Goal: Task Accomplishment & Management: Use online tool/utility

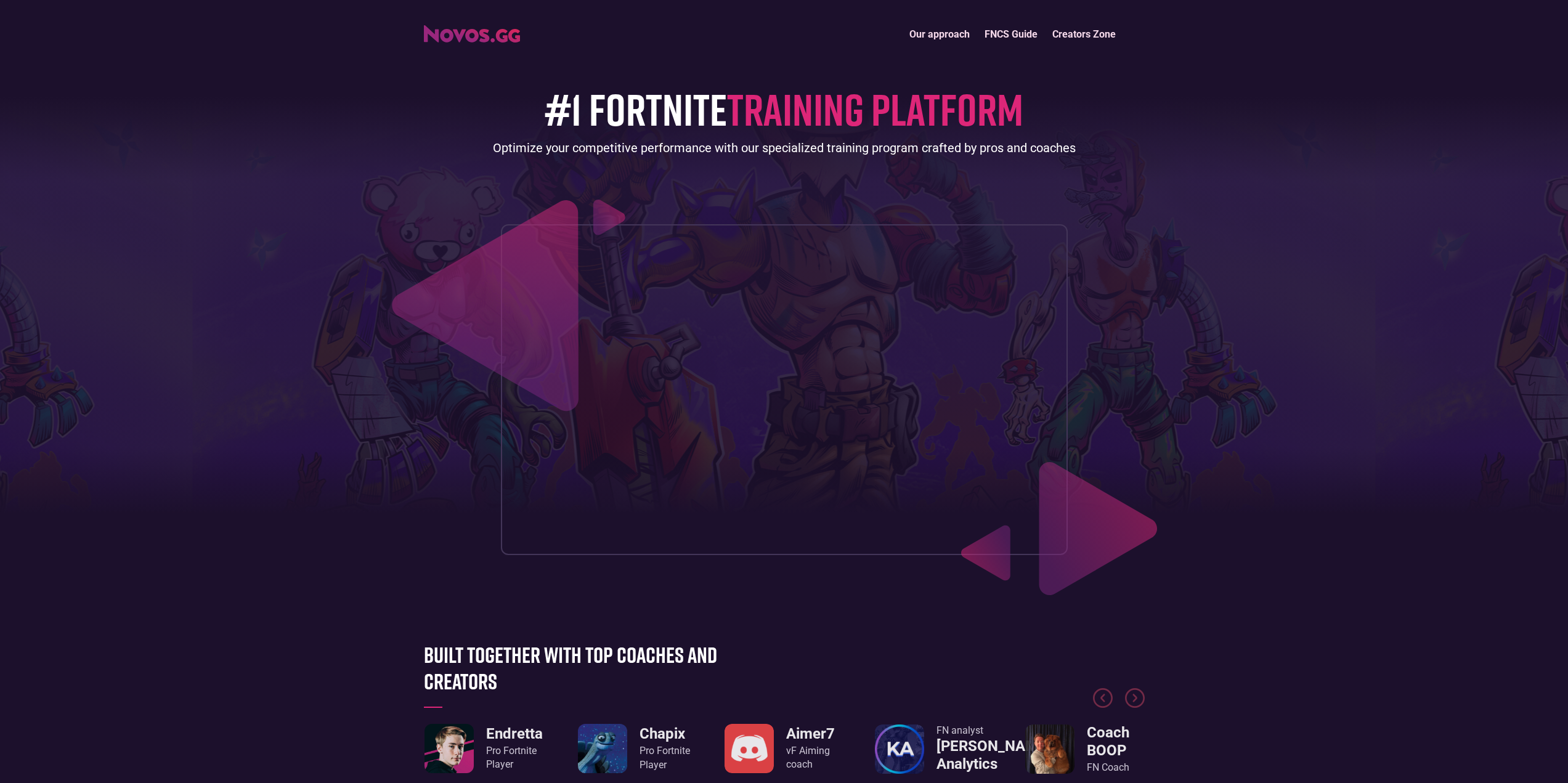
click at [502, 45] on div "Our approach FNCS Guide Creators Zone" at bounding box center [784, 34] width 733 height 26
click at [500, 39] on img "home" at bounding box center [472, 33] width 96 height 17
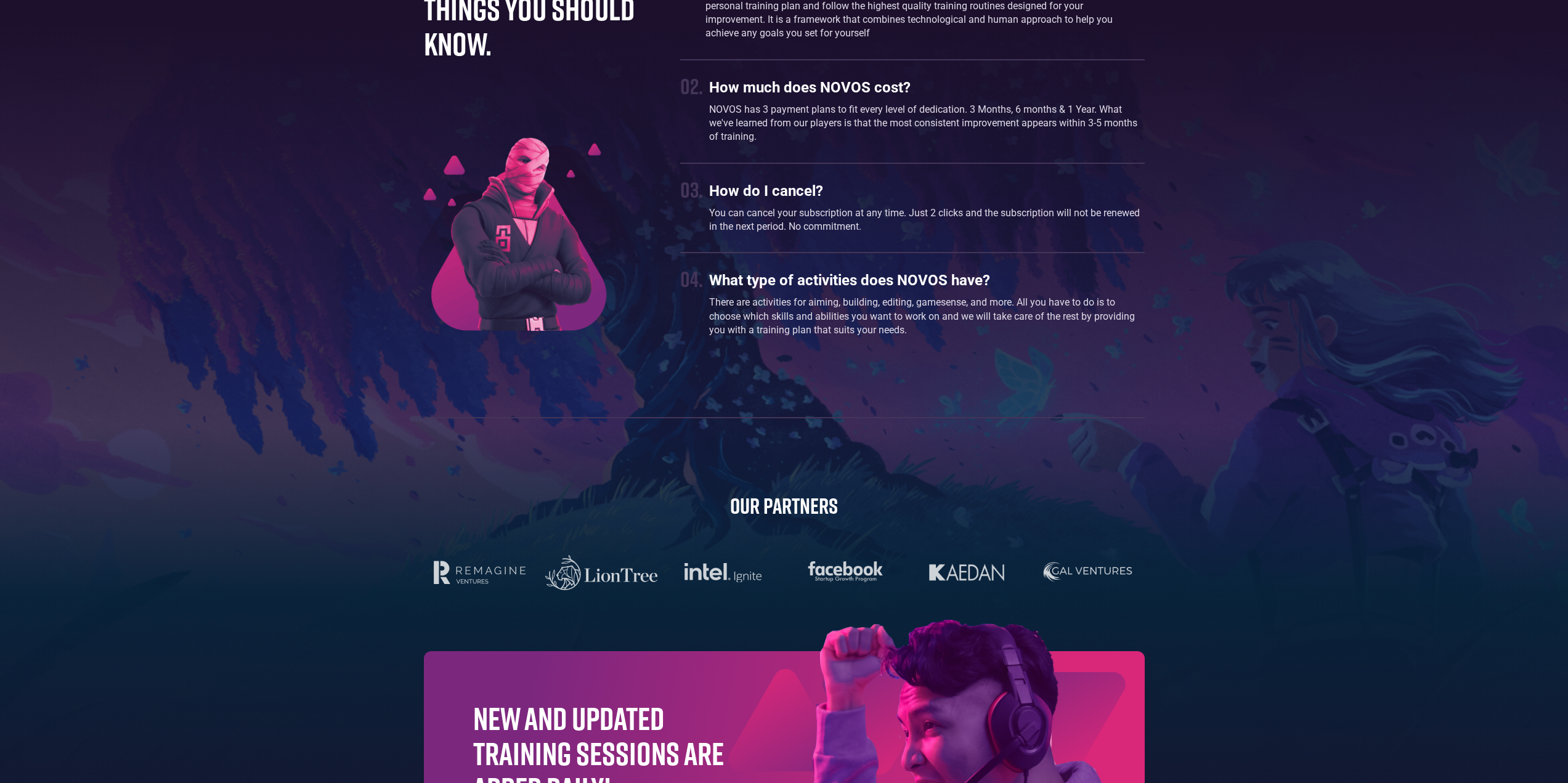
scroll to position [3691, 0]
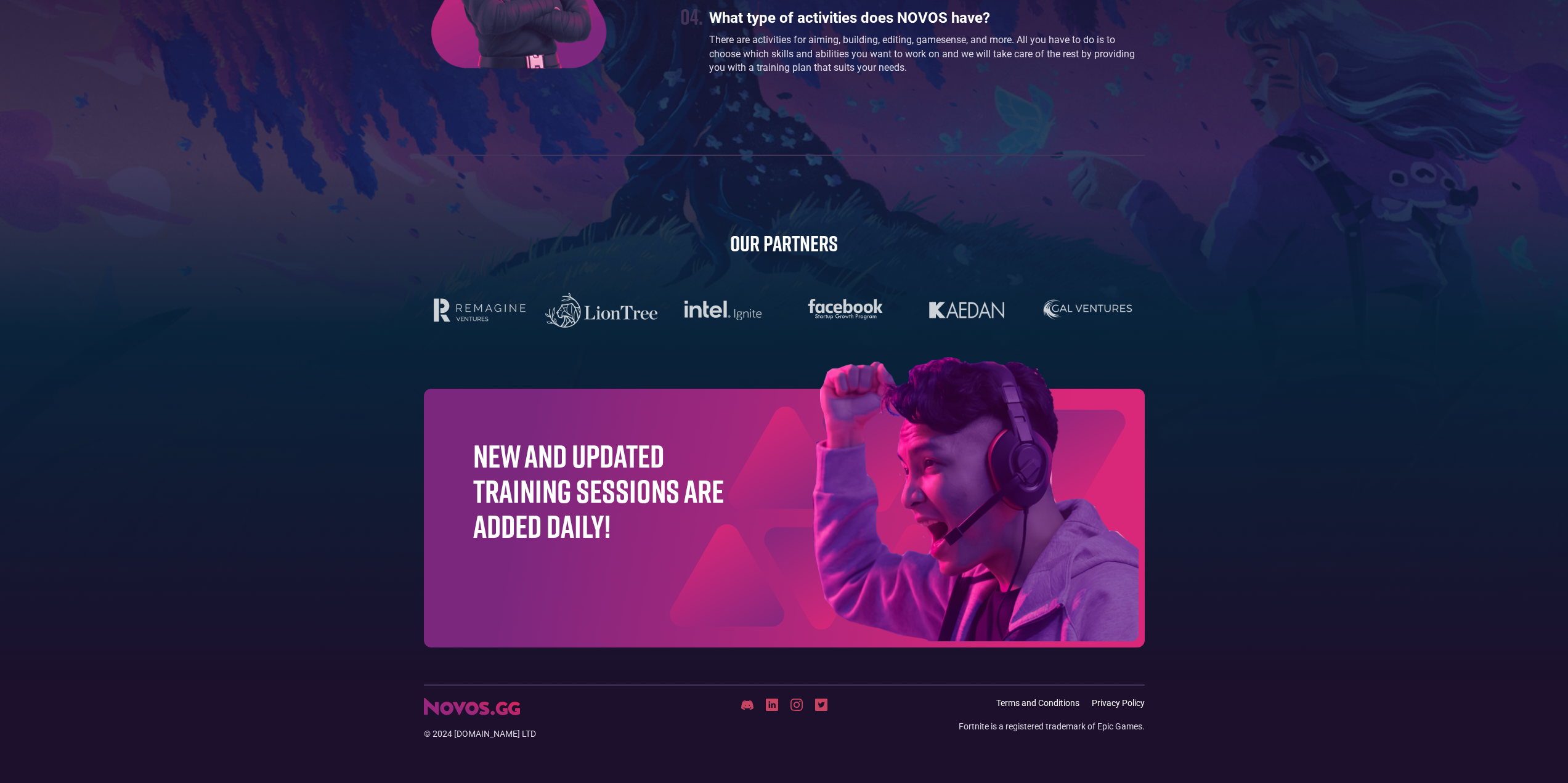
drag, startPoint x: 571, startPoint y: 772, endPoint x: 562, endPoint y: 771, distance: 9.1
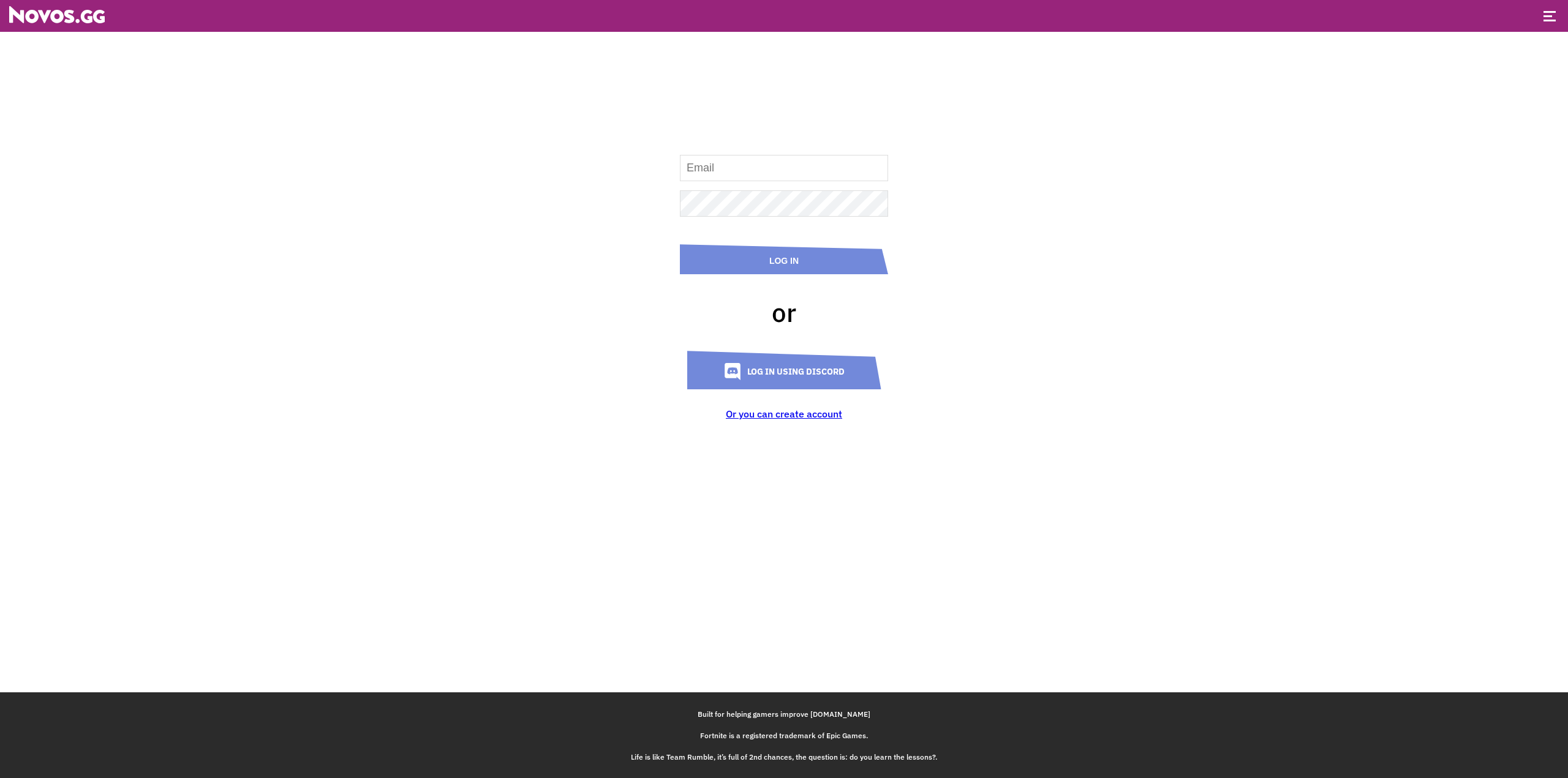
click at [797, 159] on input at bounding box center [784, 168] width 208 height 26
type input "kadenheywood@gmail.com"
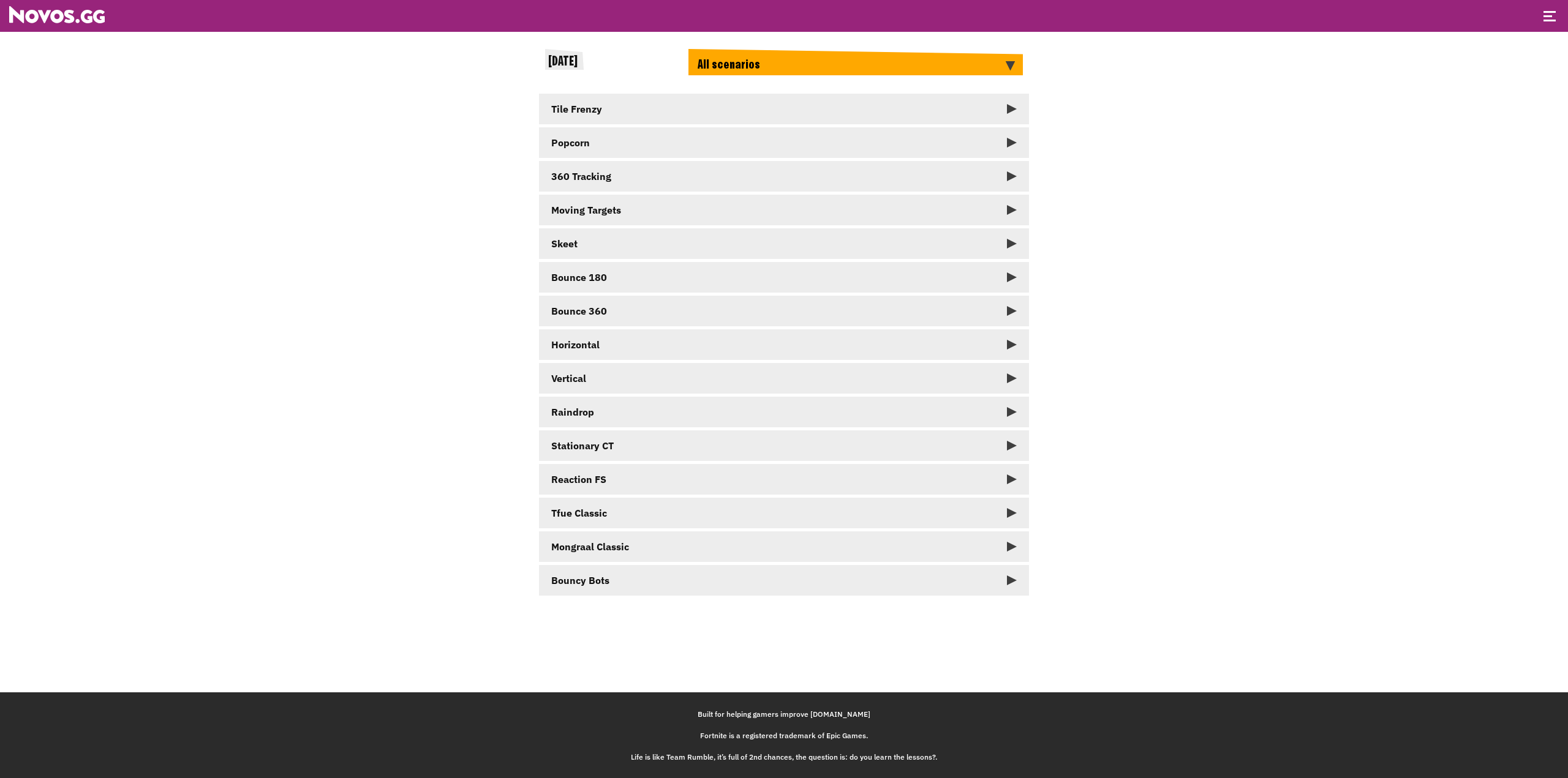
click at [837, 68] on div "All scenarios" at bounding box center [855, 62] width 335 height 26
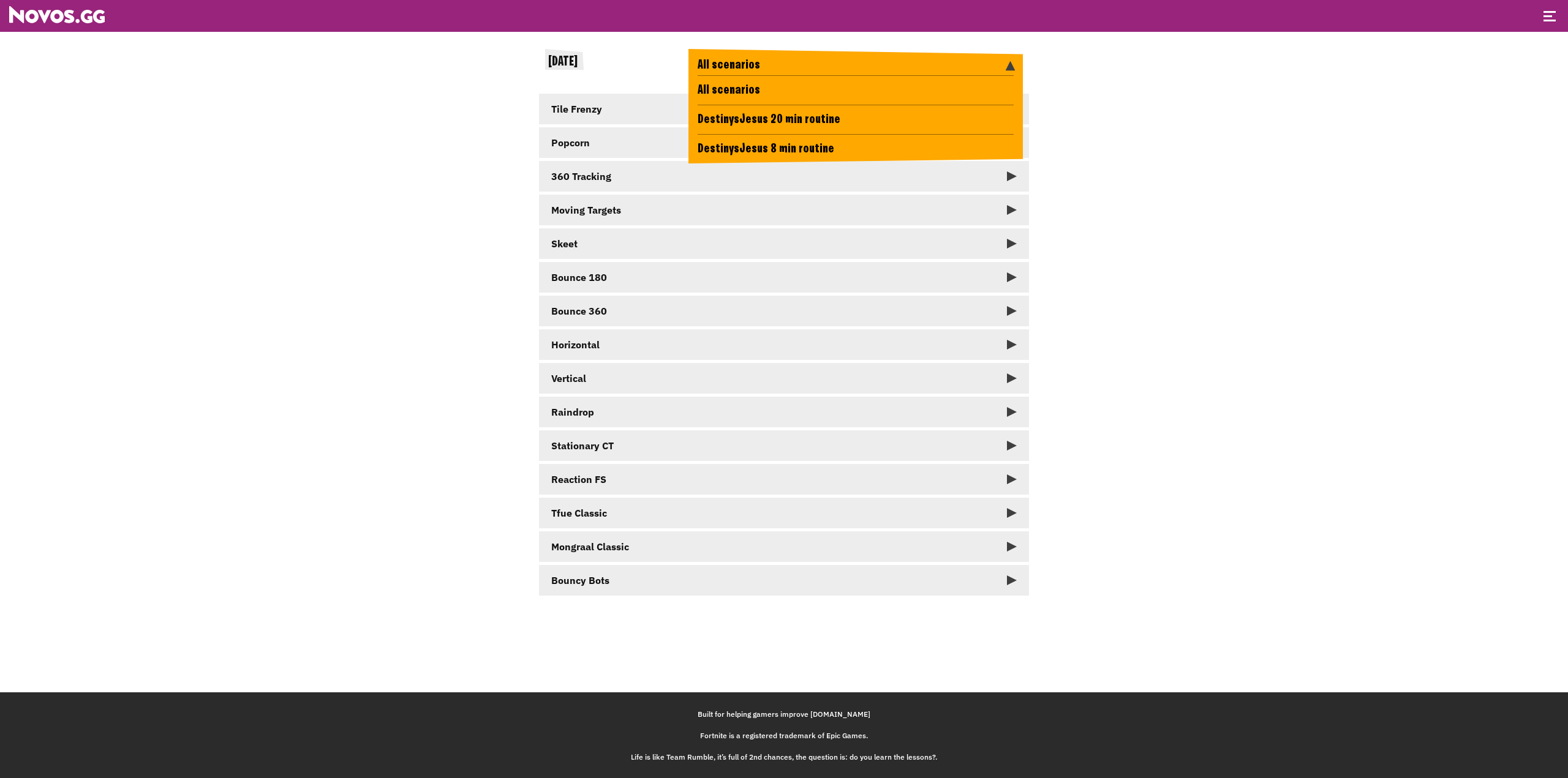
click at [838, 61] on div "All scenarios" at bounding box center [855, 62] width 335 height 26
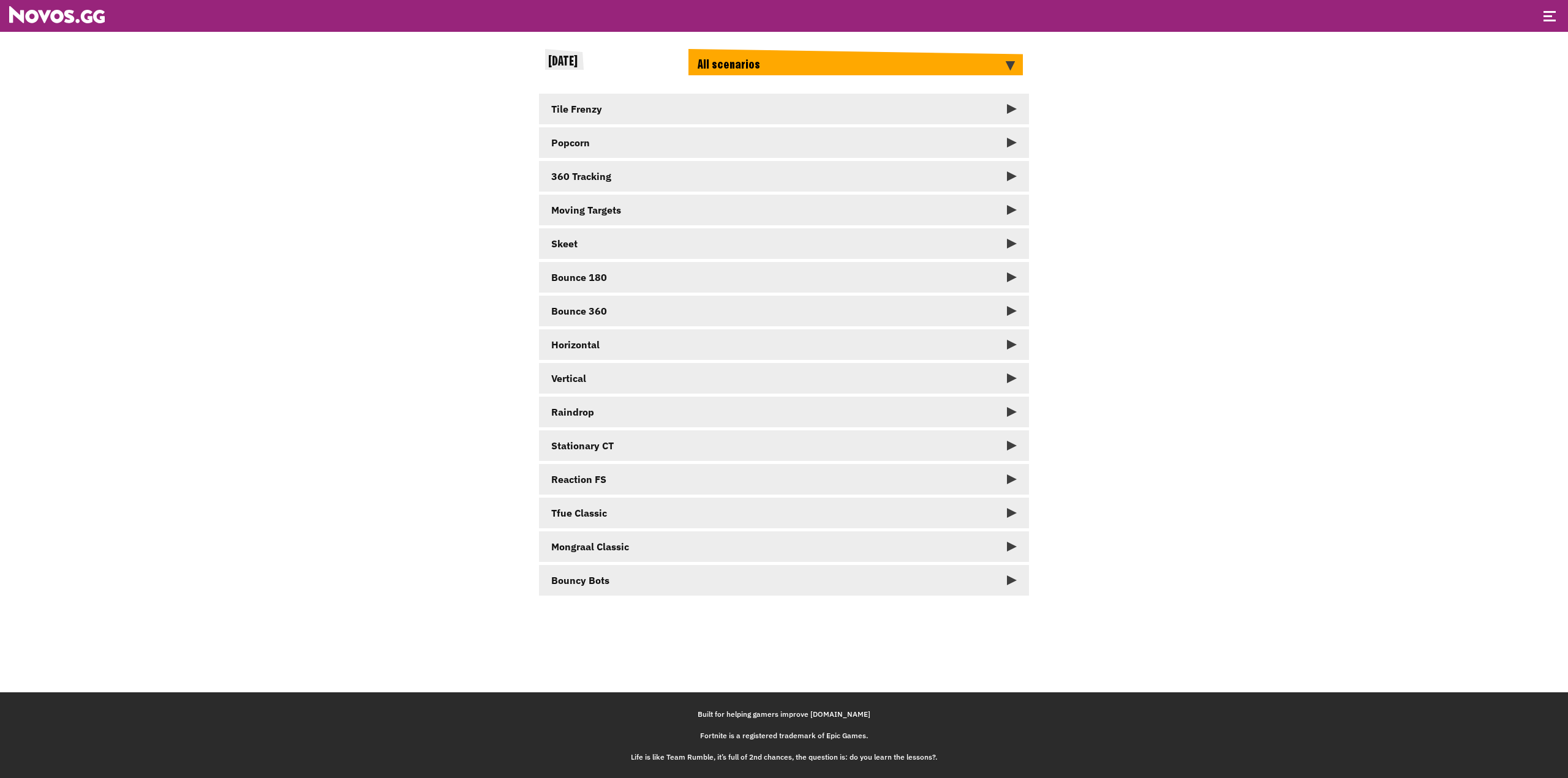
click at [1551, 14] on div at bounding box center [1549, 17] width 12 height 12
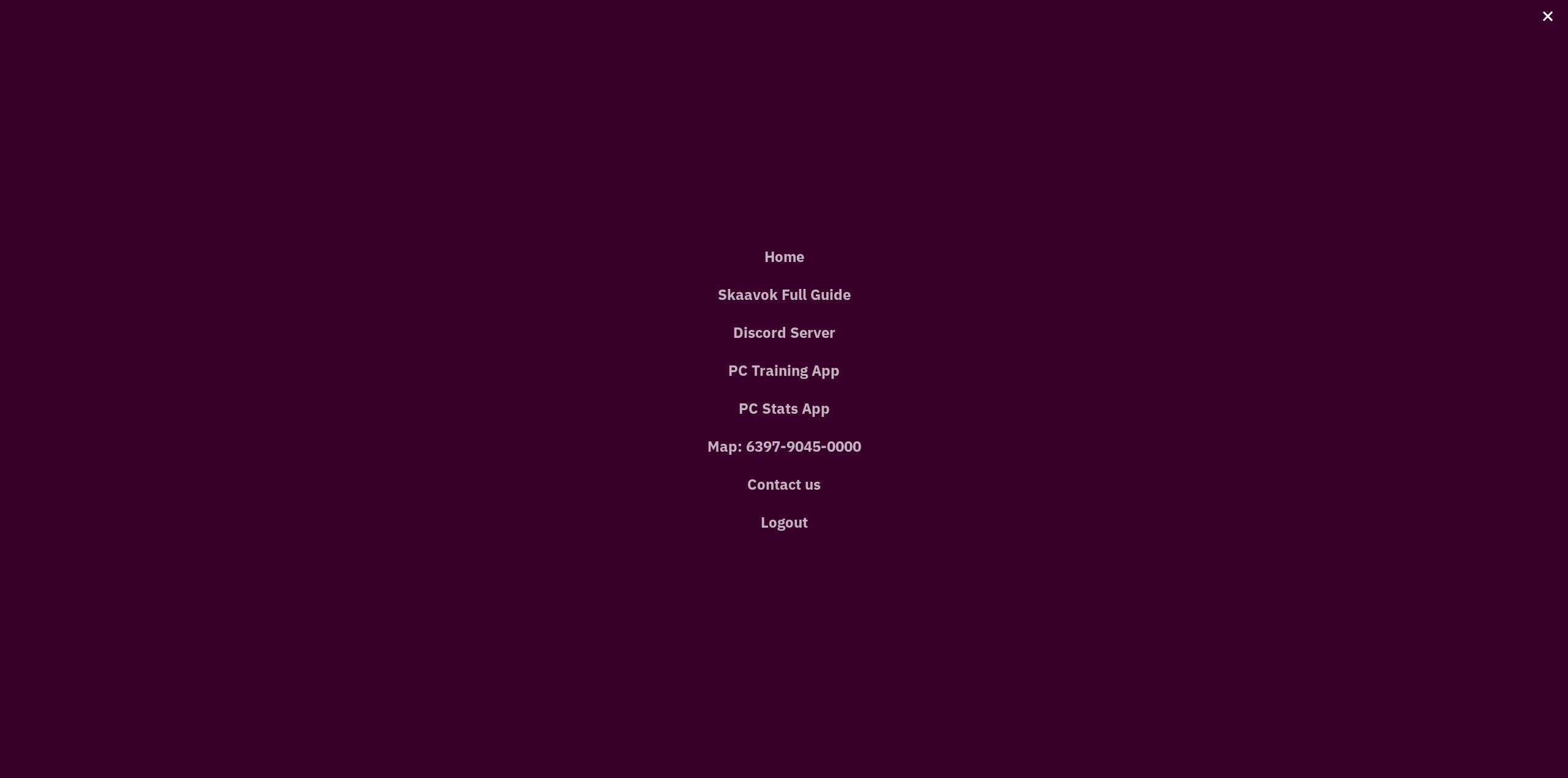
click at [1551, 15] on div at bounding box center [1549, 17] width 12 height 12
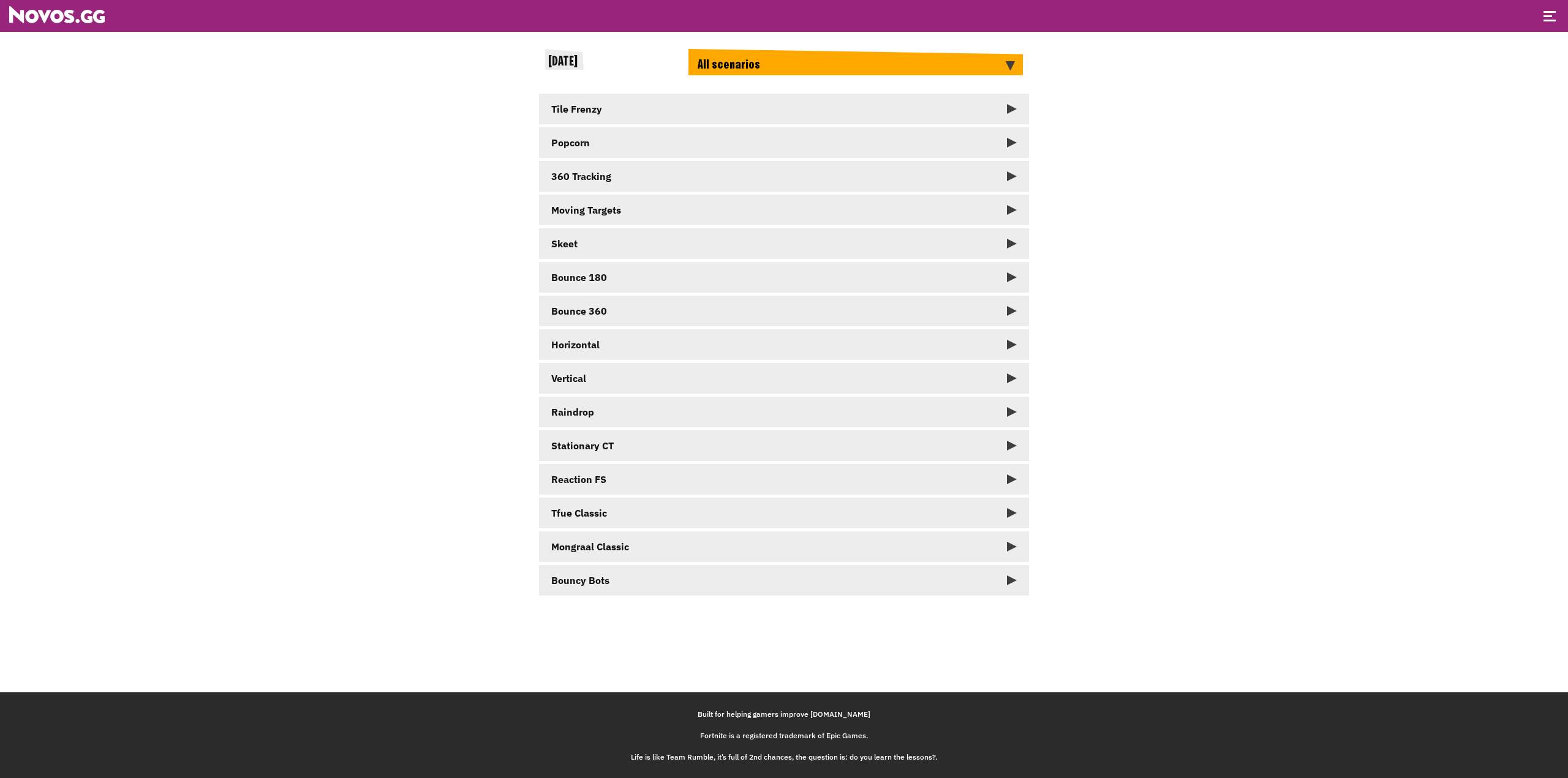
click at [995, 103] on link "Tile Frenzy" at bounding box center [784, 109] width 490 height 30
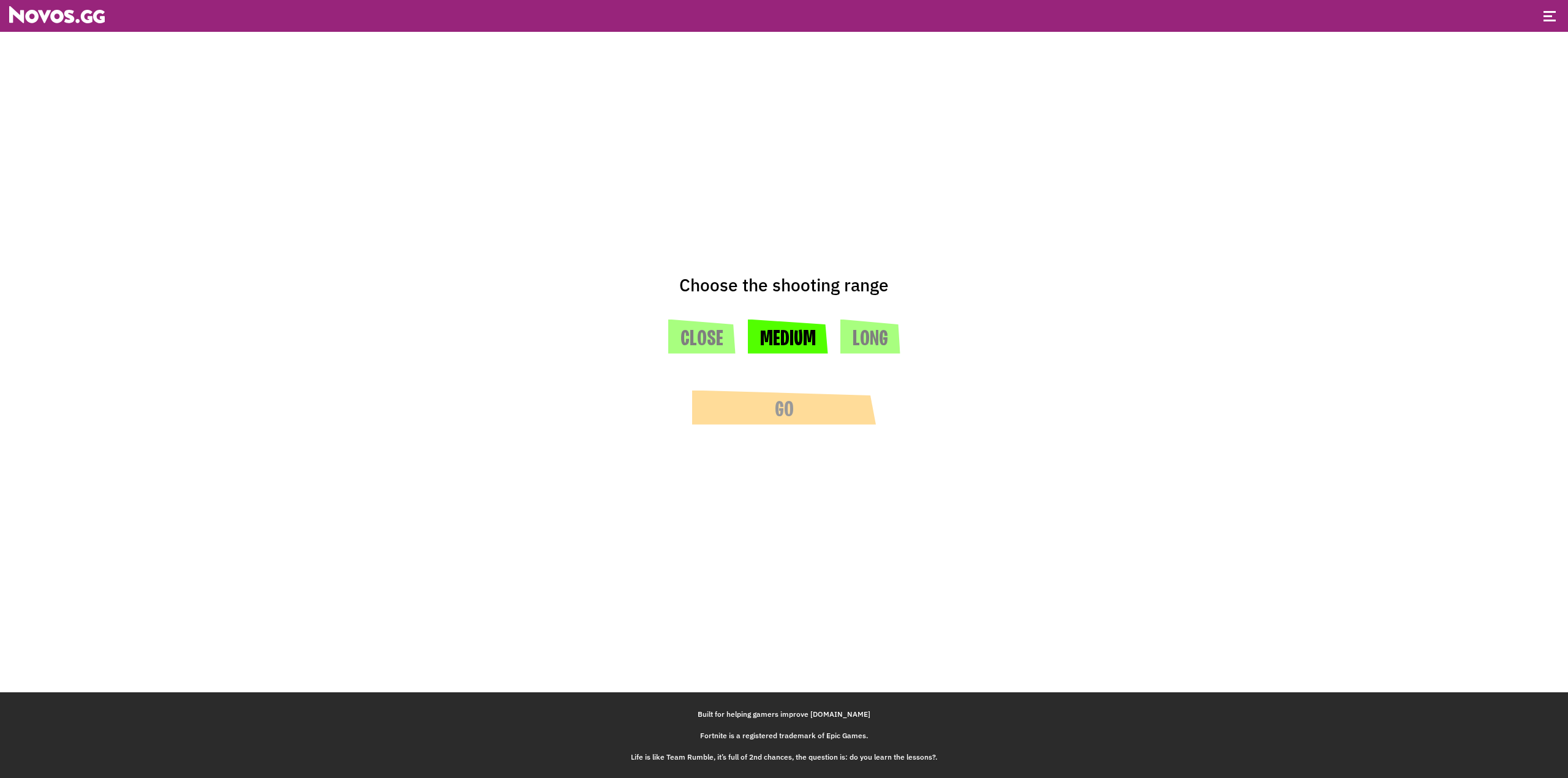
click at [780, 333] on button "Medium" at bounding box center [788, 337] width 80 height 34
click at [807, 413] on button "Go" at bounding box center [784, 408] width 183 height 34
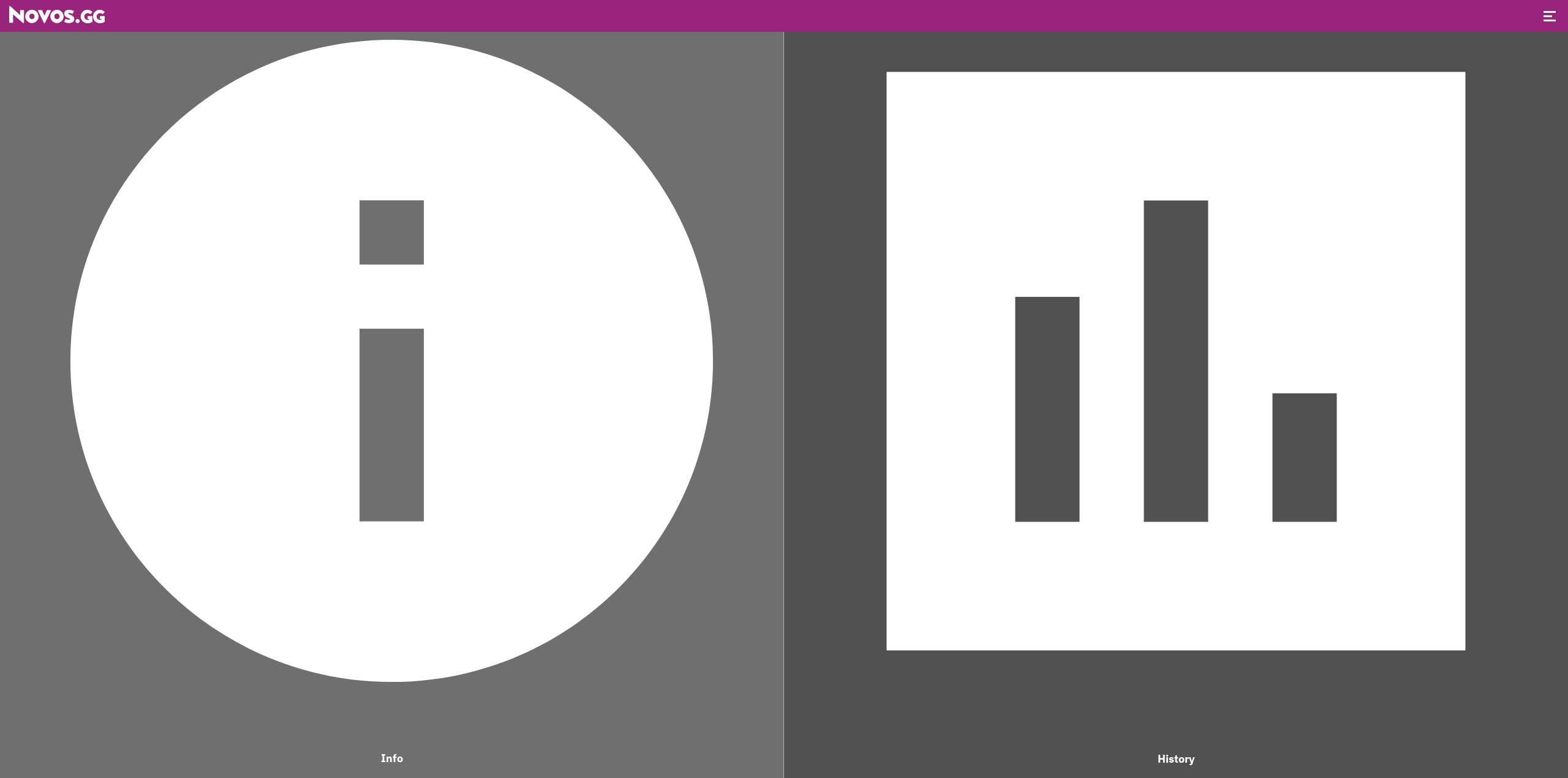
click at [964, 341] on img at bounding box center [1175, 361] width 772 height 772
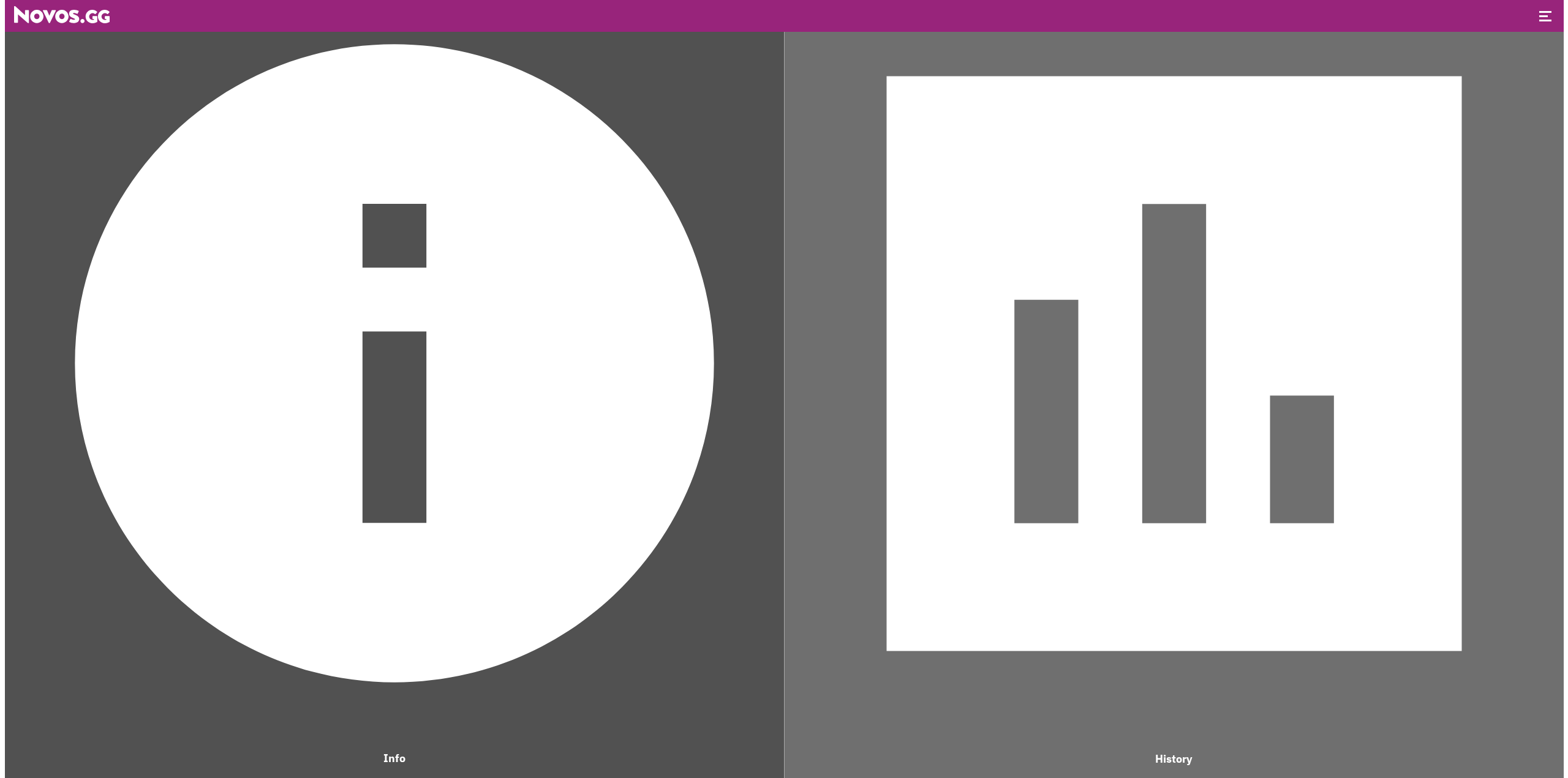
scroll to position [815, 456]
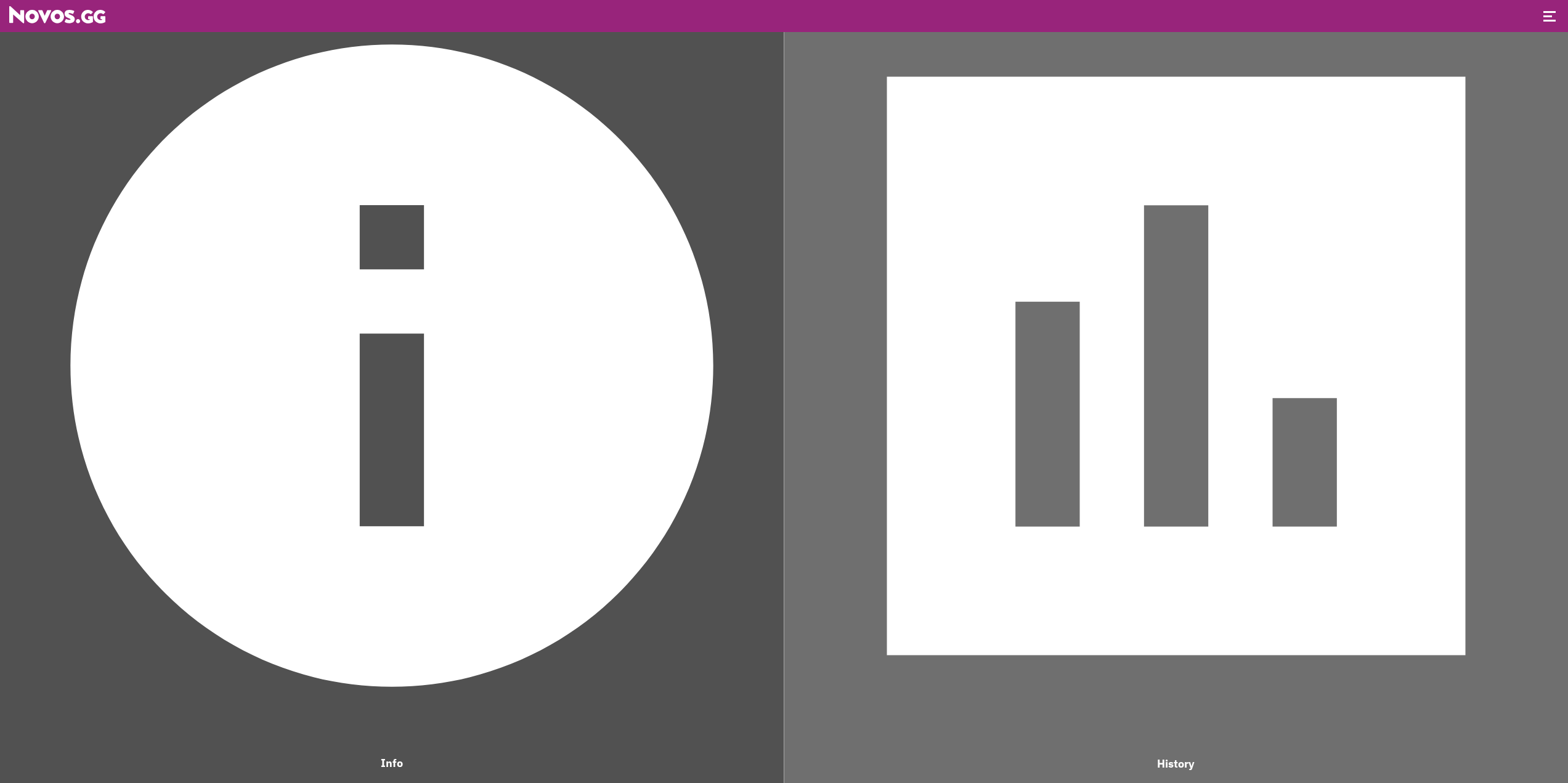
click at [548, 356] on img at bounding box center [391, 366] width 771 height 771
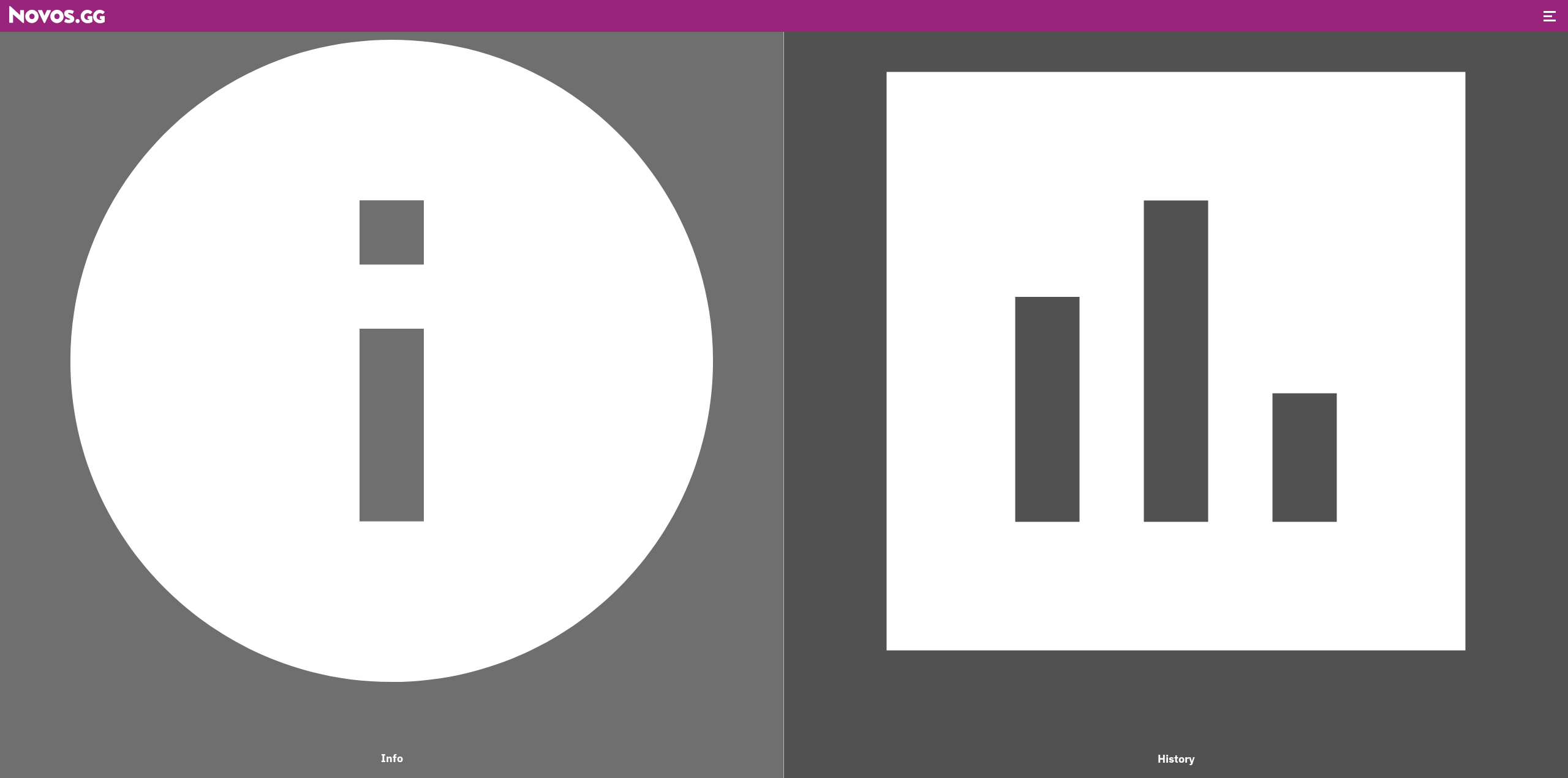
click at [1014, 350] on img at bounding box center [1175, 361] width 772 height 772
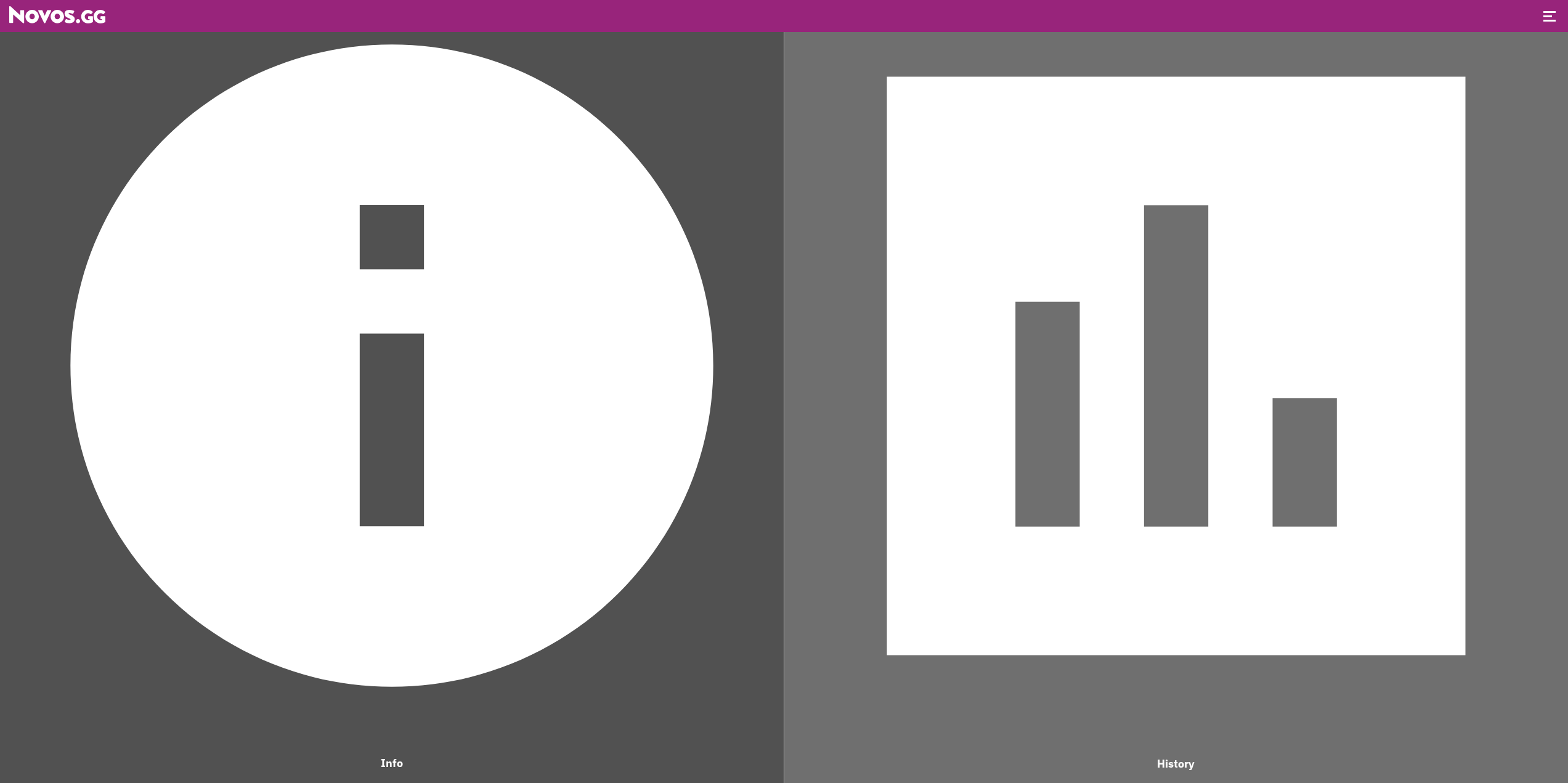
click at [1020, 353] on img at bounding box center [1177, 367] width 772 height 772
click at [484, 326] on img at bounding box center [391, 366] width 771 height 771
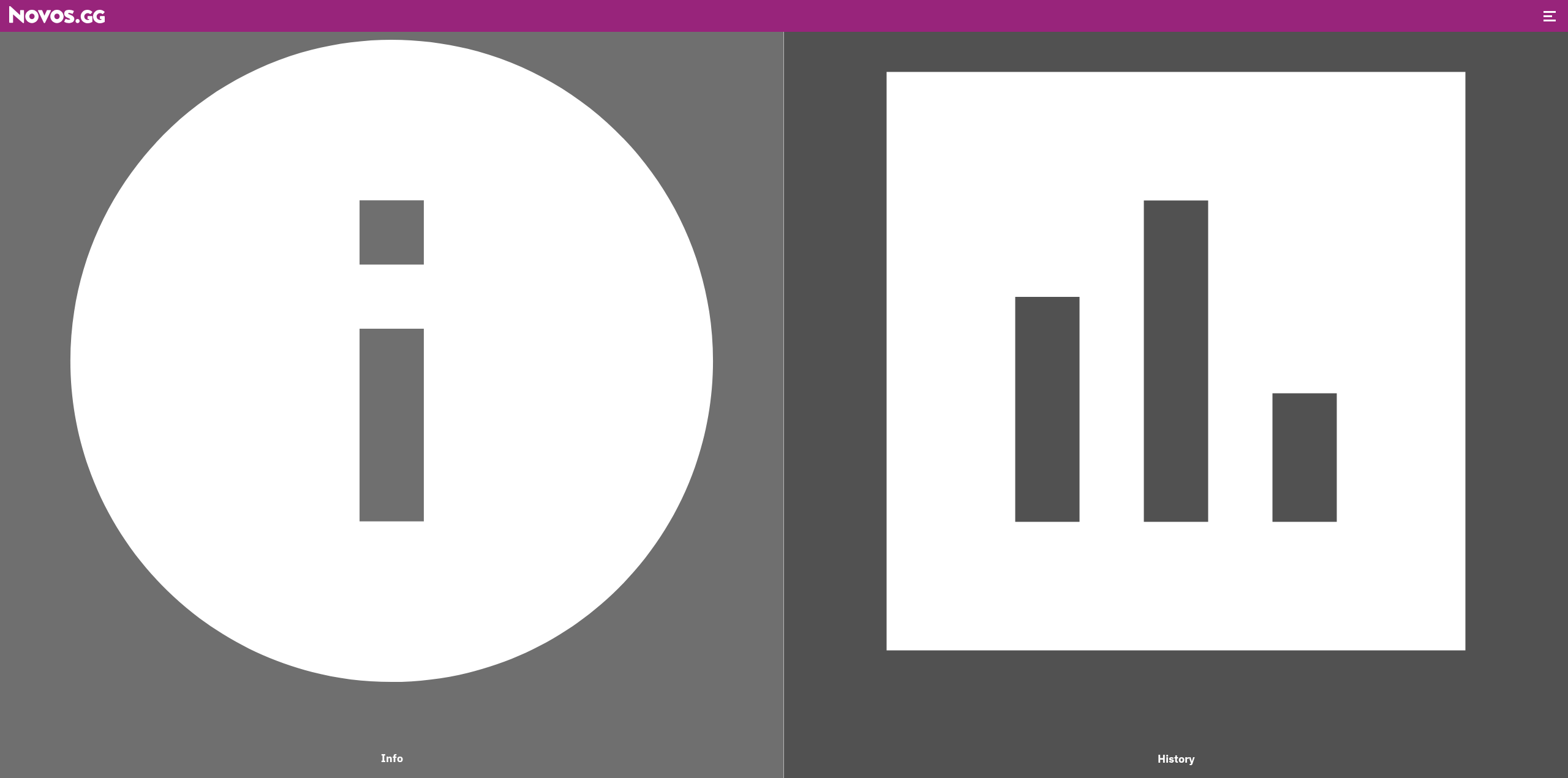
click at [866, 315] on img at bounding box center [1175, 361] width 772 height 772
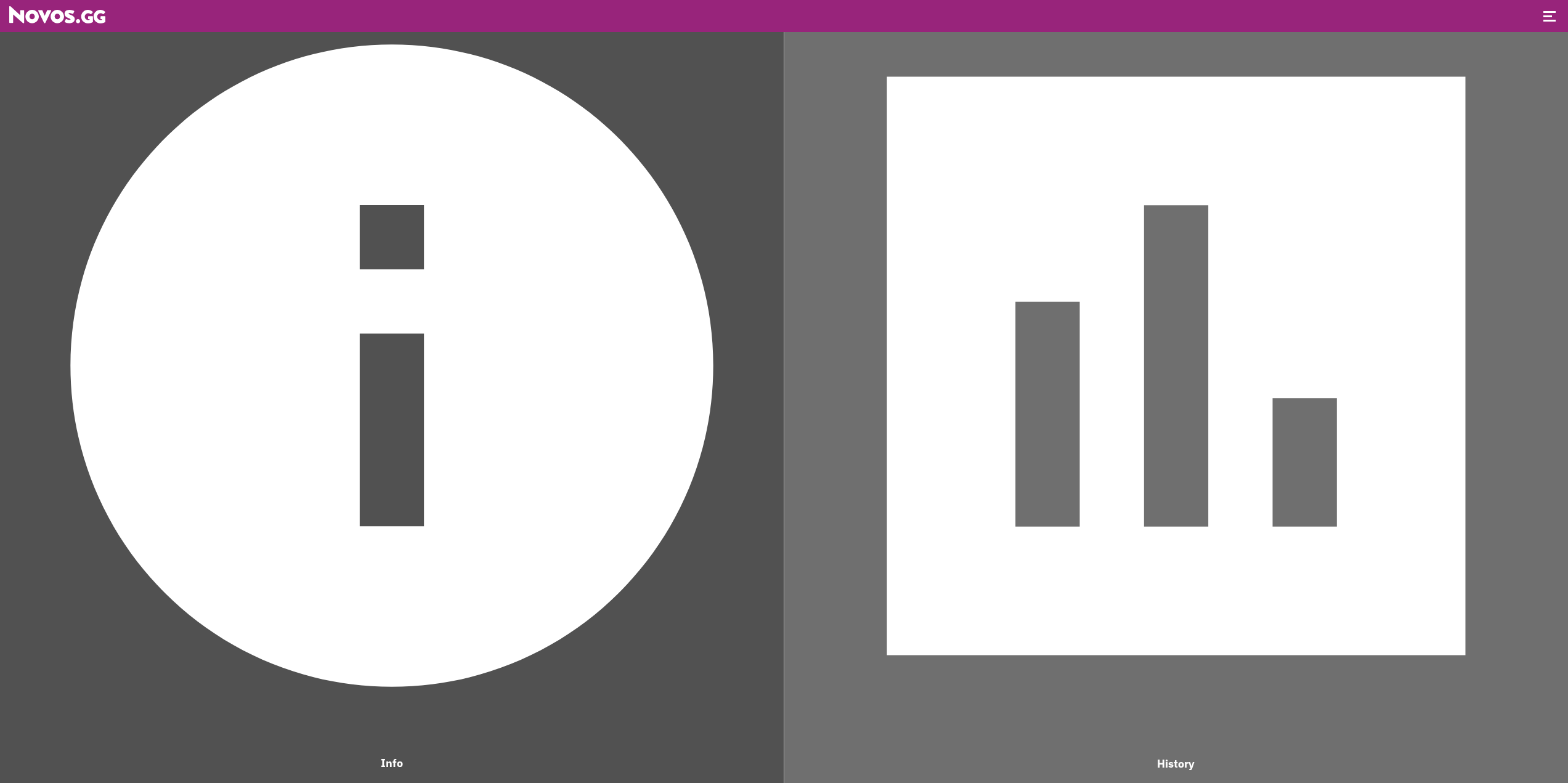
click at [959, 359] on img at bounding box center [1177, 367] width 772 height 772
click at [959, 360] on img at bounding box center [1177, 367] width 772 height 772
click at [623, 360] on img at bounding box center [391, 366] width 771 height 771
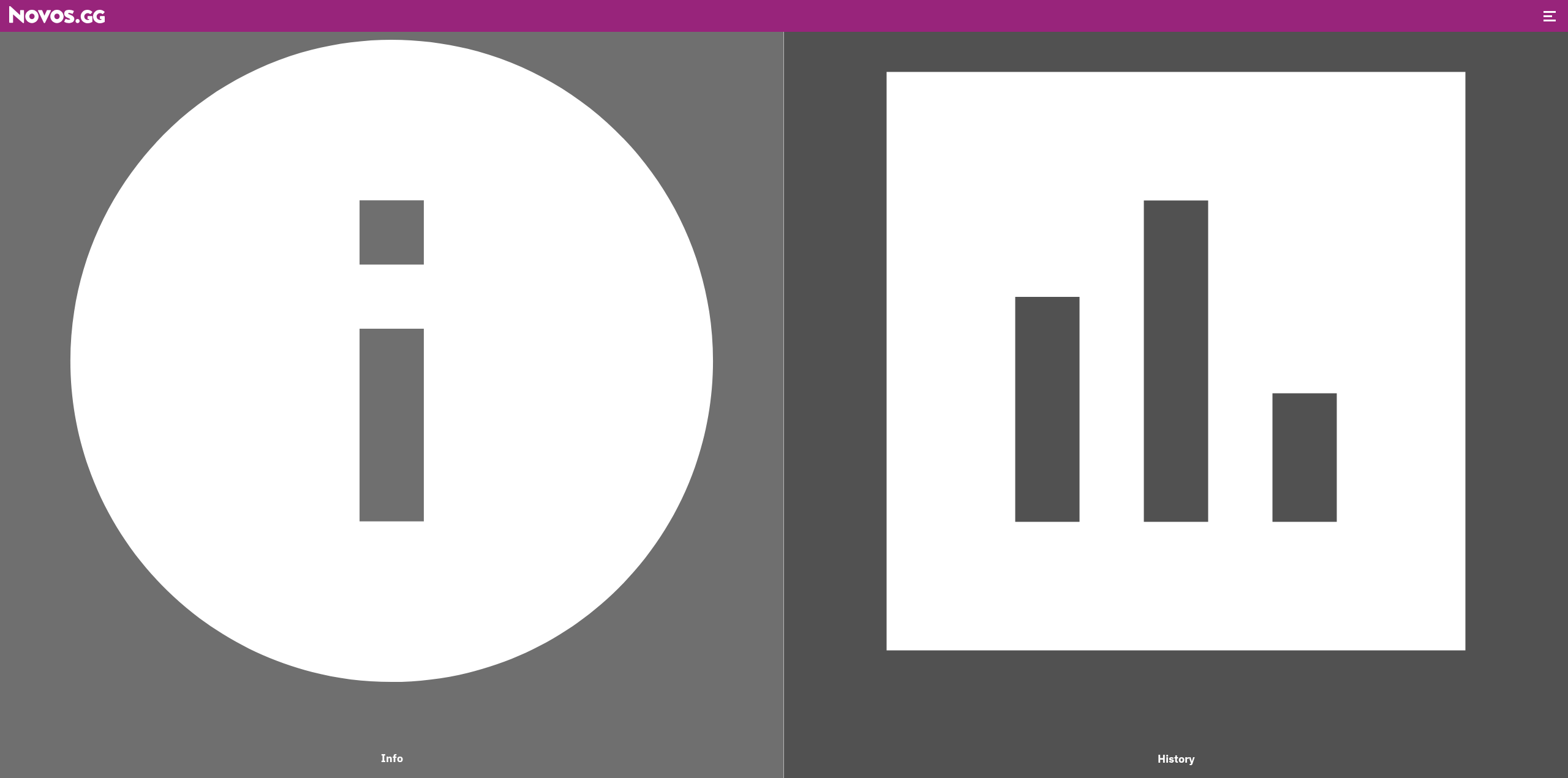
click at [614, 358] on img at bounding box center [392, 361] width 771 height 771
click at [586, 339] on img at bounding box center [392, 361] width 771 height 771
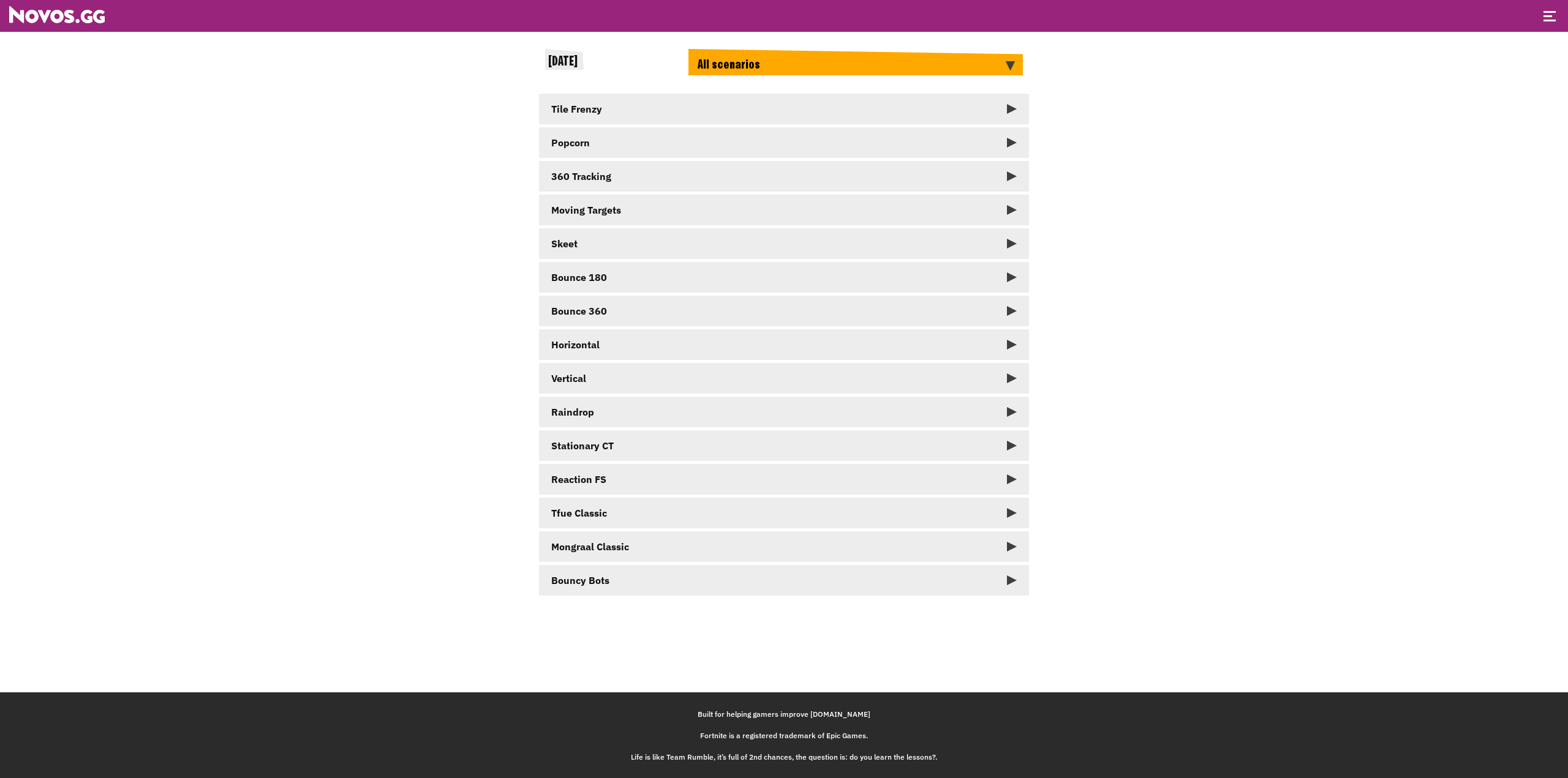
click at [677, 111] on link "Tile Frenzy" at bounding box center [784, 109] width 490 height 30
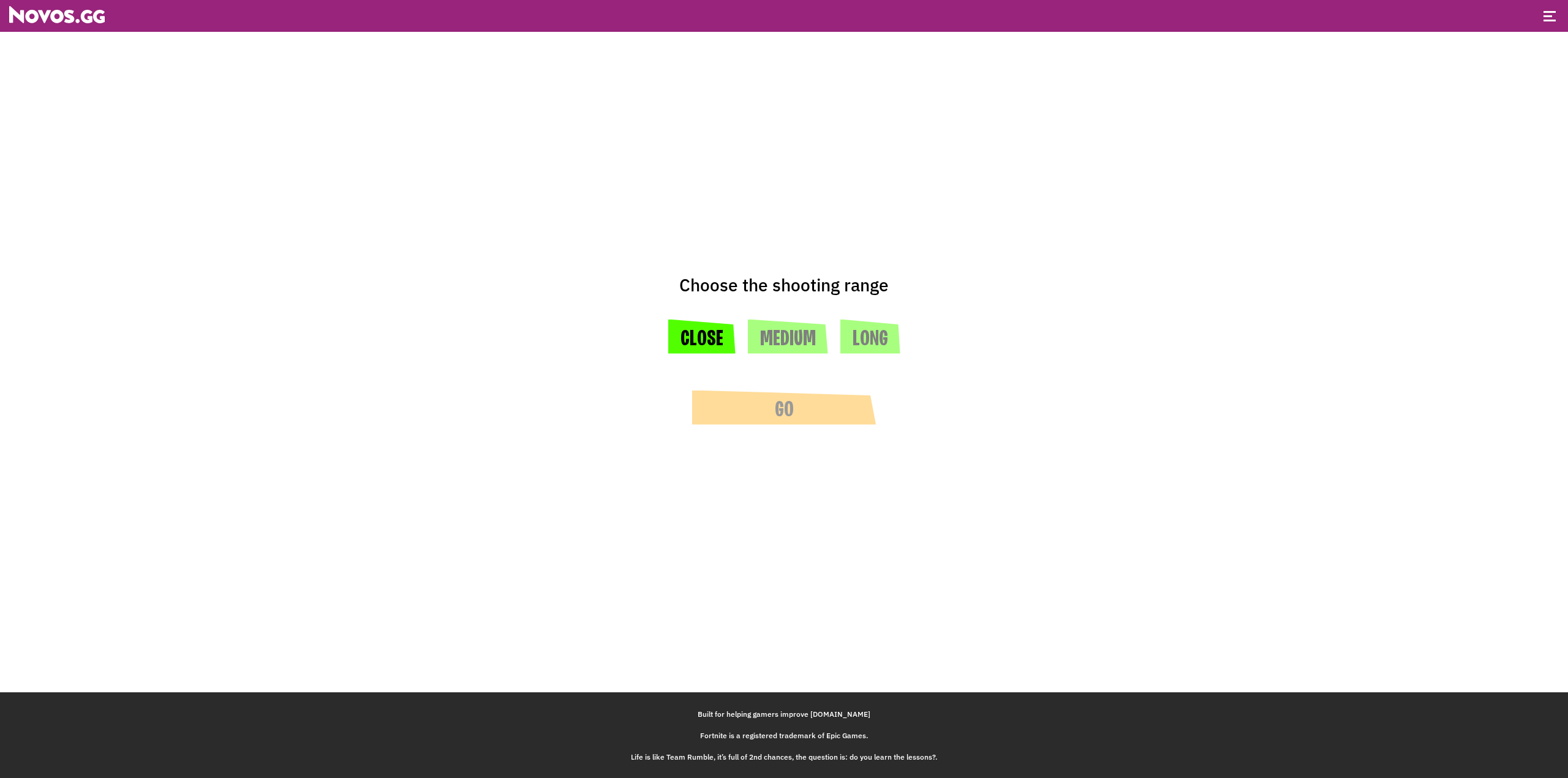
click at [716, 352] on button "Close" at bounding box center [702, 337] width 68 height 34
click at [759, 416] on button "Go" at bounding box center [784, 408] width 183 height 34
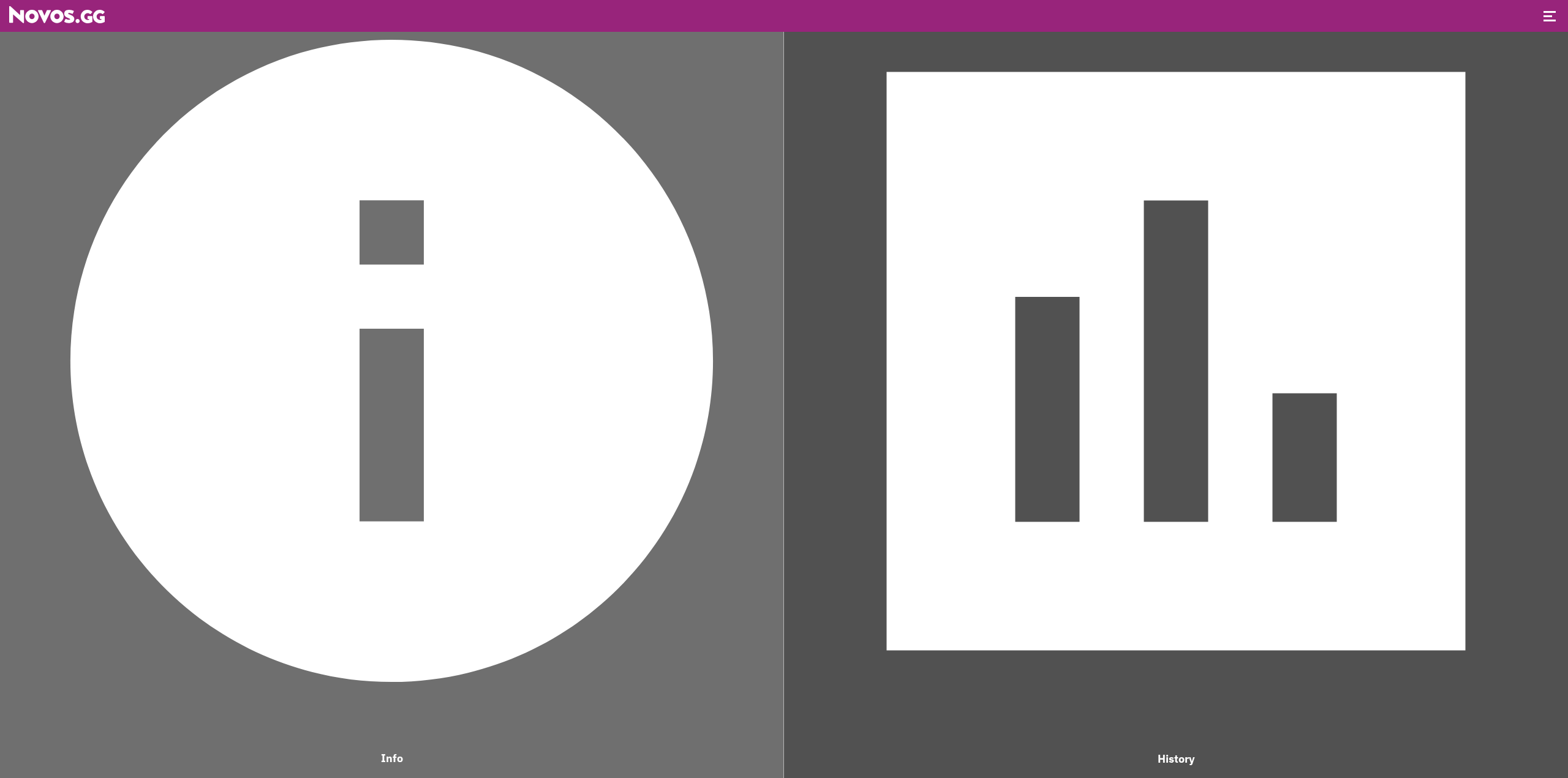
click at [512, 341] on img at bounding box center [392, 361] width 771 height 771
click at [968, 395] on img at bounding box center [1175, 361] width 772 height 772
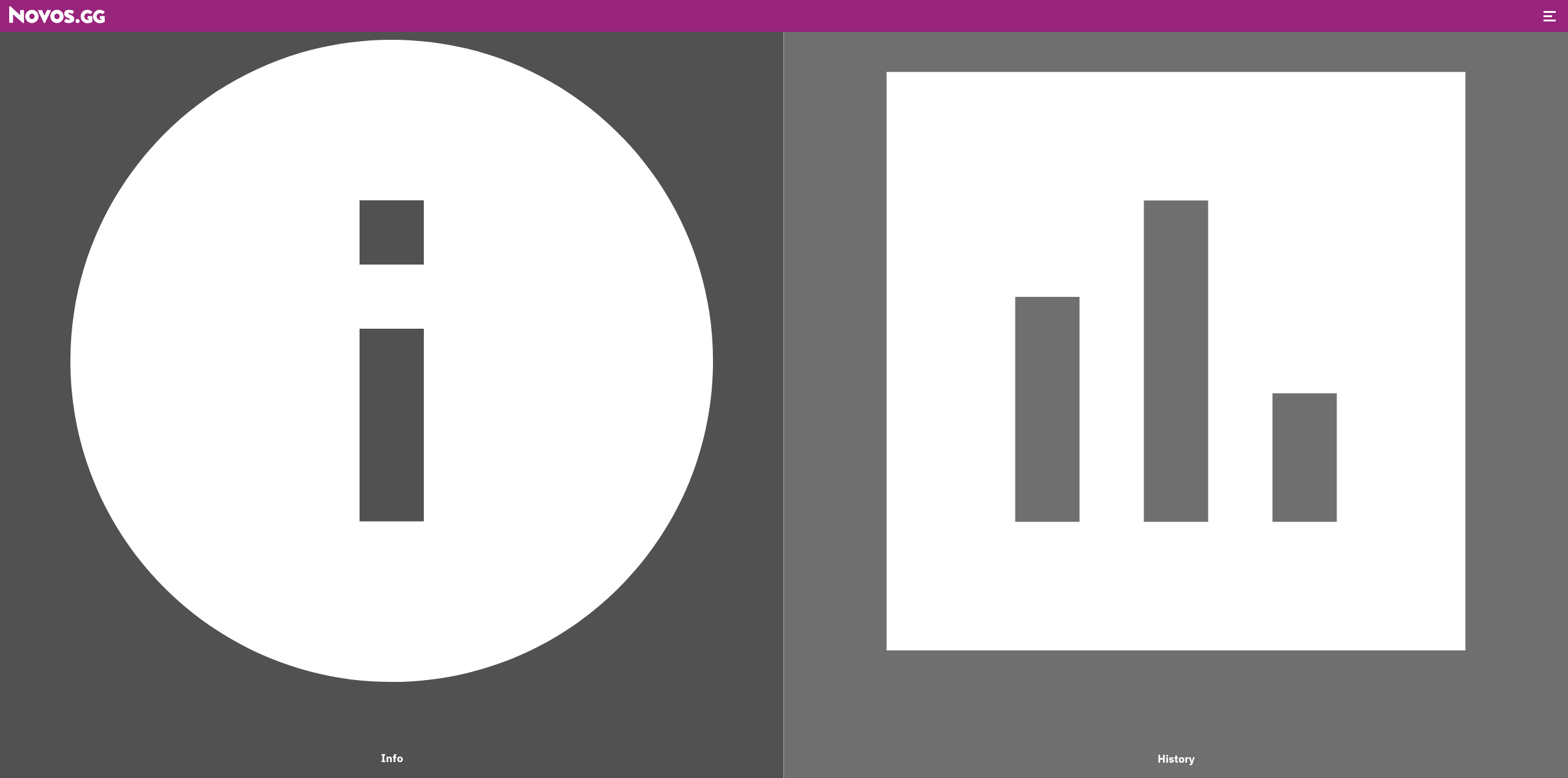
scroll to position [815, 456]
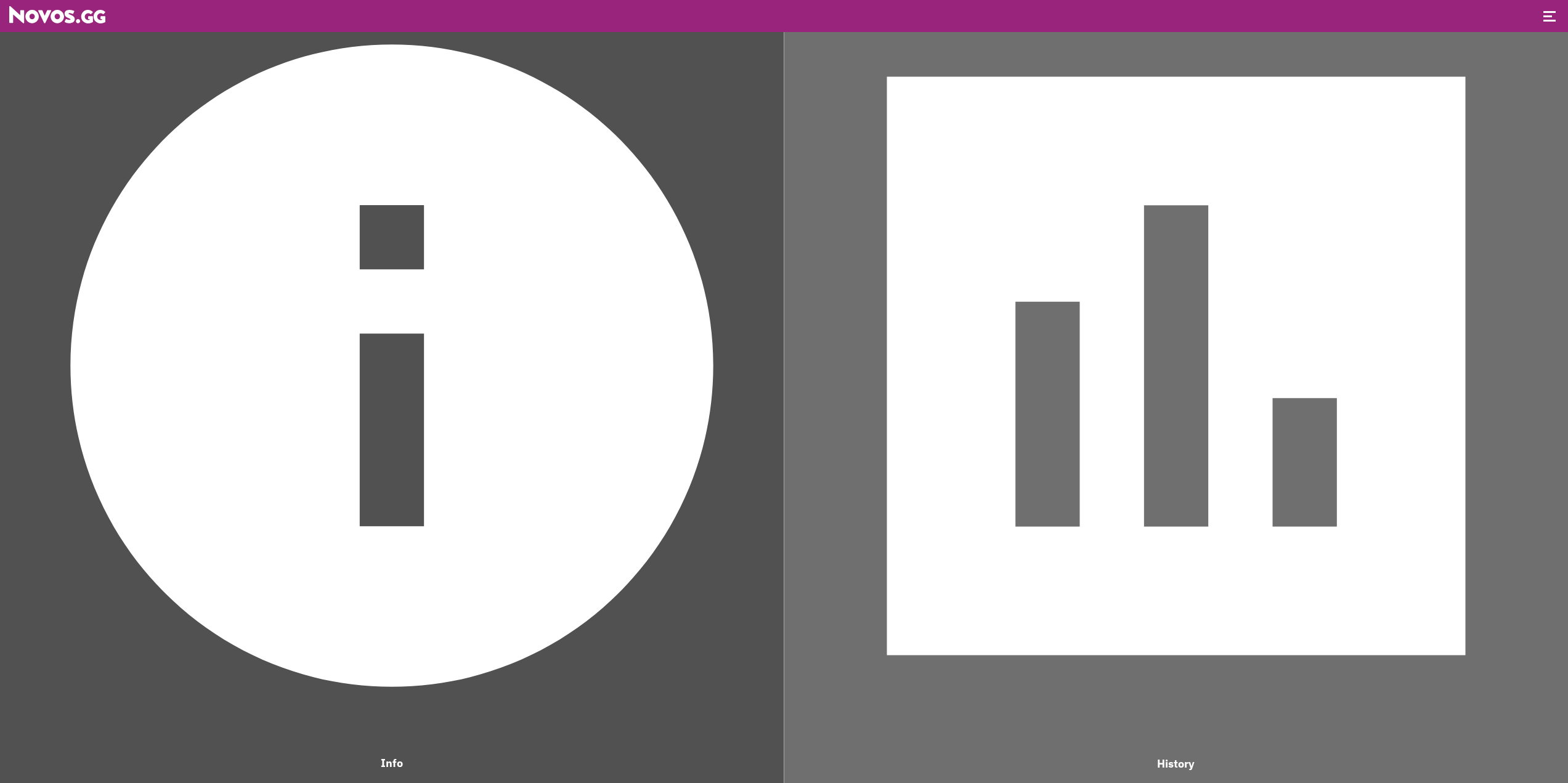
click at [522, 357] on img at bounding box center [391, 366] width 771 height 771
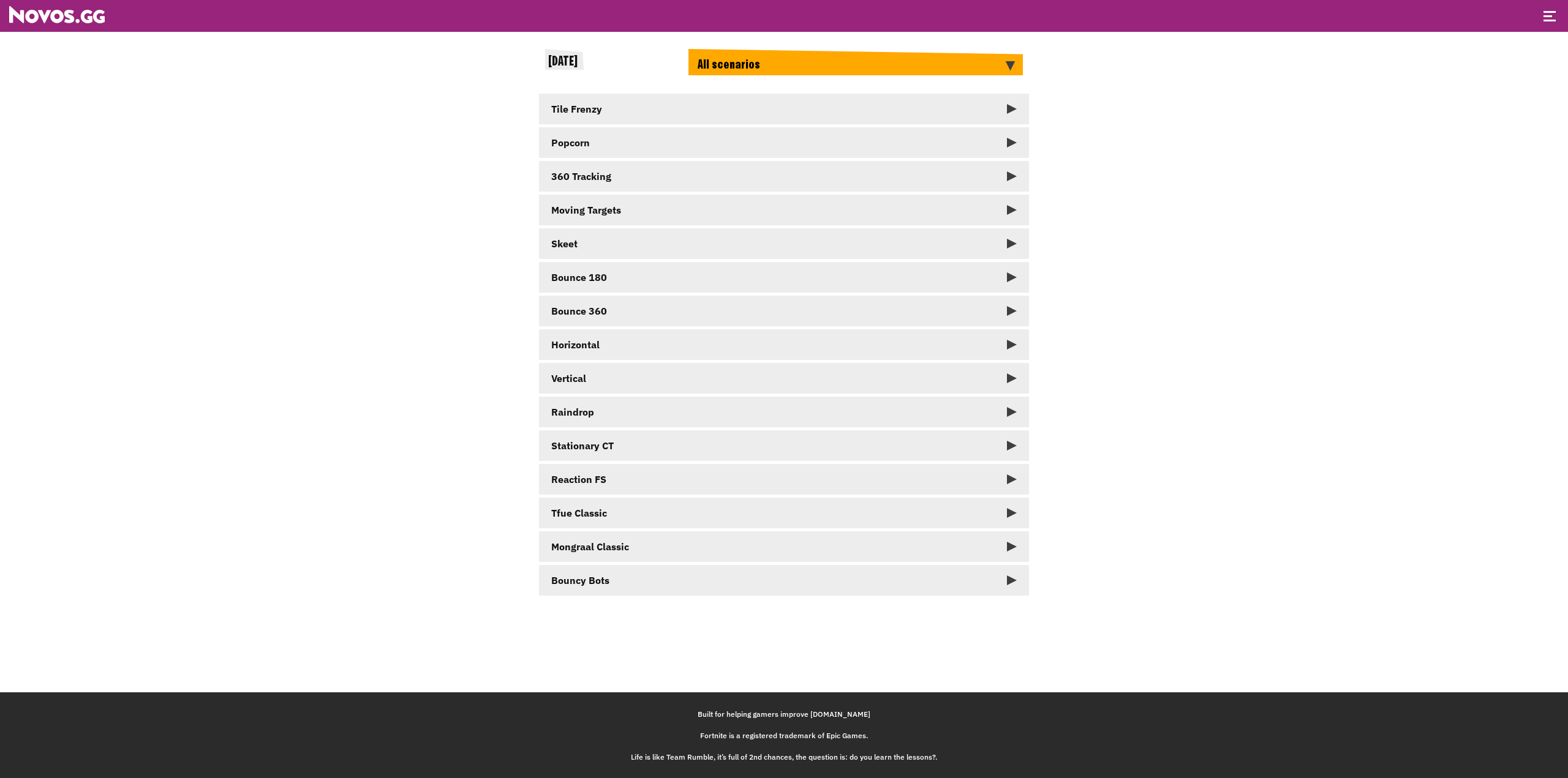
click at [820, 142] on link "Popcorn" at bounding box center [784, 143] width 490 height 30
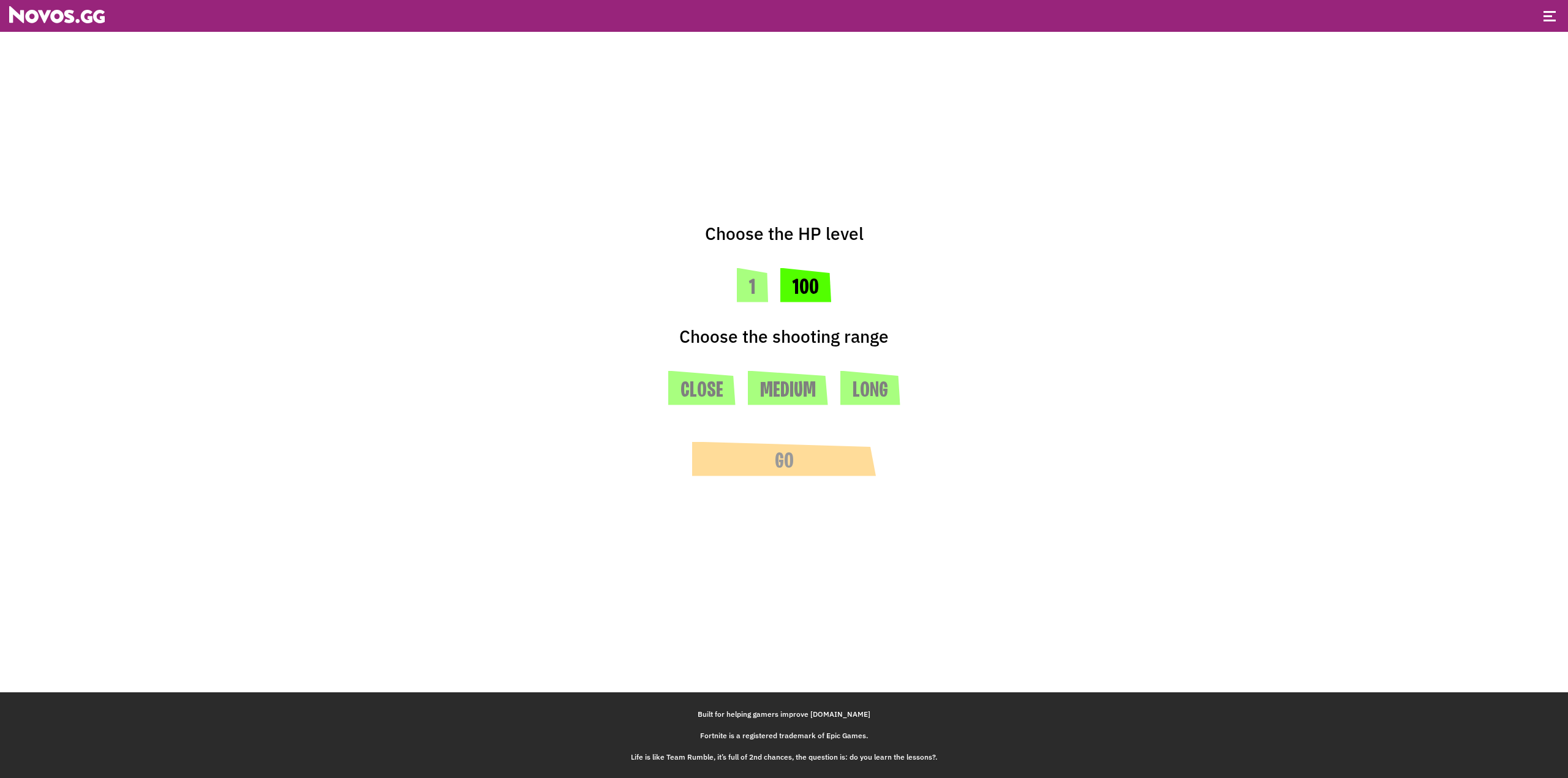
click at [800, 295] on button "100" at bounding box center [806, 286] width 51 height 34
click at [860, 397] on button "Long" at bounding box center [870, 388] width 60 height 34
click at [824, 477] on div "Choose the HP level 1 100 Choose the shooting range Close Medium Long Go" at bounding box center [784, 335] width 490 height 669
click at [824, 461] on button "Go" at bounding box center [784, 459] width 183 height 34
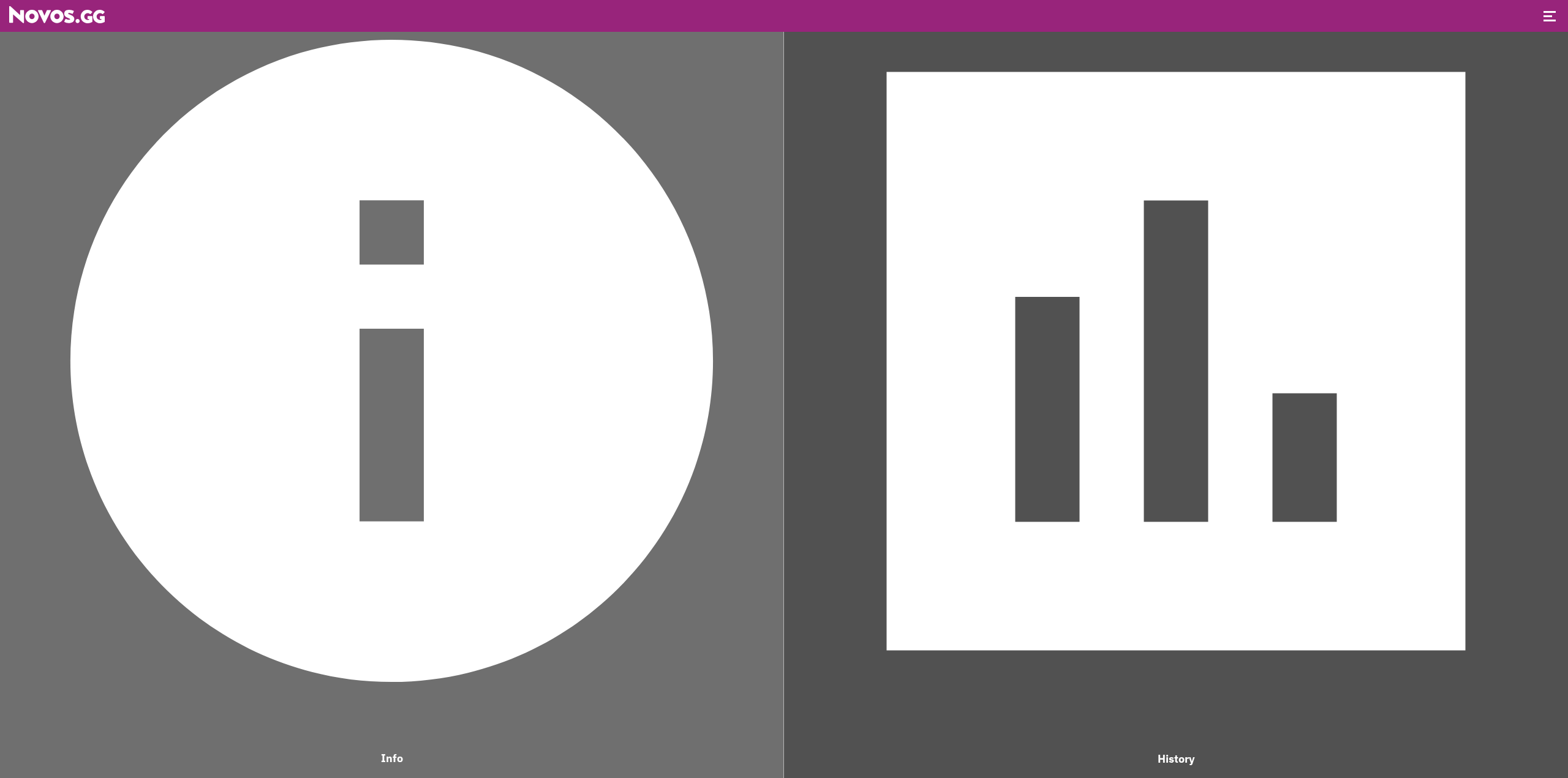
click at [577, 397] on img at bounding box center [392, 361] width 771 height 771
click at [1044, 407] on img at bounding box center [1175, 361] width 772 height 772
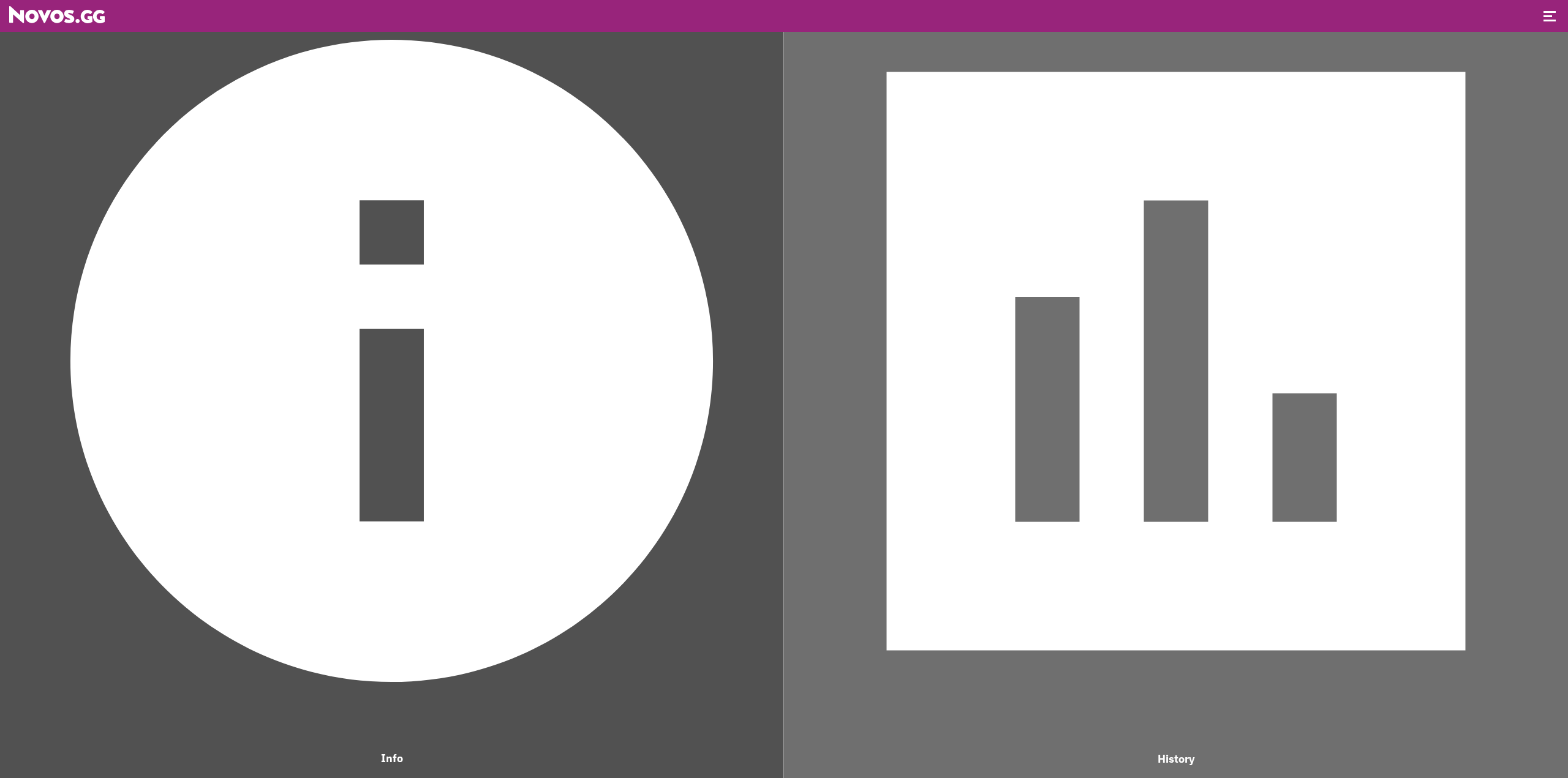
scroll to position [237, 456]
click at [1044, 407] on img at bounding box center [1175, 361] width 772 height 772
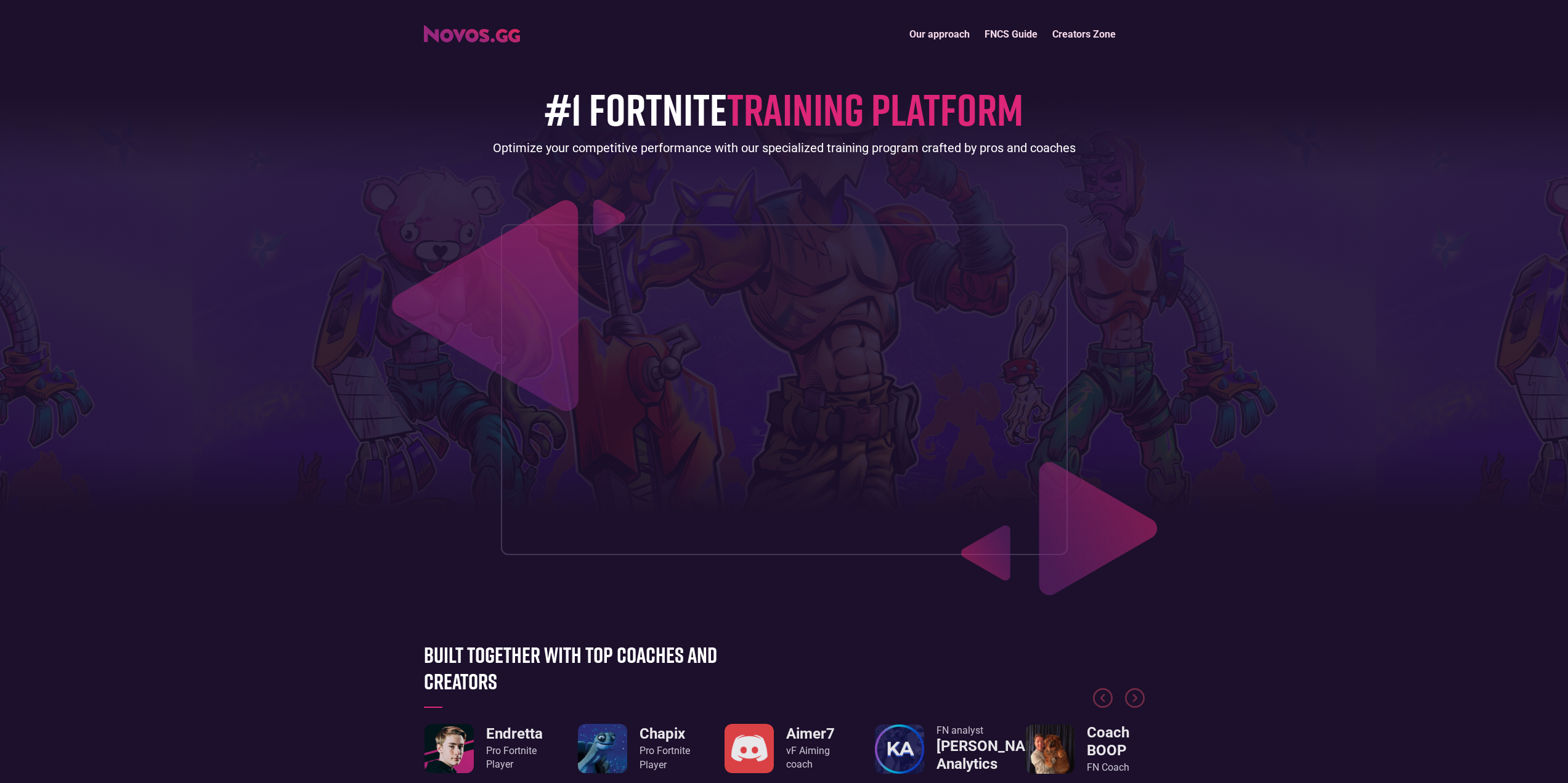
click at [1186, 424] on header "Our approach FNCS Guide Creators Zone #1 FORTNITE TRAINING PLATFORM Optimize yo…" at bounding box center [784, 302] width 1568 height 605
click at [1177, 485] on header "Our approach FNCS Guide Creators Zone #1 FORTNITE TRAINING PLATFORM Optimize yo…" at bounding box center [784, 302] width 1568 height 605
click at [750, 96] on span "TRAINING PLATFORM" at bounding box center [875, 108] width 296 height 53
click at [714, 149] on div "Optimize your competitive performance with our specialized training program cra…" at bounding box center [784, 148] width 583 height 17
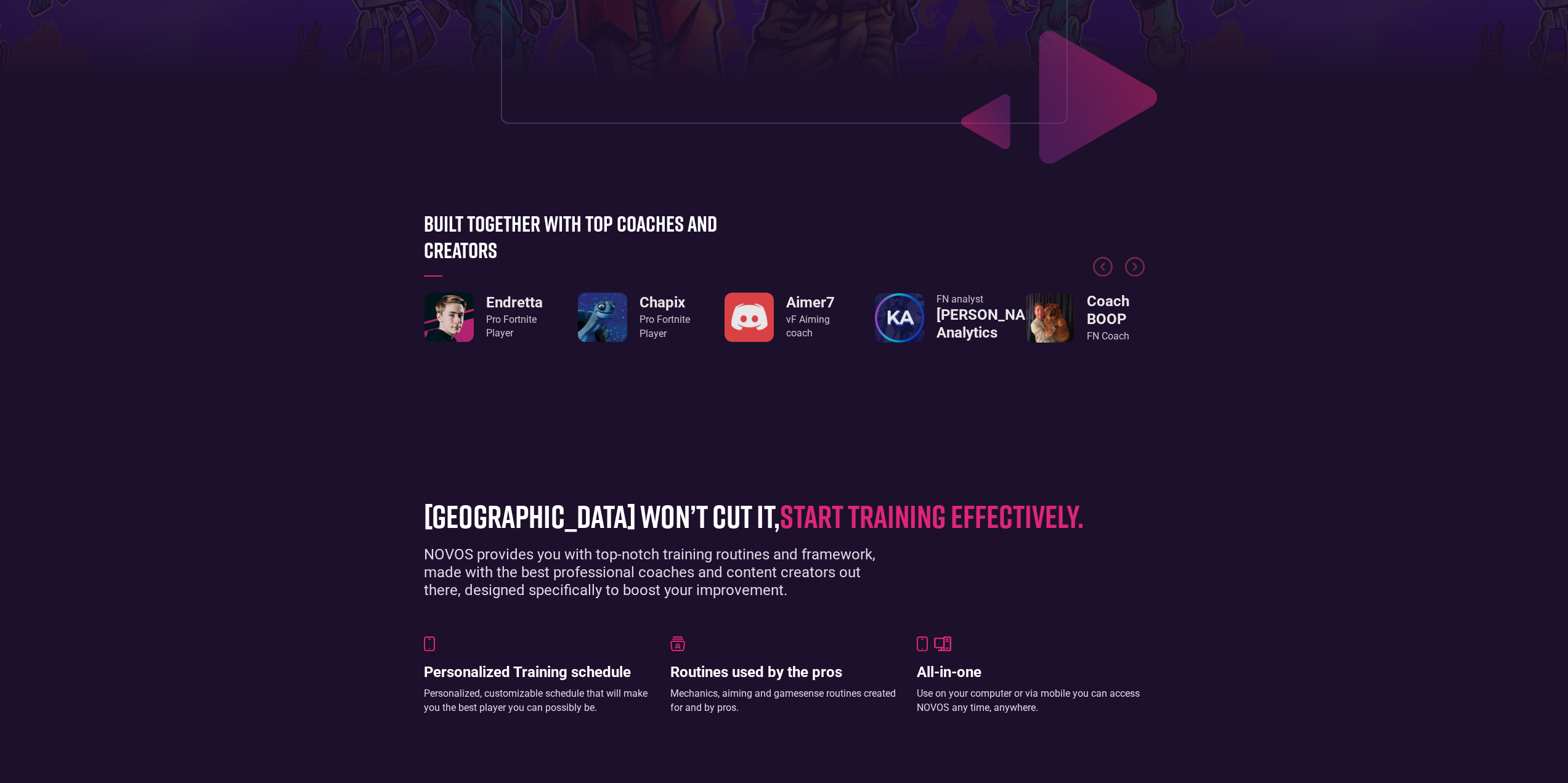
click at [484, 204] on div at bounding box center [784, 241] width 721 height 92
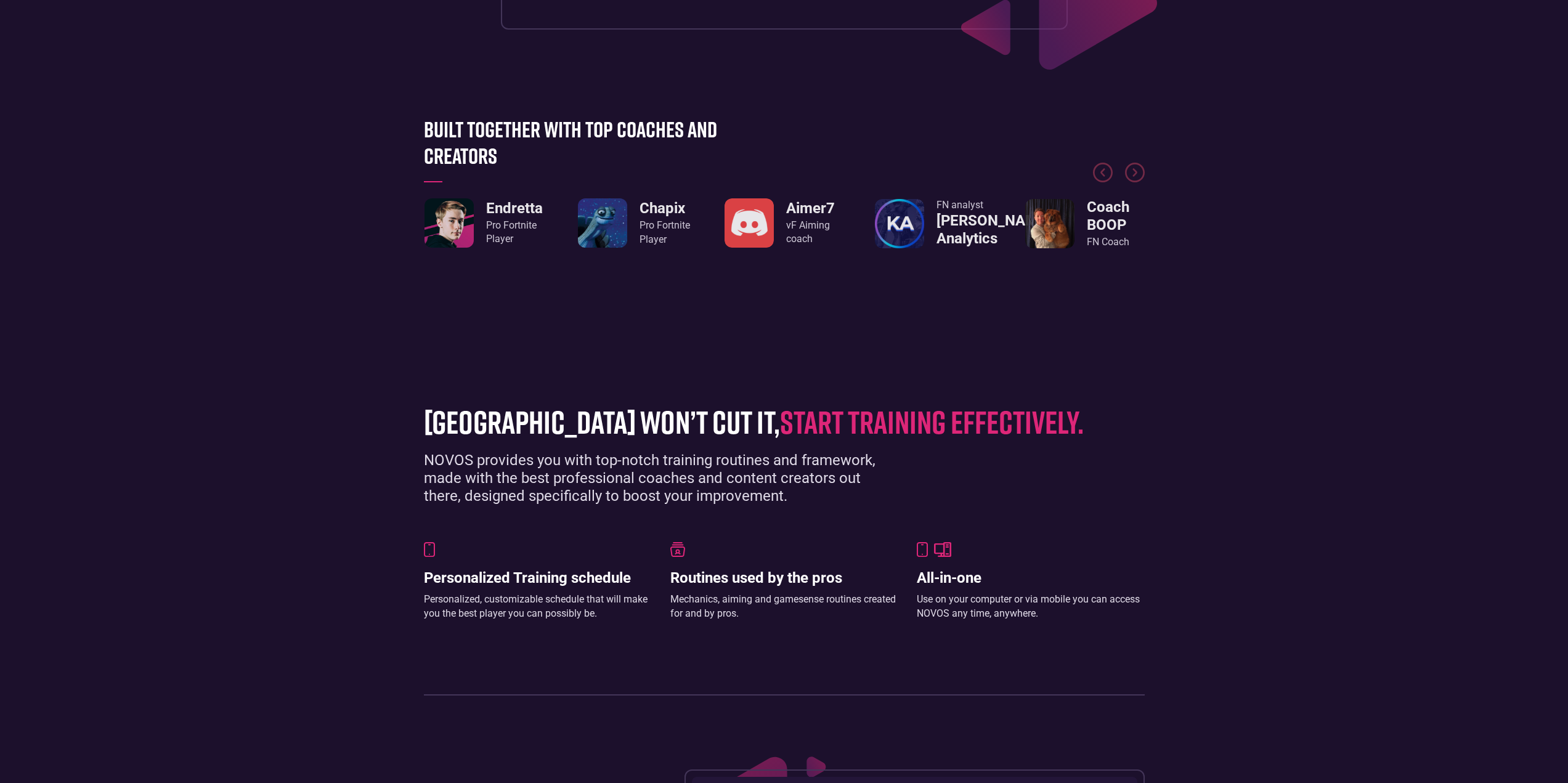
scroll to position [677, 0]
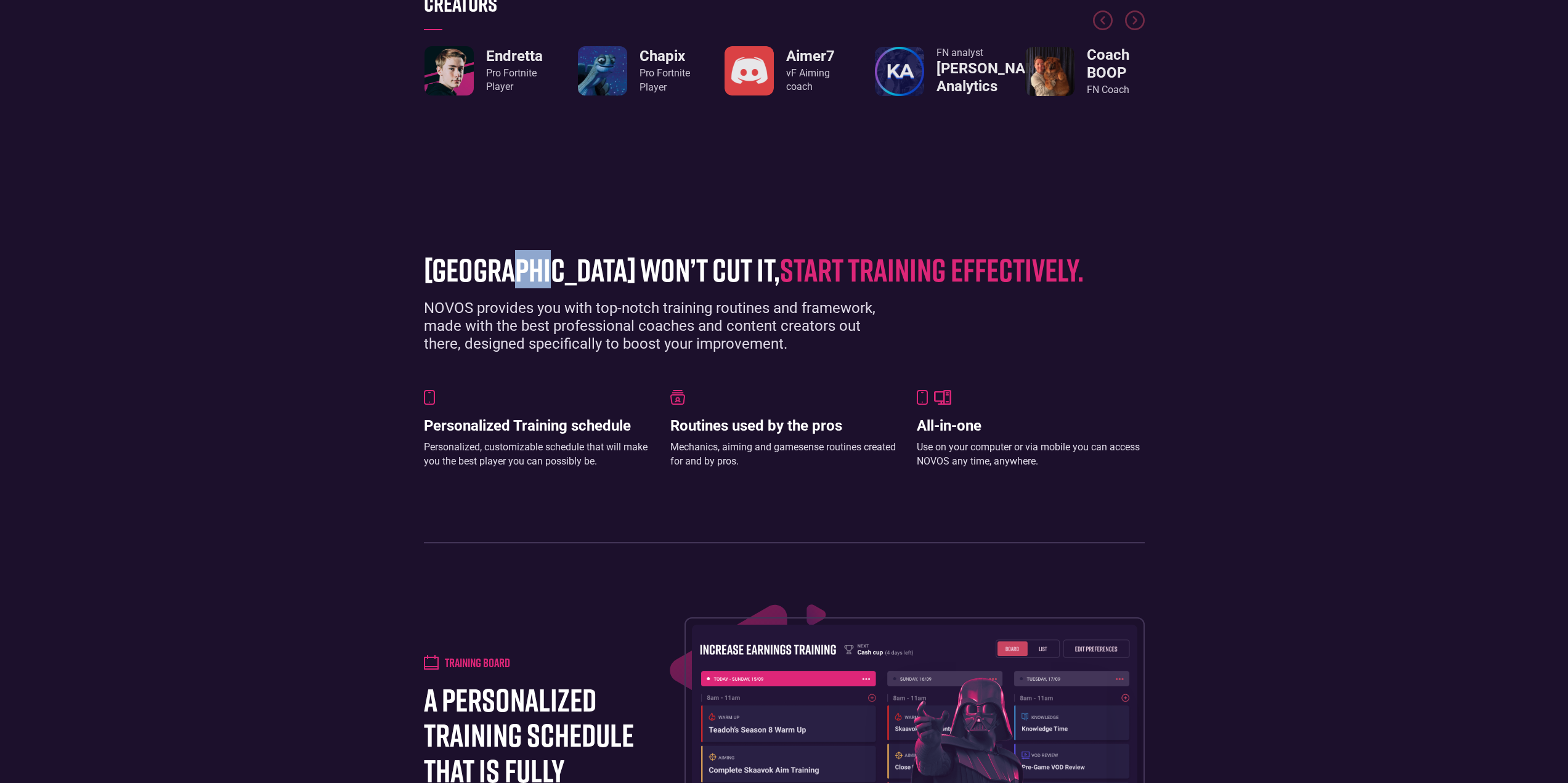
drag, startPoint x: 524, startPoint y: 277, endPoint x: 800, endPoint y: 283, distance: 276.1
click at [593, 279] on h1 "grinding arena won’t cut it, start training effectively." at bounding box center [775, 269] width 702 height 35
click at [829, 310] on div "NOVOS provides you with top-notch training routines and framework, made with th…" at bounding box center [661, 326] width 475 height 53
drag, startPoint x: 758, startPoint y: 337, endPoint x: 777, endPoint y: 334, distance: 19.2
click at [757, 332] on div "NOVOS provides you with top-notch training routines and framework, made with th…" at bounding box center [661, 326] width 475 height 53
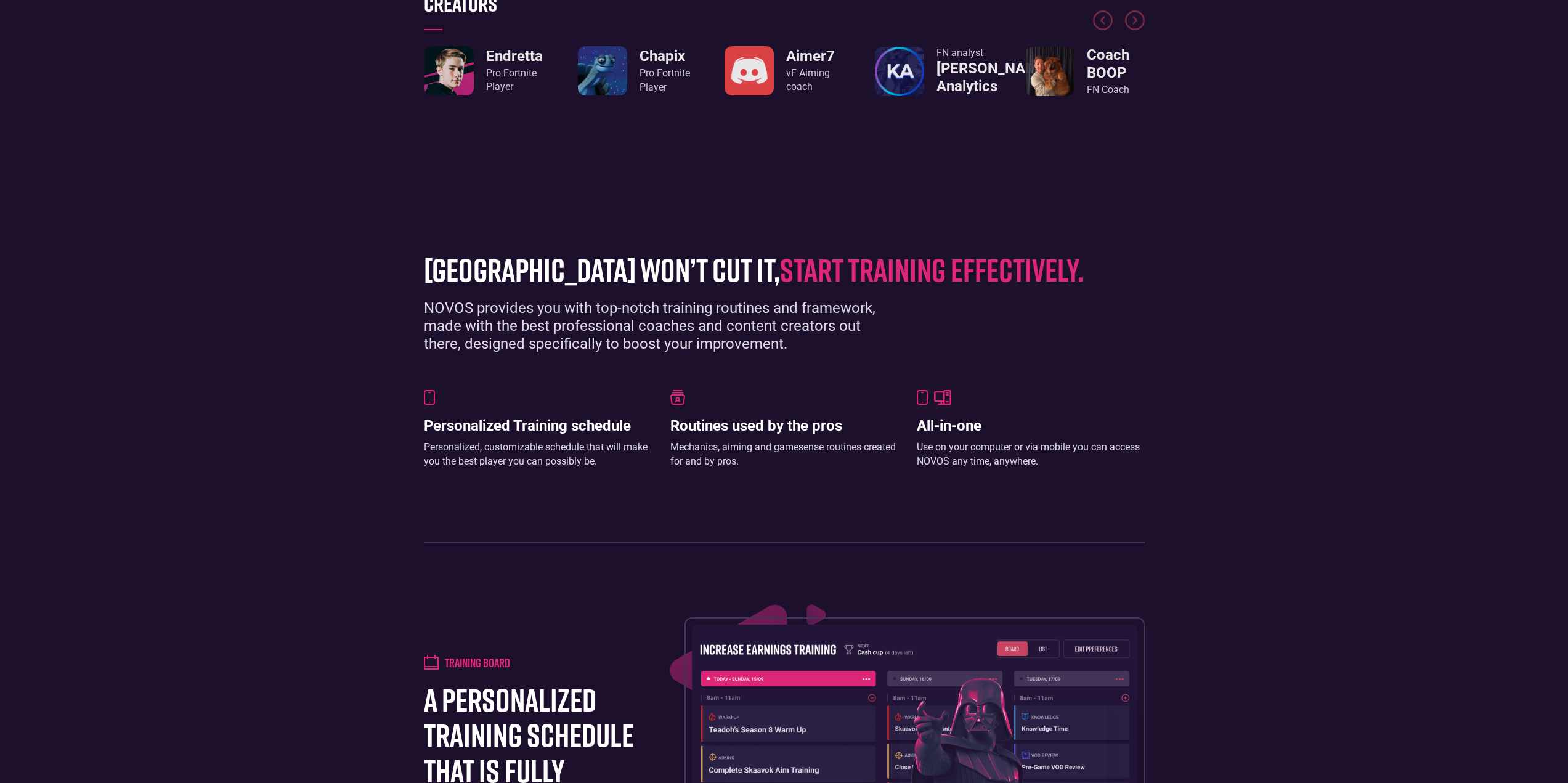
click at [836, 354] on div "[GEOGRAPHIC_DATA] won’t cut it, start training effectively. NOVOS provides you …" at bounding box center [784, 392] width 733 height 304
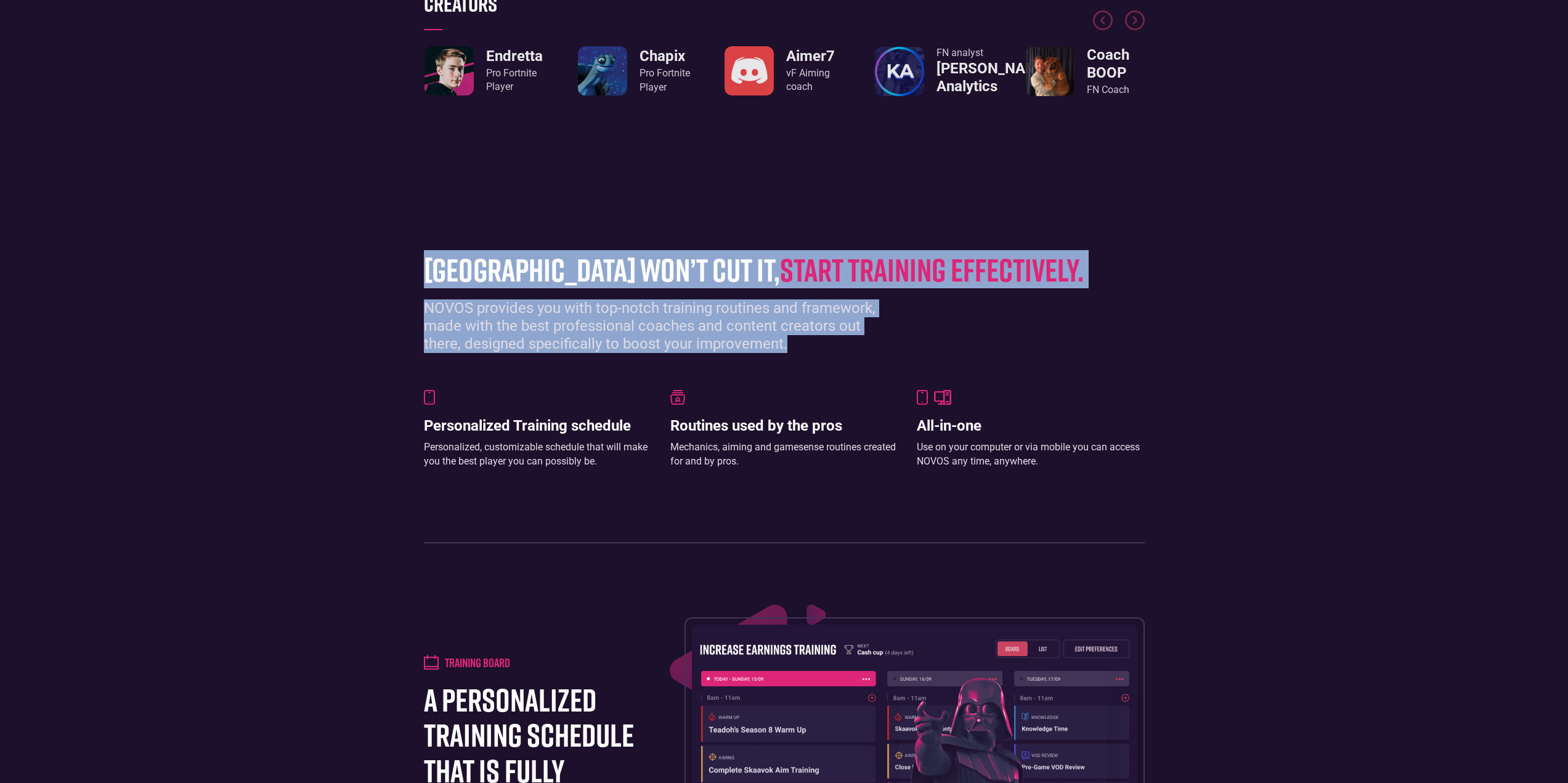
drag, startPoint x: 826, startPoint y: 353, endPoint x: 386, endPoint y: 275, distance: 446.9
click at [386, 275] on section "grinding arena won’t cut it, start training effectively. NOVOS provides you wit…" at bounding box center [784, 392] width 1568 height 378
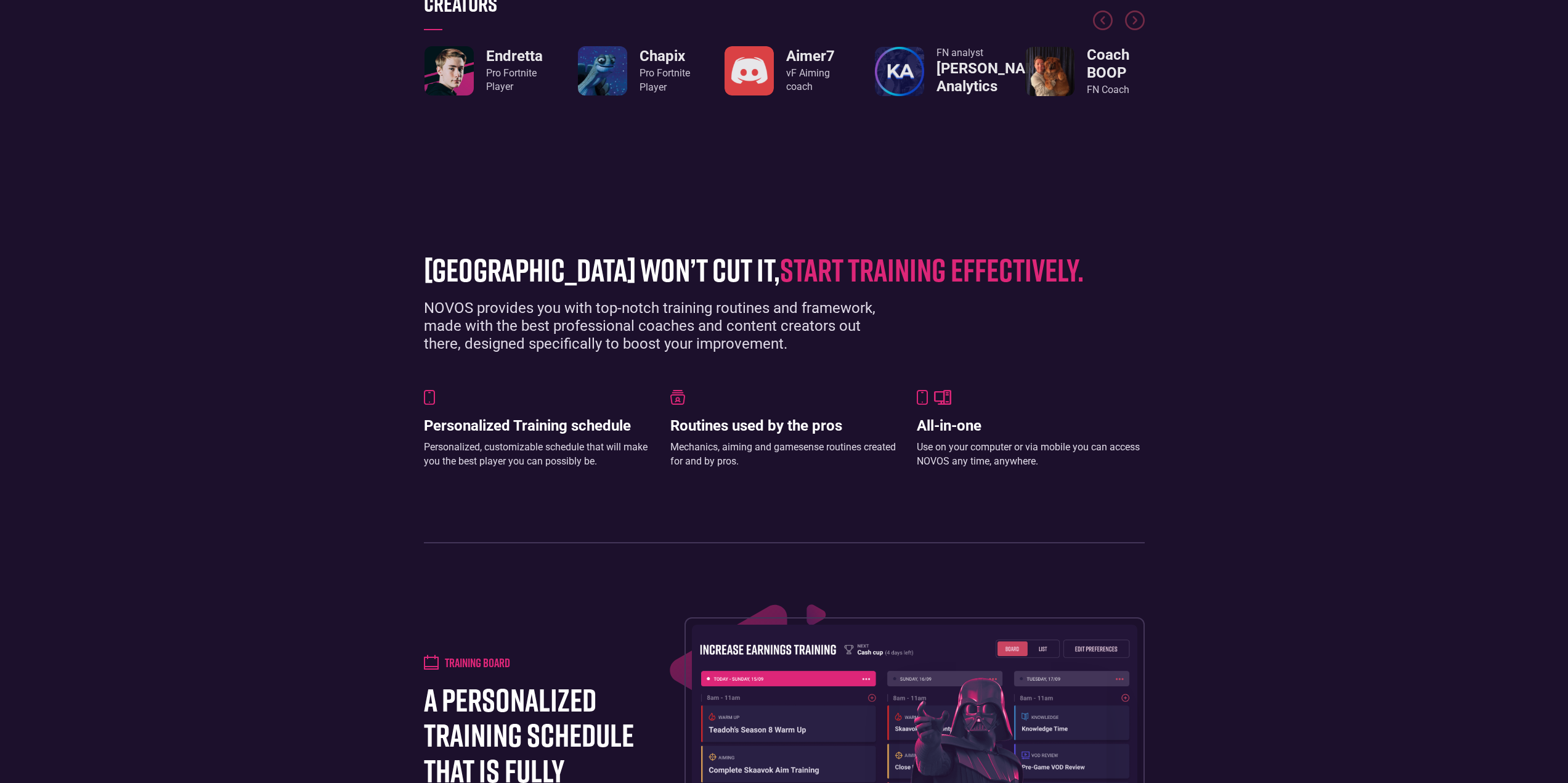
click at [666, 404] on div "Personalized Training schedule Personalized, customizable schedule that will ma…" at bounding box center [784, 430] width 721 height 79
drag, startPoint x: 743, startPoint y: 438, endPoint x: 878, endPoint y: 414, distance: 137.1
click at [744, 439] on div "Routines used by the pros Mechanics, aiming and gamesense routines created for …" at bounding box center [784, 430] width 228 height 79
click at [1015, 414] on div "All-in-one Use on your computer or via mobile you can access NOVOS any time, an…" at bounding box center [1031, 430] width 228 height 79
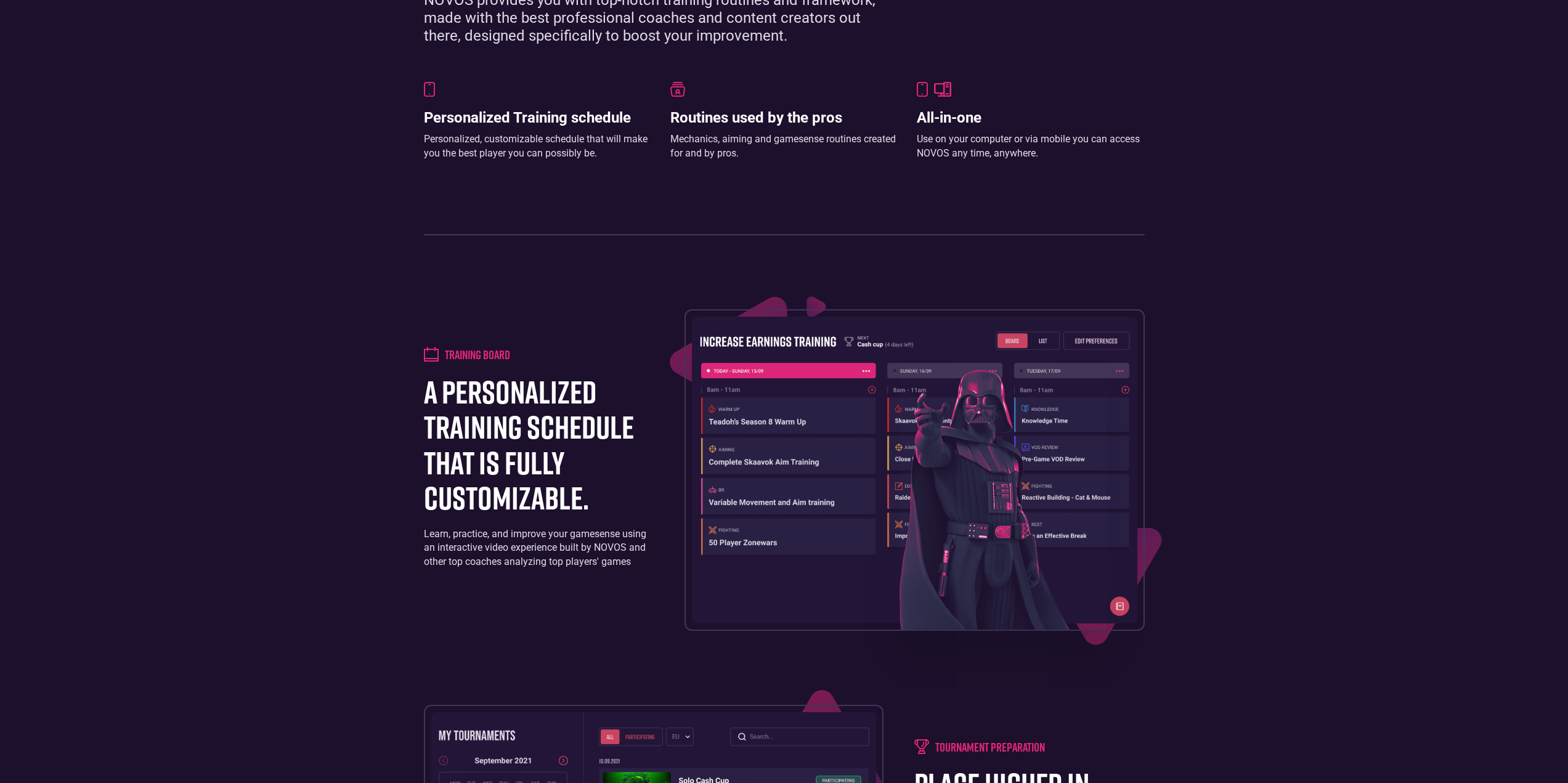
click at [510, 431] on h1 "a personalized training schedule that is fully customizable." at bounding box center [539, 444] width 230 height 141
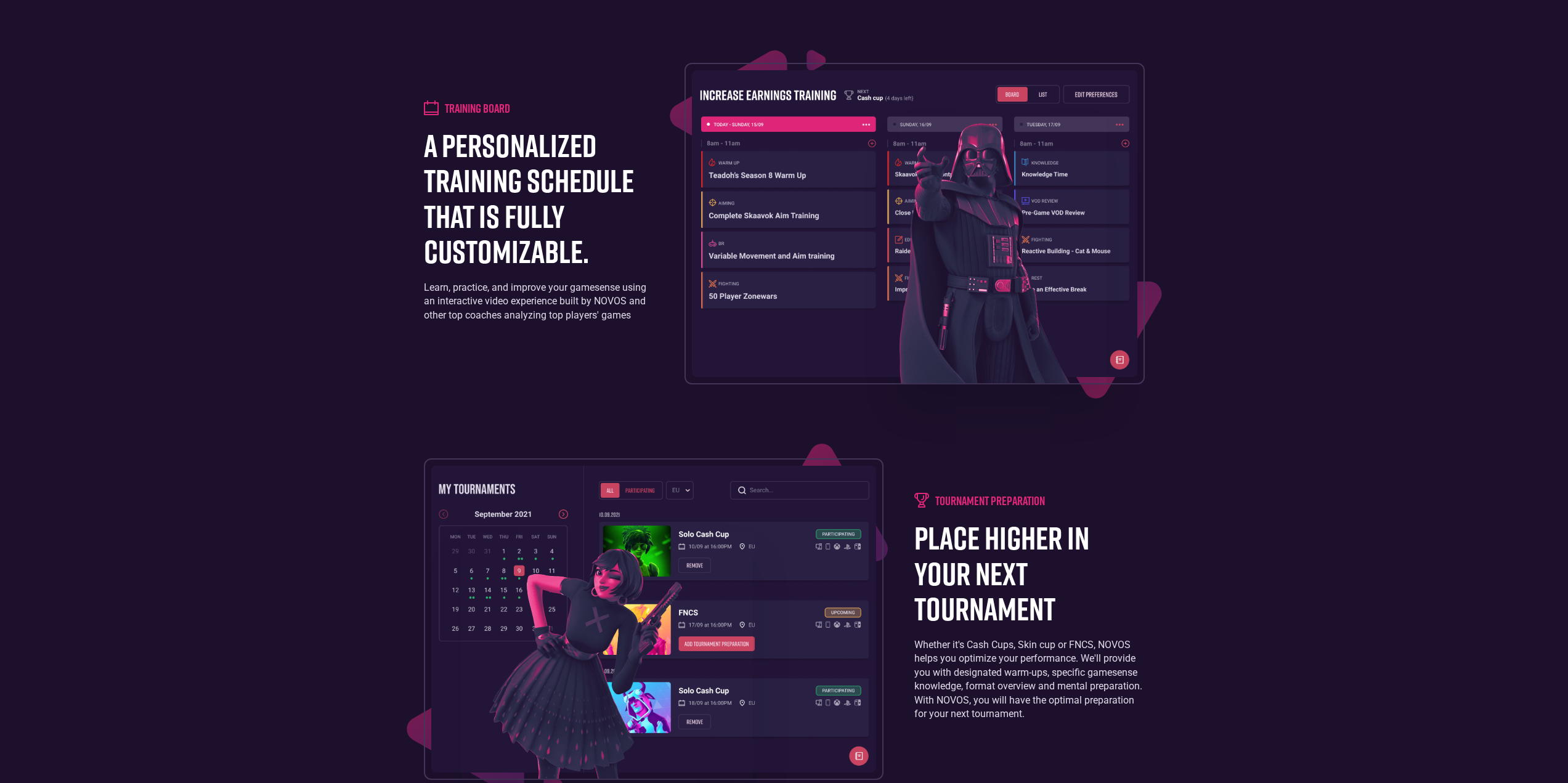
click at [865, 298] on img at bounding box center [915, 224] width 446 height 307
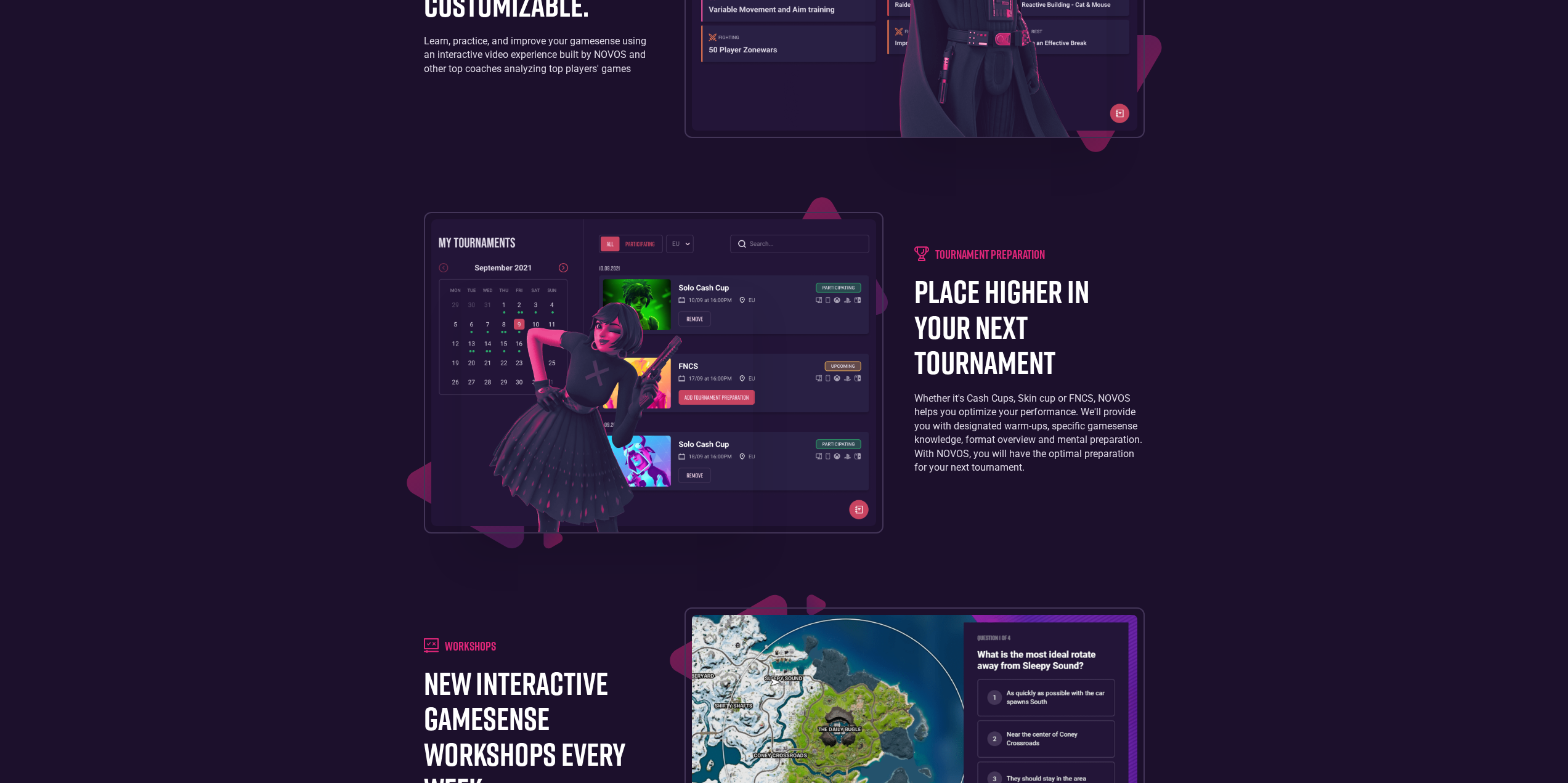
drag, startPoint x: 969, startPoint y: 343, endPoint x: 968, endPoint y: 351, distance: 8.1
click at [969, 343] on h1 "place higher in your next tournament" at bounding box center [1029, 326] width 230 height 106
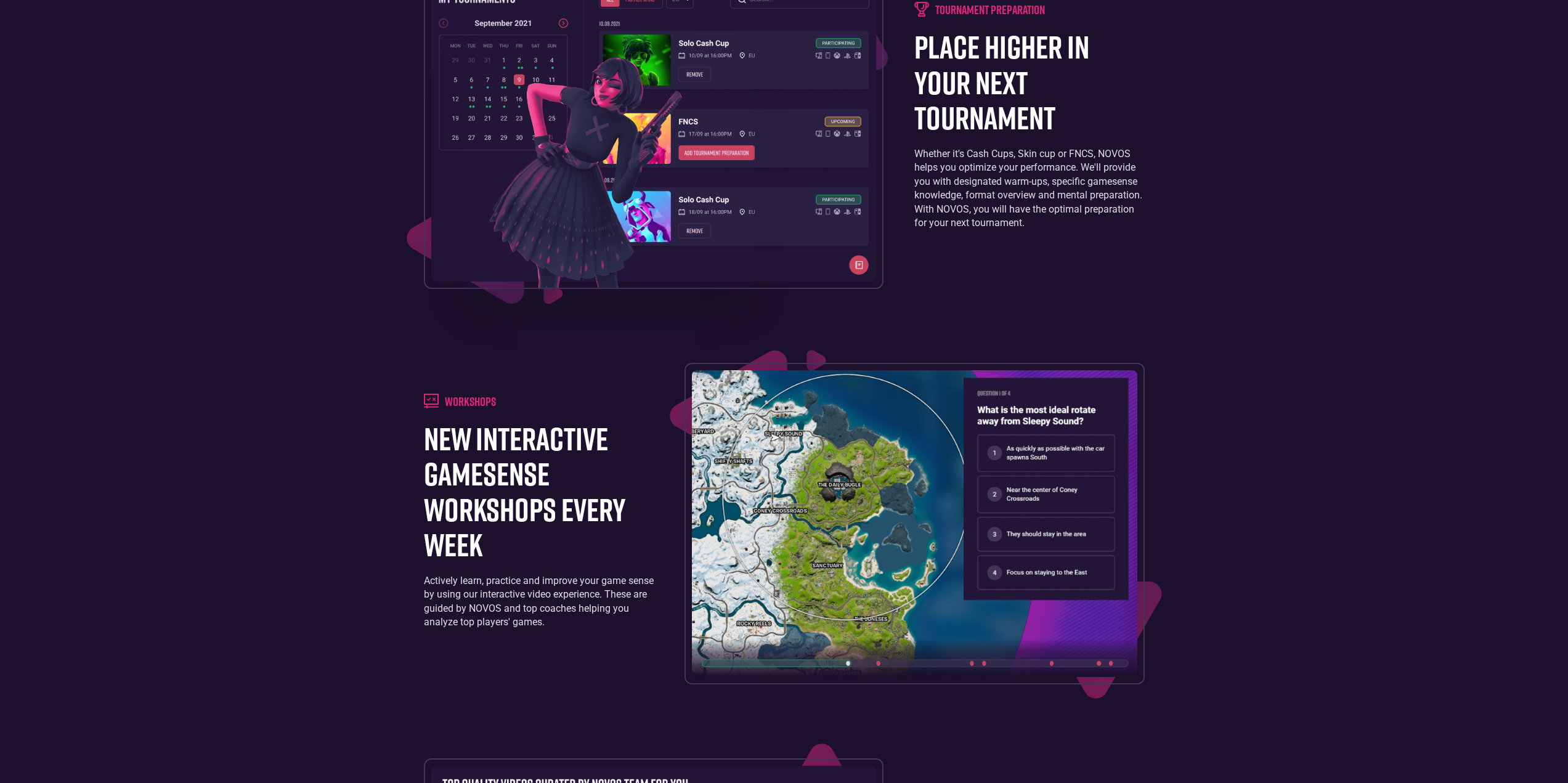
scroll to position [1726, 0]
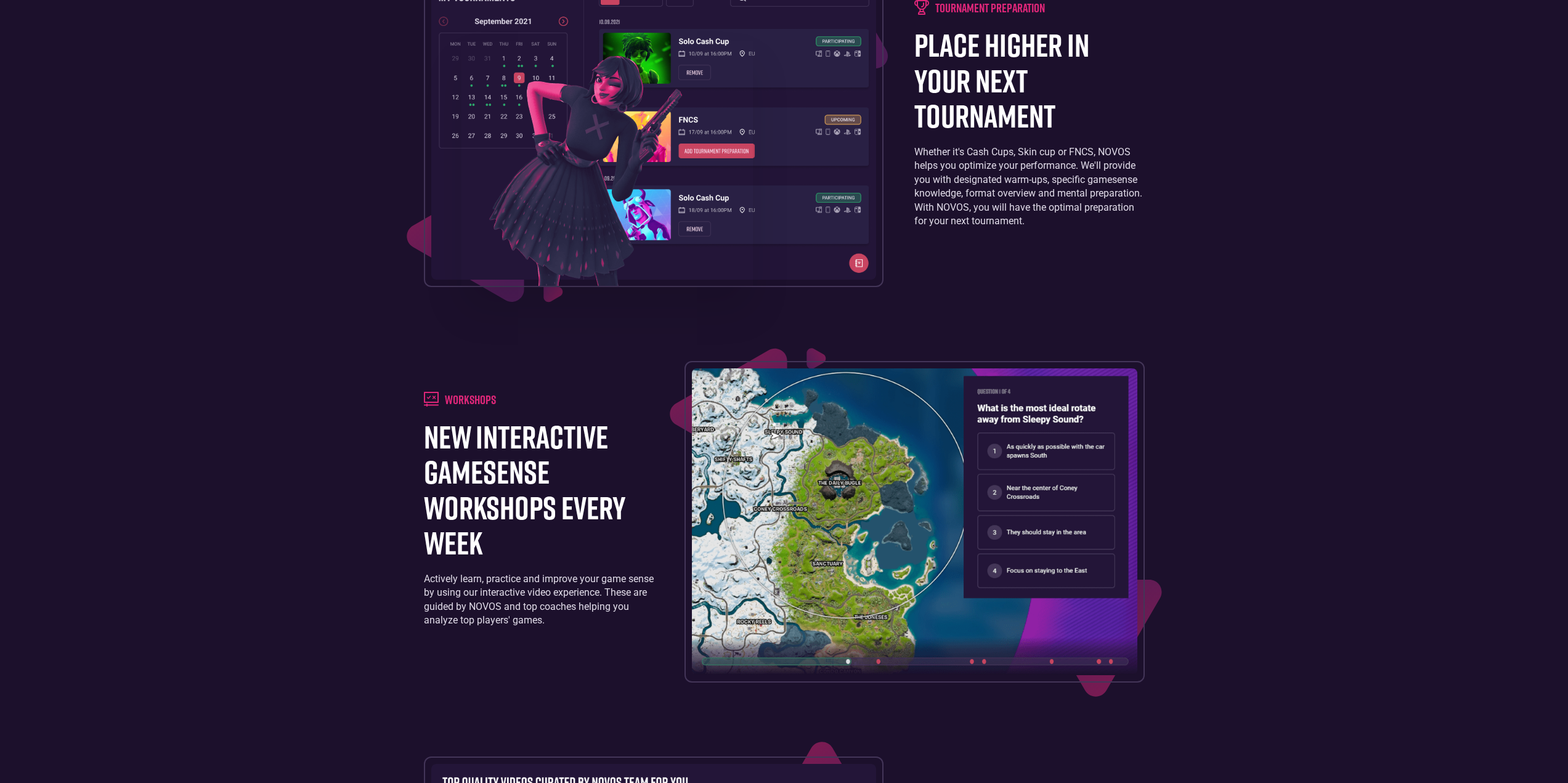
click at [498, 430] on h1 "new interactive gamesense workshops every week" at bounding box center [539, 489] width 230 height 141
drag, startPoint x: 501, startPoint y: 517, endPoint x: 595, endPoint y: 528, distance: 94.6
click at [501, 520] on h1 "new interactive gamesense workshops every week" at bounding box center [539, 489] width 230 height 141
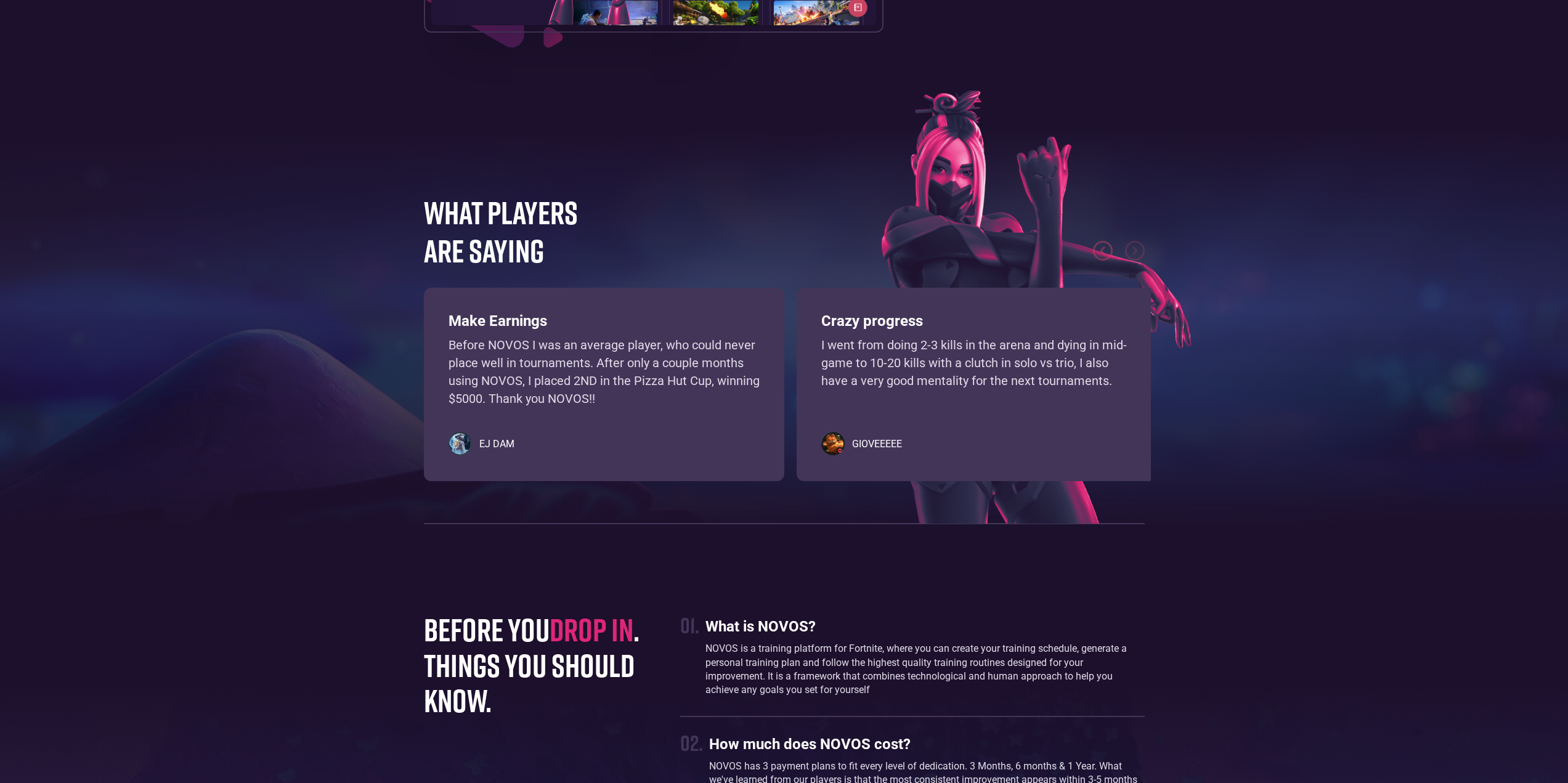
scroll to position [2773, 0]
drag, startPoint x: 552, startPoint y: 414, endPoint x: 643, endPoint y: 415, distance: 91.0
click at [593, 407] on div "Make Earnings Before NOVOS I was an average player, who could never place well …" at bounding box center [604, 383] width 360 height 194
click at [736, 420] on div "Make Earnings Before NOVOS I was an average player, who could never place well …" at bounding box center [604, 383] width 360 height 194
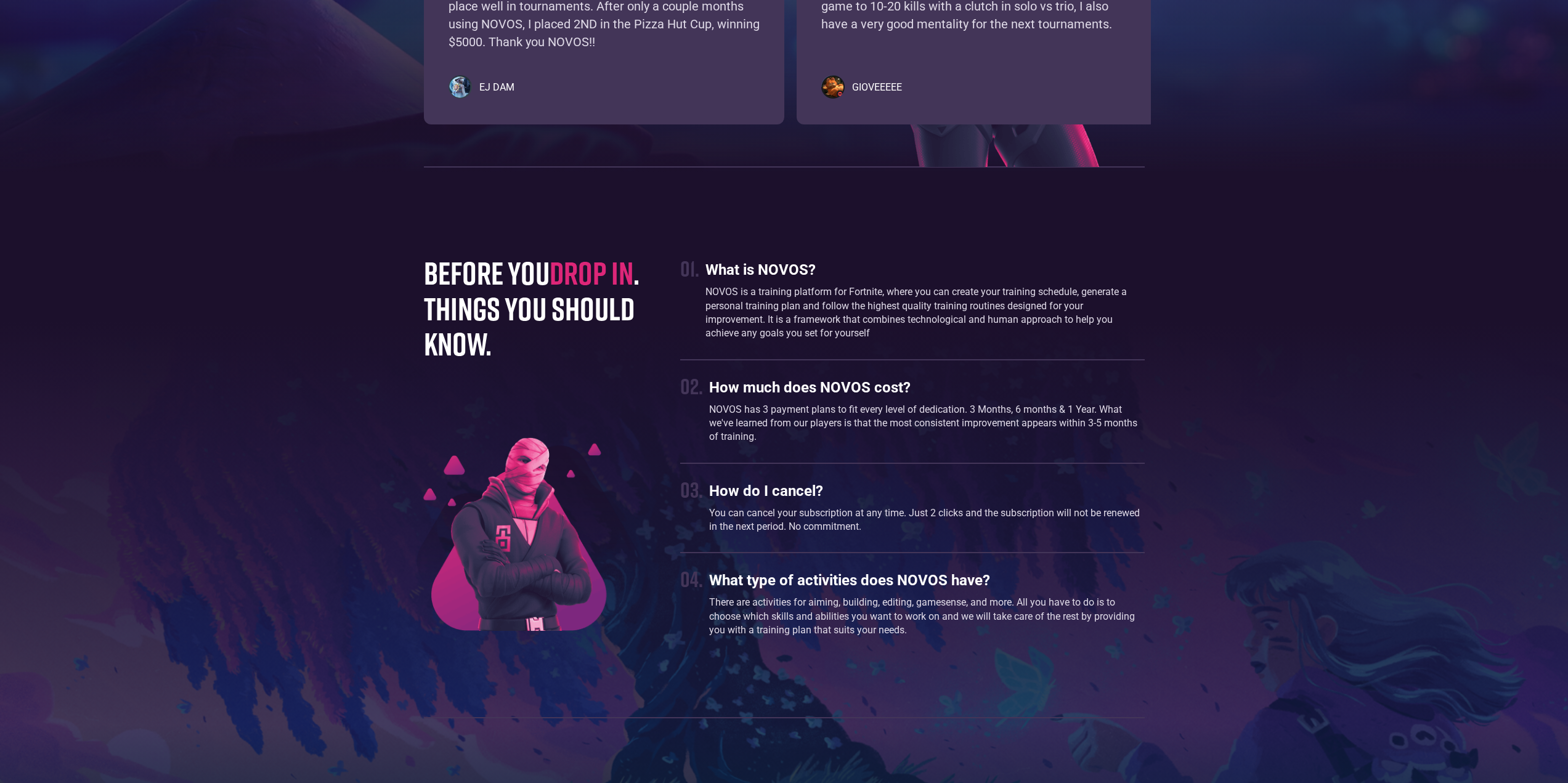
scroll to position [3142, 0]
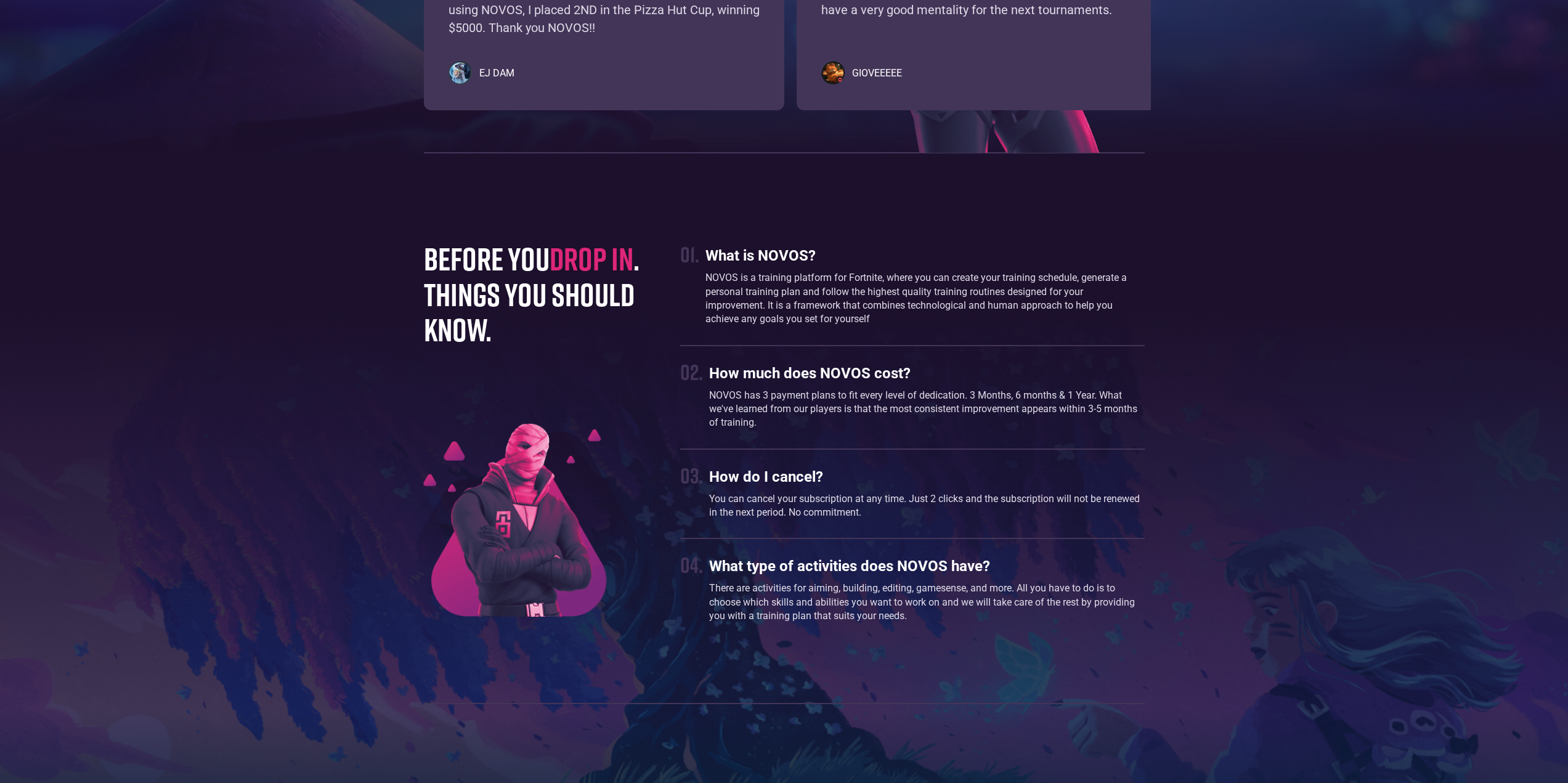
drag, startPoint x: 716, startPoint y: 315, endPoint x: 672, endPoint y: 300, distance: 46.5
click at [718, 315] on p "NOVOS is a training platform for Fortnite, where you can create your training s…" at bounding box center [925, 299] width 439 height 56
drag, startPoint x: 521, startPoint y: 285, endPoint x: 560, endPoint y: 315, distance: 49.2
click at [520, 286] on h1 "before you drop in . things you should know." at bounding box center [540, 294] width 233 height 106
click at [734, 397] on p "NOVOS has 3 payment plans to fit every level of dedication. 3 Months, 6 months …" at bounding box center [927, 409] width 435 height 41
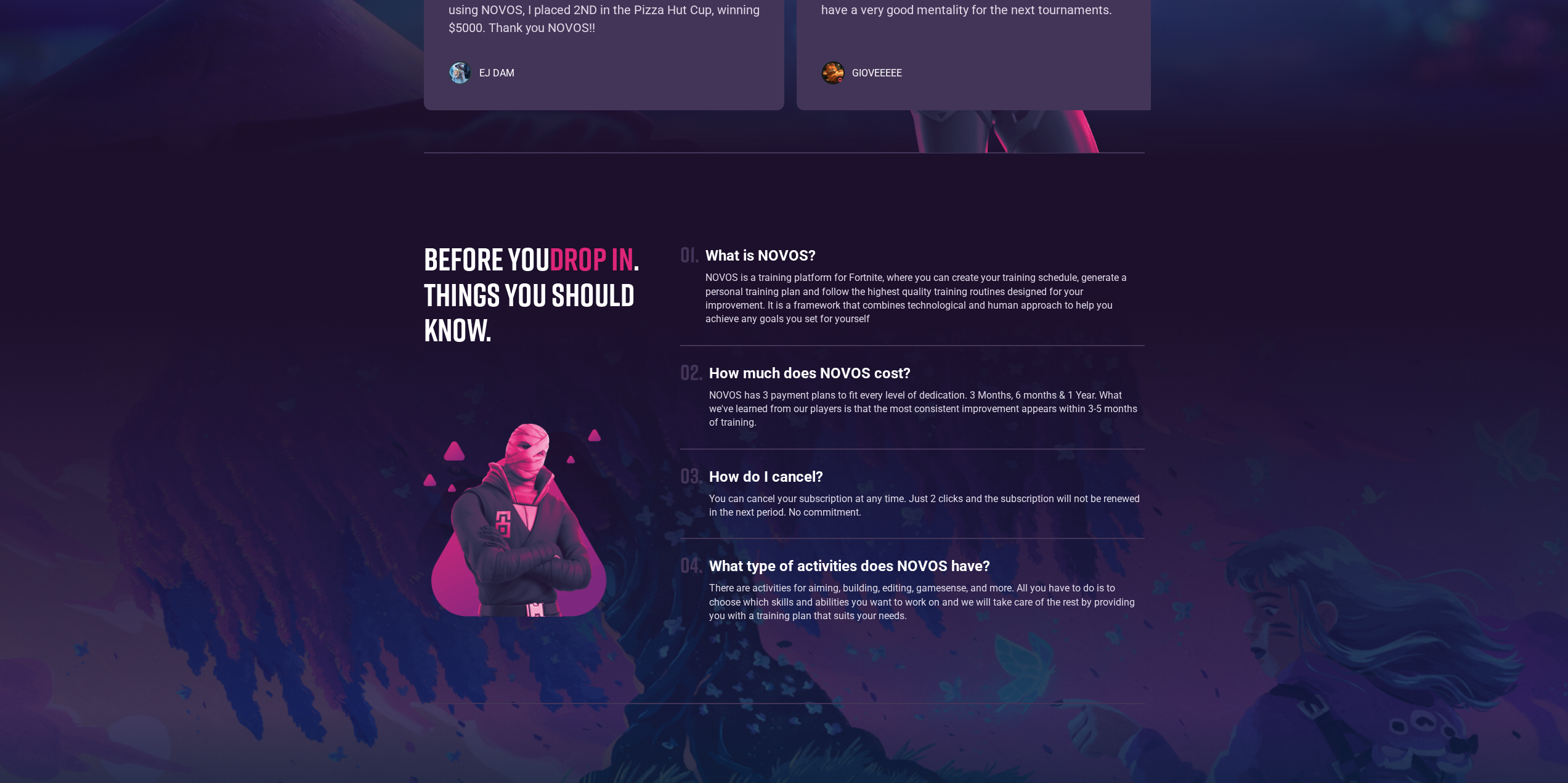
click at [804, 487] on div "How do I cancel? You can cancel your subscription at any time. Just 2 clicks an…" at bounding box center [927, 494] width 435 height 64
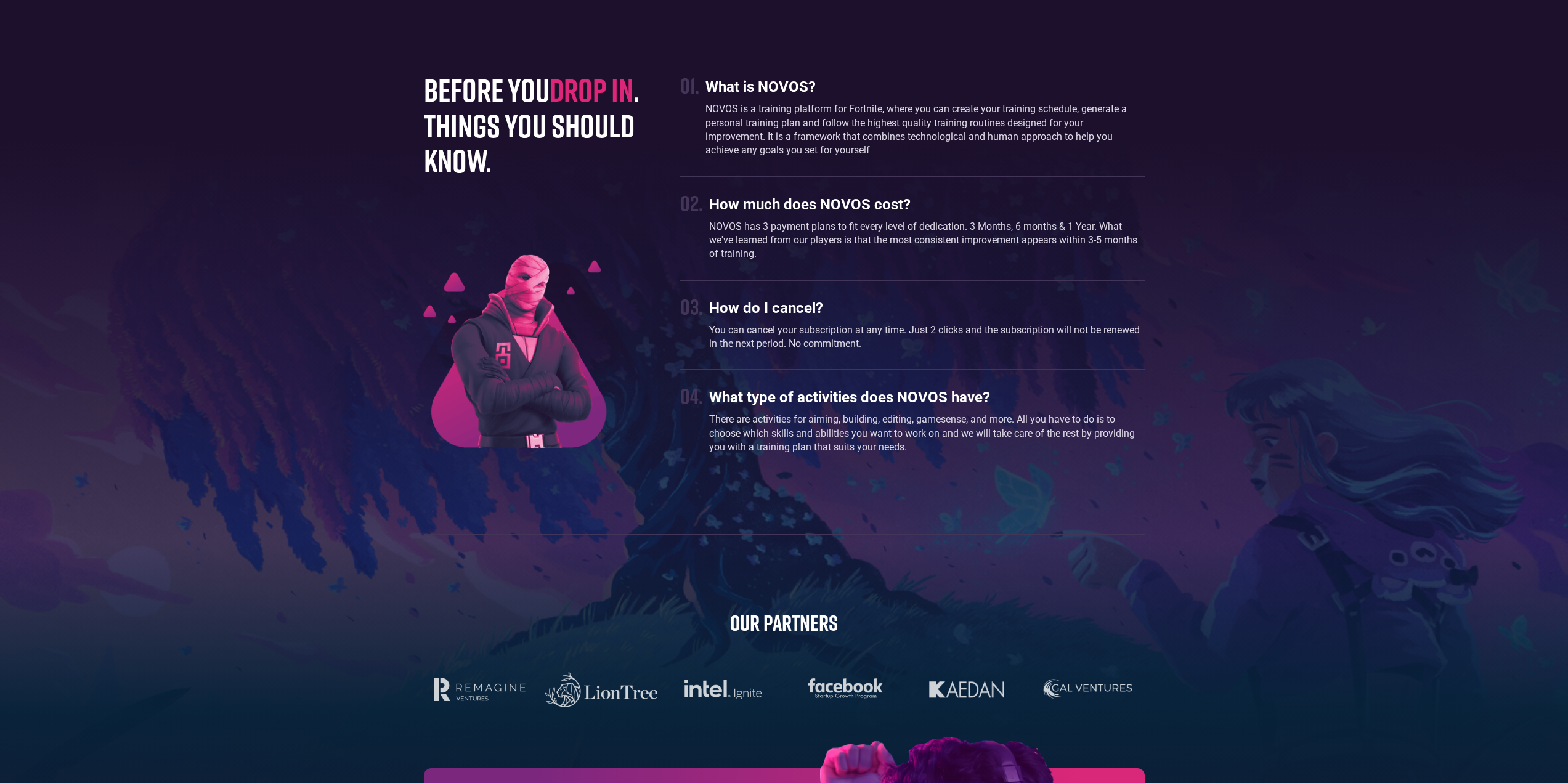
scroll to position [3328, 0]
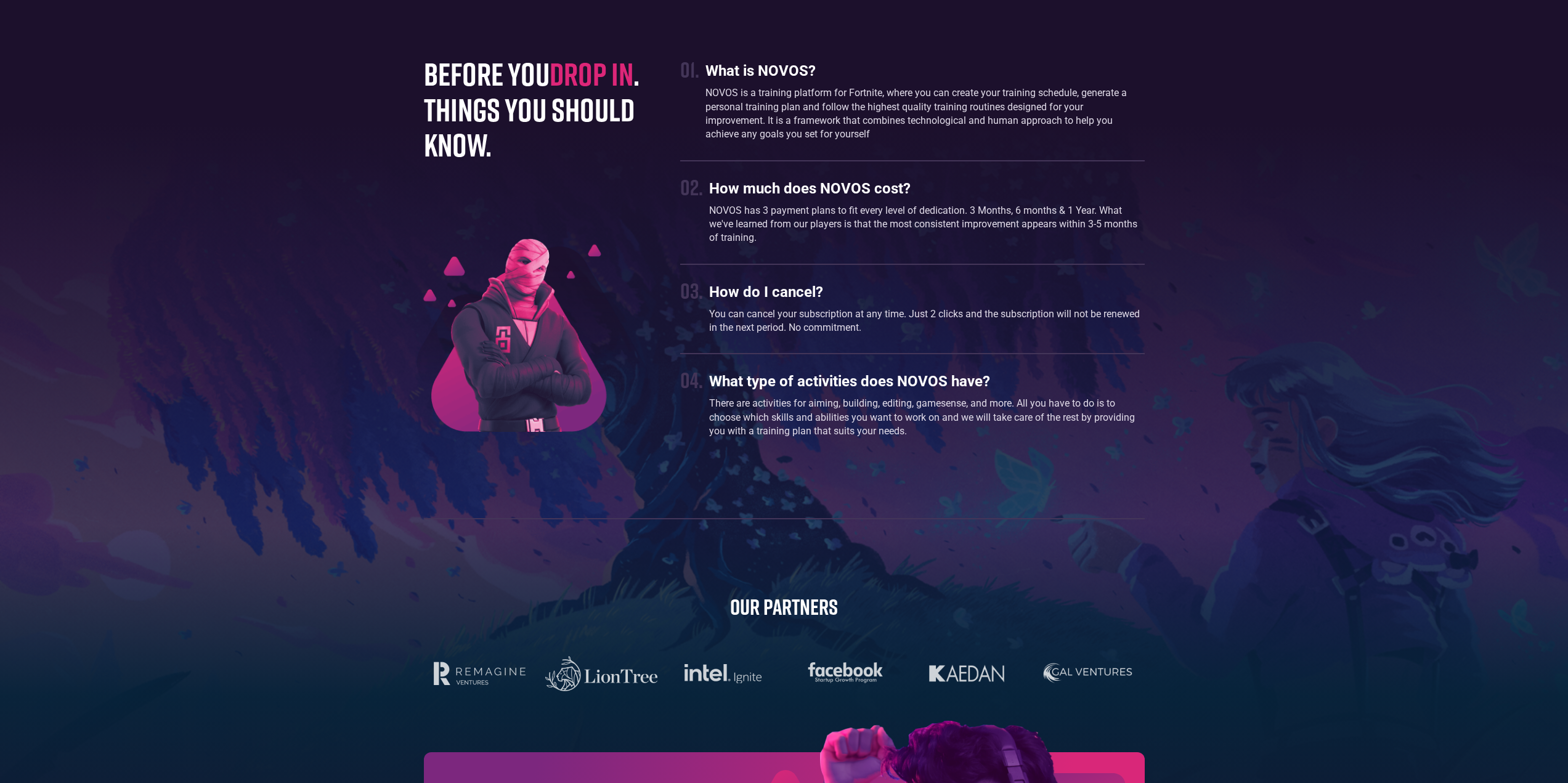
drag, startPoint x: 715, startPoint y: 233, endPoint x: 732, endPoint y: 196, distance: 40.7
click at [715, 234] on p "NOVOS has 3 payment plans to fit every level of dedication. 3 Months, 6 months …" at bounding box center [927, 224] width 435 height 41
click at [732, 196] on h3 "How much does NOVOS cost?" at bounding box center [927, 189] width 435 height 18
drag, startPoint x: 734, startPoint y: 253, endPoint x: 699, endPoint y: 269, distance: 38.5
click at [732, 253] on div "01. What is NOVOS? NOVOS is a training platform for Fortnite, where you can cre…" at bounding box center [912, 250] width 464 height 388
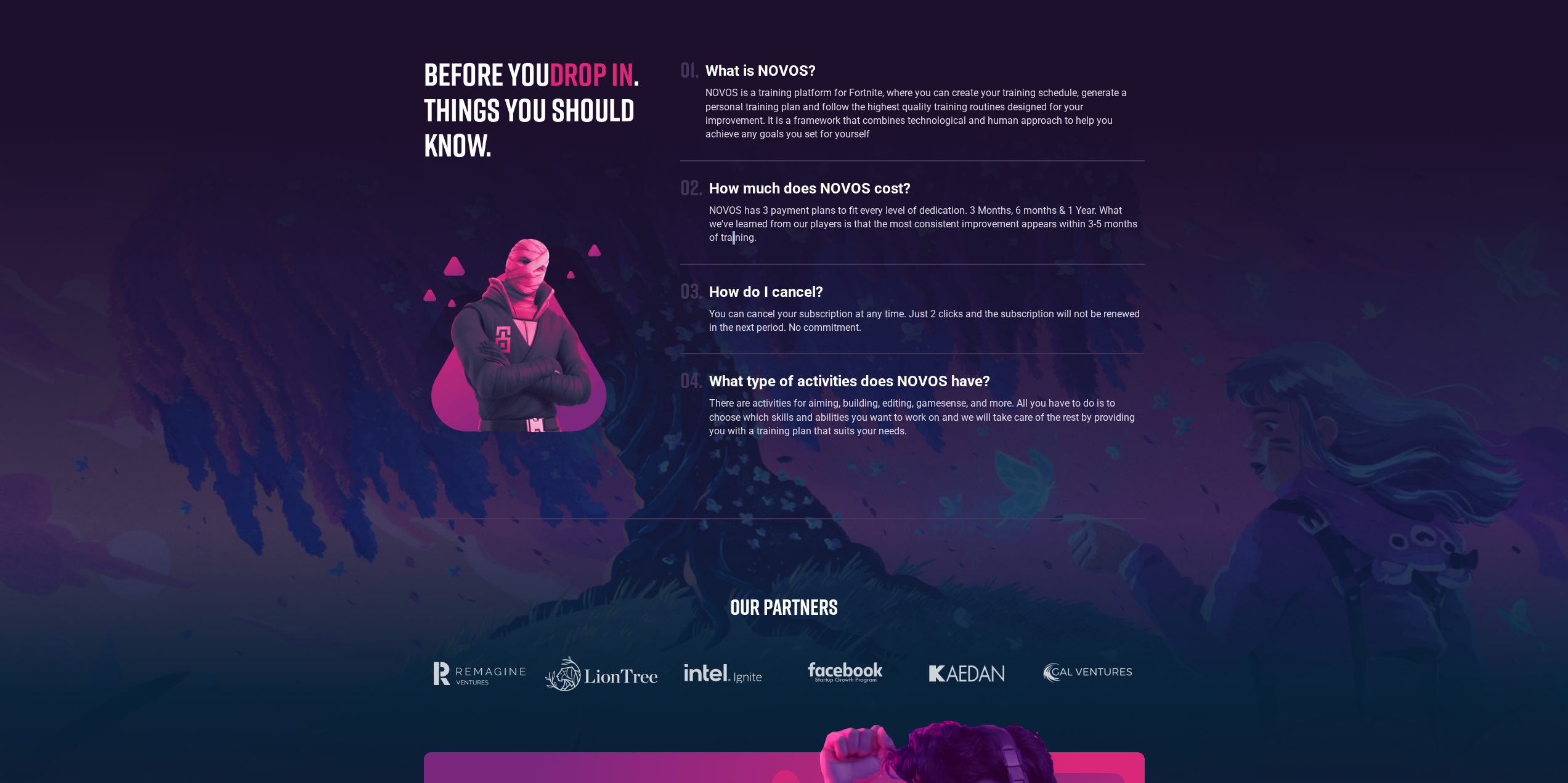
click at [564, 337] on img at bounding box center [532, 326] width 233 height 212
drag, startPoint x: 723, startPoint y: 289, endPoint x: 730, endPoint y: 289, distance: 7.0
click at [730, 289] on div "03. How do I cancel? You can cancel your subscription at any time. Just 2 click…" at bounding box center [912, 309] width 464 height 64
click at [761, 343] on div "01. What is NOVOS? NOVOS is a training platform for Fortnite, where you can cre…" at bounding box center [912, 250] width 464 height 388
click at [782, 438] on p "There are activities for aiming, building, editing, gamesense, and more. All yo…" at bounding box center [927, 417] width 435 height 41
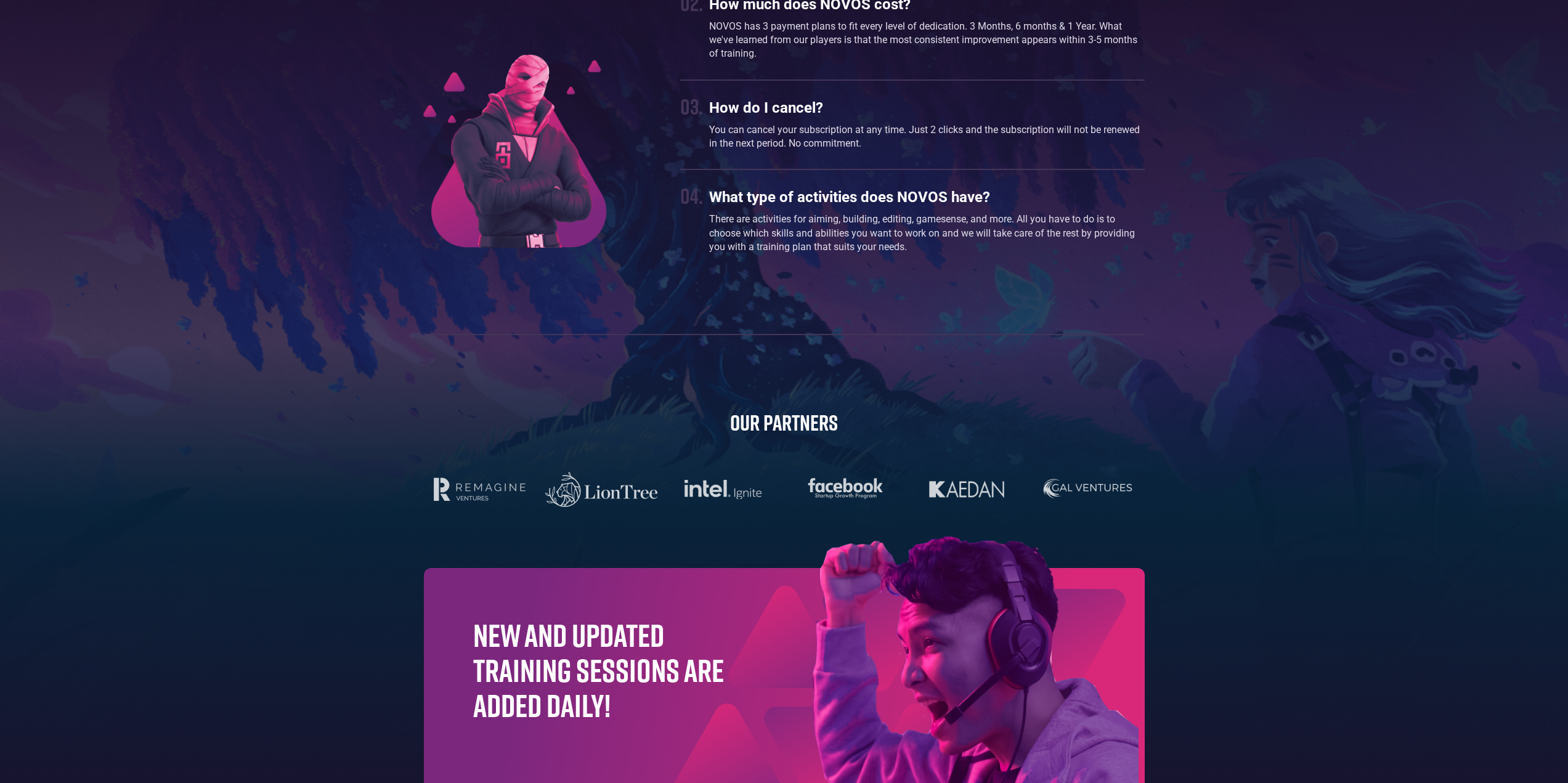
scroll to position [3574, 0]
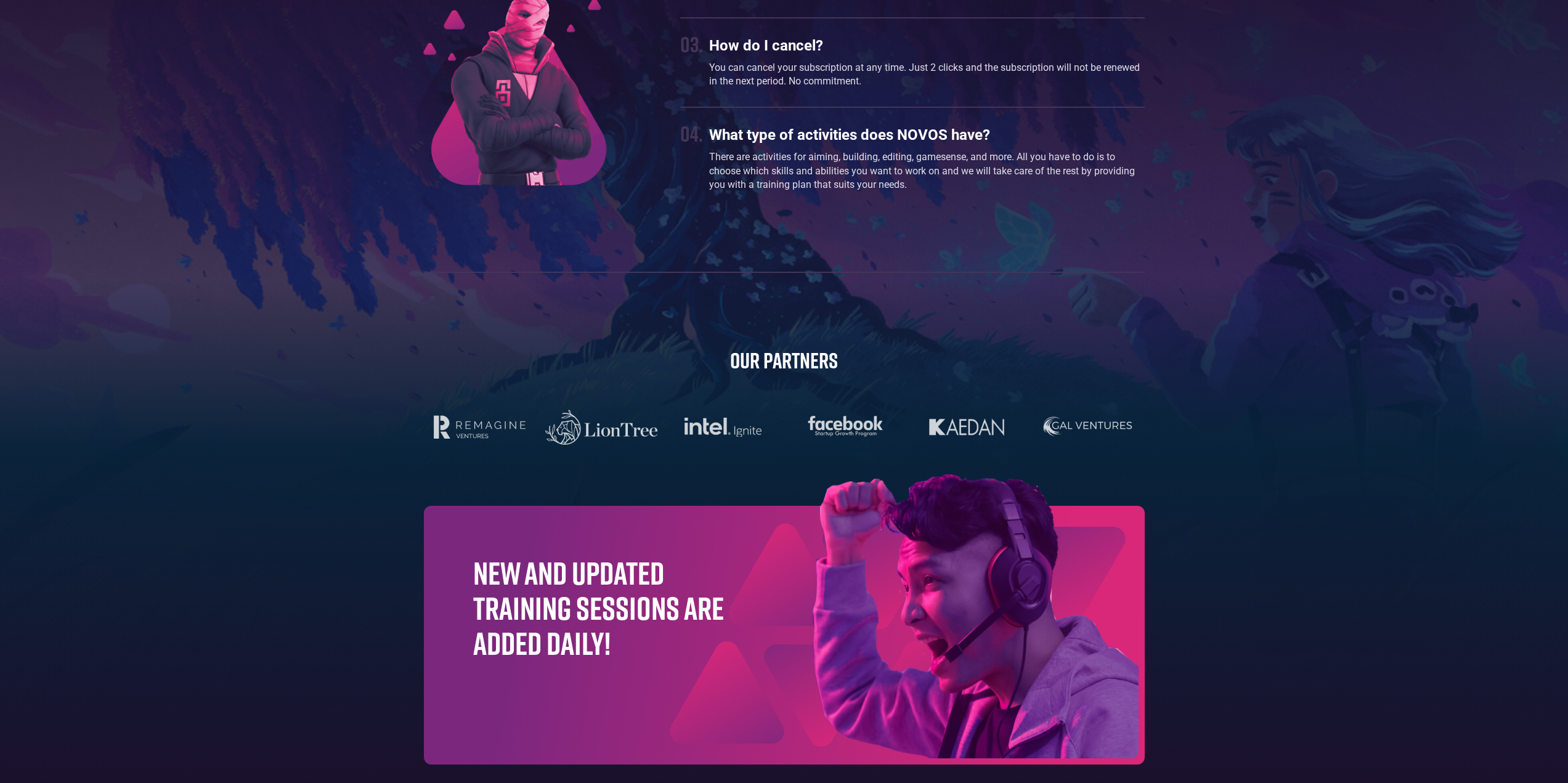
click at [770, 362] on h2 "Our Partners" at bounding box center [784, 360] width 721 height 26
drag, startPoint x: 714, startPoint y: 412, endPoint x: 672, endPoint y: 430, distance: 45.7
click at [710, 412] on div at bounding box center [784, 428] width 721 height 40
drag, startPoint x: 617, startPoint y: 472, endPoint x: 666, endPoint y: 497, distance: 55.0
click at [644, 491] on div "before you drop in . things you should know. 01. What is NOVOS? NOVOS is a trai…" at bounding box center [784, 287] width 733 height 954
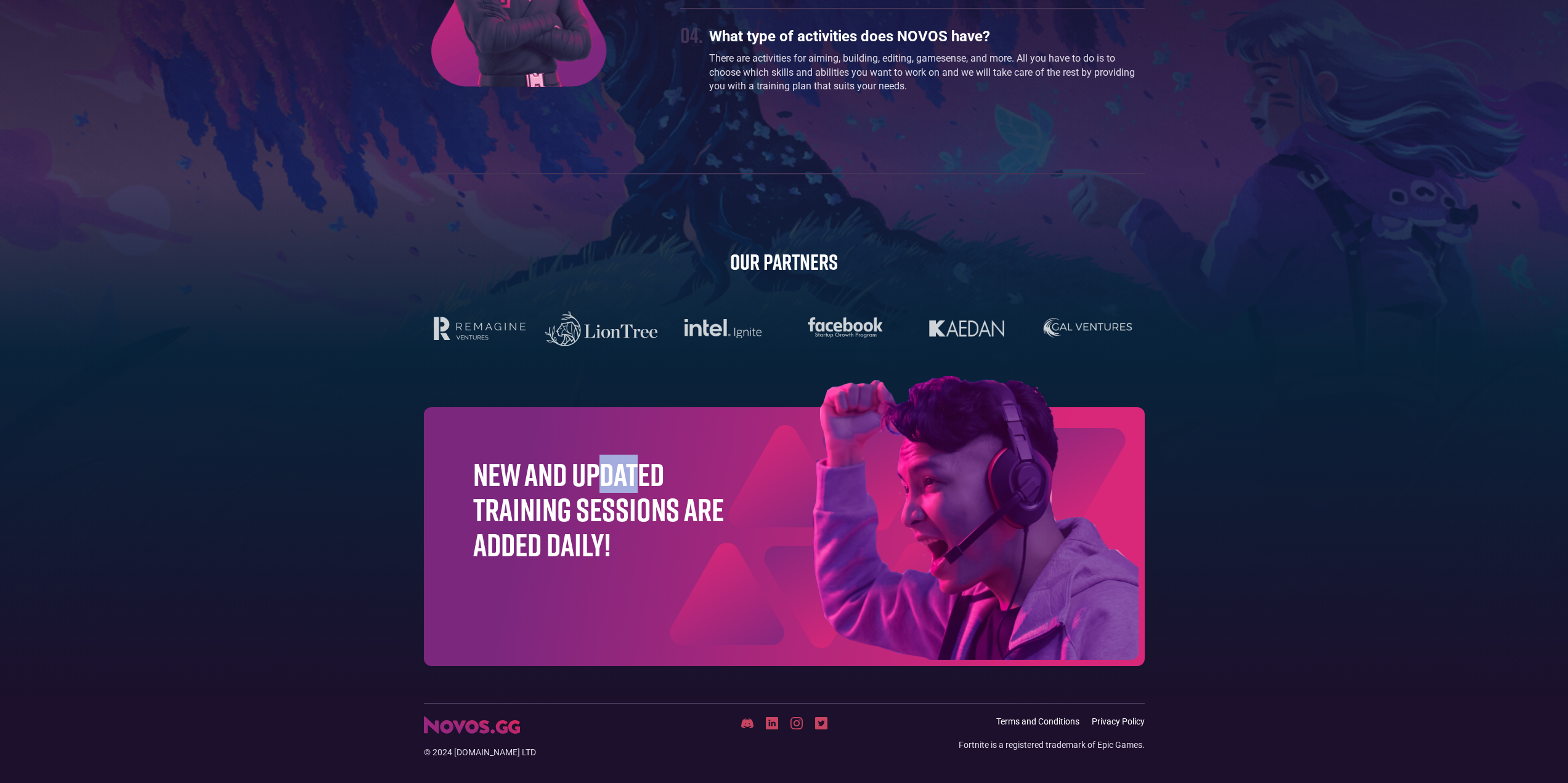
scroll to position [3691, 0]
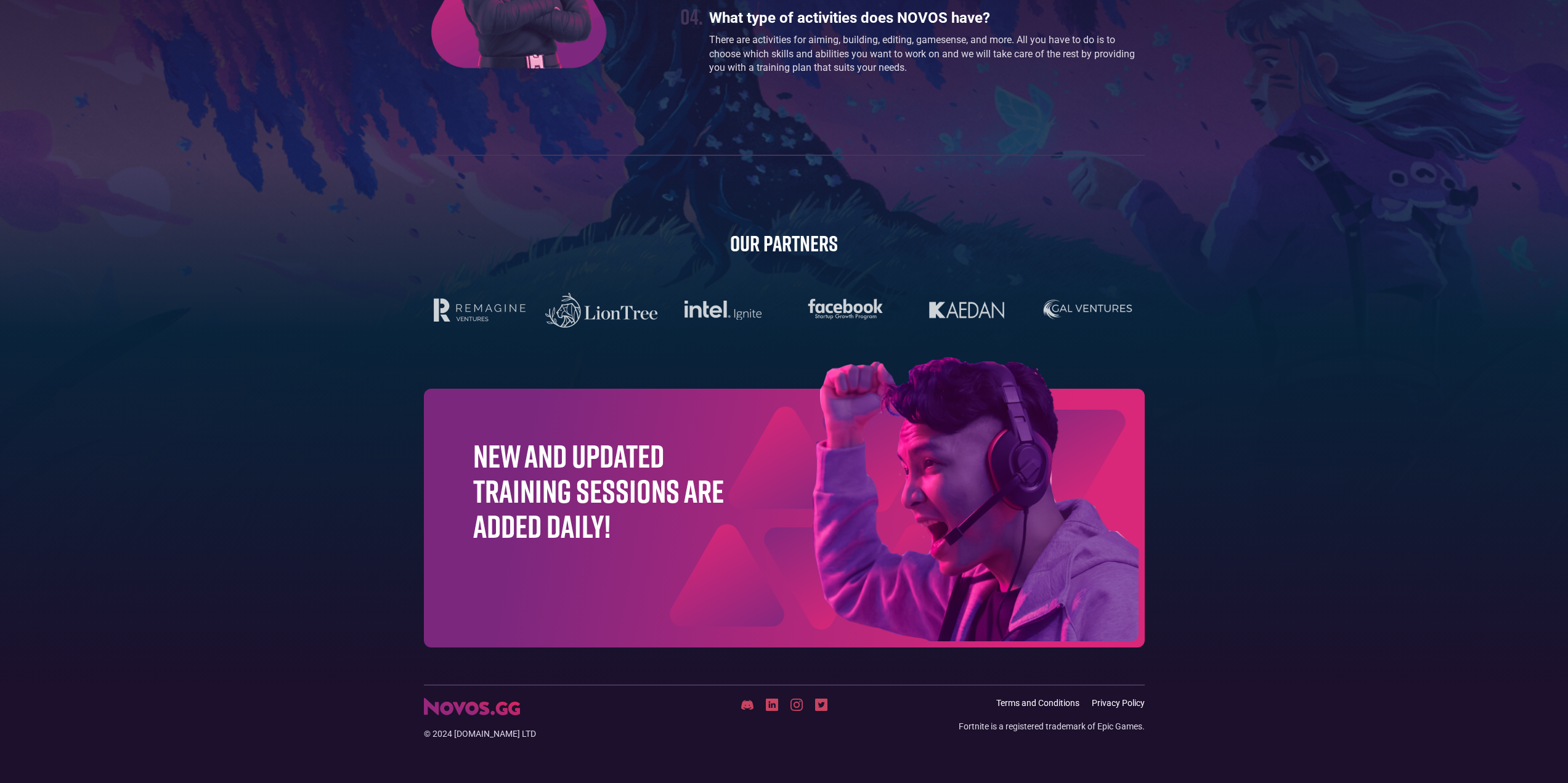
drag, startPoint x: 627, startPoint y: 490, endPoint x: 760, endPoint y: 486, distance: 133.1
click at [627, 489] on h1 "New and updated training sessions are added daily!" at bounding box center [599, 491] width 251 height 106
click at [979, 464] on img at bounding box center [913, 502] width 463 height 289
click at [750, 705] on img at bounding box center [748, 705] width 12 height 11
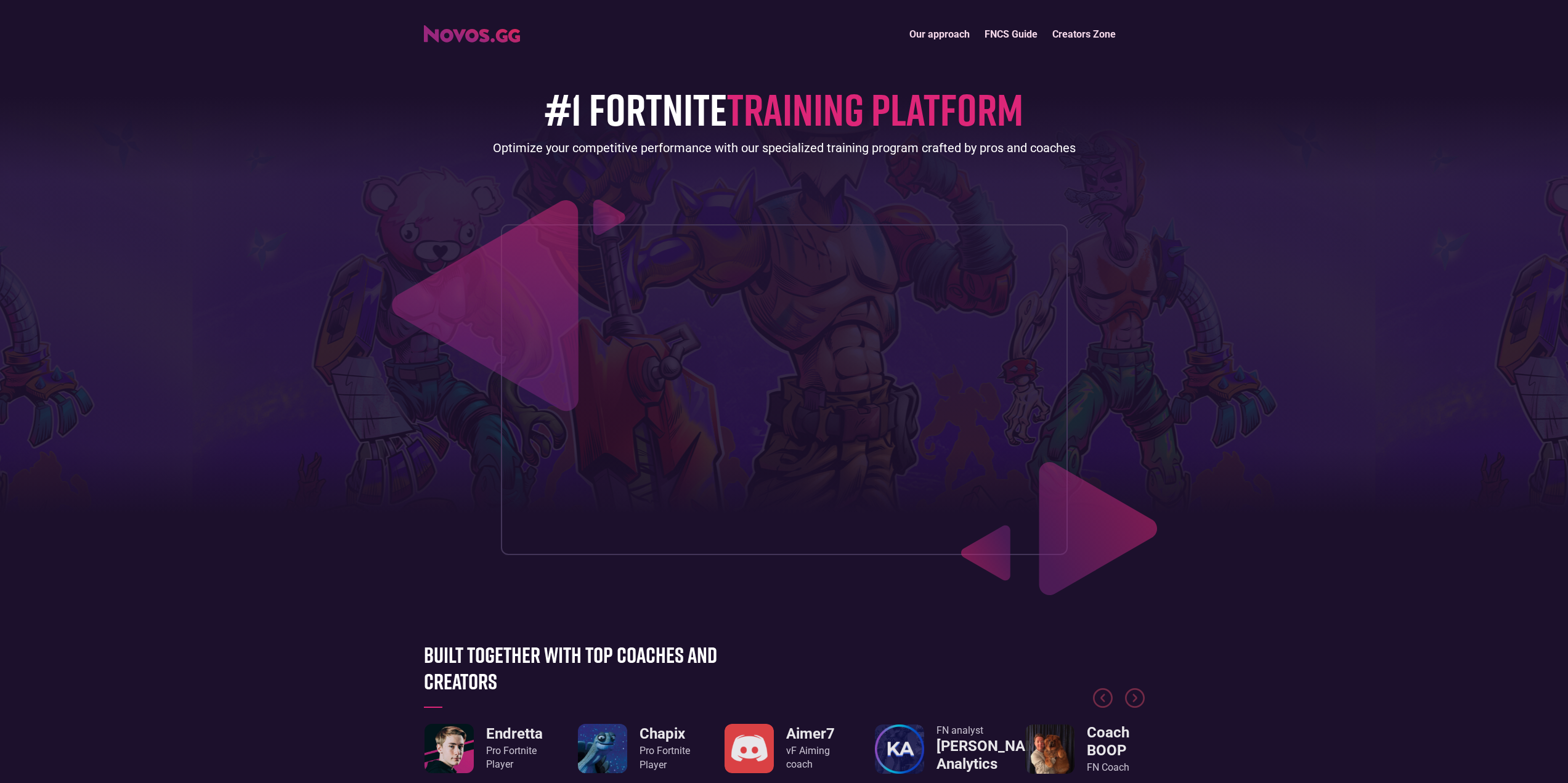
click at [1292, 537] on header "Our approach FNCS Guide Creators Zone #1 FORTNITE TRAINING PLATFORM Optimize yo…" at bounding box center [784, 302] width 1568 height 605
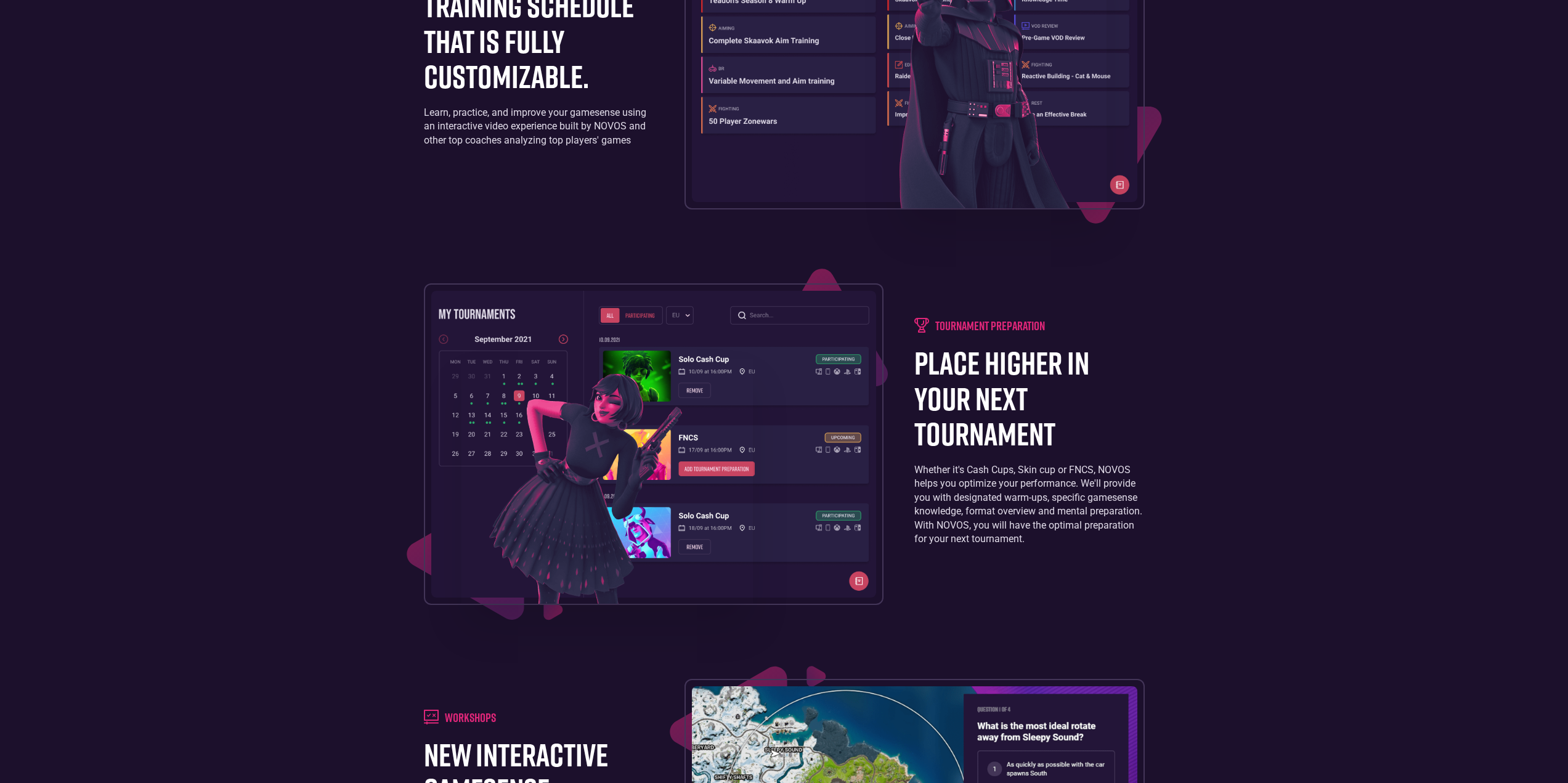
scroll to position [1294, 0]
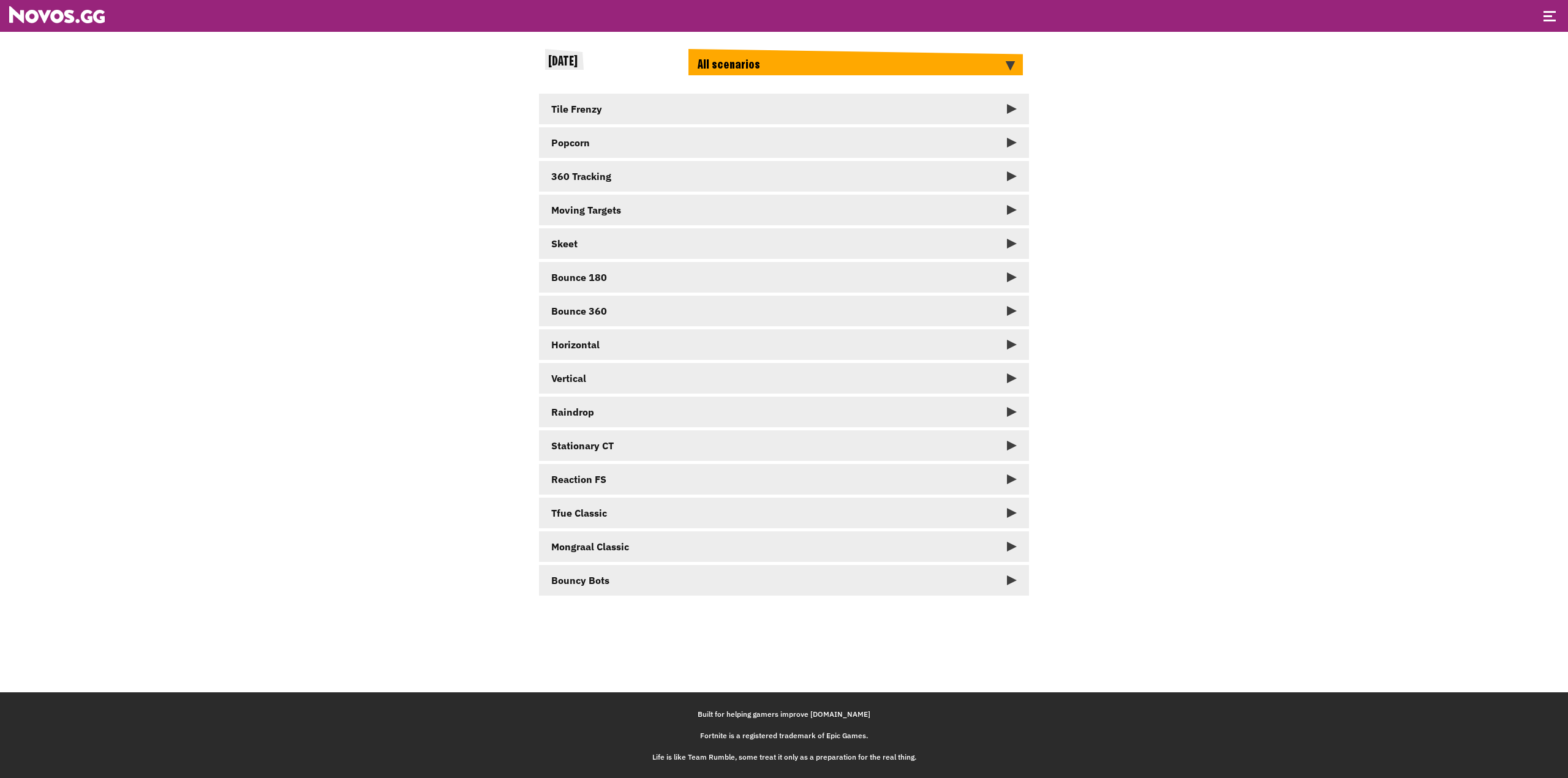
click at [572, 61] on span "[DATE]" at bounding box center [563, 62] width 30 height 14
drag, startPoint x: 39, startPoint y: 84, endPoint x: 0, endPoint y: 1, distance: 91.7
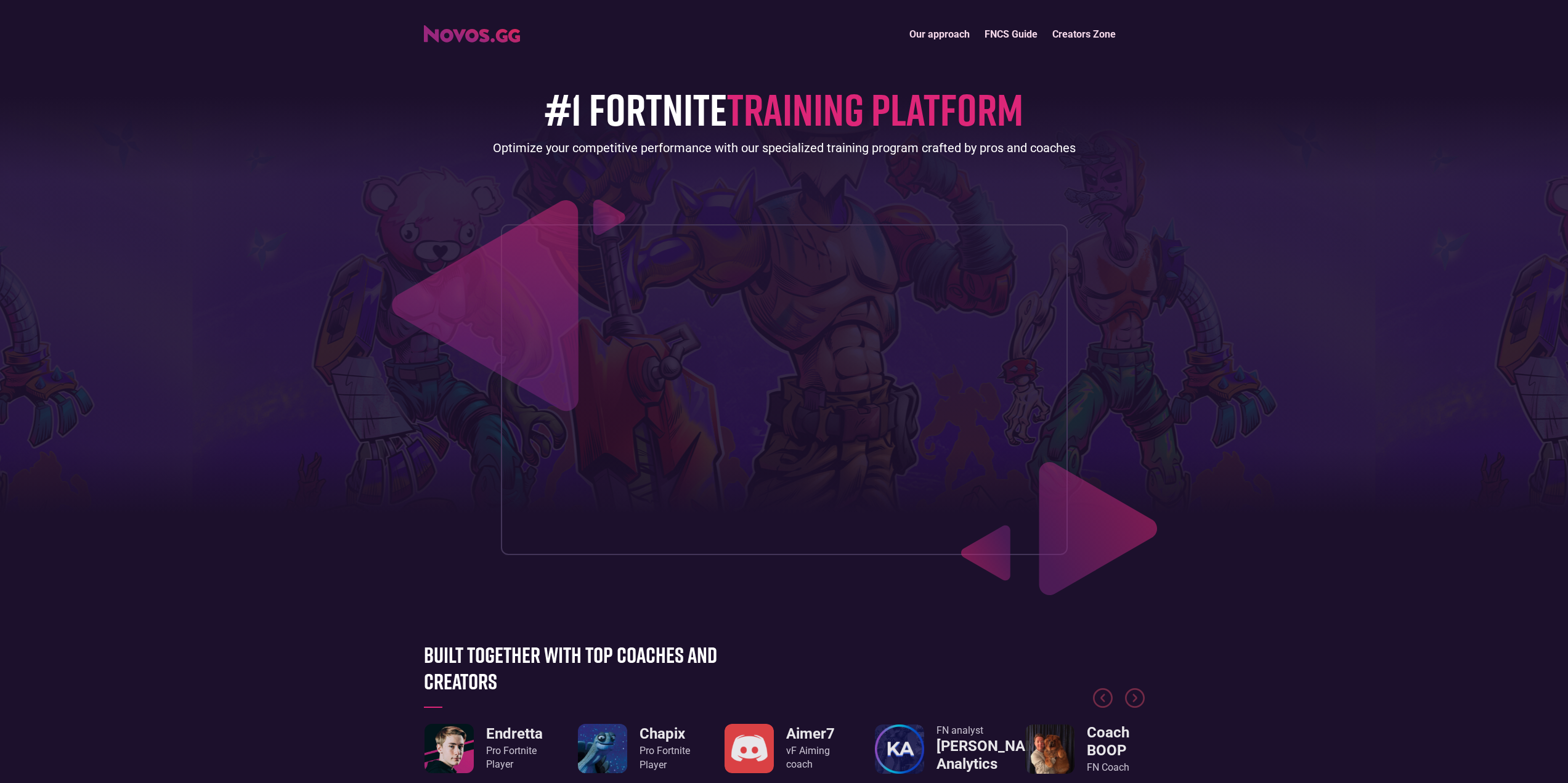
click at [947, 35] on link "Our approach" at bounding box center [940, 34] width 75 height 26
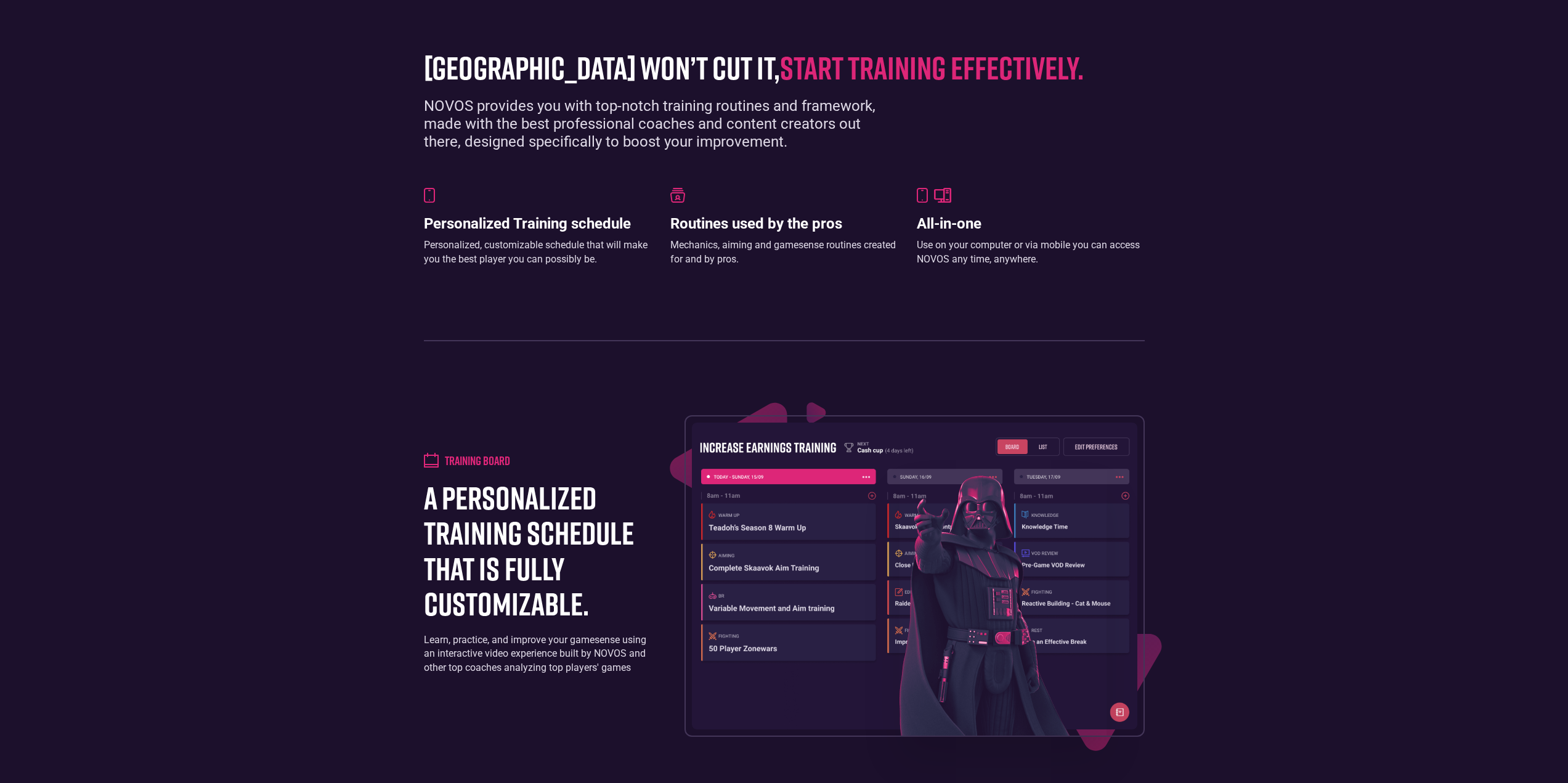
scroll to position [881, 0]
click at [945, 222] on h3 "All-in-one" at bounding box center [1031, 224] width 228 height 18
click at [803, 546] on img at bounding box center [915, 575] width 446 height 307
click at [851, 468] on img at bounding box center [915, 575] width 446 height 307
click at [521, 469] on div "Training board a personalized training schedule that is fully customizable. Lea…" at bounding box center [539, 575] width 230 height 246
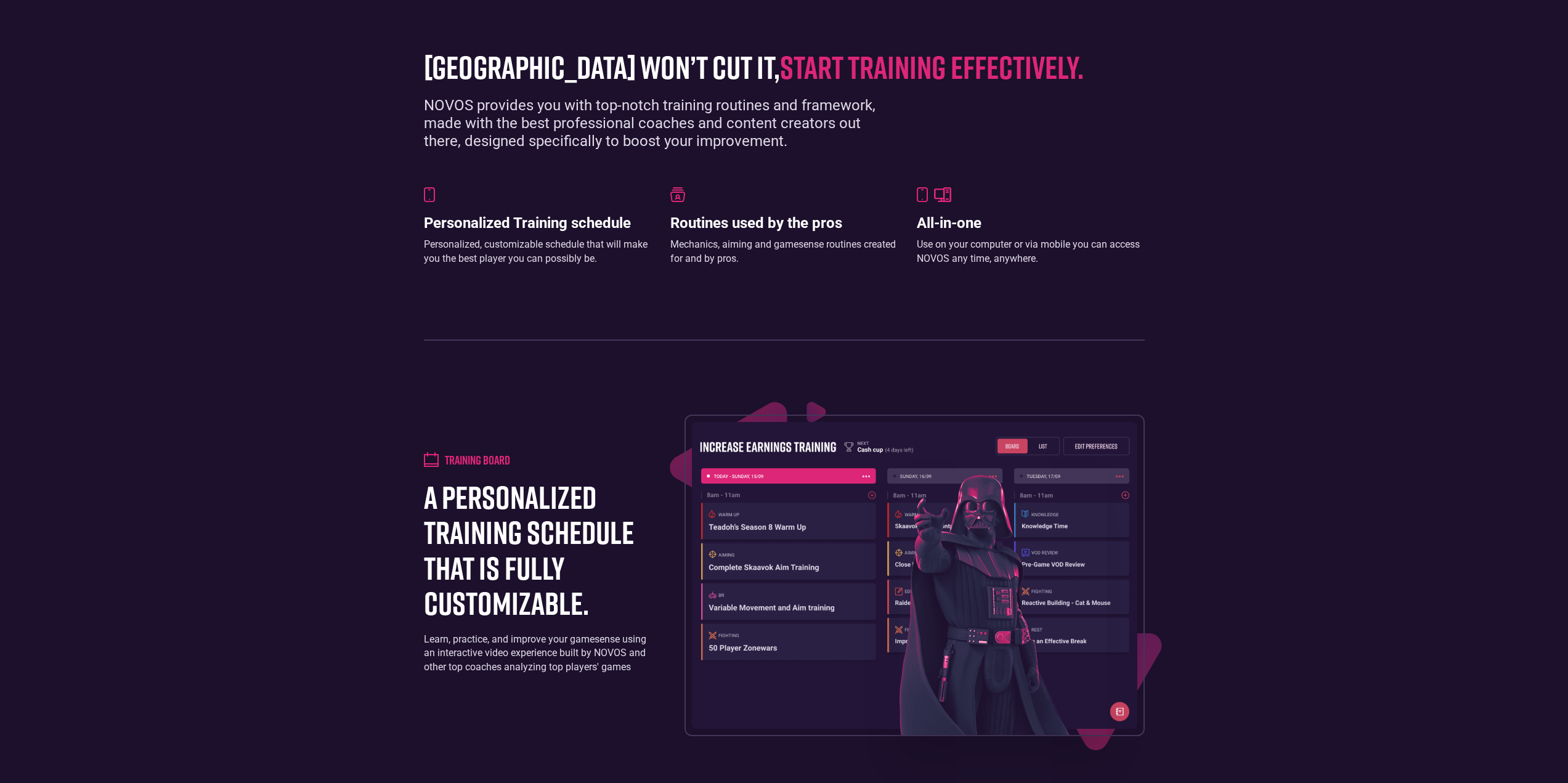
drag, startPoint x: 555, startPoint y: 589, endPoint x: 623, endPoint y: 579, distance: 68.7
click at [559, 596] on h1 "a personalized training schedule that is fully customizable." at bounding box center [539, 550] width 230 height 141
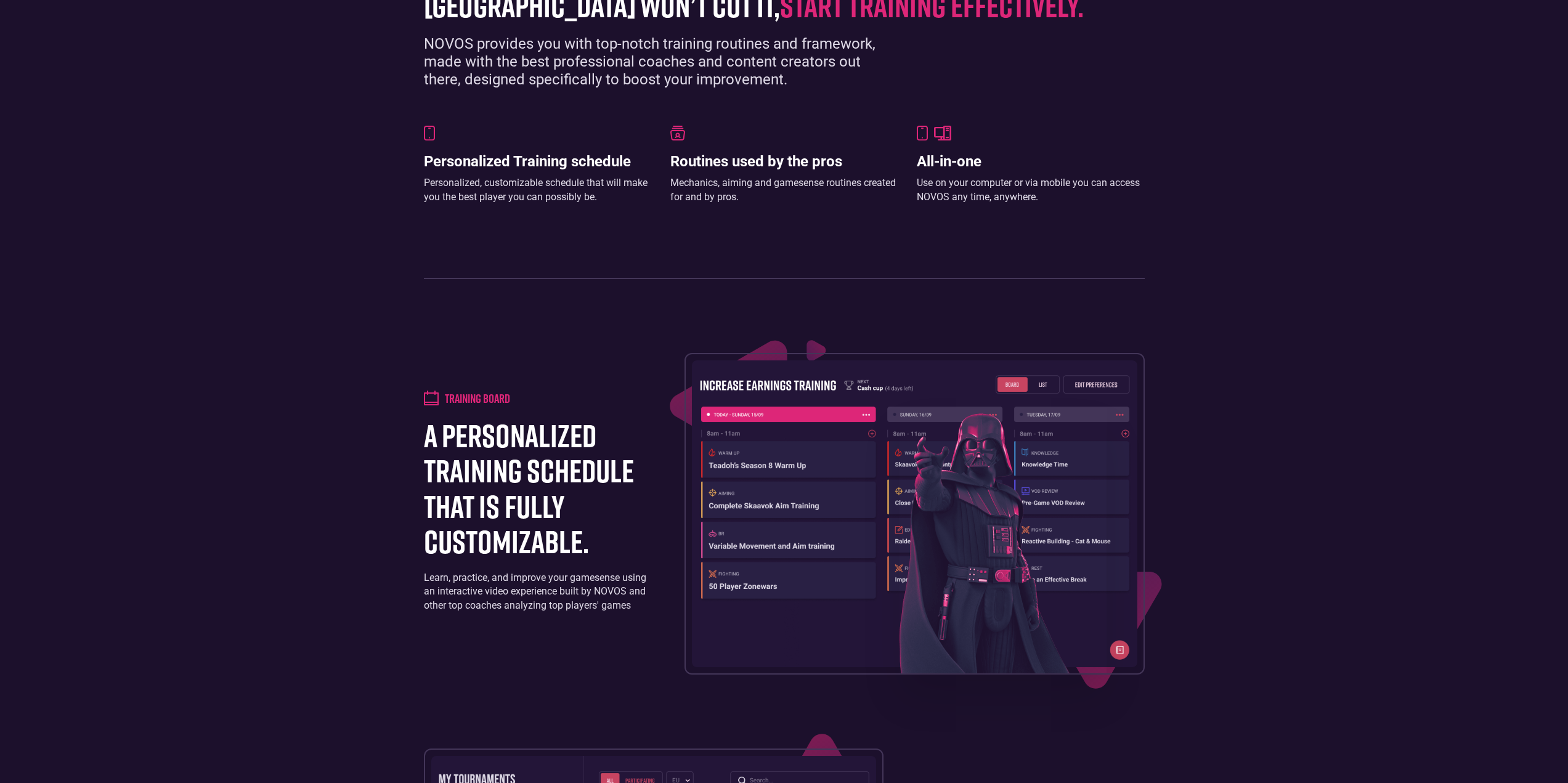
click at [1111, 648] on img at bounding box center [915, 514] width 446 height 307
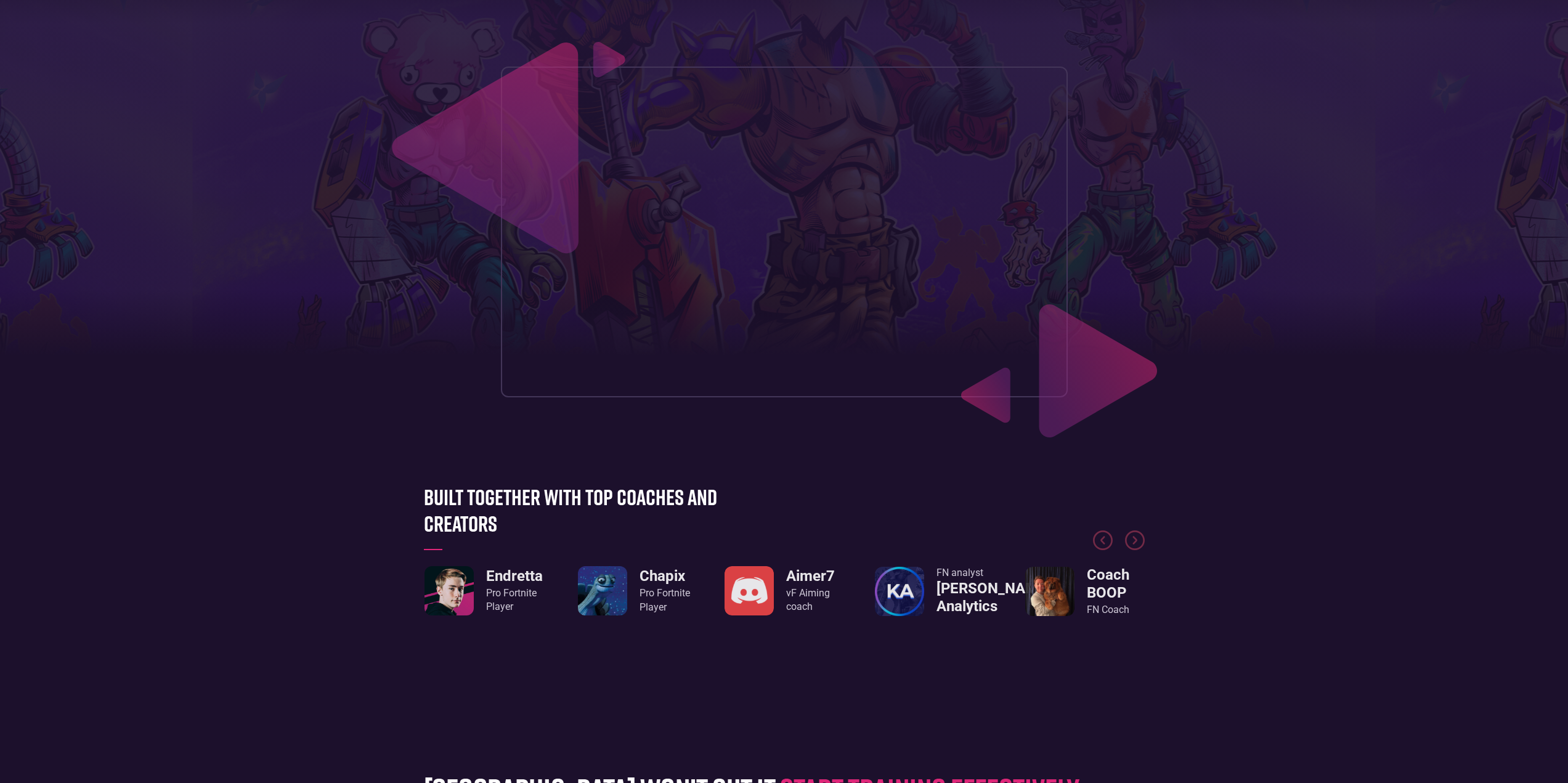
scroll to position [0, 0]
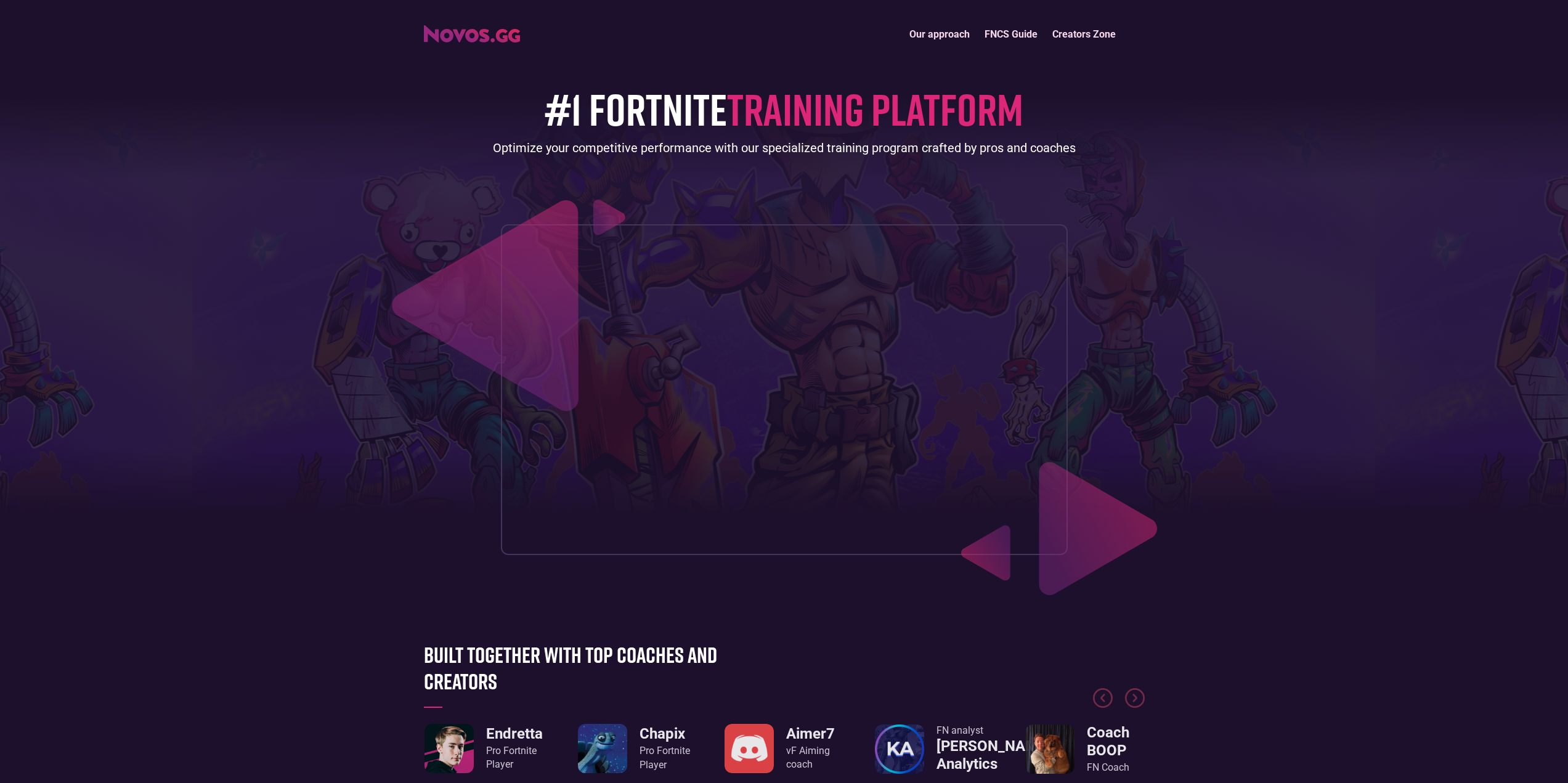
click at [988, 37] on link "FNCS Guide" at bounding box center [1011, 34] width 68 height 26
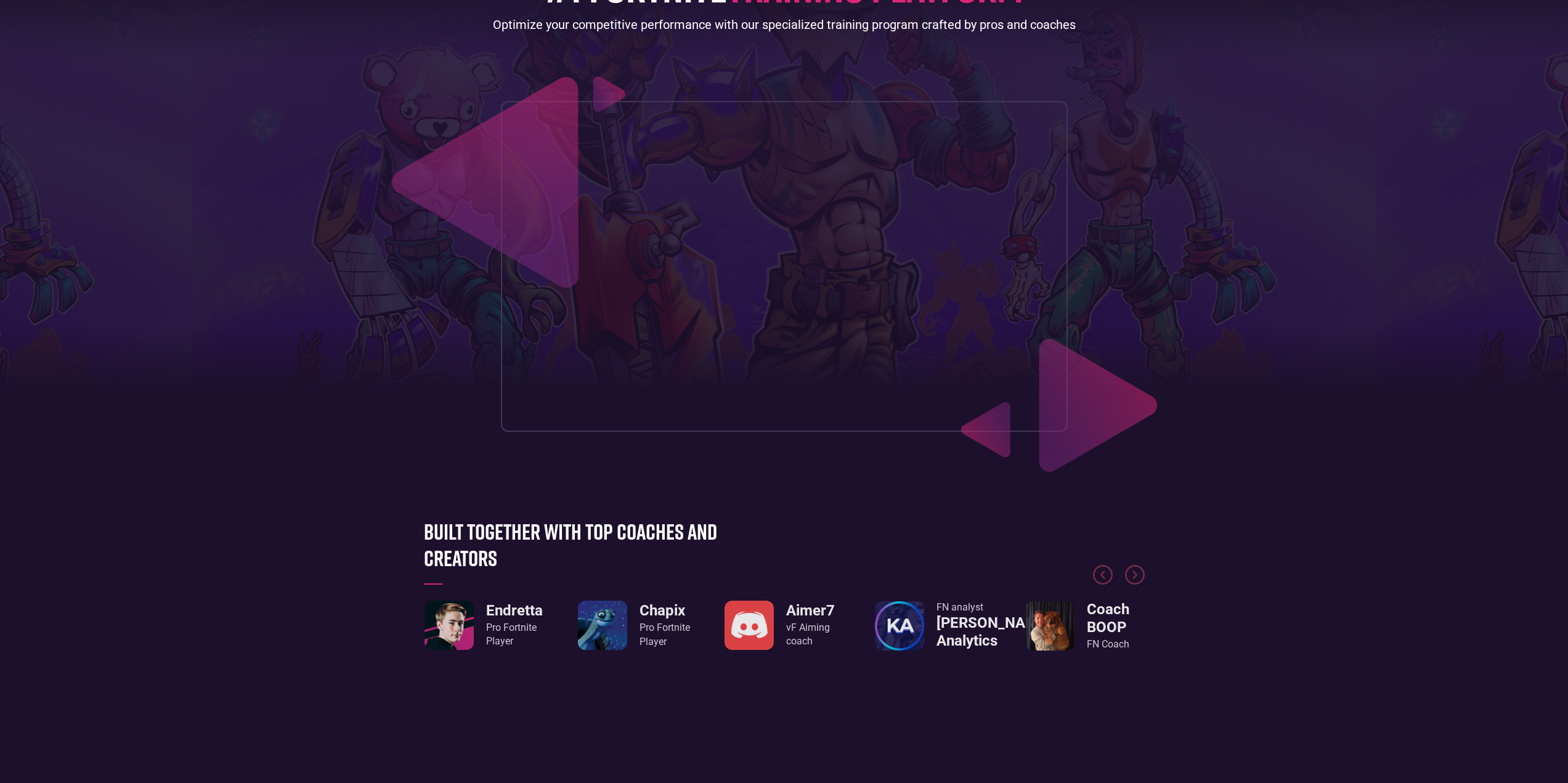
click at [505, 548] on div at bounding box center [784, 549] width 721 height 92
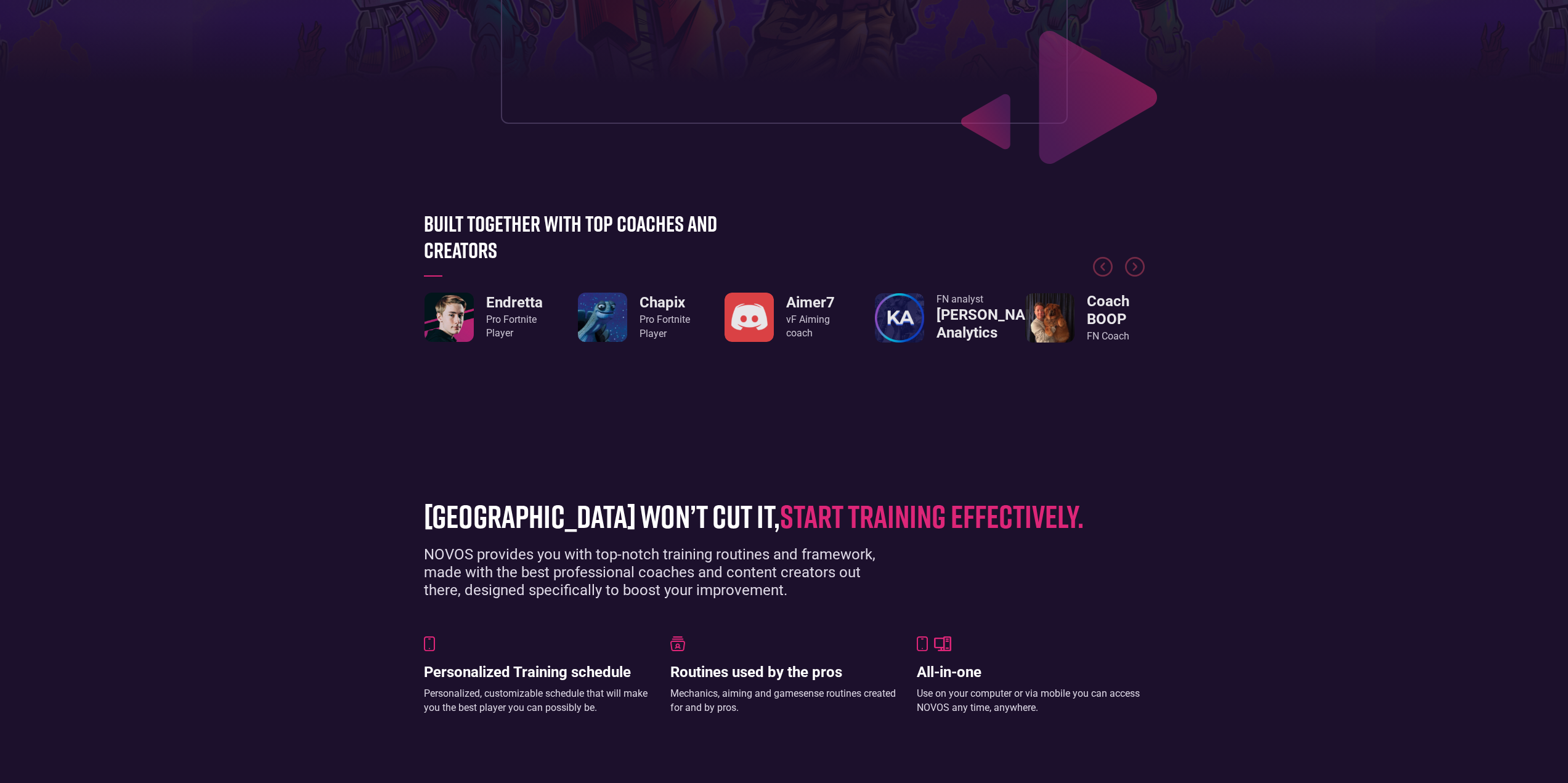
click at [529, 206] on div at bounding box center [784, 241] width 721 height 92
click at [504, 233] on div at bounding box center [784, 241] width 721 height 92
click at [1130, 276] on img "Next slide" at bounding box center [1135, 267] width 19 height 19
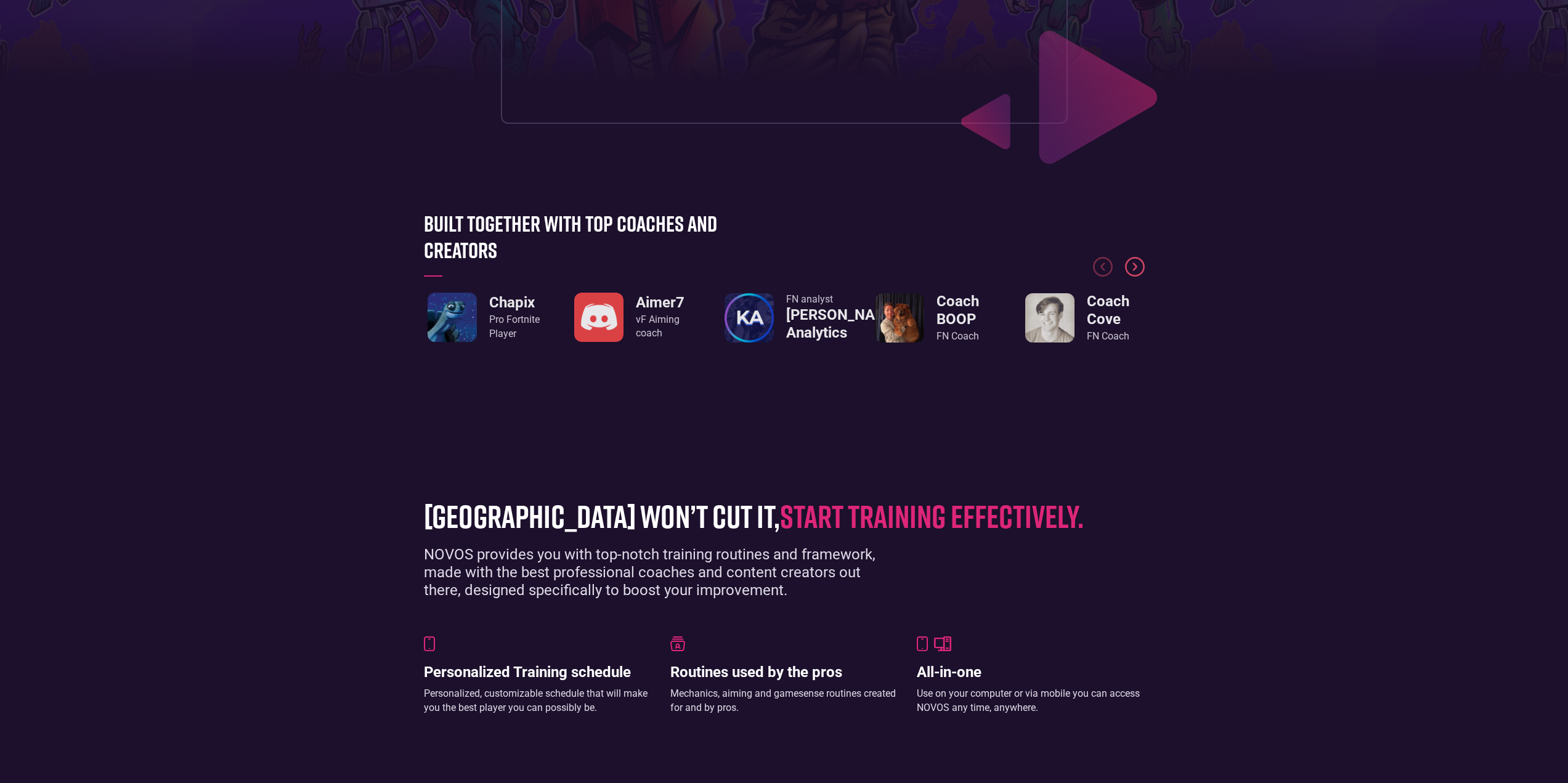
click at [1139, 266] on img "Next slide" at bounding box center [1135, 267] width 19 height 19
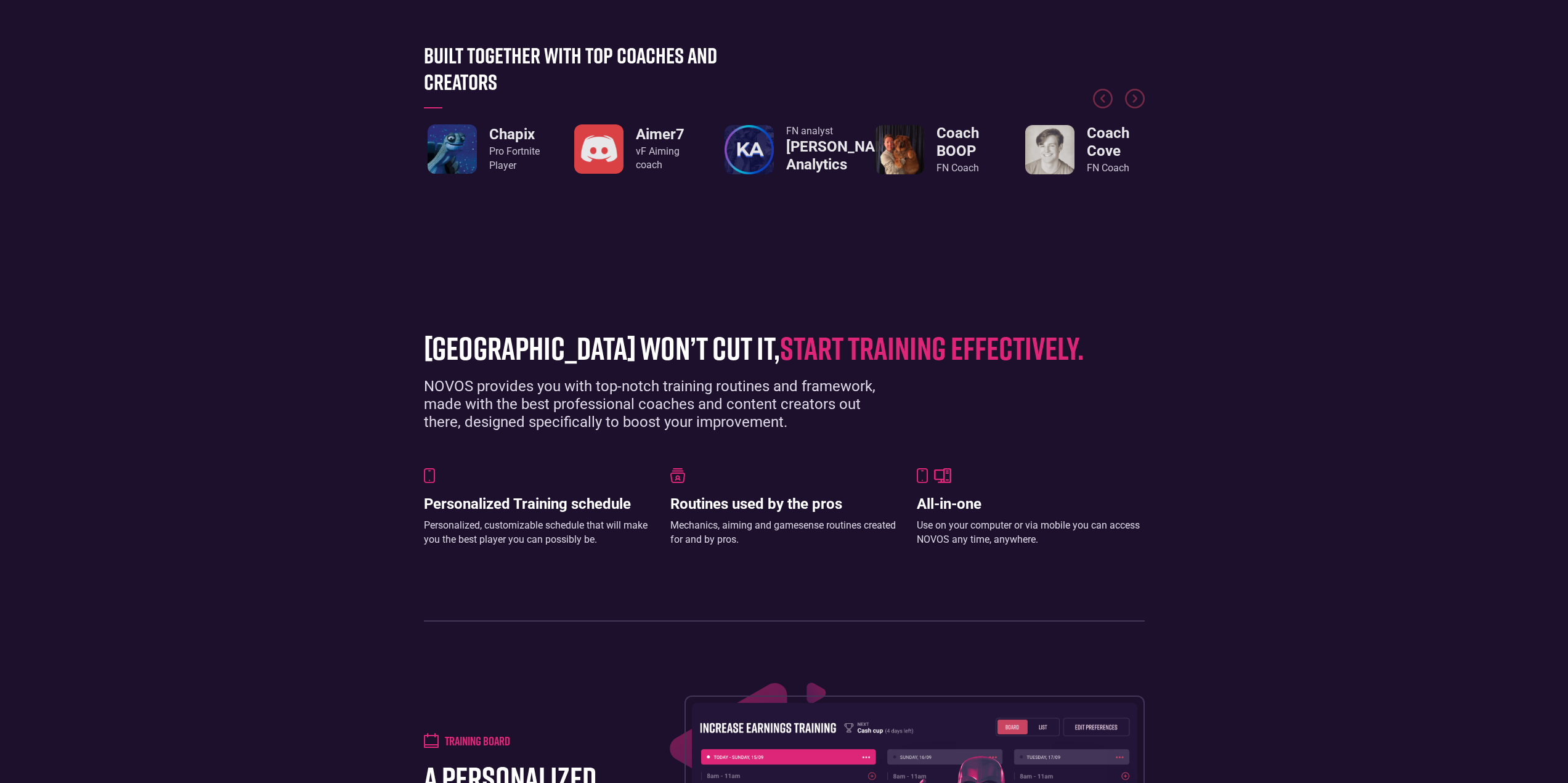
scroll to position [616, 0]
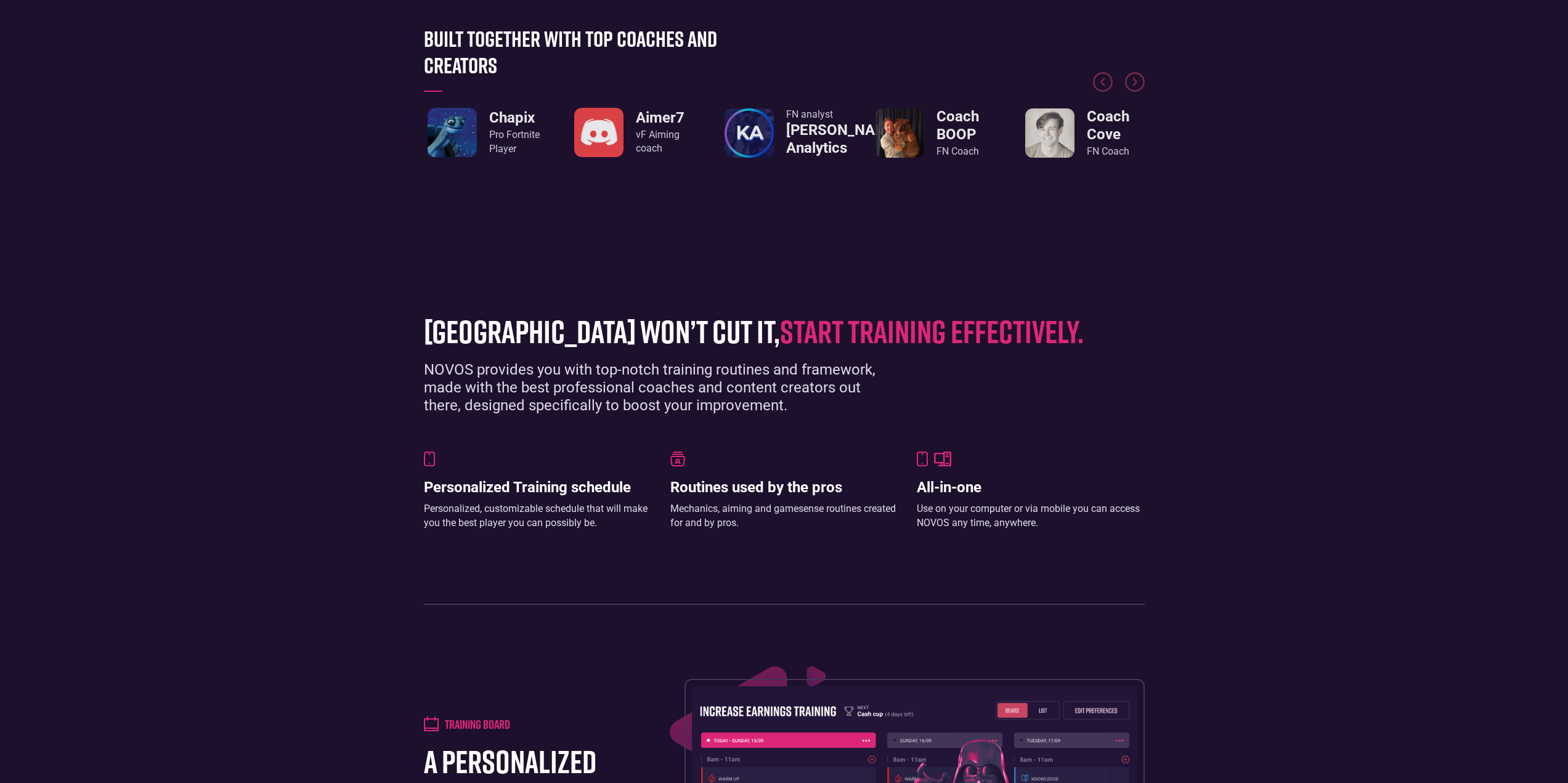
drag, startPoint x: 861, startPoint y: 302, endPoint x: 818, endPoint y: 364, distance: 75.5
click at [857, 308] on div "grinding arena won’t cut it, start training effectively. NOVOS provides you wit…" at bounding box center [784, 453] width 733 height 304
click at [771, 421] on div "grinding arena won’t cut it, start training effectively. NOVOS provides you wit…" at bounding box center [784, 453] width 733 height 304
drag, startPoint x: 1005, startPoint y: 484, endPoint x: 997, endPoint y: 486, distance: 8.2
click at [1001, 486] on h3 "All-in-one" at bounding box center [1031, 488] width 228 height 18
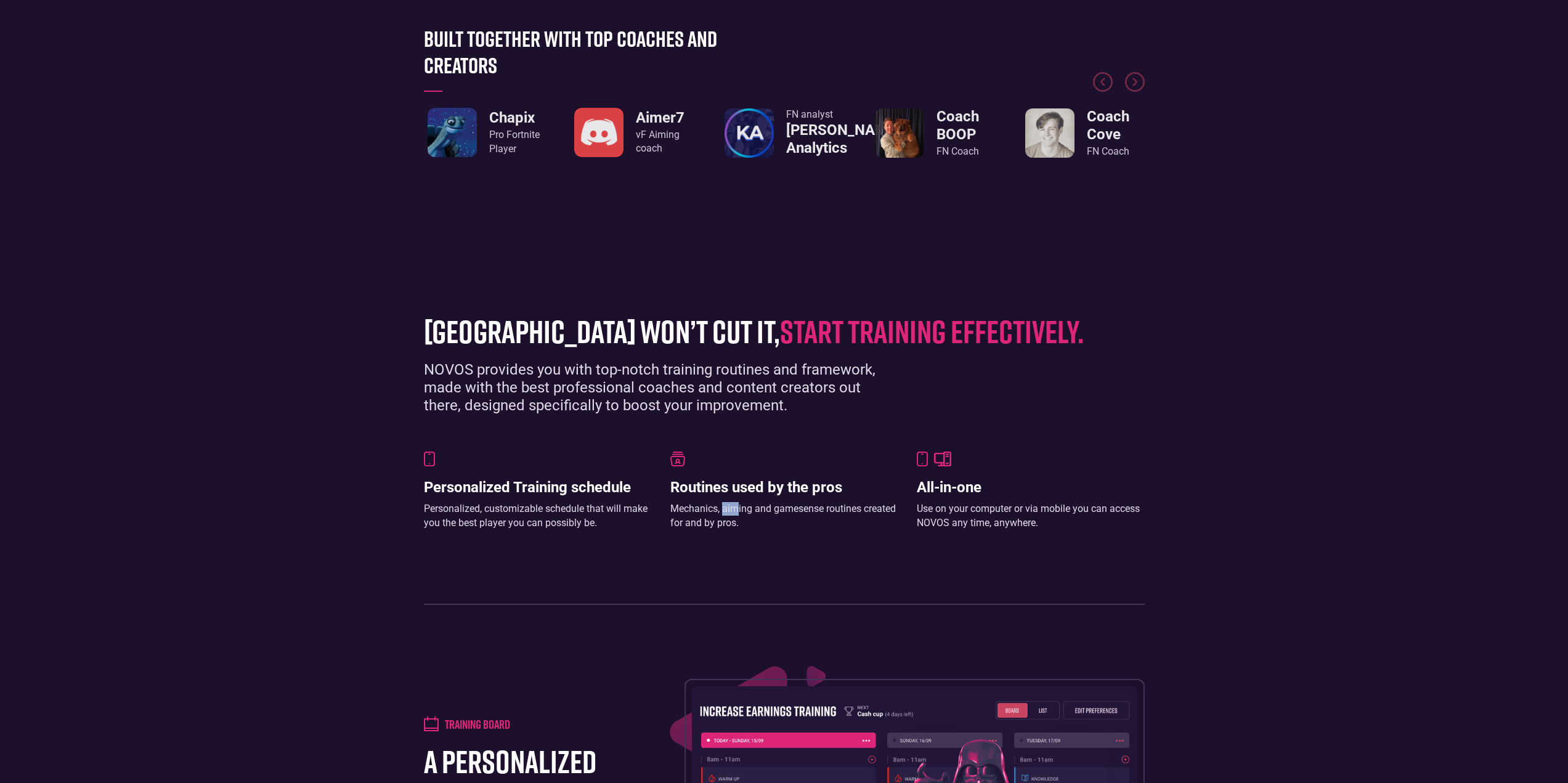
drag, startPoint x: 723, startPoint y: 502, endPoint x: 698, endPoint y: 503, distance: 25.0
click at [719, 502] on div "Mechanics, aiming and gamesense routines created for and by pros." at bounding box center [784, 516] width 228 height 28
click at [479, 510] on div "Personalized, customizable schedule that will make you the best player you can …" at bounding box center [538, 516] width 228 height 28
drag, startPoint x: 480, startPoint y: 441, endPoint x: 537, endPoint y: 444, distance: 57.1
click at [484, 441] on div "grinding arena won’t cut it, start training effectively. NOVOS provides you wit…" at bounding box center [784, 453] width 733 height 304
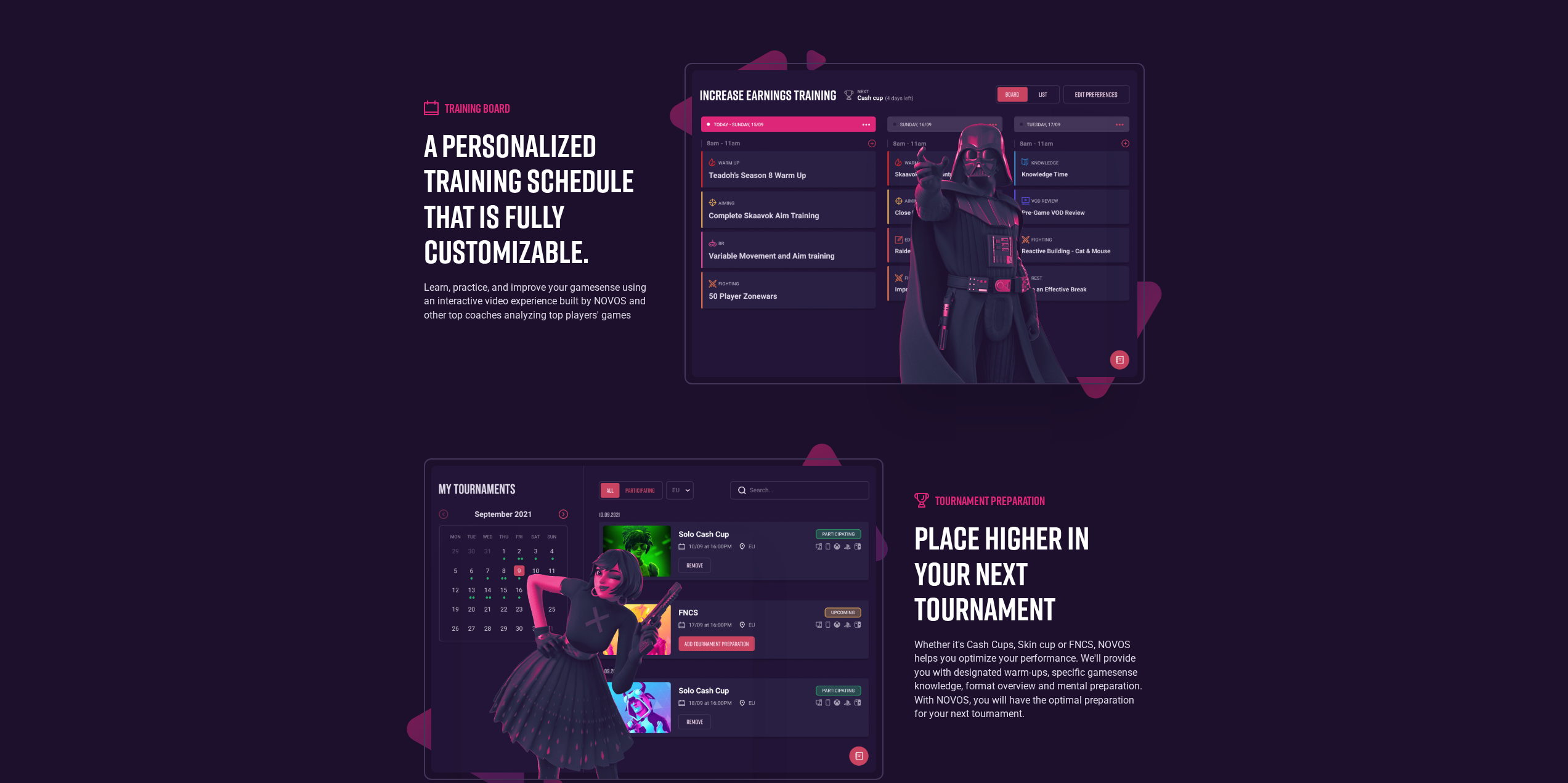
click at [495, 217] on h1 "a personalized training schedule that is fully customizable." at bounding box center [539, 198] width 230 height 141
click at [532, 311] on div "Learn, practice, and improve your gamesense using an interactive video experien…" at bounding box center [539, 301] width 230 height 41
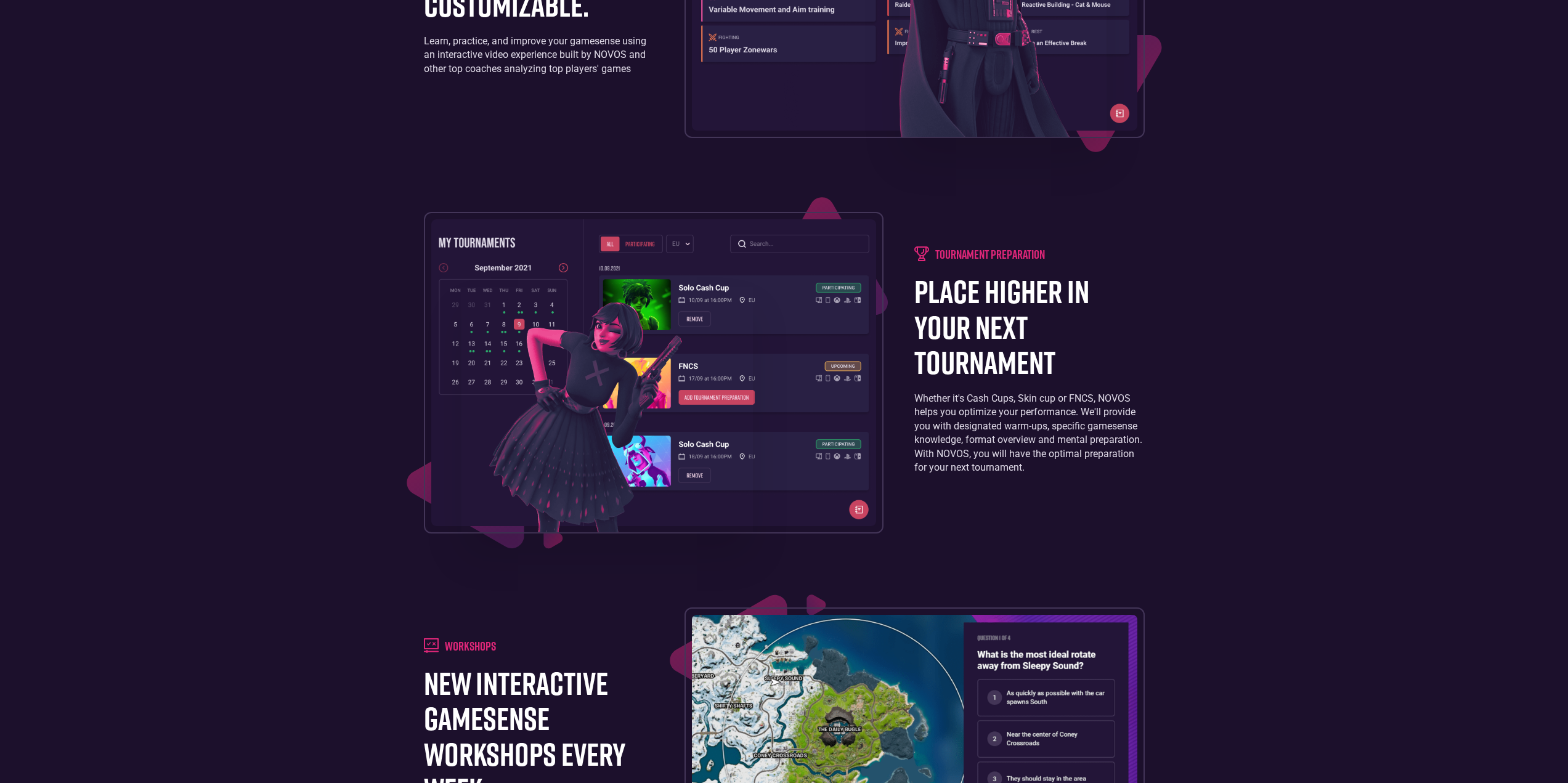
drag, startPoint x: 985, startPoint y: 336, endPoint x: 990, endPoint y: 450, distance: 114.1
click at [984, 336] on h1 "place higher in your next tournament" at bounding box center [1029, 326] width 230 height 106
click at [990, 451] on div "Whether it's Cash Cups, Skin cup or FNCS, NOVOS helps you optimize your perform…" at bounding box center [1029, 433] width 230 height 83
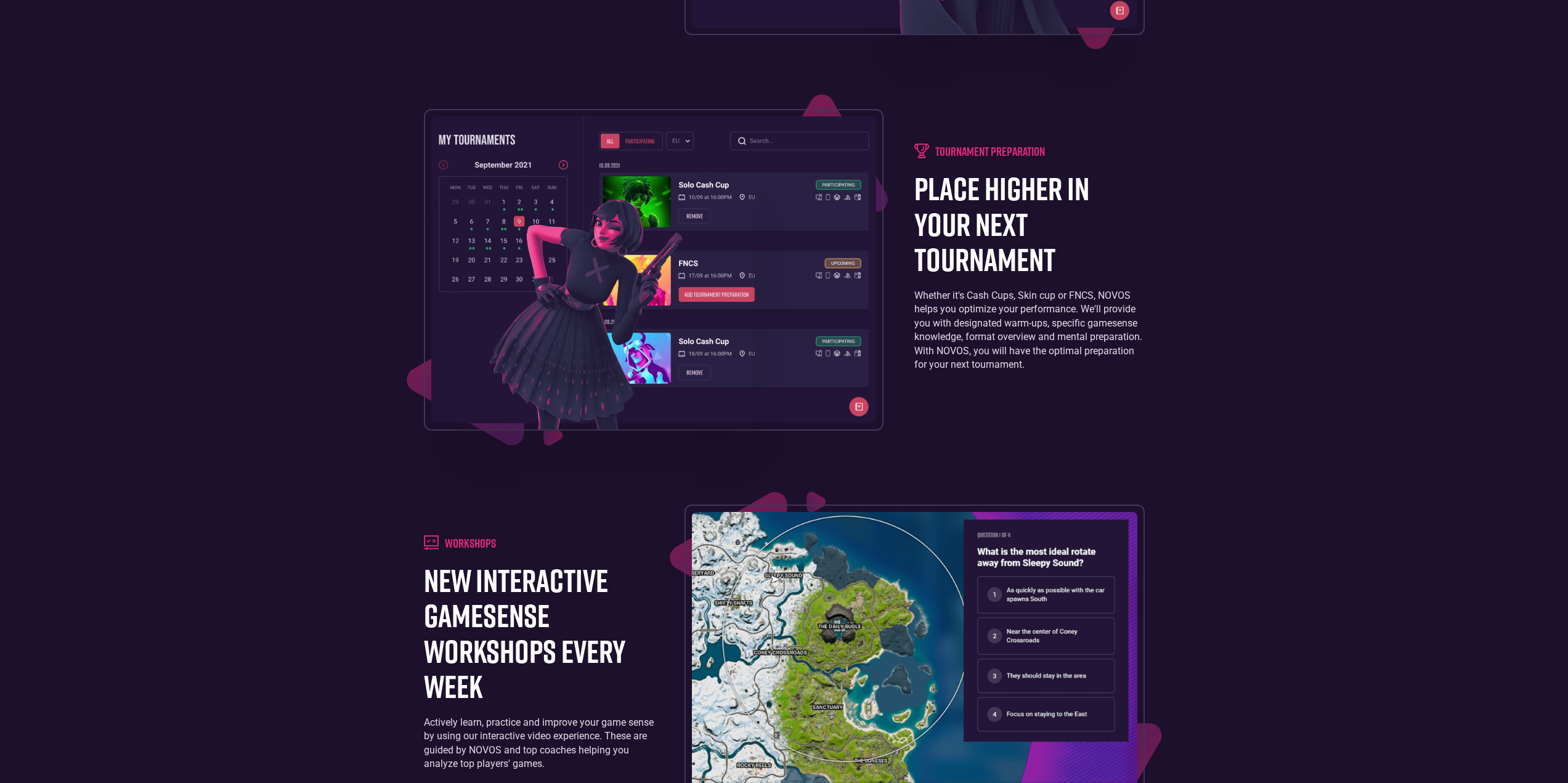
scroll to position [1849, 0]
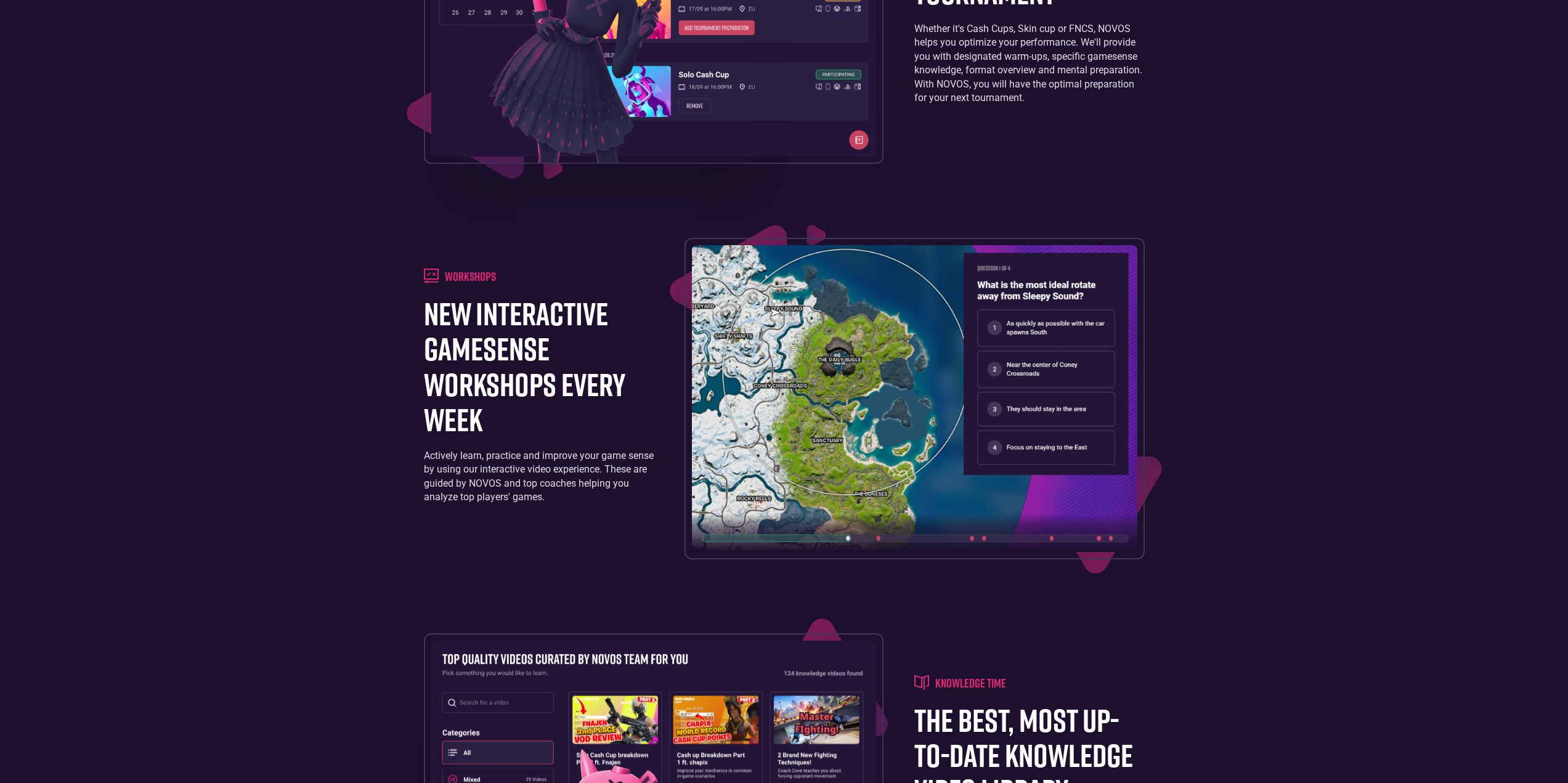
click at [403, 431] on footer "Training board a personalized training schedule that is fully customizable. Lea…" at bounding box center [784, 219] width 1568 height 1619
click at [487, 317] on h1 "new interactive gamesense workshops every week" at bounding box center [539, 366] width 230 height 141
drag, startPoint x: 420, startPoint y: 253, endPoint x: 516, endPoint y: 288, distance: 102.2
click at [422, 253] on div "Training board a personalized training schedule that is fully customizable. Lea…" at bounding box center [784, 219] width 733 height 1545
drag, startPoint x: 609, startPoint y: 348, endPoint x: 616, endPoint y: 350, distance: 7.3
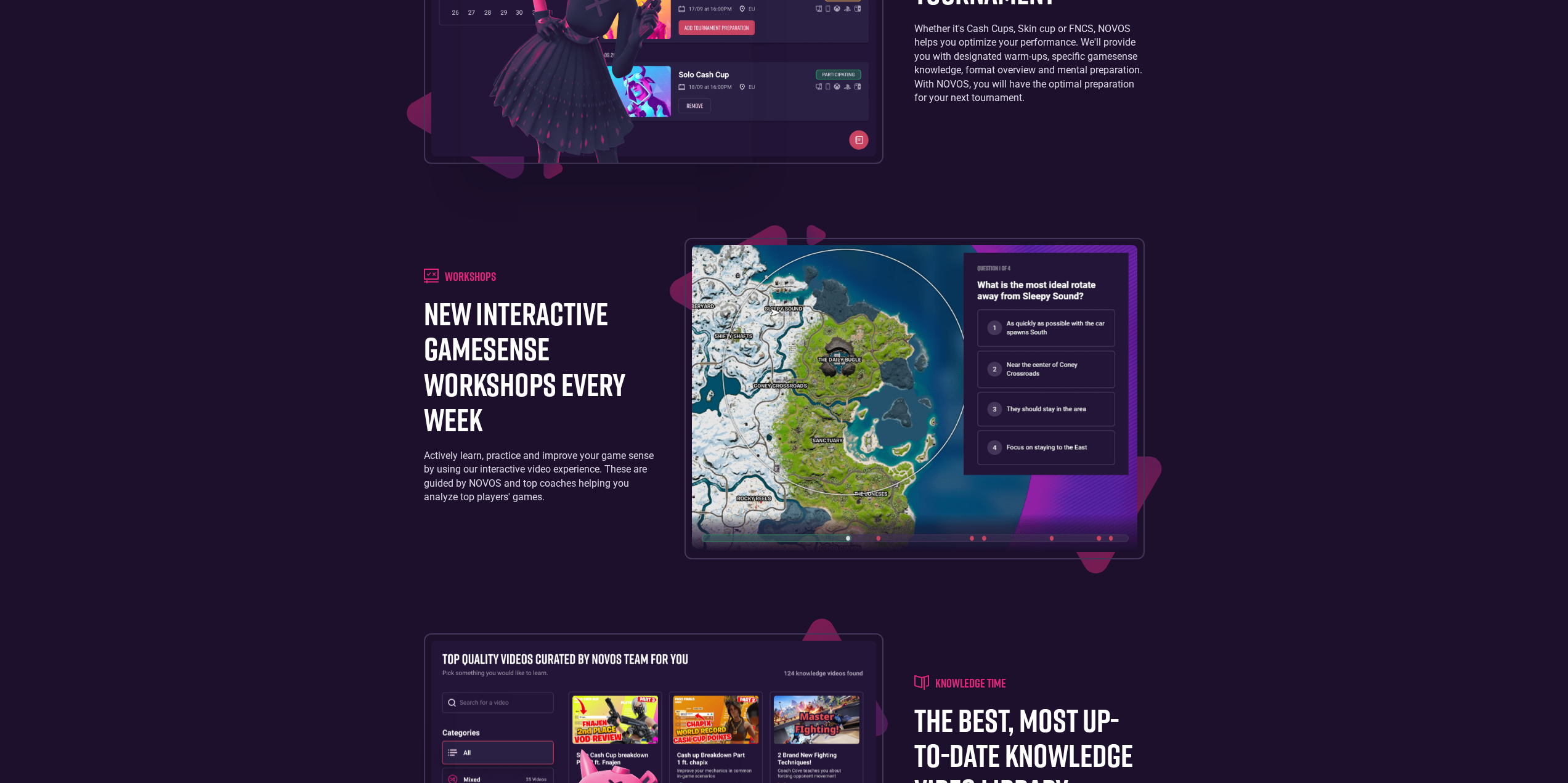
click at [615, 350] on h1 "new interactive gamesense workshops every week" at bounding box center [539, 366] width 230 height 141
drag, startPoint x: 429, startPoint y: 458, endPoint x: 437, endPoint y: 475, distance: 18.8
click at [429, 458] on div "Actively learn, practice and improve your game sense by using our interactive v…" at bounding box center [539, 477] width 230 height 56
click at [489, 529] on div "workshops new interactive gamesense workshops every week Actively learn, practi…" at bounding box center [539, 398] width 230 height 260
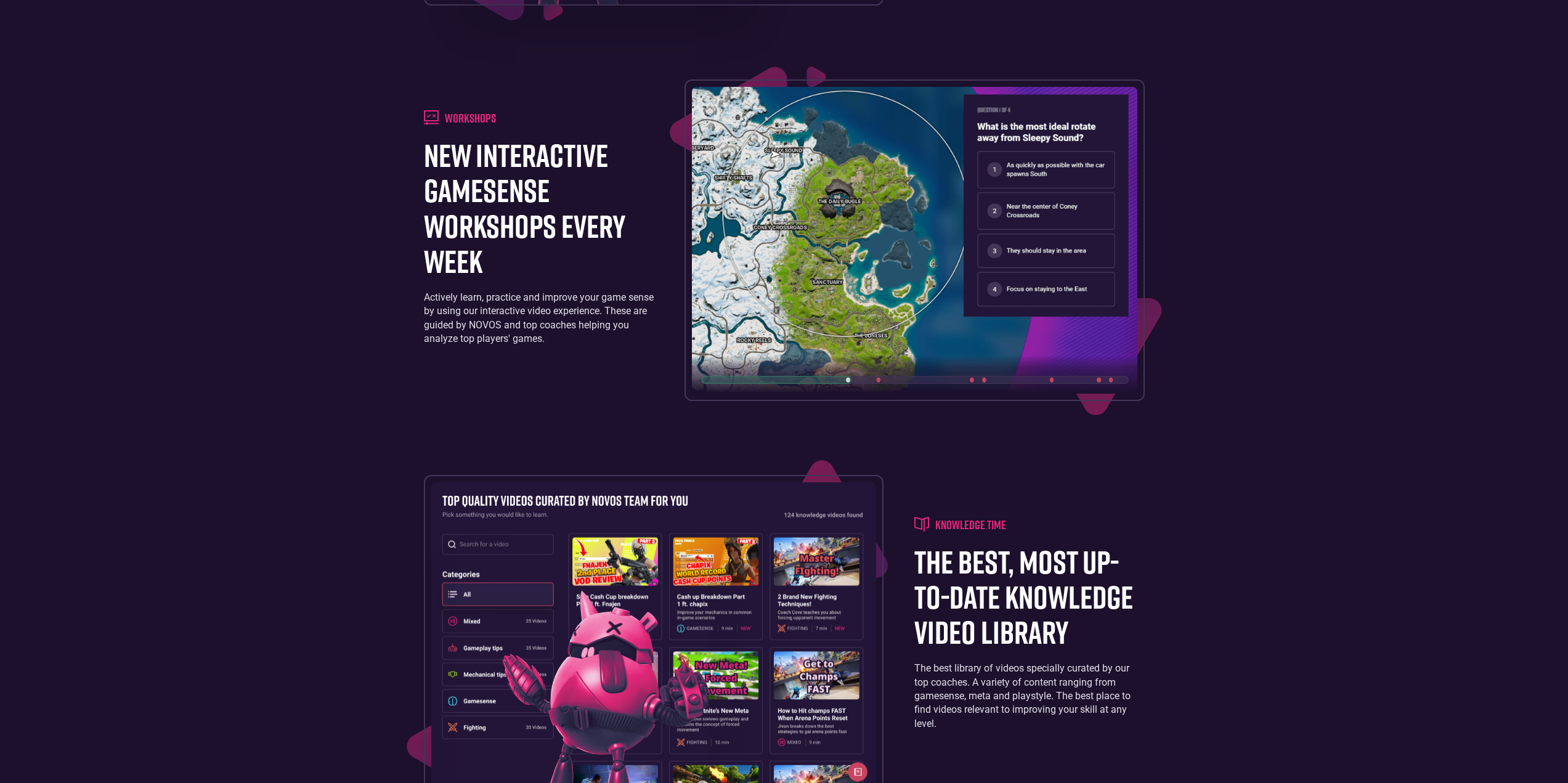
scroll to position [2157, 0]
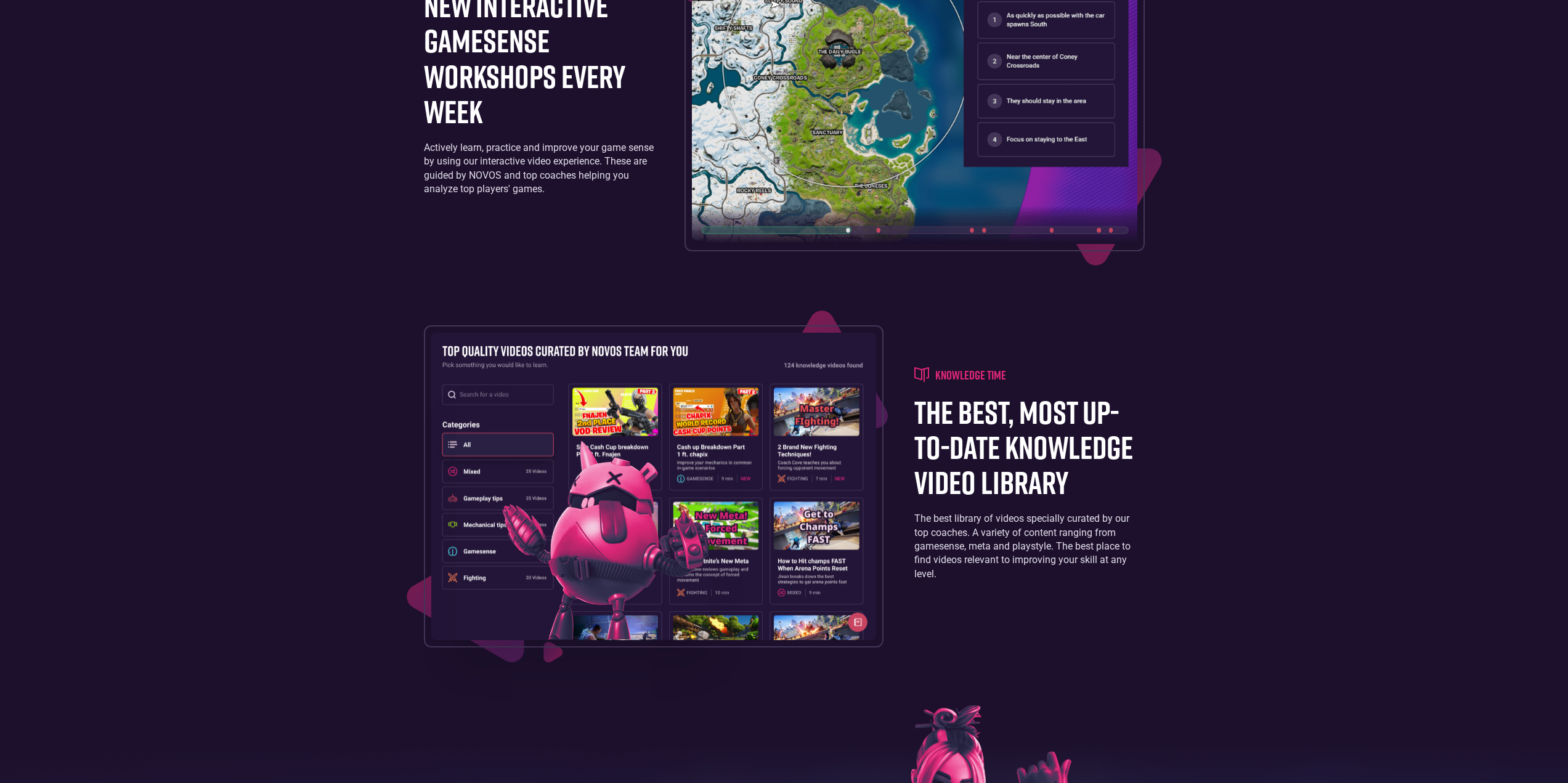
click at [985, 401] on h1 "the best, most up-to-date knowledge video library" at bounding box center [1029, 447] width 230 height 106
drag, startPoint x: 983, startPoint y: 514, endPoint x: 960, endPoint y: 483, distance: 38.6
click at [982, 514] on div "The best library of videos specially curated by our top coaches. A variety of c…" at bounding box center [1029, 546] width 230 height 69
click at [939, 406] on h1 "the best, most up-to-date knowledge video library" at bounding box center [1029, 447] width 230 height 106
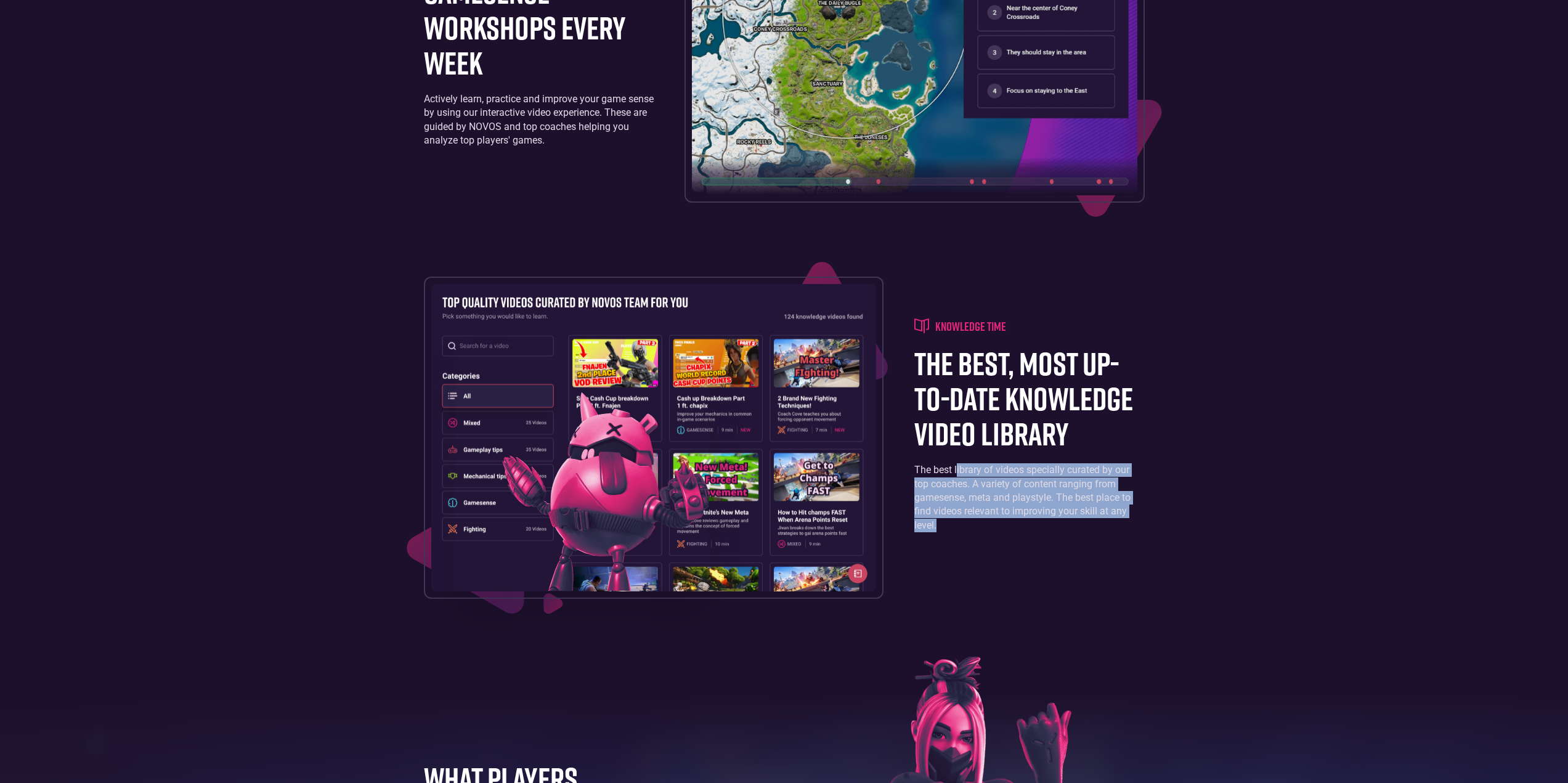
click at [952, 535] on div "knowledge time the best, most up-to-date knowledge video library The best libra…" at bounding box center [784, 437] width 721 height 321
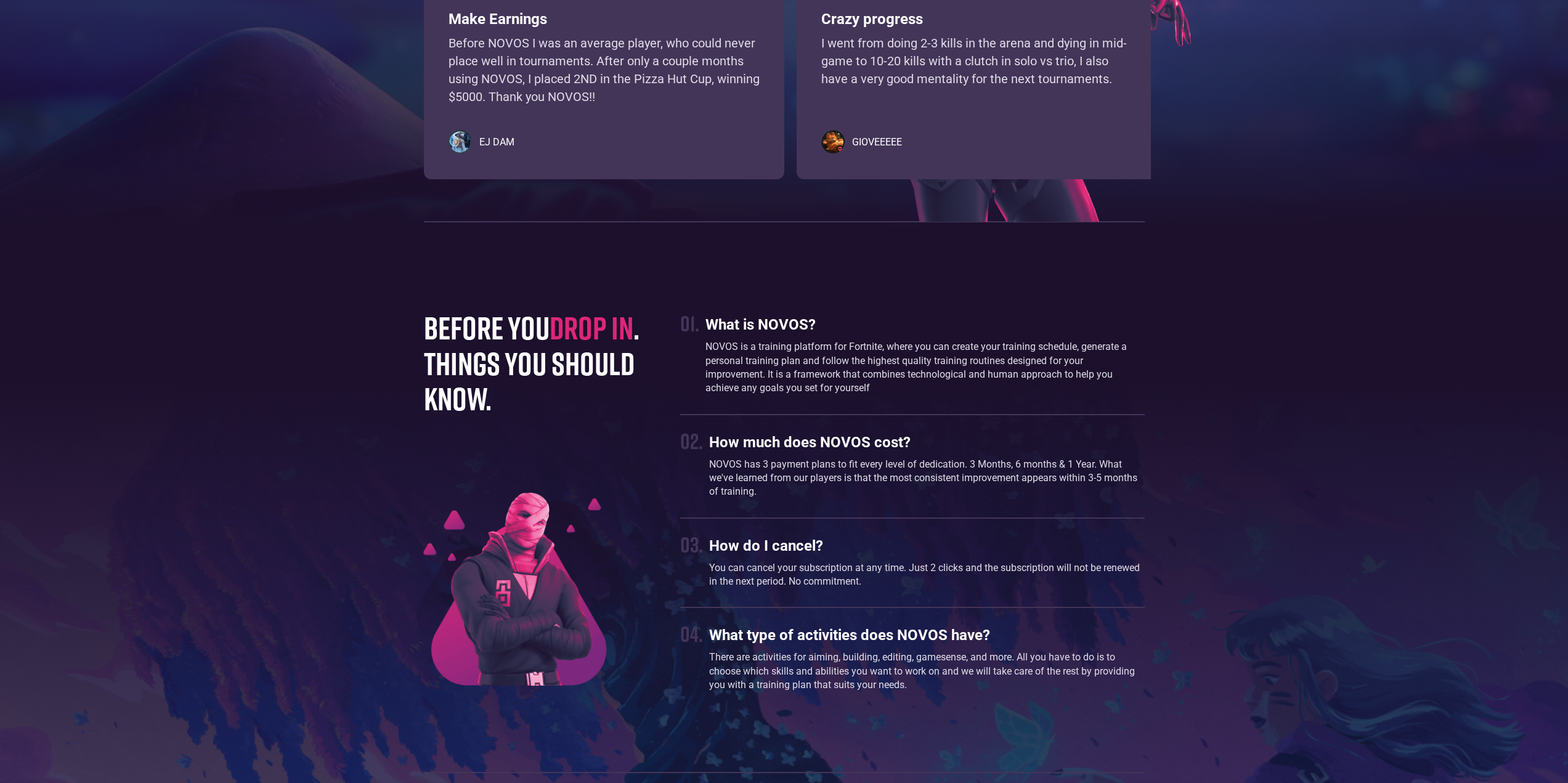
scroll to position [3328, 0]
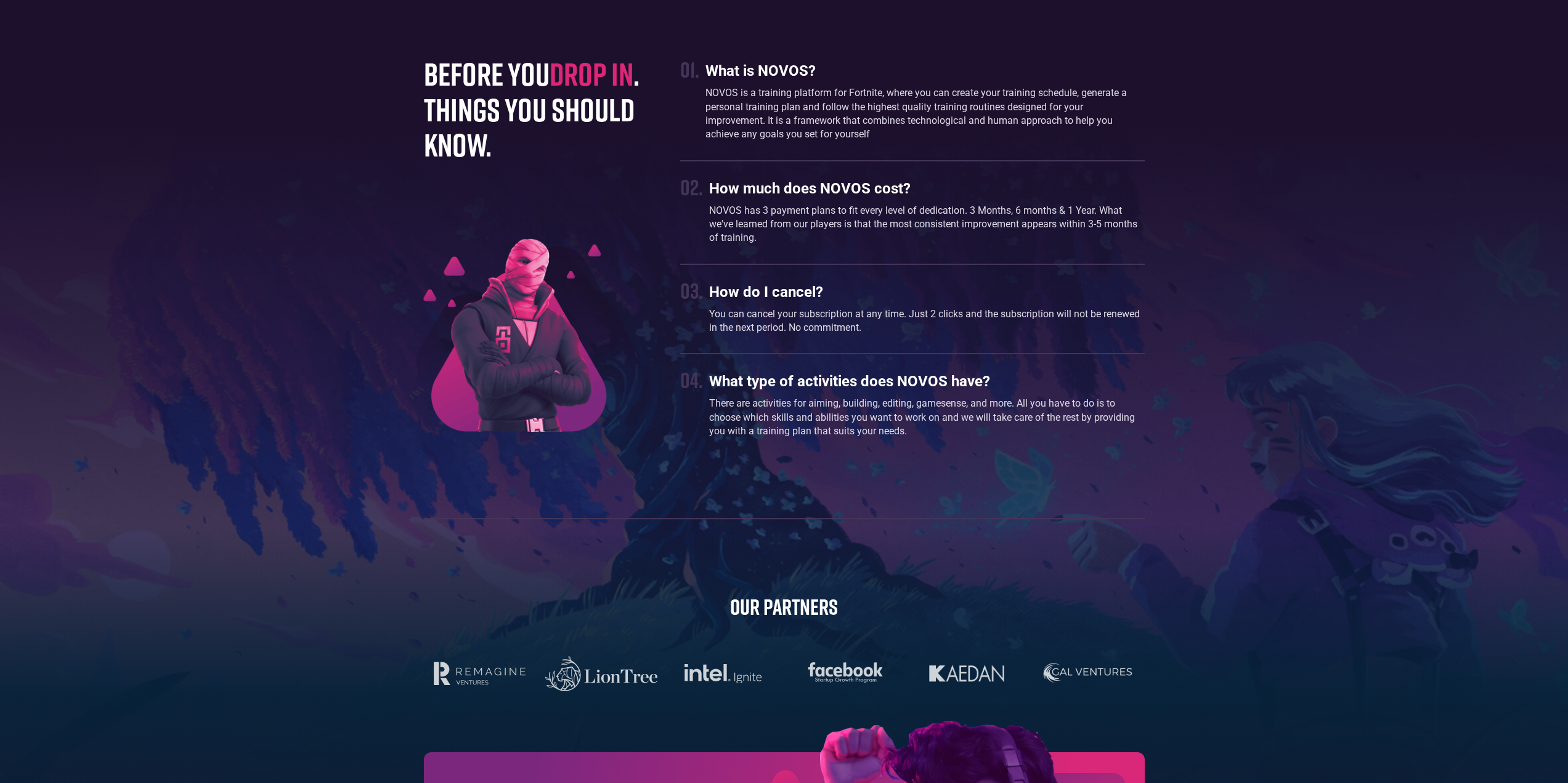
drag, startPoint x: 490, startPoint y: 151, endPoint x: 823, endPoint y: 199, distance: 336.4
click at [495, 153] on h1 "before you drop in . things you should know." at bounding box center [540, 109] width 233 height 106
drag, startPoint x: 823, startPoint y: 199, endPoint x: 818, endPoint y: 347, distance: 148.1
click at [830, 205] on div "How much does NOVOS cost? NOVOS has 3 payment plans to fit every level of dedic…" at bounding box center [927, 212] width 435 height 78
click at [794, 473] on div "before you drop in . things you should know. 01. What is NOVOS? NOVOS is a trai…" at bounding box center [784, 533] width 733 height 954
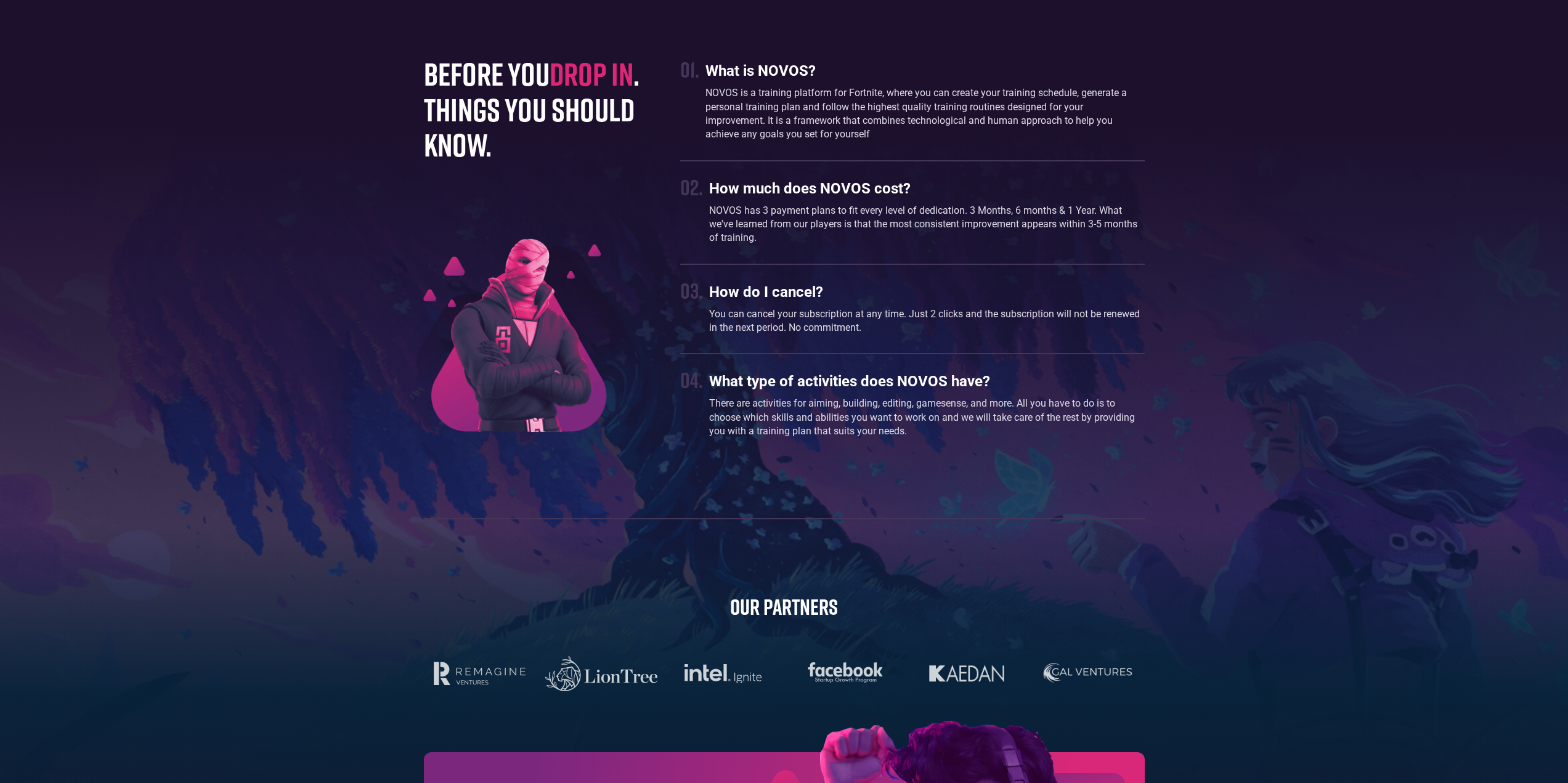
click at [795, 562] on div "before you drop in . things you should know. 01. What is NOVOS? NOVOS is a trai…" at bounding box center [784, 533] width 733 height 954
click at [730, 392] on div "What type of activities does NOVOS have? There are activities for aiming, build…" at bounding box center [927, 405] width 435 height 78
drag, startPoint x: 809, startPoint y: 403, endPoint x: 769, endPoint y: 523, distance: 126.5
click at [803, 403] on p "There are activities for aiming, building, editing, gamesense, and more. All yo…" at bounding box center [927, 417] width 435 height 41
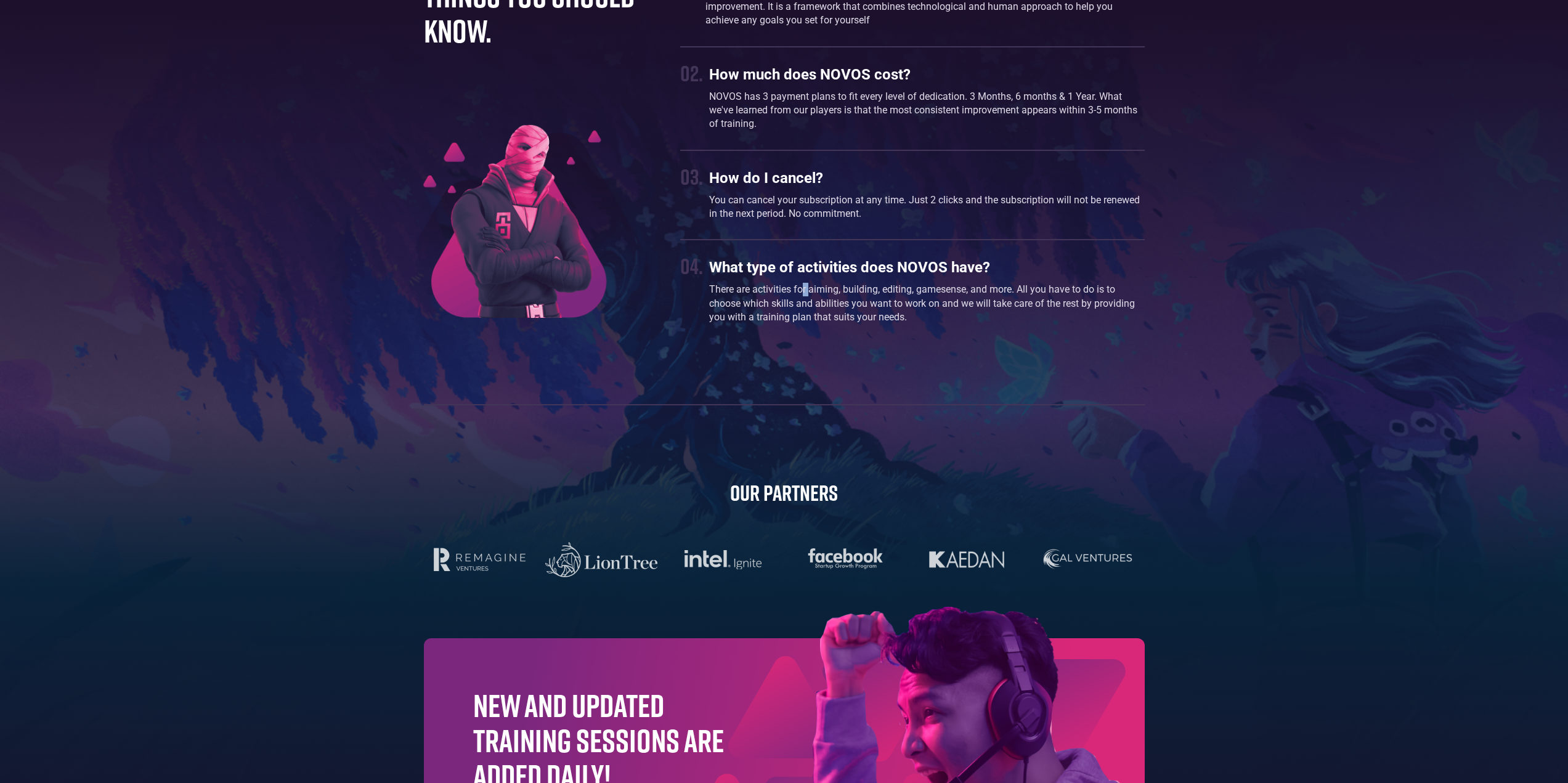
scroll to position [3451, 0]
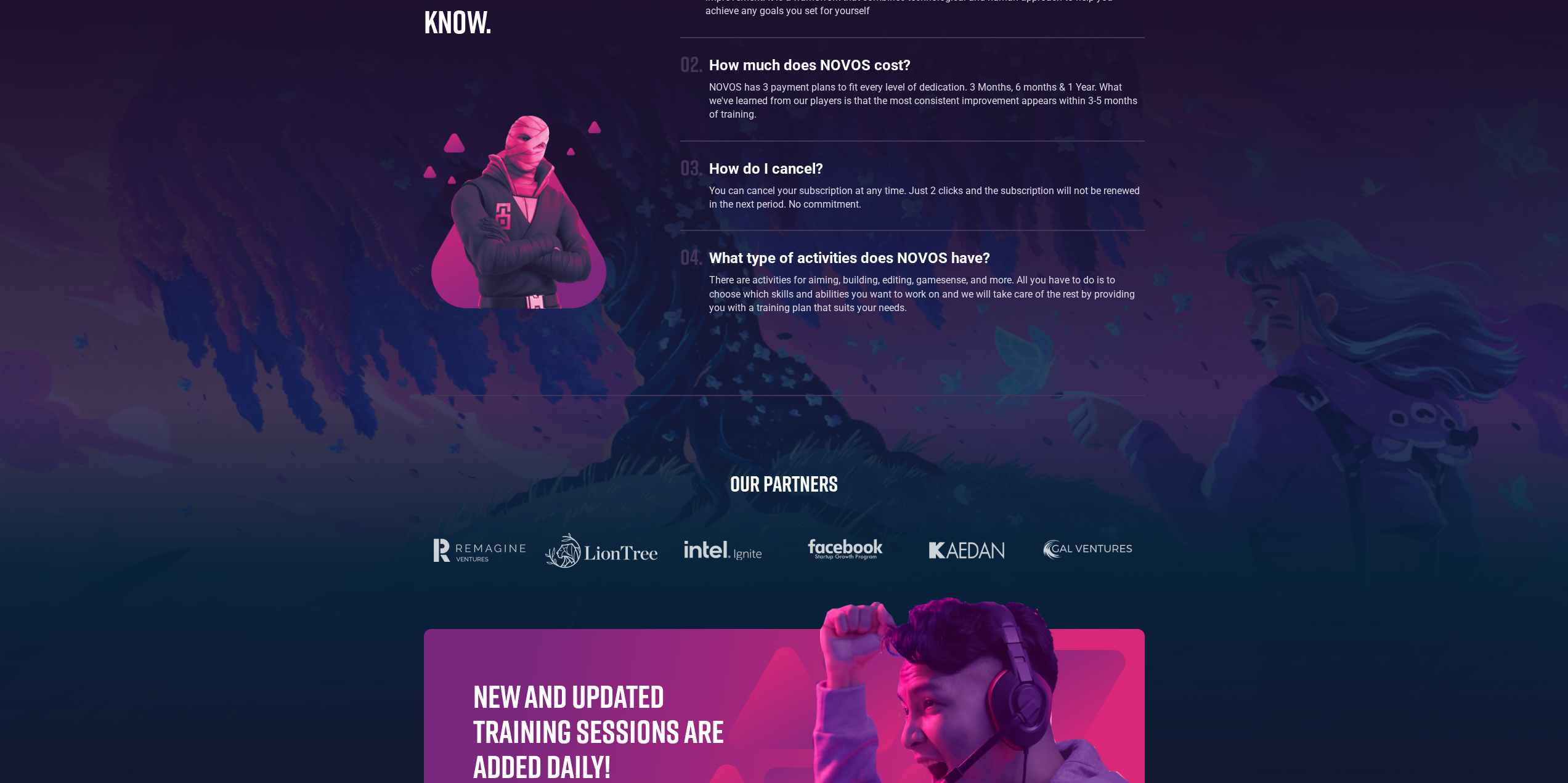
click at [798, 503] on div "before you drop in . things you should know. 01. What is NOVOS? NOVOS is a trai…" at bounding box center [784, 410] width 733 height 954
drag, startPoint x: 955, startPoint y: 539, endPoint x: 1000, endPoint y: 539, distance: 45.0
click at [960, 539] on div at bounding box center [784, 550] width 721 height 40
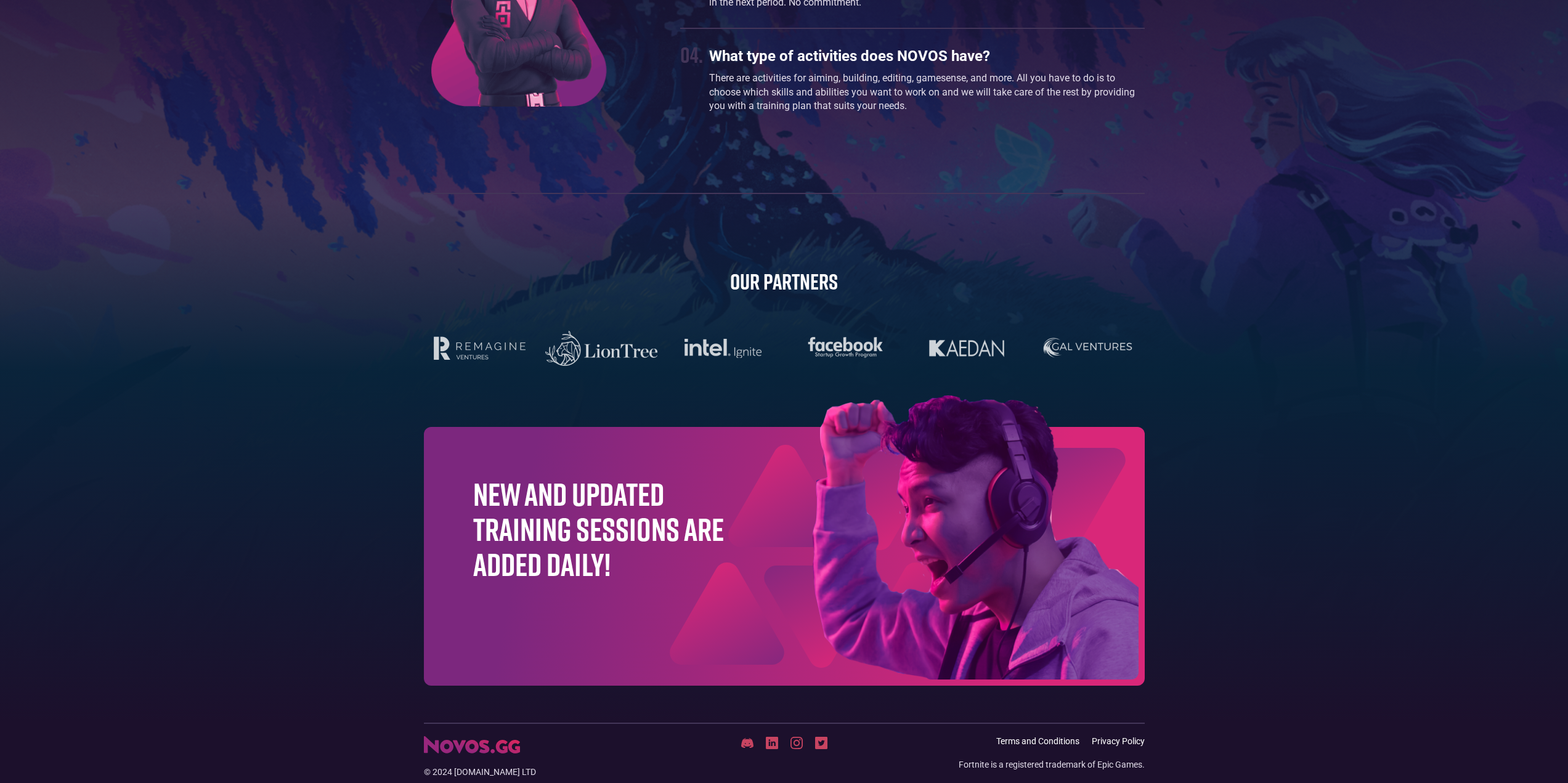
scroll to position [3691, 0]
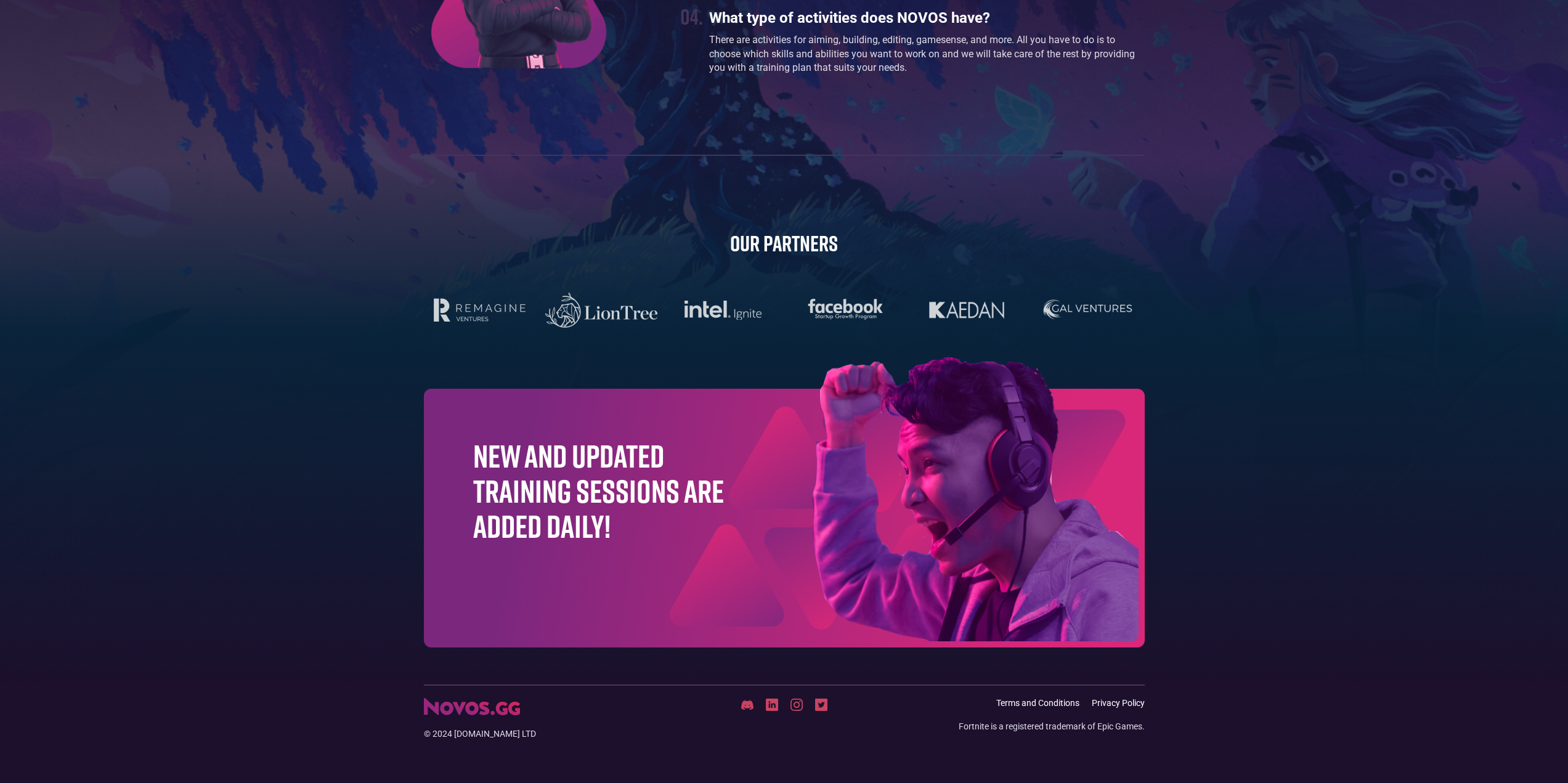
click at [535, 467] on h1 "New and updated training sessions are added daily!" at bounding box center [599, 491] width 251 height 106
drag, startPoint x: 1013, startPoint y: 662, endPoint x: 631, endPoint y: 679, distance: 382.4
click at [1004, 662] on footer "before you drop in . things you should know. 01. What is NOVOS? NOVOS is a trai…" at bounding box center [784, 181] width 1568 height 1005
drag, startPoint x: 523, startPoint y: 668, endPoint x: 582, endPoint y: 622, distance: 74.8
click at [524, 668] on footer "before you drop in . things you should know. 01. What is NOVOS? NOVOS is a trai…" at bounding box center [784, 181] width 1568 height 1005
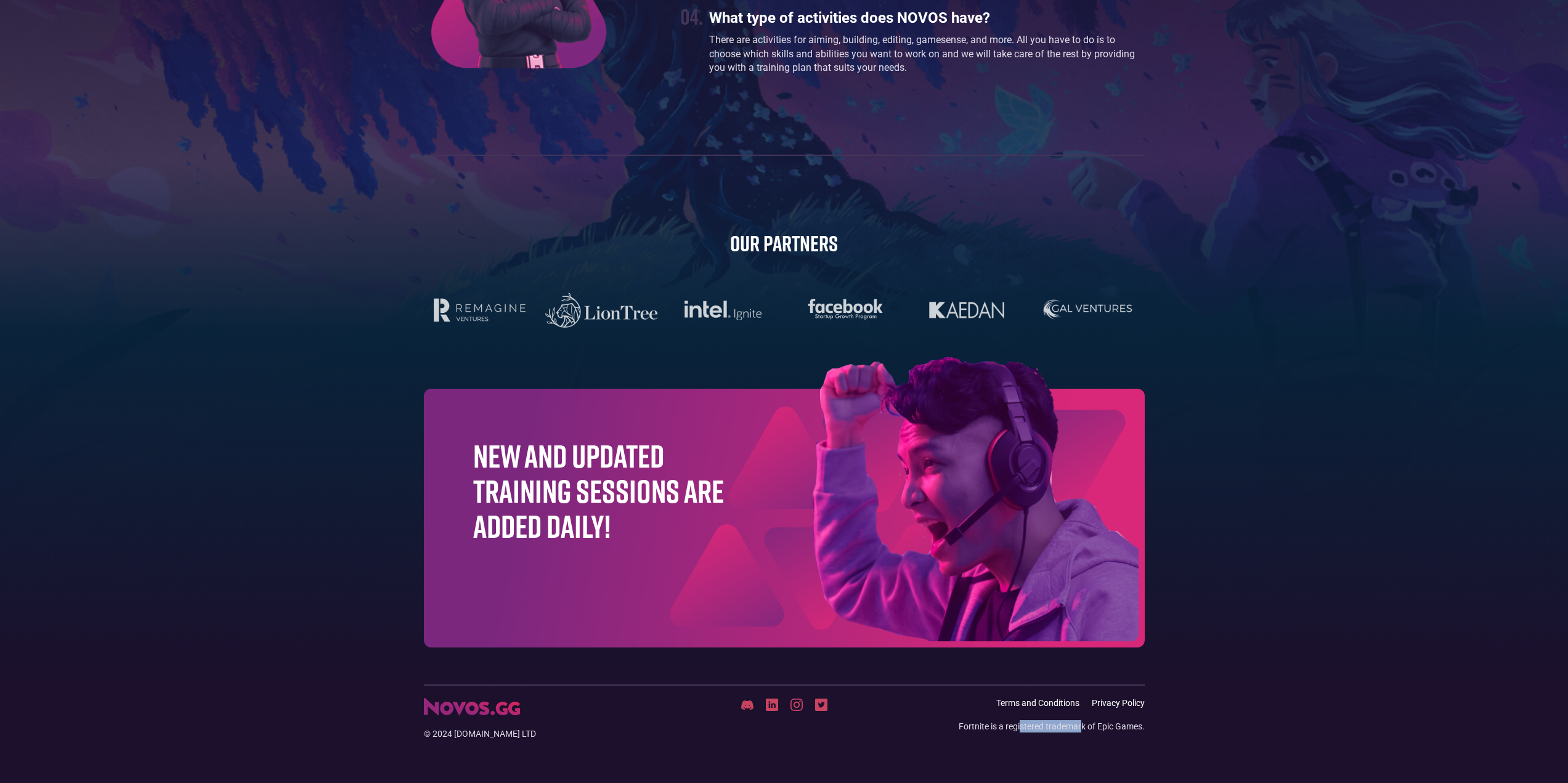
drag, startPoint x: 1049, startPoint y: 722, endPoint x: 1274, endPoint y: 707, distance: 225.5
click at [1101, 722] on div "Fortnite is a registered trademark of Epic Games." at bounding box center [1052, 727] width 186 height 12
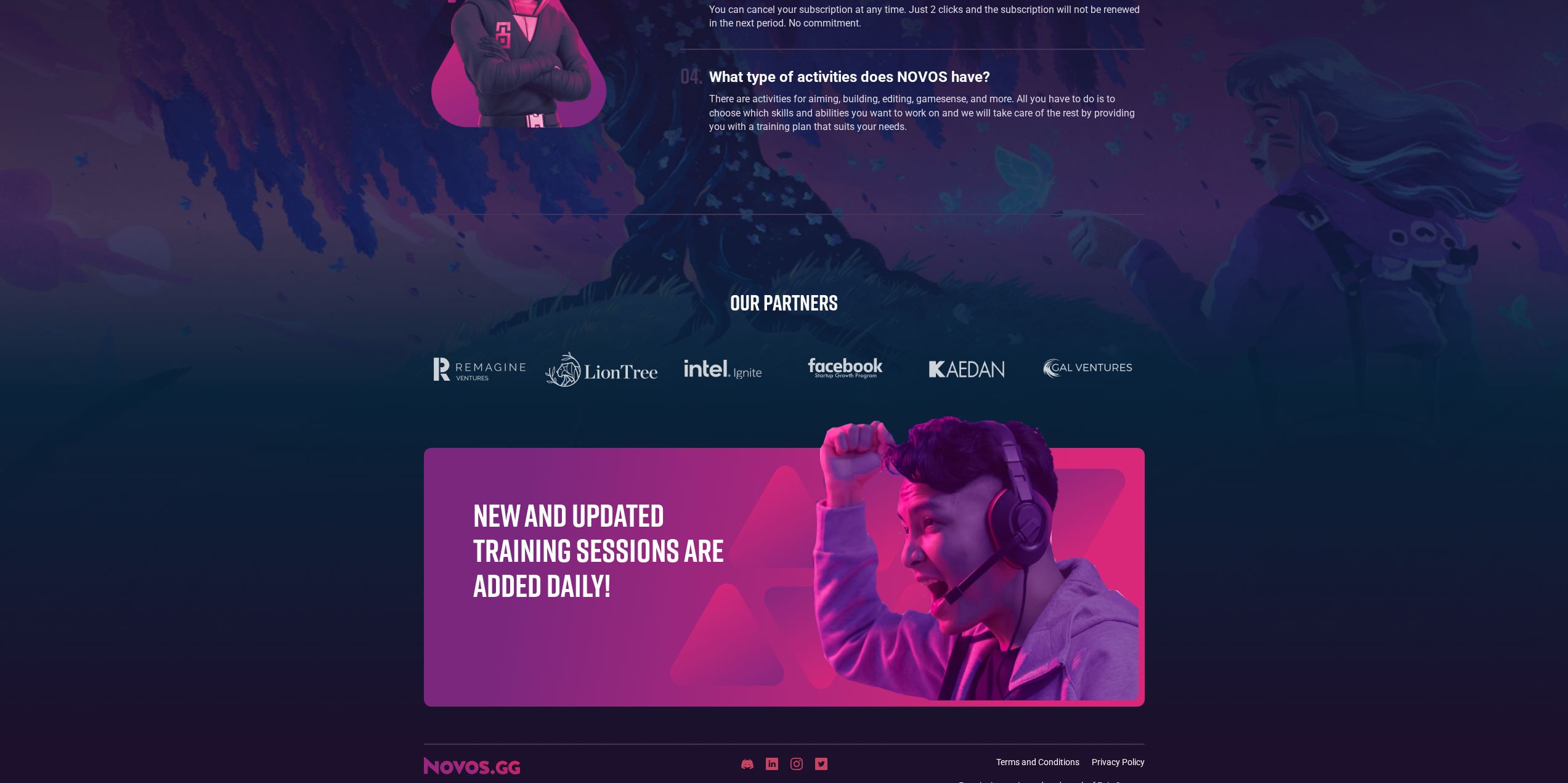
click at [1298, 655] on footer "before you drop in . things you should know. 01. What is NOVOS? NOVOS is a trai…" at bounding box center [784, 241] width 1568 height 1005
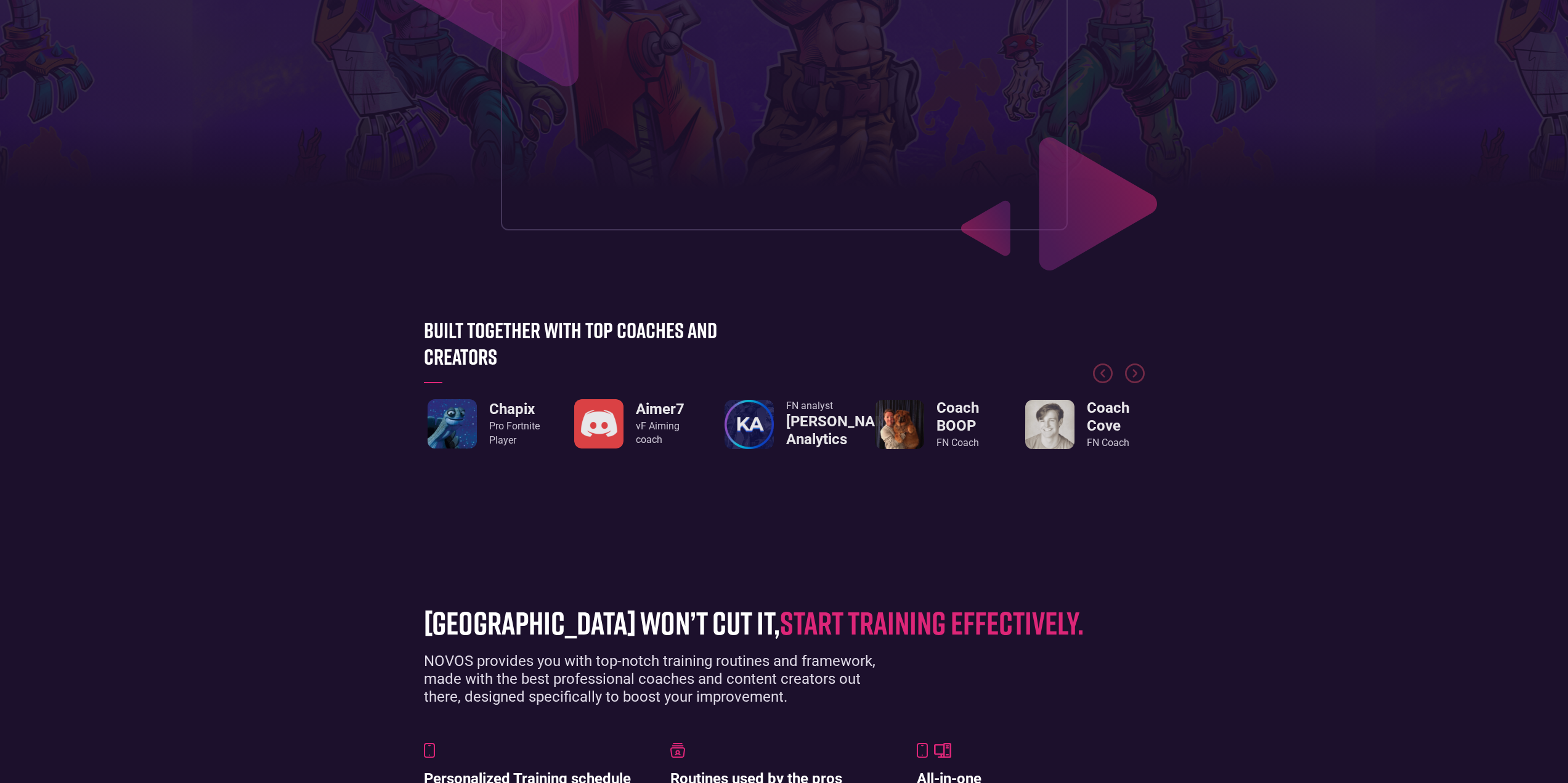
scroll to position [240, 0]
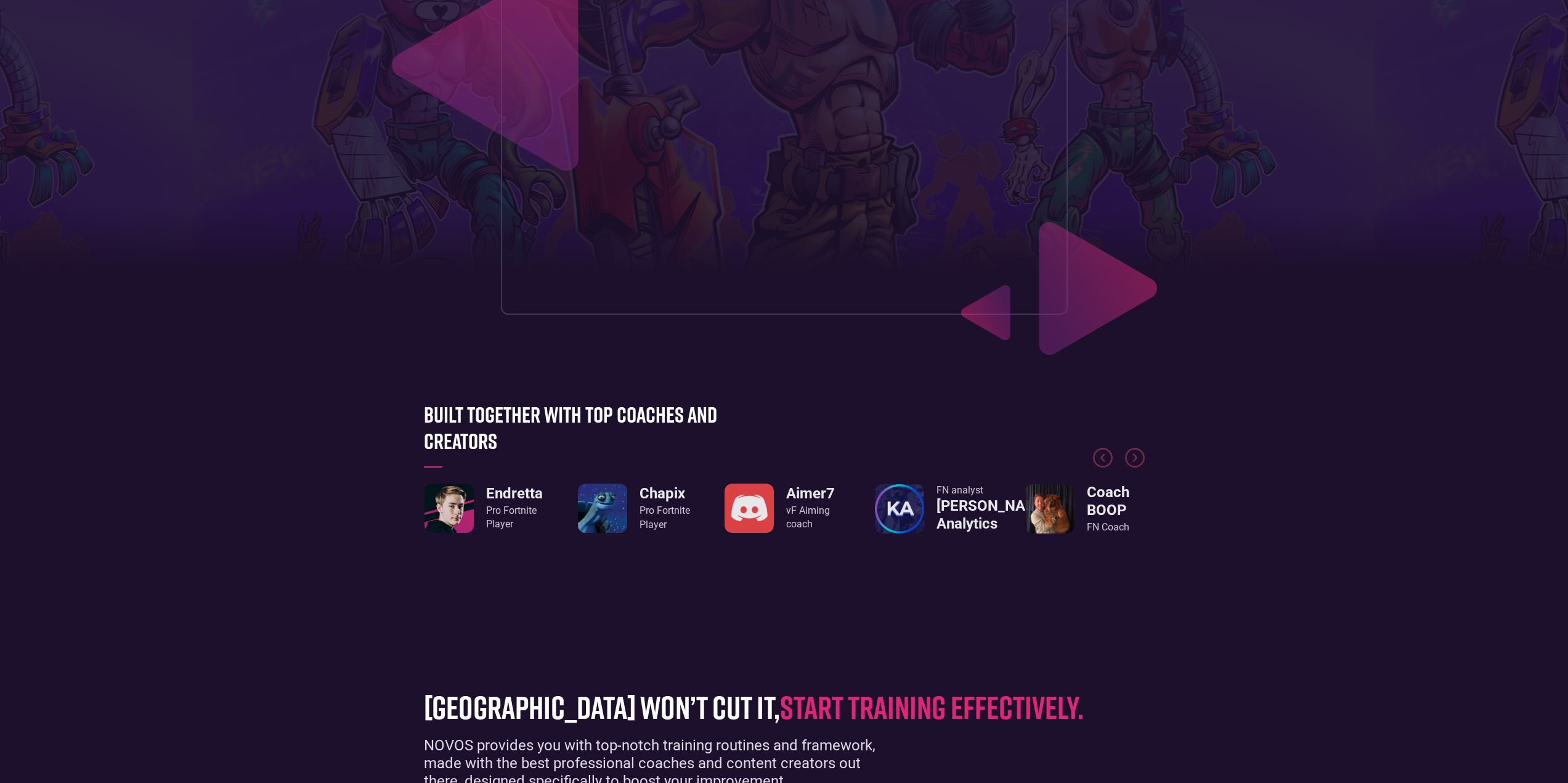
click at [502, 621] on section "Built together with top coaches and creators Endretta Pro Fortnite Player Chapi…" at bounding box center [784, 503] width 1568 height 276
drag, startPoint x: 441, startPoint y: 557, endPoint x: 439, endPoint y: 605, distance: 48.0
click at [439, 562] on div "Built together with top coaches and creators Endretta Pro Fortnite Player Chapi…" at bounding box center [784, 502] width 733 height 202
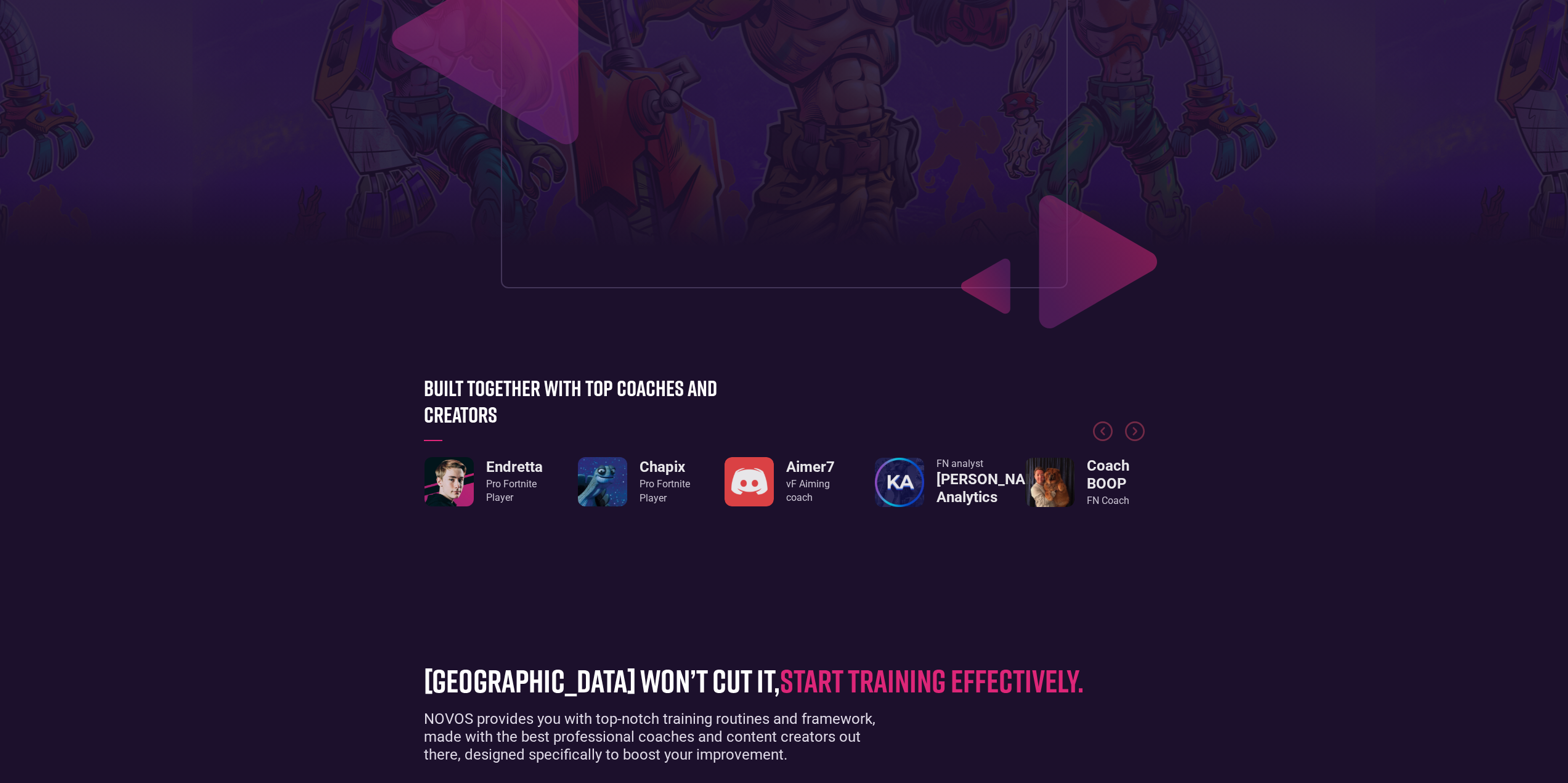
scroll to position [302, 0]
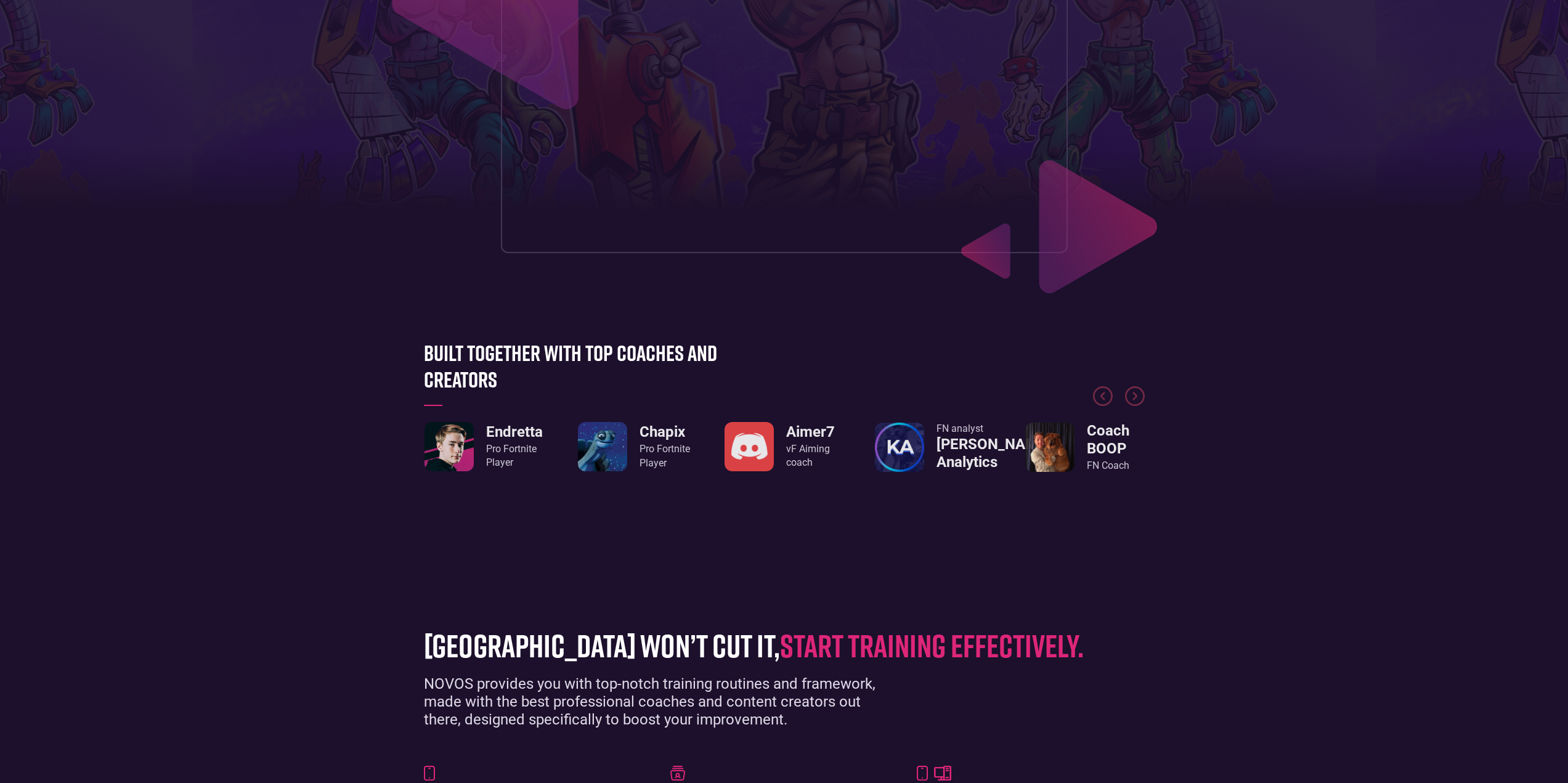
click at [448, 602] on section "grinding arena won’t cut it, start training effectively. NOVOS provides you wit…" at bounding box center [784, 768] width 1568 height 378
click at [478, 540] on div "Built together with top coaches and creators Endretta Pro Fortnite Player Chapi…" at bounding box center [784, 440] width 733 height 202
click at [609, 565] on section "Built together with top coaches and creators Endretta Pro Fortnite Player Chapi…" at bounding box center [784, 441] width 1568 height 276
click at [637, 531] on div "Built together with top coaches and creators Endretta Pro Fortnite Player Chapi…" at bounding box center [784, 440] width 733 height 202
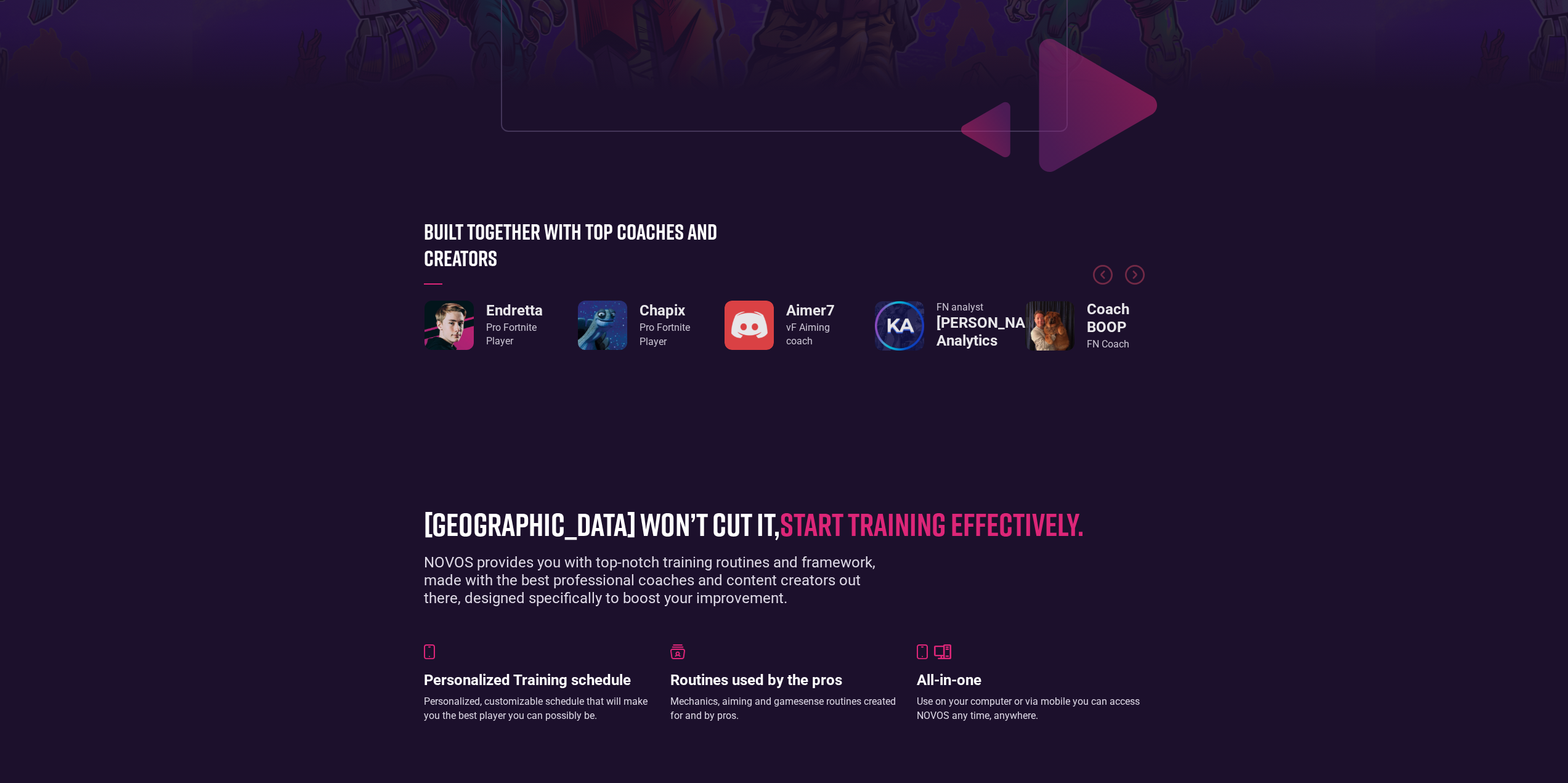
scroll to position [426, 0]
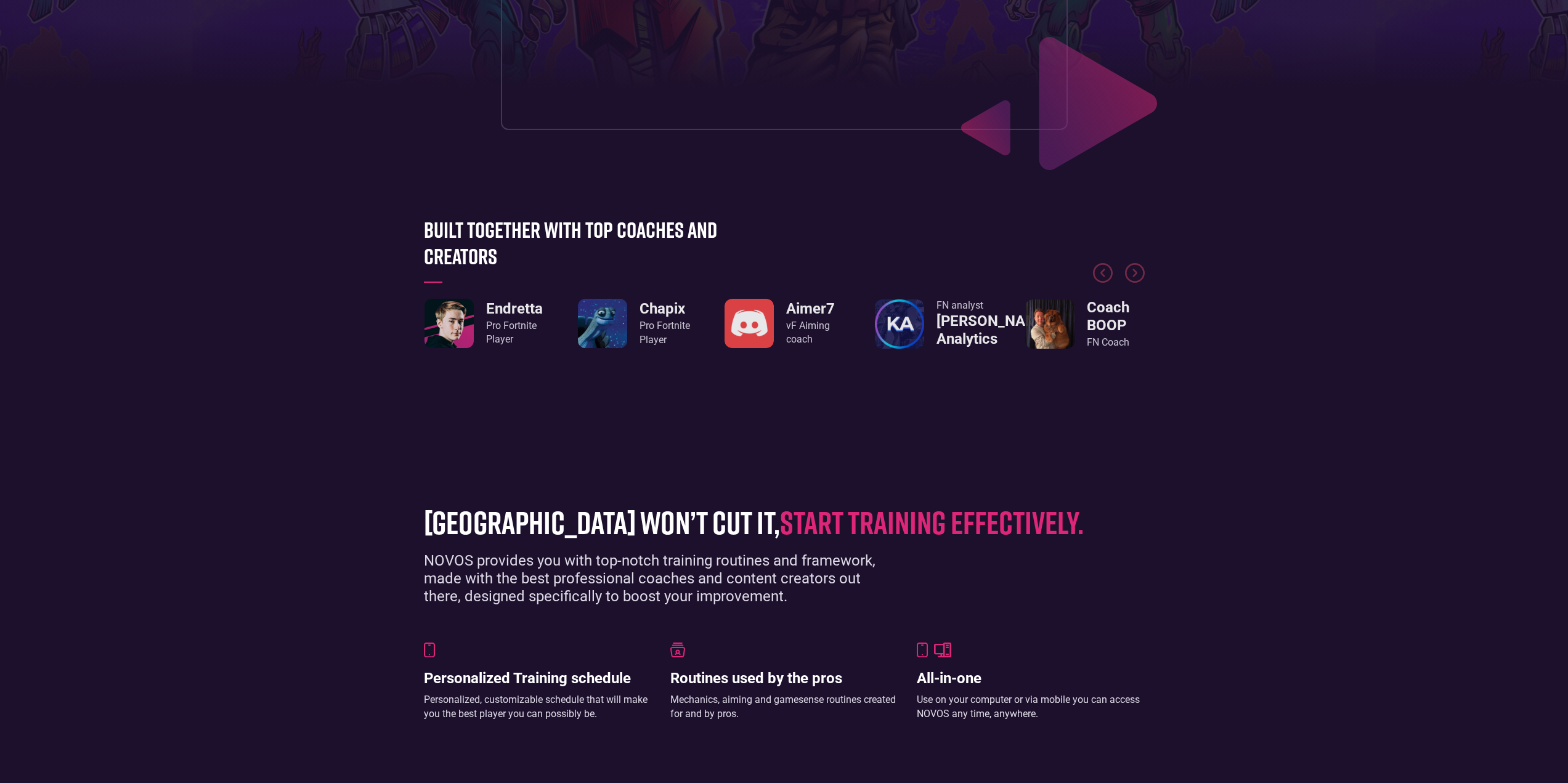
click at [673, 652] on img at bounding box center [677, 650] width 15 height 15
click at [670, 554] on div "NOVOS provides you with top-notch training routines and framework, made with th…" at bounding box center [661, 578] width 475 height 53
click at [820, 498] on div "grinding arena won’t cut it, start training effectively. NOVOS provides you wit…" at bounding box center [784, 644] width 733 height 304
click at [950, 461] on section "grinding arena won’t cut it, start training effectively. NOVOS provides you wit…" at bounding box center [784, 644] width 1568 height 378
click at [878, 534] on span "start training effectively." at bounding box center [932, 521] width 304 height 38
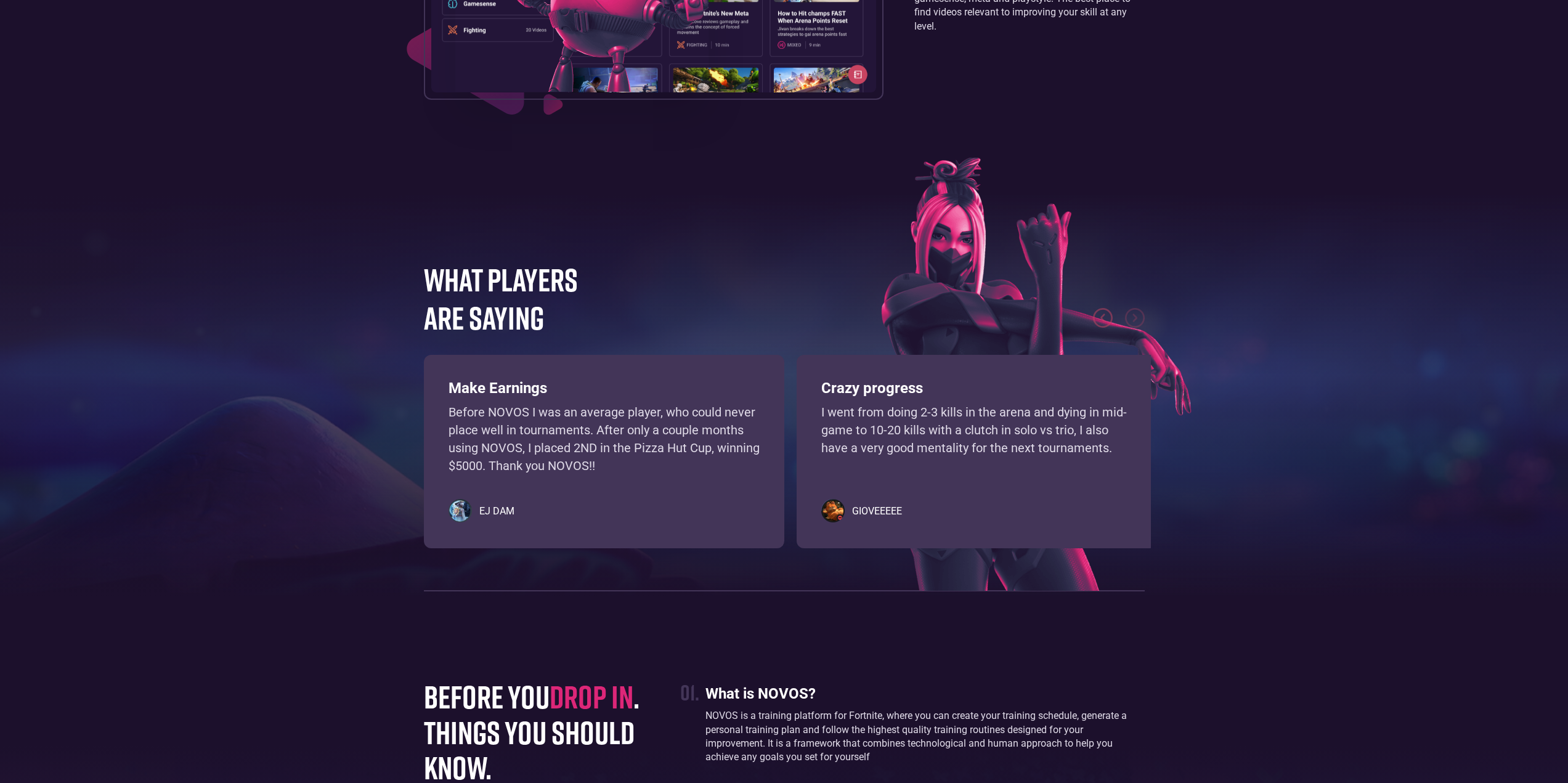
scroll to position [2705, 0]
click at [482, 639] on footer "WHAT PLAYERS ARE SAYING Learn, practice, and improve your gamesense using an in…" at bounding box center [784, 419] width 1568 height 492
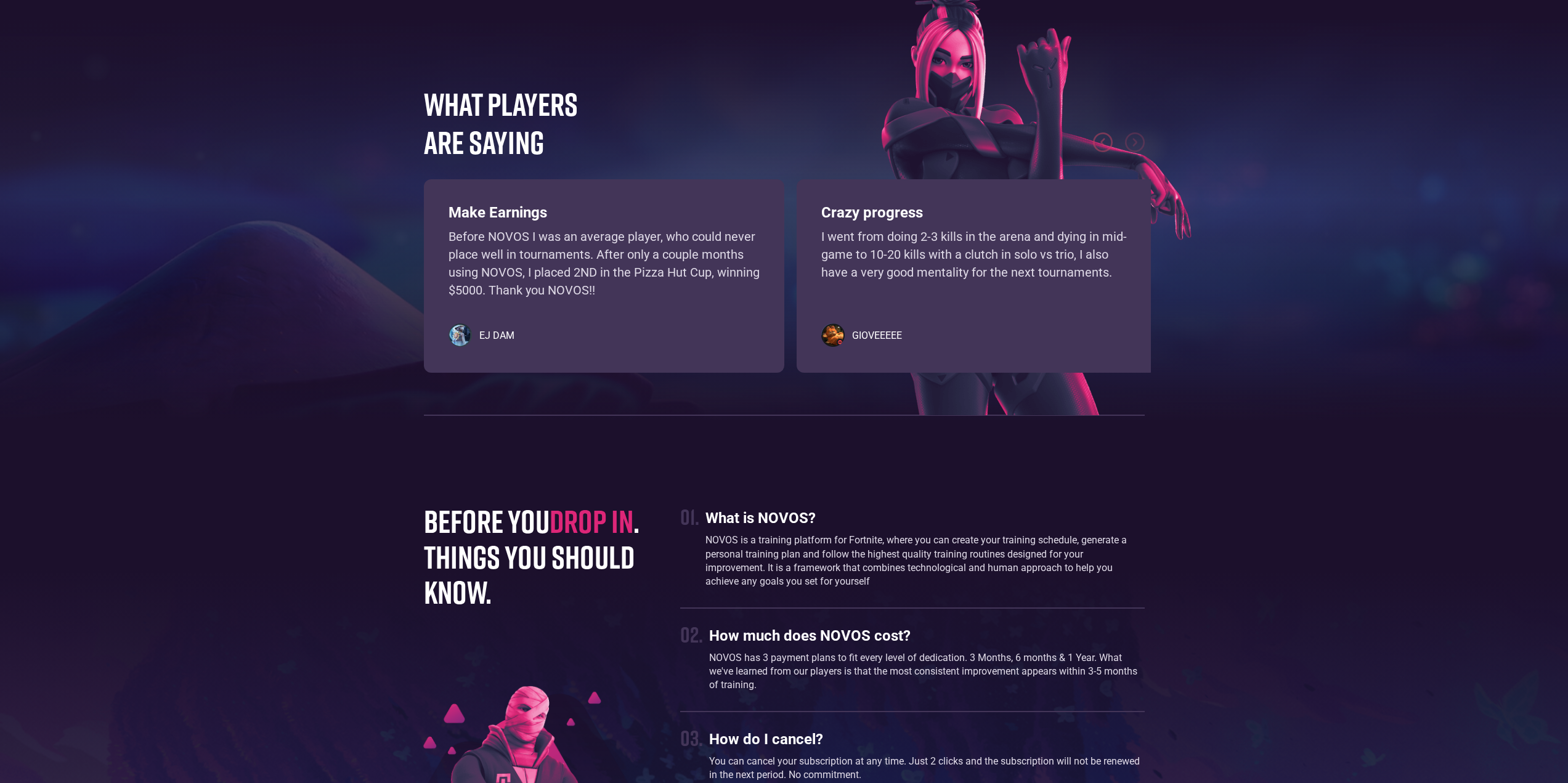
scroll to position [2890, 0]
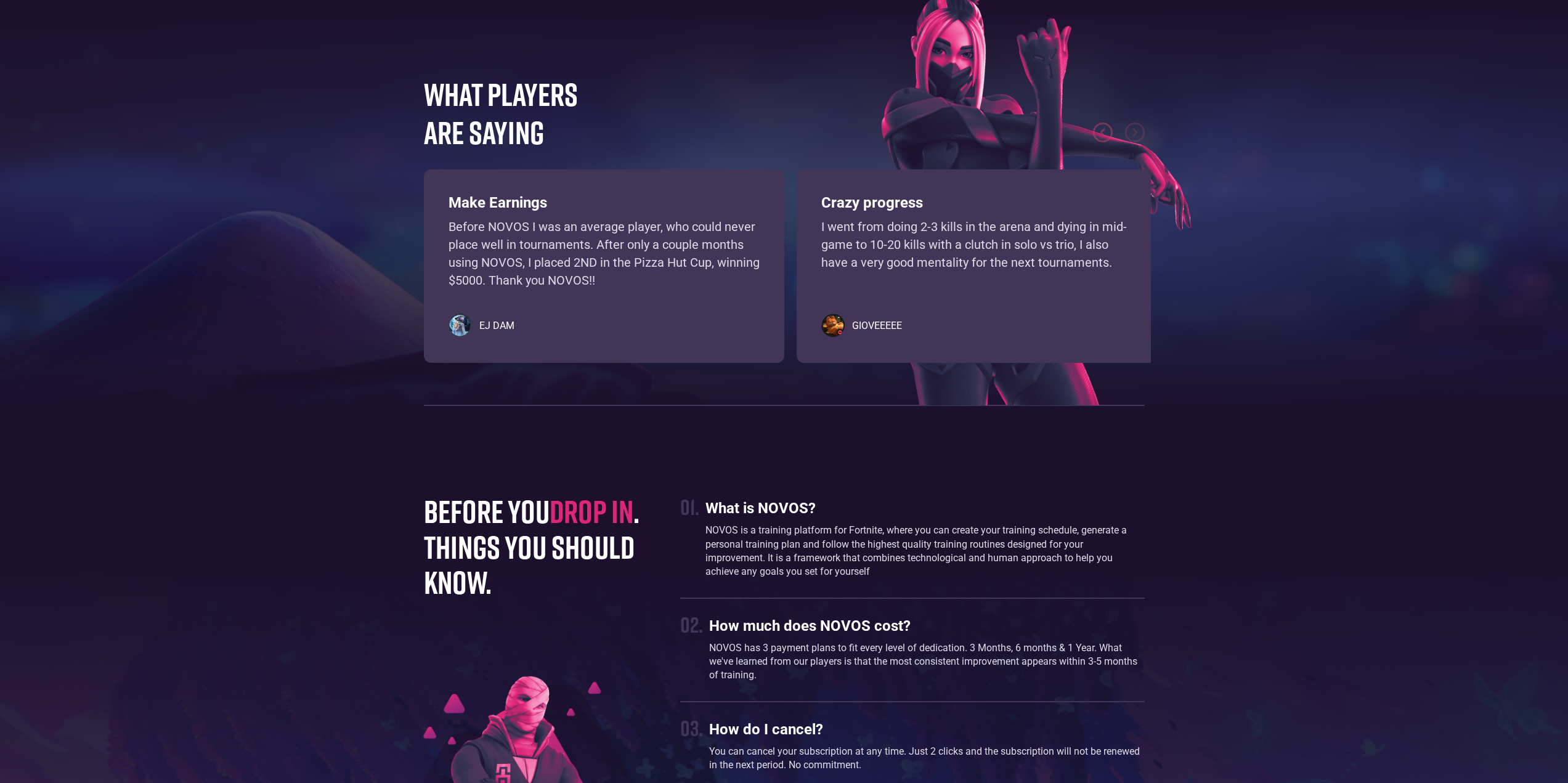
click at [497, 364] on div "WHAT PLAYERS ARE SAYING Learn, practice, and improve your gamesense using an in…" at bounding box center [784, 240] width 733 height 332
click at [640, 411] on footer "WHAT PLAYERS ARE SAYING Learn, practice, and improve your gamesense using an in…" at bounding box center [784, 234] width 1568 height 492
drag, startPoint x: 705, startPoint y: 464, endPoint x: 736, endPoint y: 403, distance: 68.4
click at [705, 461] on footer "WHAT PLAYERS ARE SAYING Learn, practice, and improve your gamesense using an in…" at bounding box center [784, 234] width 1568 height 492
drag, startPoint x: 784, startPoint y: 365, endPoint x: 833, endPoint y: 373, distance: 49.6
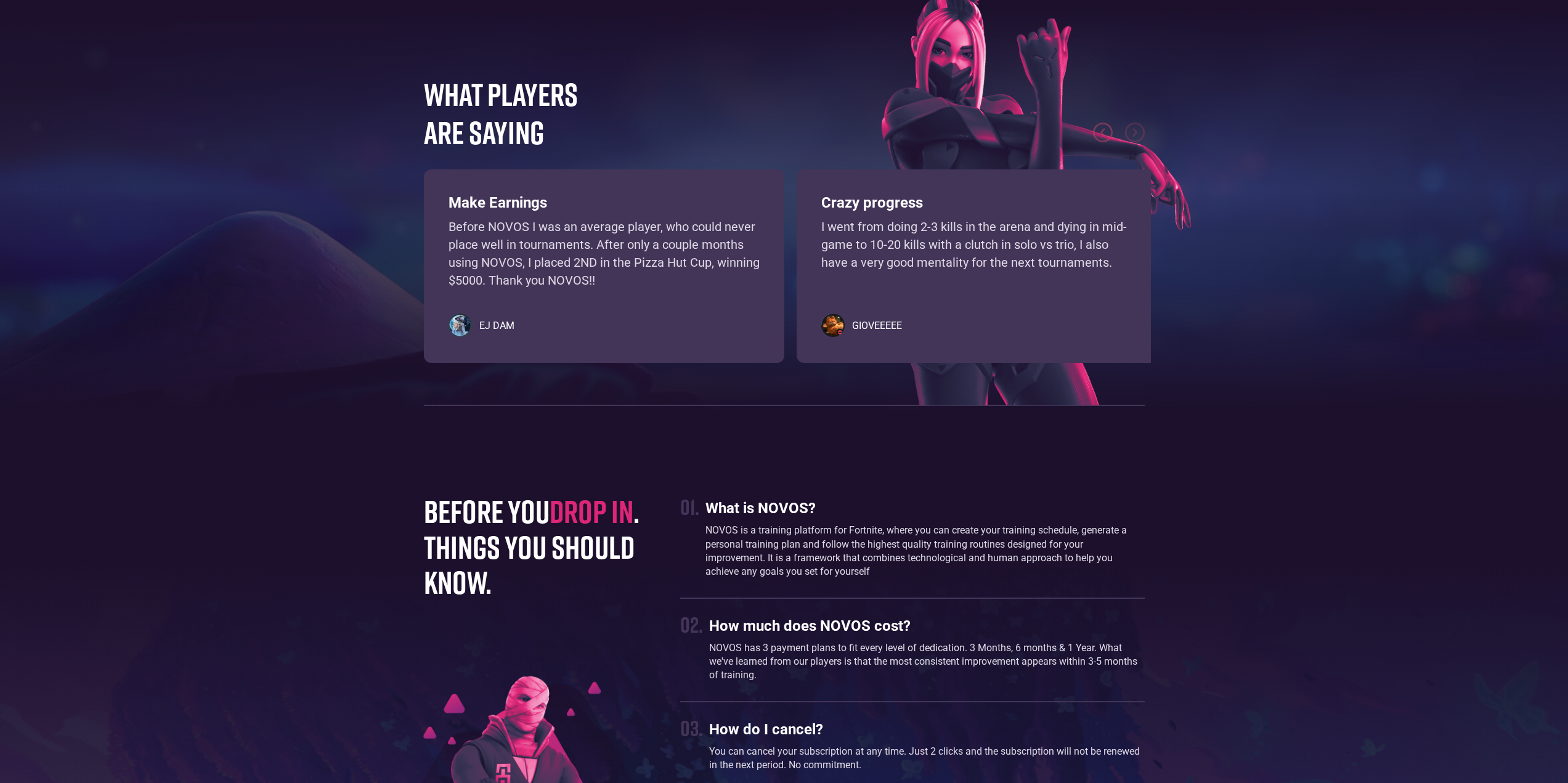
click at [784, 365] on div "WHAT PLAYERS ARE SAYING Learn, practice, and improve your gamesense using an in…" at bounding box center [784, 240] width 733 height 332
click at [885, 328] on h5 "GIOVEEEEE" at bounding box center [877, 326] width 50 height 12
click at [898, 258] on p "I went from doing 2-3 kills in the arena and dying in mid-game to 10-20 kills w…" at bounding box center [977, 253] width 311 height 71
click at [888, 203] on h3 "Crazy progress" at bounding box center [977, 203] width 311 height 18
drag, startPoint x: 528, startPoint y: 121, endPoint x: 550, endPoint y: 128, distance: 23.1
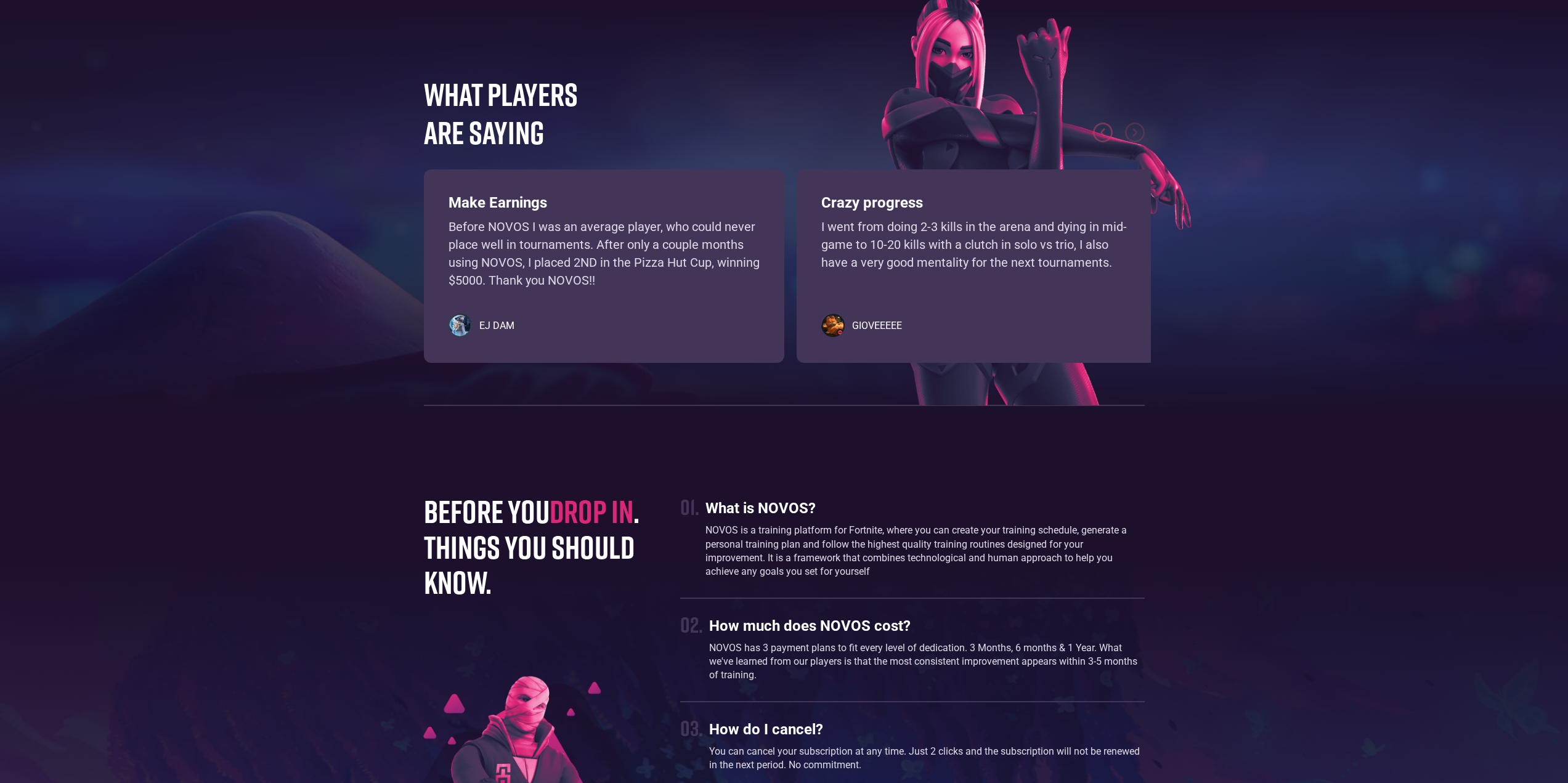
click at [541, 126] on h4 "WHAT PLAYERS ARE SAYING" at bounding box center [516, 112] width 185 height 77
click at [1104, 128] on img "previous slide" at bounding box center [1103, 133] width 19 height 19
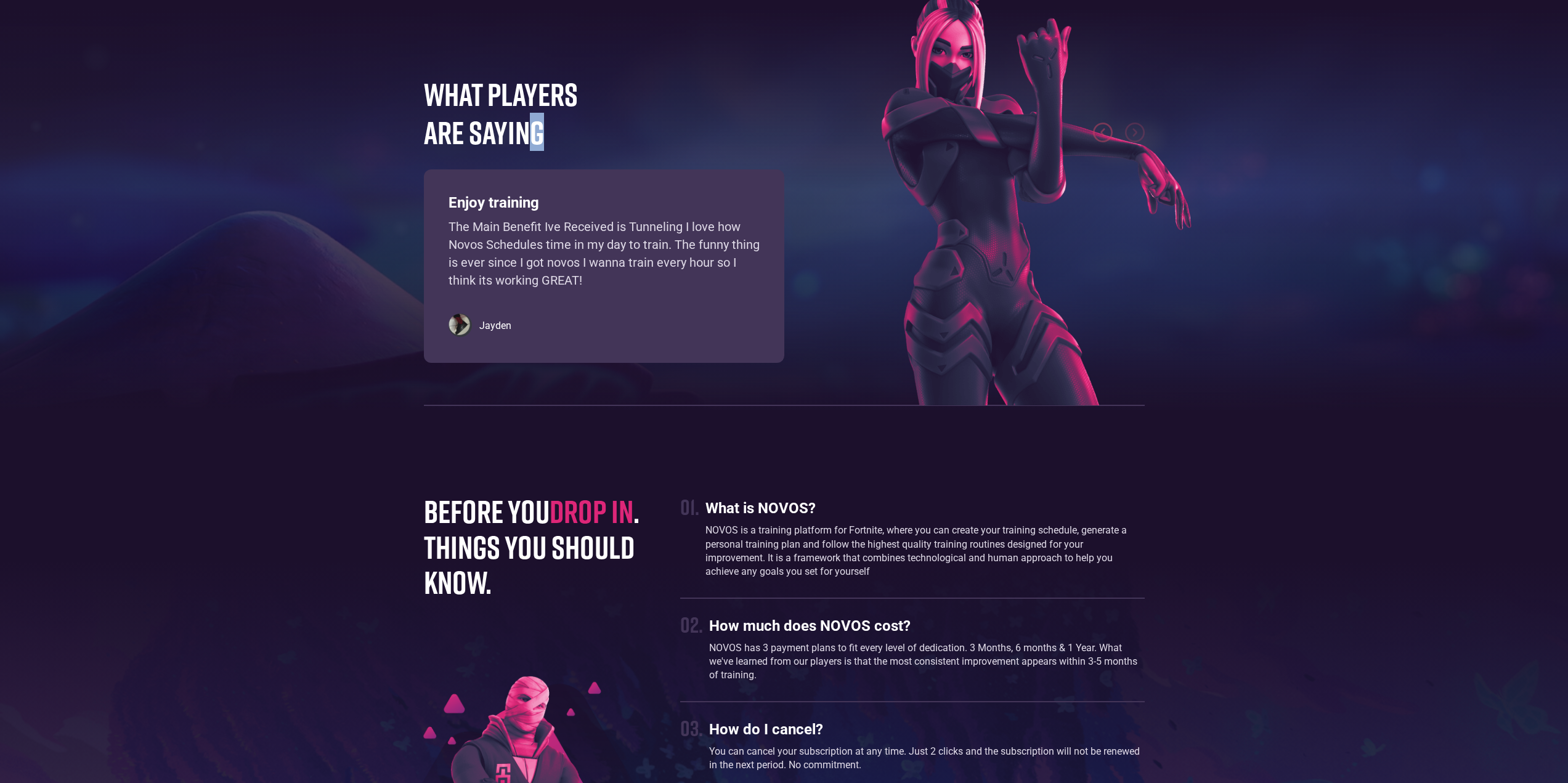
click at [1158, 130] on img at bounding box center [1036, 189] width 310 height 433
click at [469, 431] on footer "WHAT PLAYERS ARE SAYING Learn, practice, and improve your gamesense using an in…" at bounding box center [784, 234] width 1568 height 492
click at [455, 471] on footer "WHAT PLAYERS ARE SAYING Learn, practice, and improve your gamesense using an in…" at bounding box center [784, 234] width 1568 height 492
click at [584, 448] on footer "WHAT PLAYERS ARE SAYING Learn, practice, and improve your gamesense using an in…" at bounding box center [784, 234] width 1568 height 492
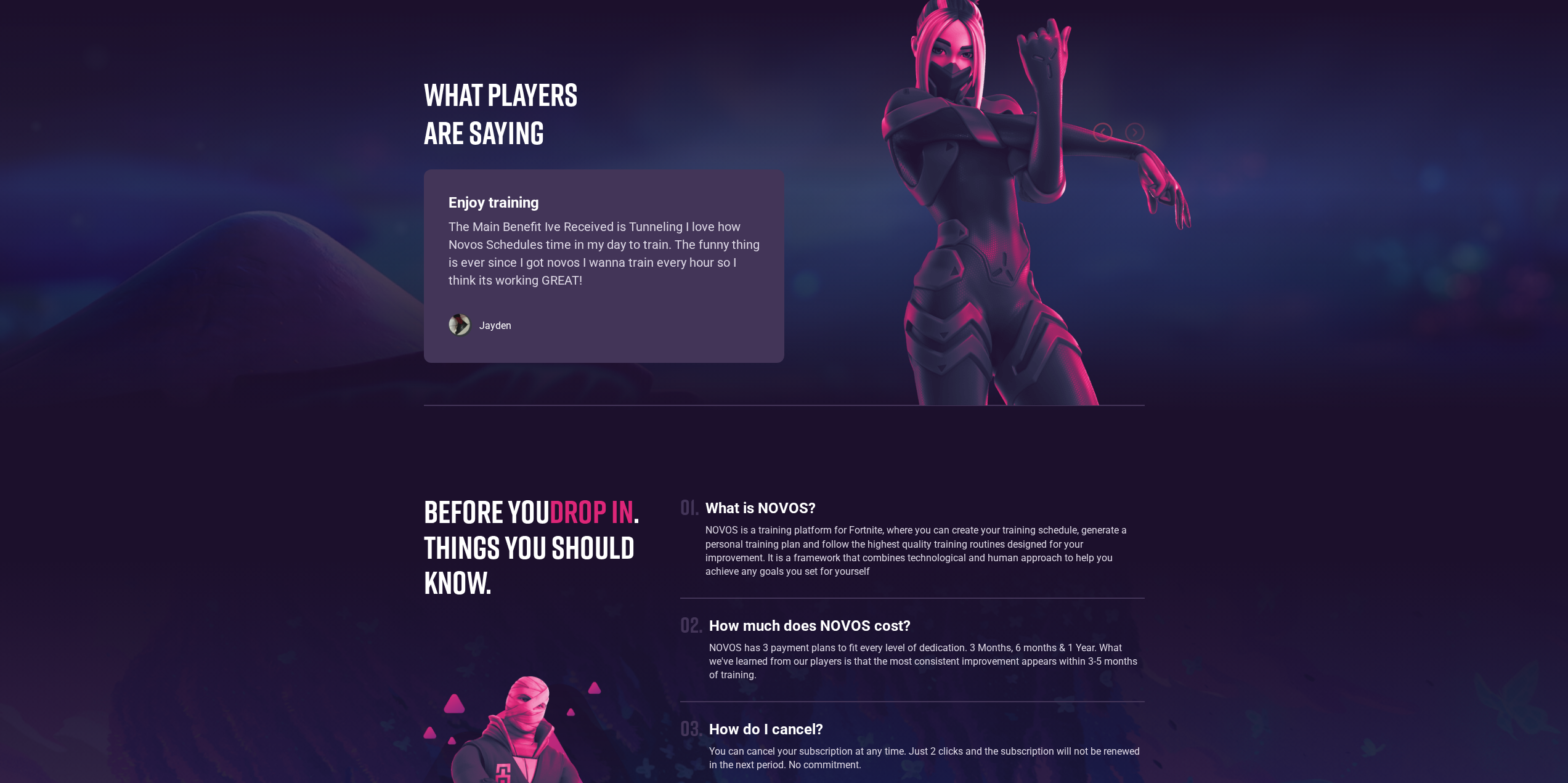
click at [429, 394] on div "WHAT PLAYERS ARE SAYING Learn, practice, and improve your gamesense using an in…" at bounding box center [784, 240] width 733 height 332
drag, startPoint x: 441, startPoint y: 469, endPoint x: 510, endPoint y: 453, distance: 70.8
click at [441, 469] on footer "WHAT PLAYERS ARE SAYING Learn, practice, and improve your gamesense using an in…" at bounding box center [784, 234] width 1568 height 492
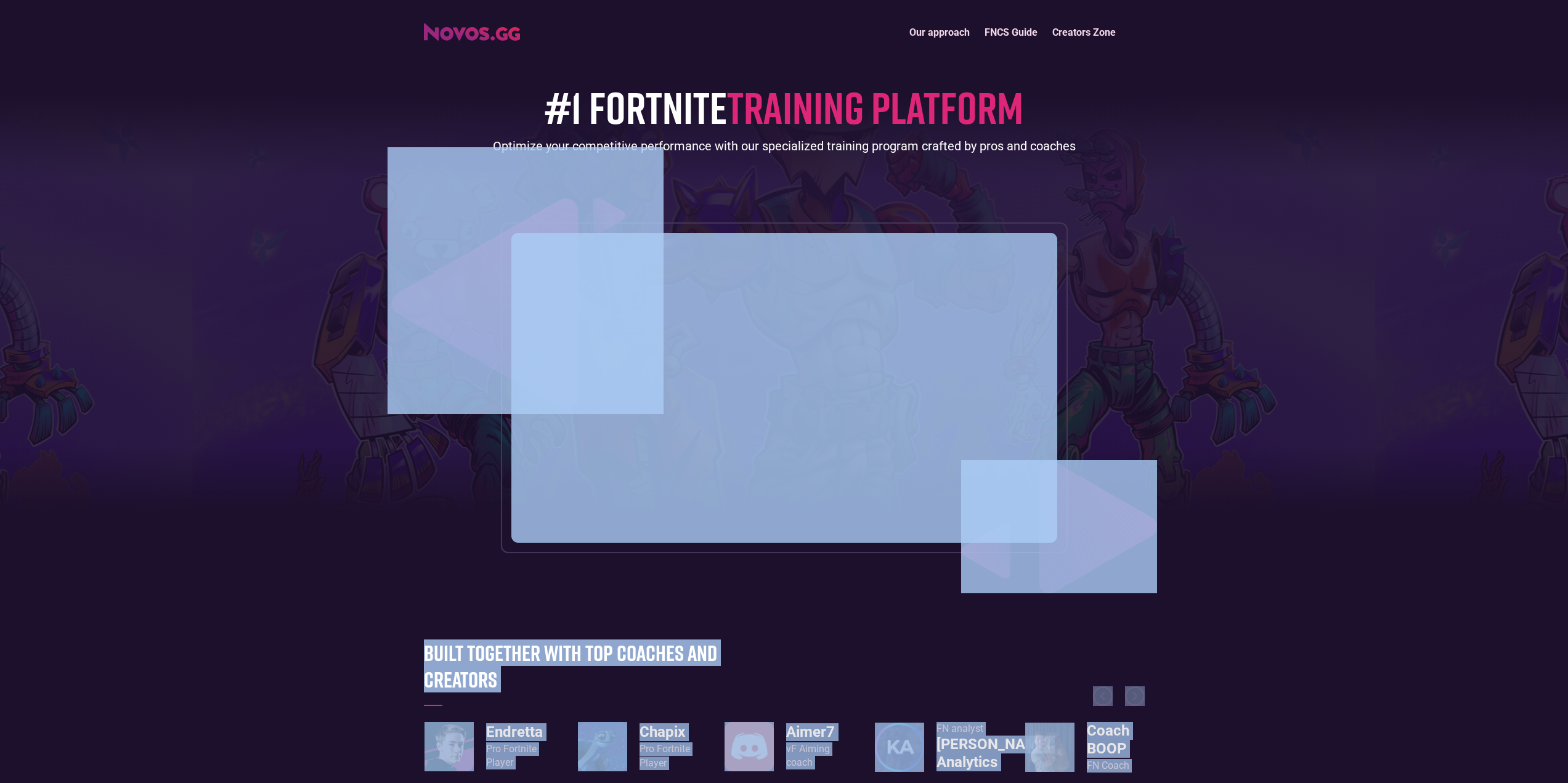
scroll to position [0, 0]
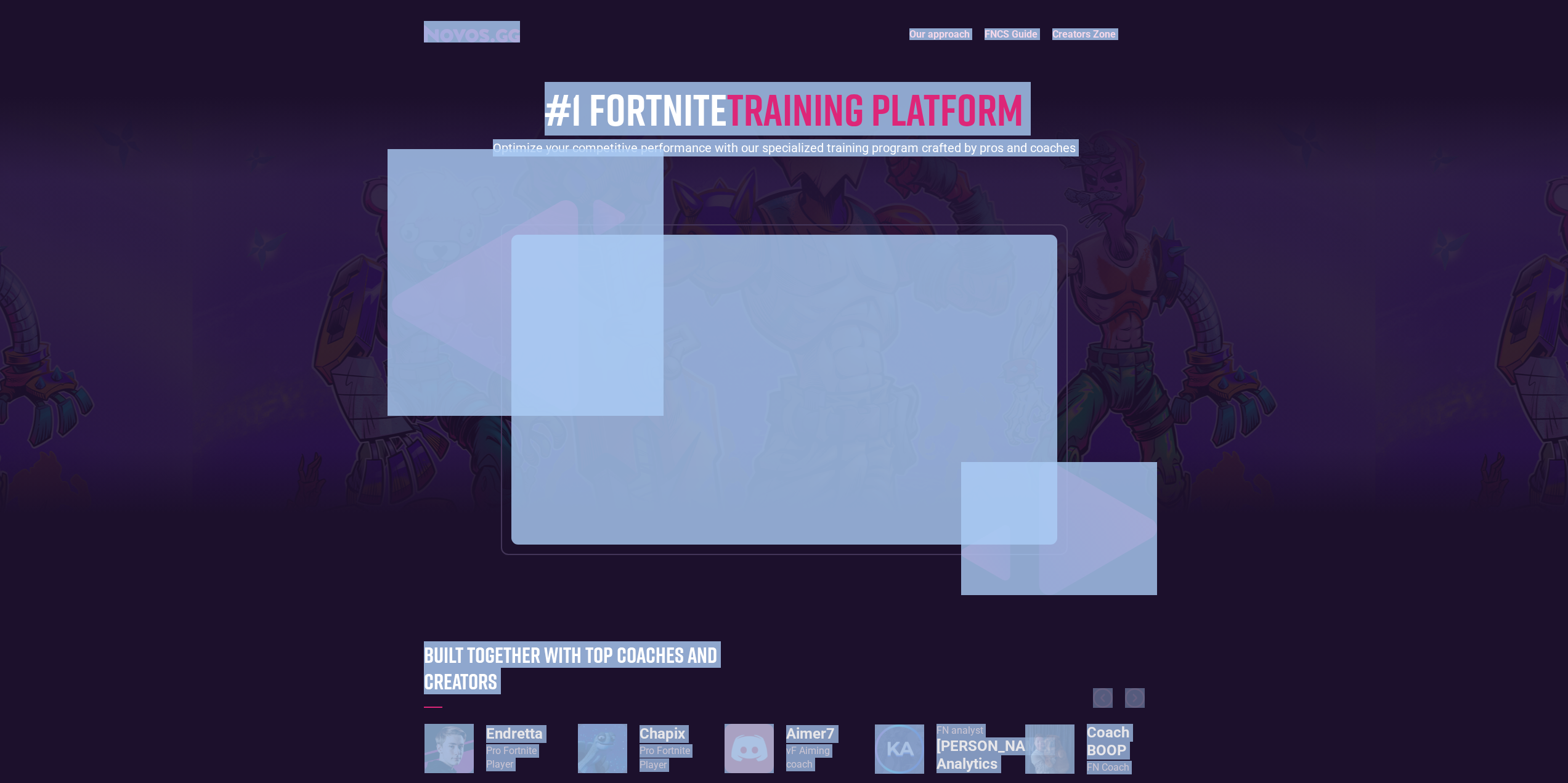
drag, startPoint x: 432, startPoint y: 104, endPoint x: 416, endPoint y: 17, distance: 88.5
click at [378, 218] on header "Our approach FNCS Guide Creators Zone #1 FORTNITE TRAINING PLATFORM Optimize yo…" at bounding box center [784, 302] width 1568 height 605
click at [353, 184] on header "Our approach FNCS Guide Creators Zone #1 FORTNITE TRAINING PLATFORM Optimize yo…" at bounding box center [784, 302] width 1568 height 605
click at [745, 210] on div "#1 FORTNITE TRAINING PLATFORM Optimize your competitive performance with our sp…" at bounding box center [784, 301] width 721 height 507
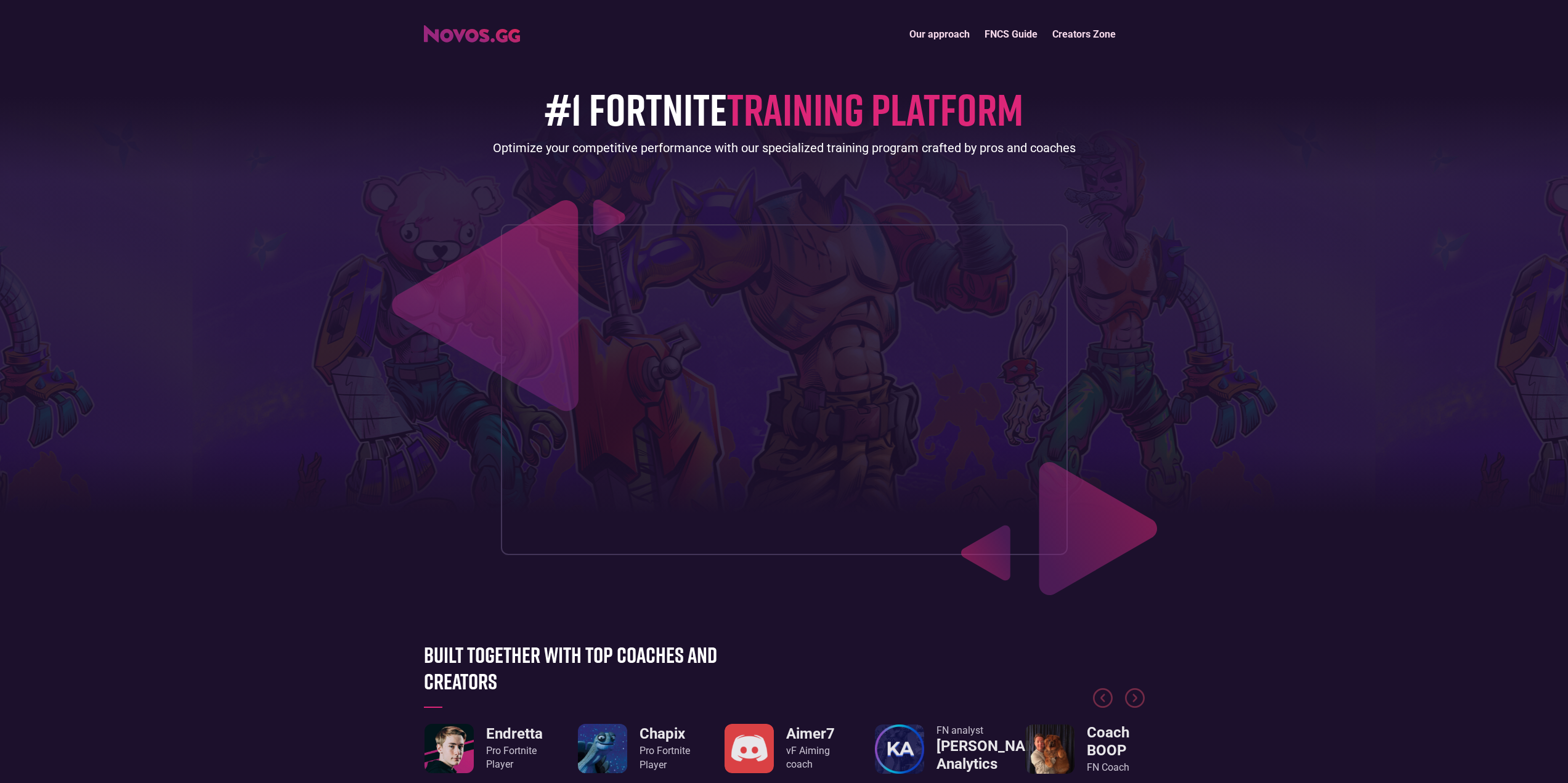
drag, startPoint x: 868, startPoint y: 96, endPoint x: 746, endPoint y: 226, distance: 178.3
click at [868, 98] on span "TRAINING PLATFORM" at bounding box center [875, 108] width 296 height 53
click at [475, 201] on img at bounding box center [525, 283] width 276 height 267
drag, startPoint x: 484, startPoint y: 149, endPoint x: 589, endPoint y: 159, distance: 105.5
click at [486, 149] on div "#1 FORTNITE TRAINING PLATFORM Optimize your competitive performance with our sp…" at bounding box center [784, 301] width 721 height 507
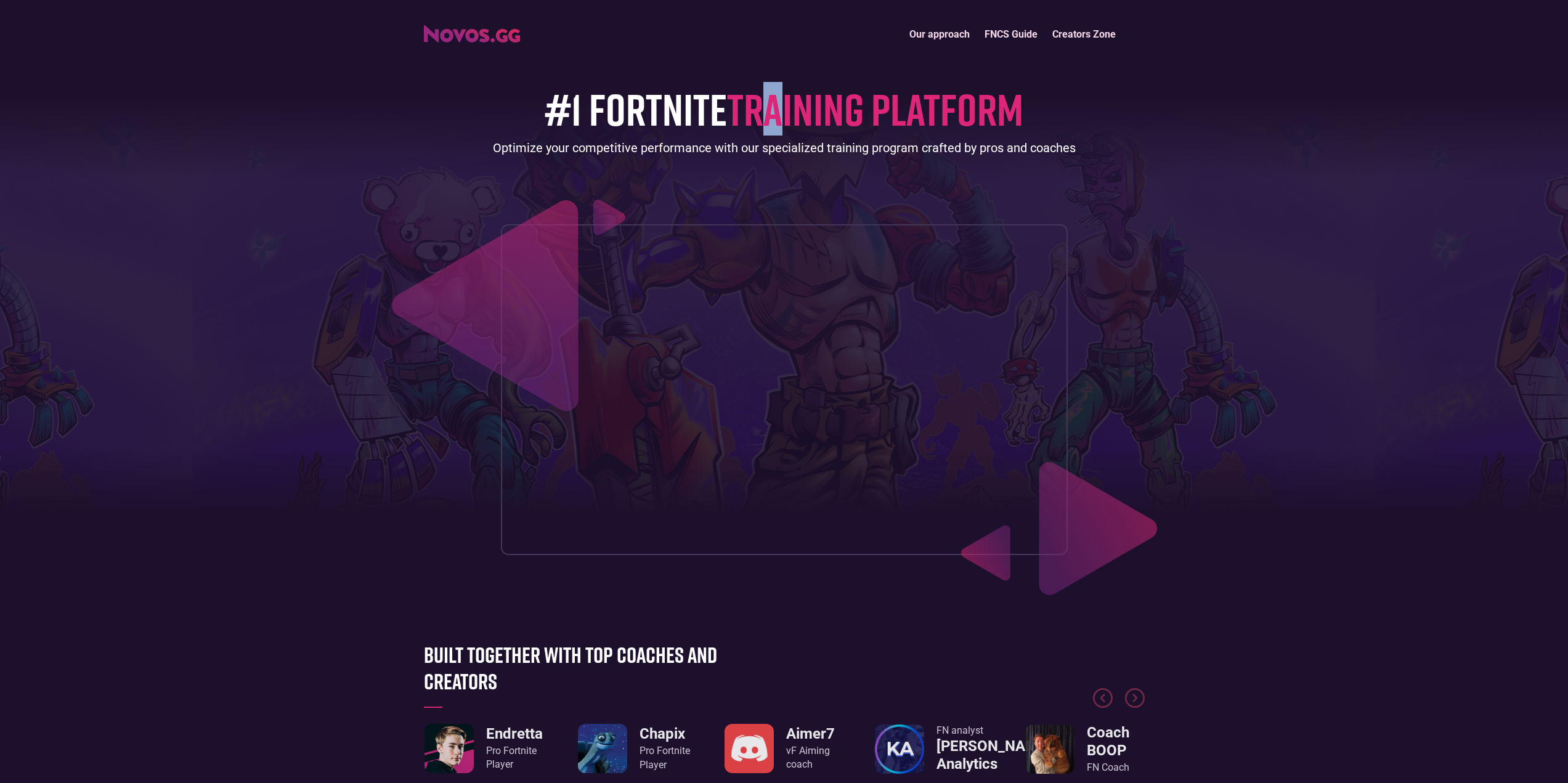
drag, startPoint x: 775, startPoint y: 135, endPoint x: 782, endPoint y: 135, distance: 7.0
click at [777, 135] on span "TRAINING PLATFORM" at bounding box center [875, 108] width 296 height 53
click at [817, 112] on span "TRAINING PLATFORM" at bounding box center [875, 108] width 296 height 53
click at [548, 168] on img at bounding box center [525, 283] width 276 height 267
click at [535, 199] on img at bounding box center [525, 283] width 276 height 267
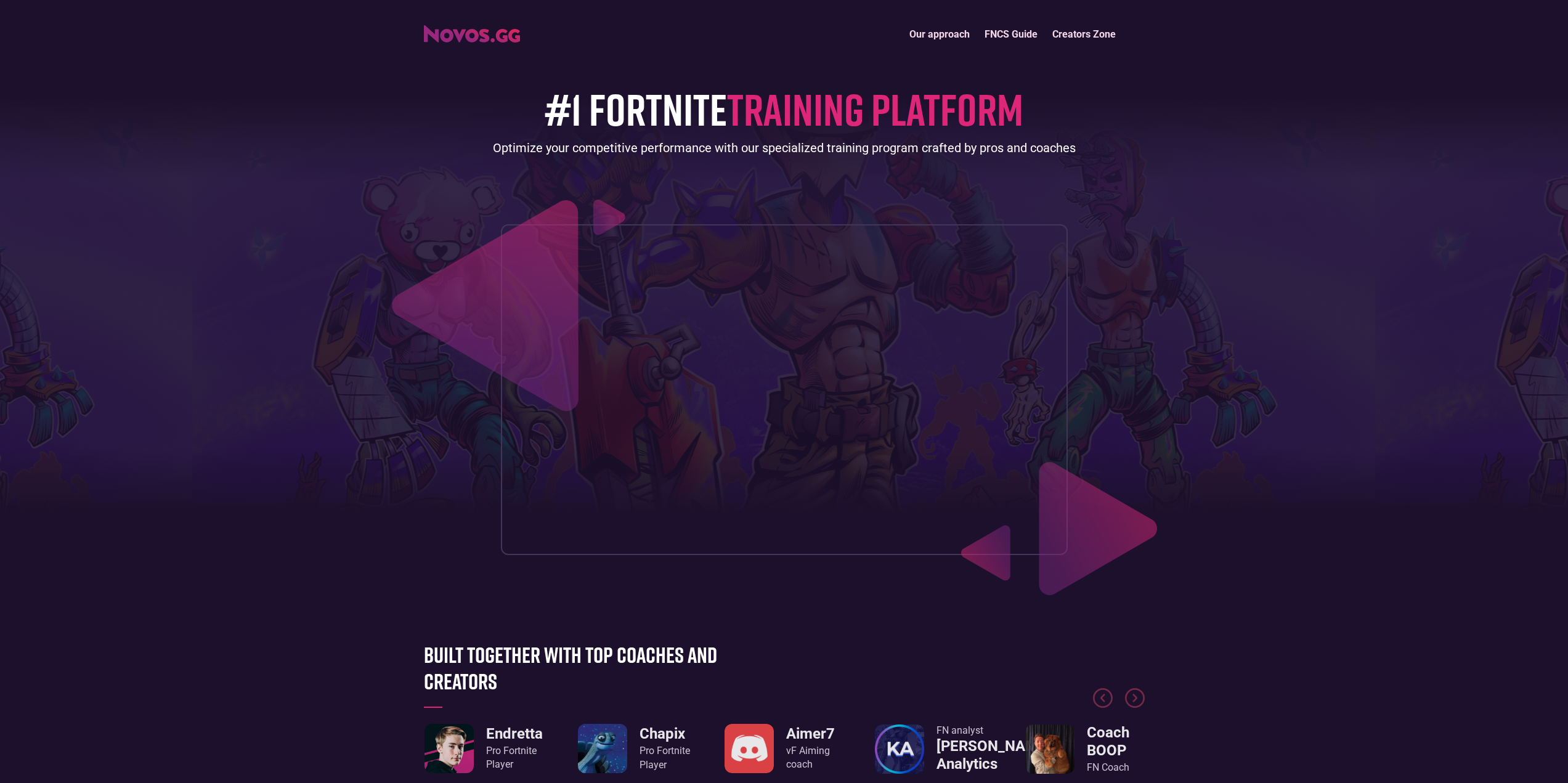
click at [573, 160] on img at bounding box center [525, 283] width 276 height 267
click at [483, 40] on img "home" at bounding box center [472, 33] width 96 height 17
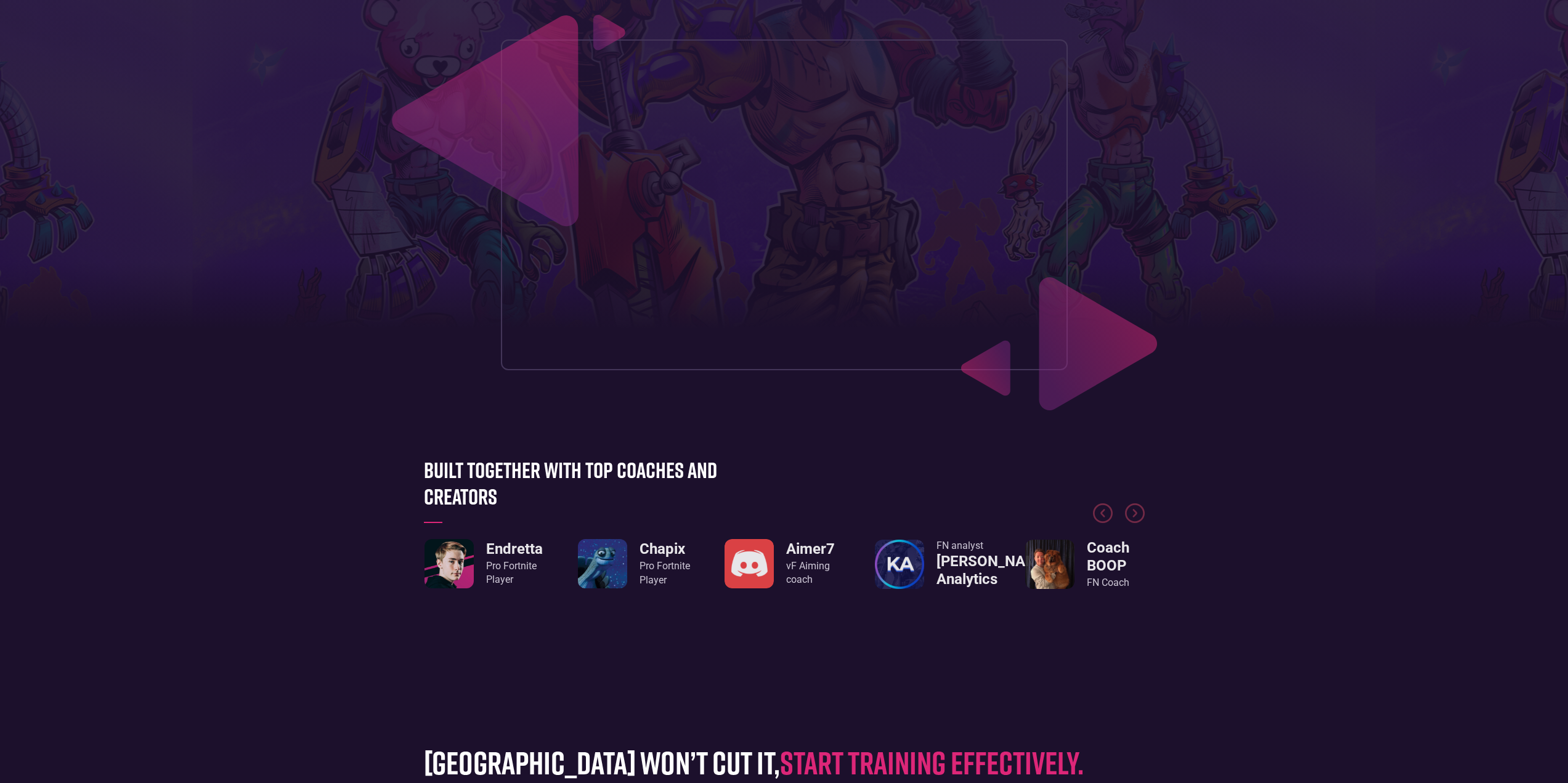
click at [1272, 352] on header "Our approach FNCS Guide Creators Zone #1 FORTNITE TRAINING PLATFORM Optimize yo…" at bounding box center [784, 117] width 1568 height 605
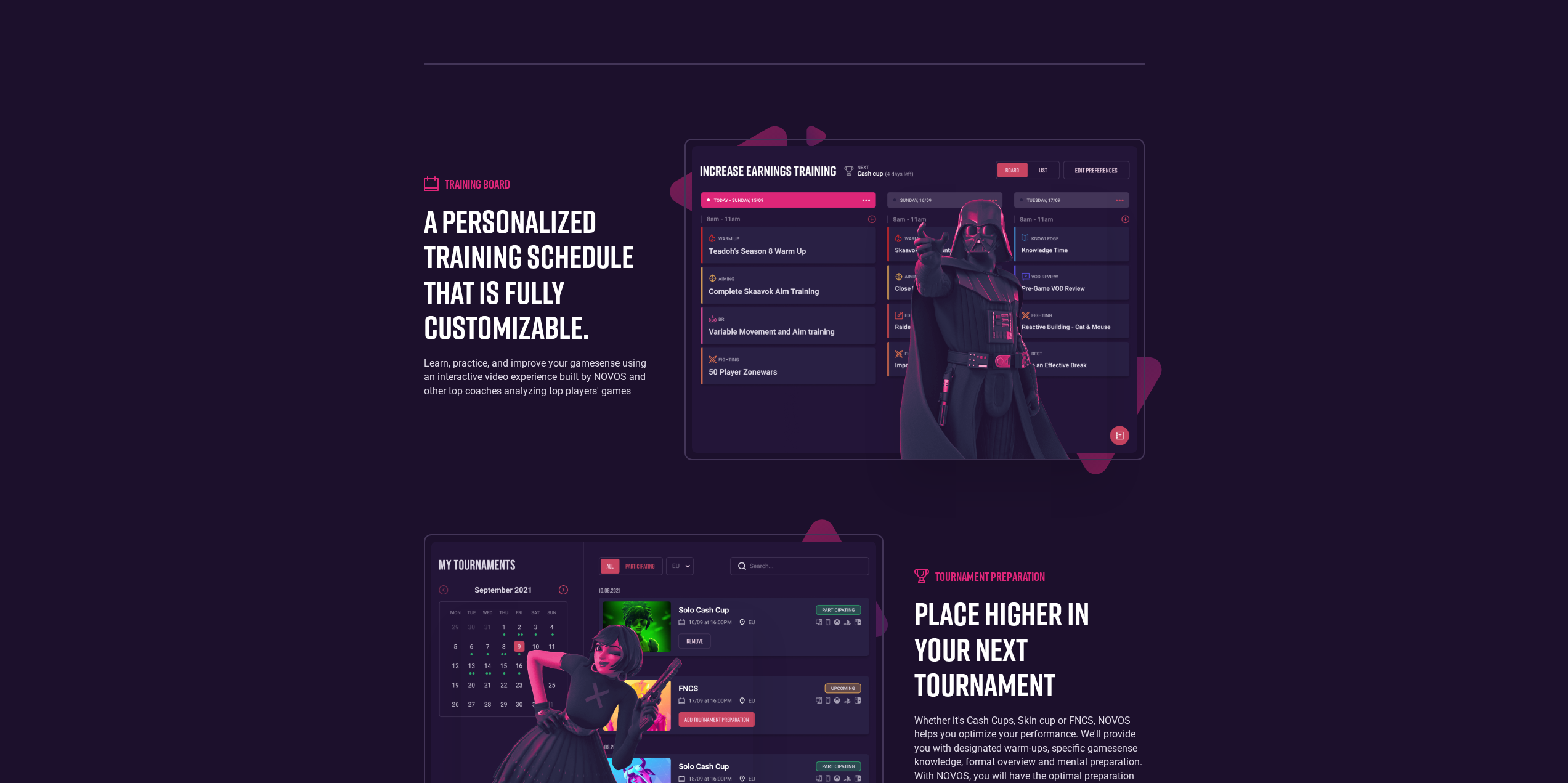
scroll to position [1356, 0]
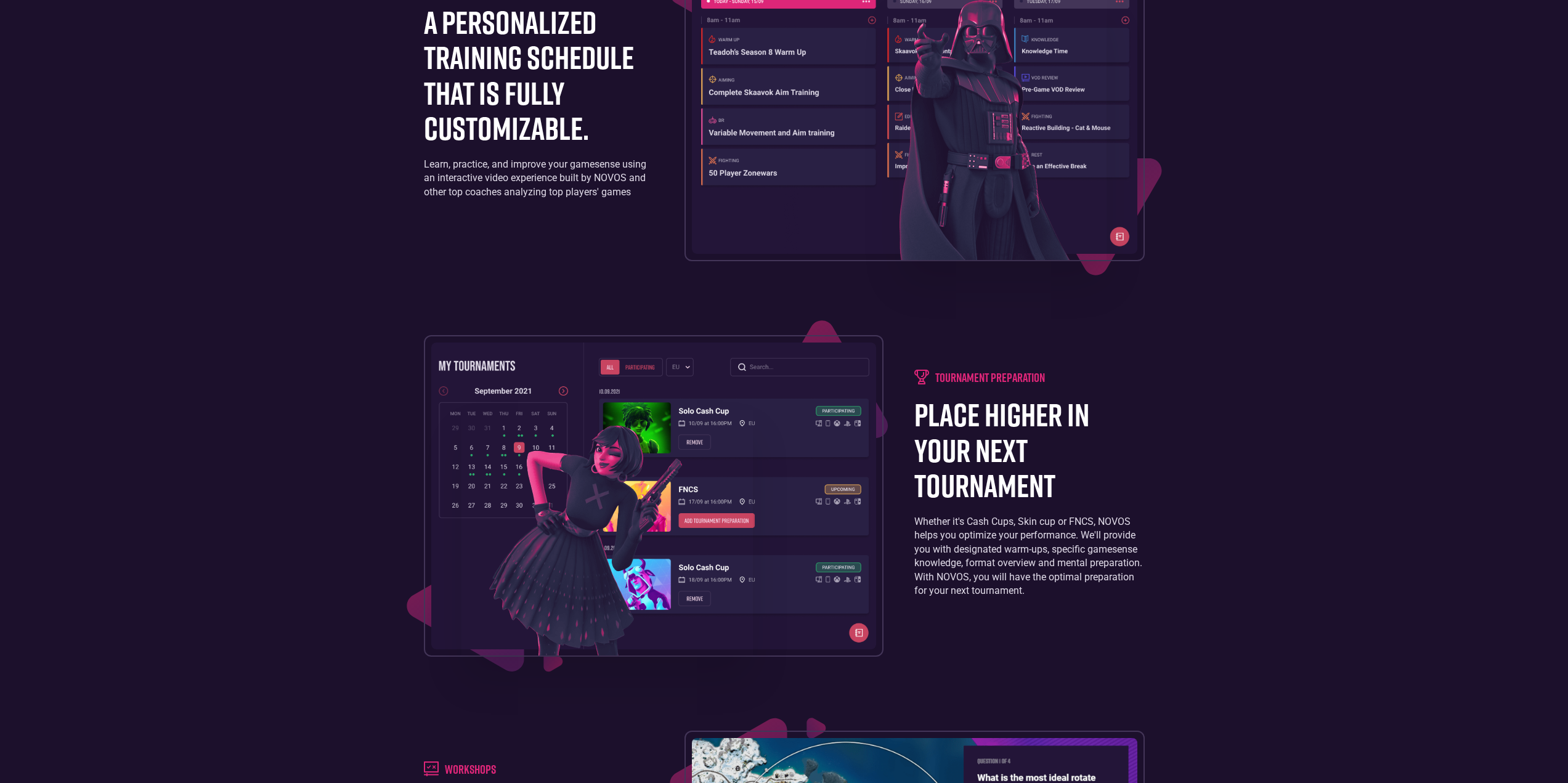
click at [941, 406] on h1 "place higher in your next tournament" at bounding box center [1029, 450] width 230 height 106
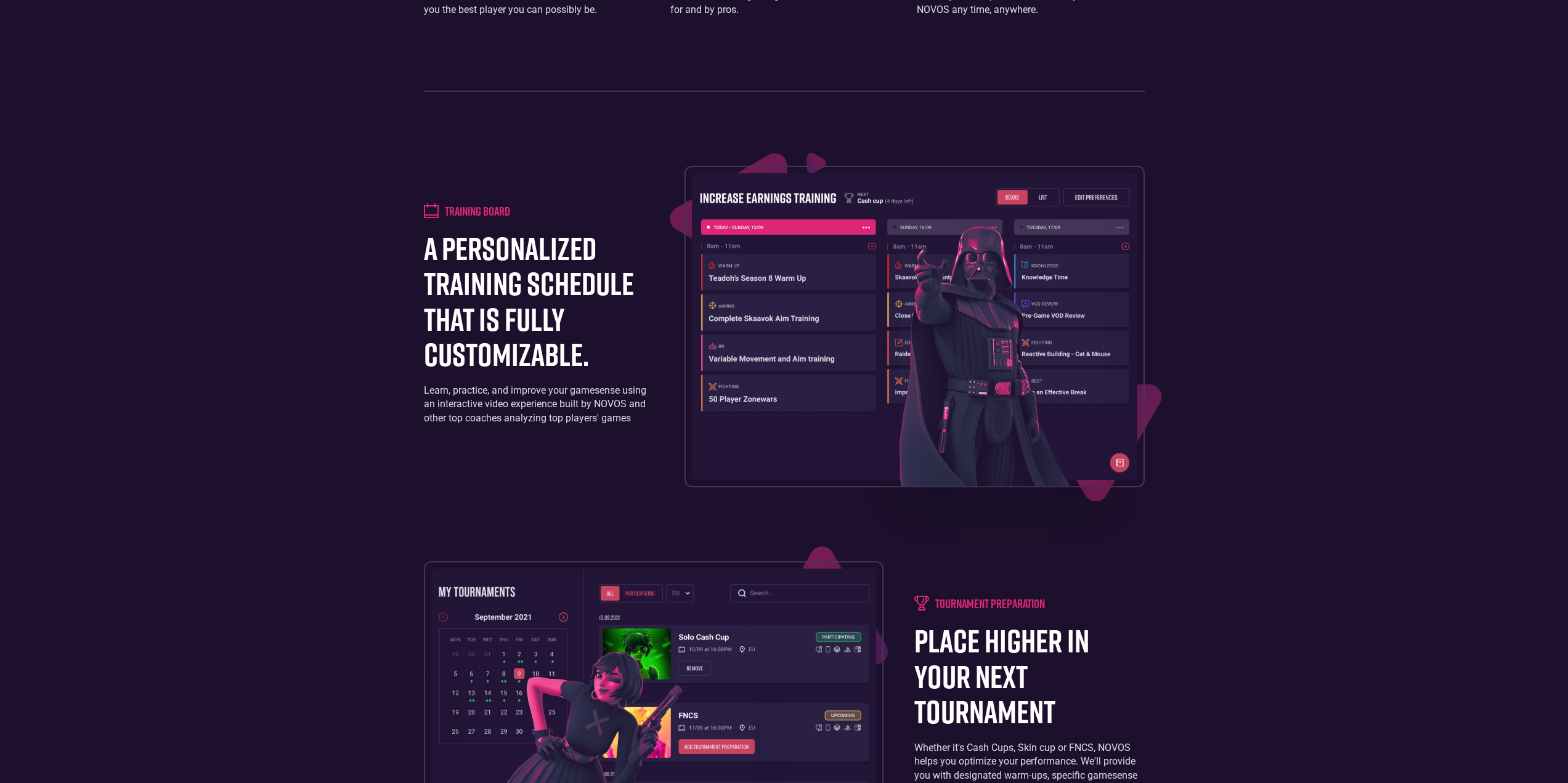
scroll to position [1171, 0]
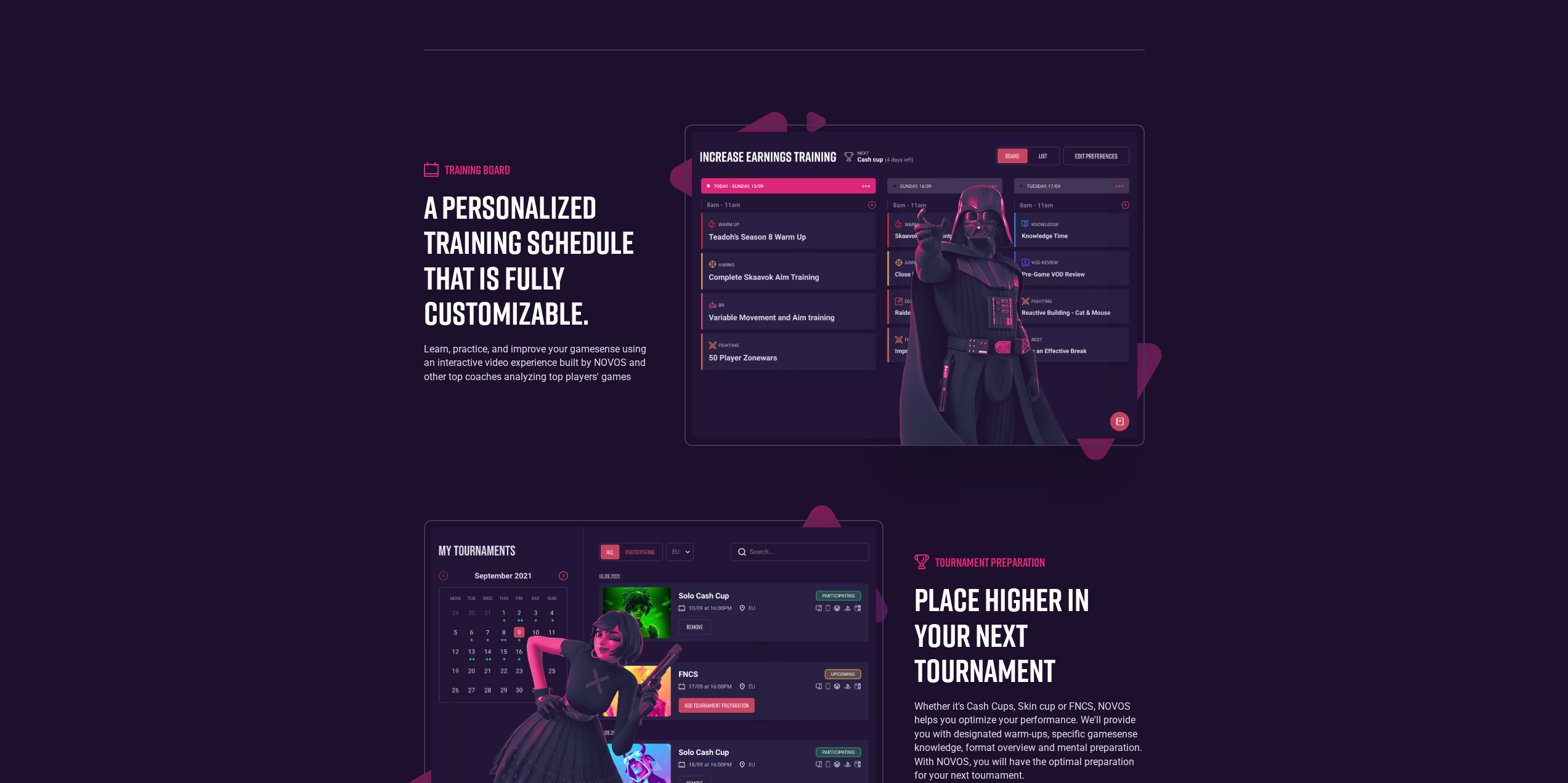
drag, startPoint x: 1374, startPoint y: 123, endPoint x: 1398, endPoint y: 233, distance: 112.6
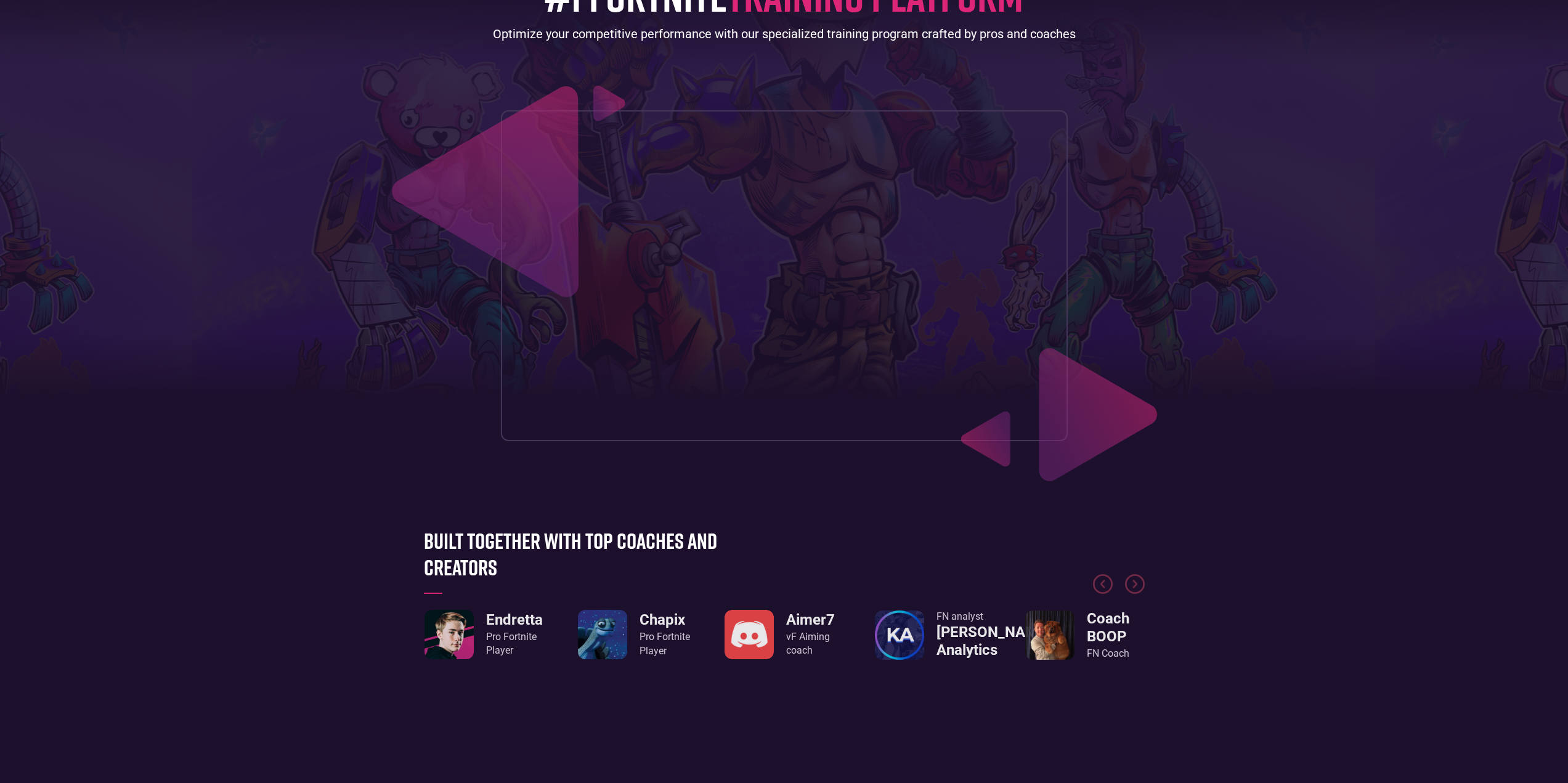
scroll to position [0, 0]
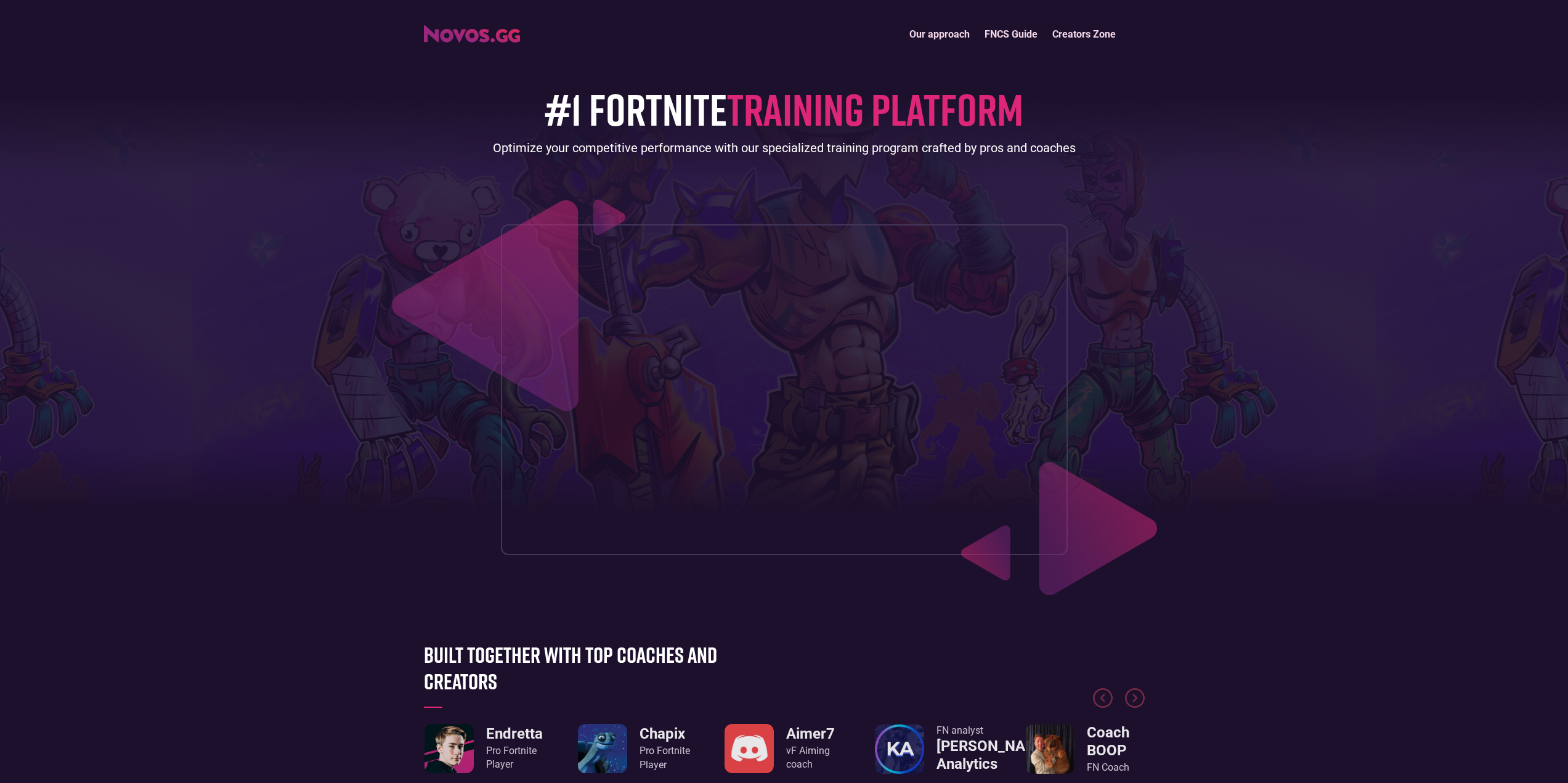
click at [1287, 19] on header "Our approach FNCS Guide Creators Zone #1 FORTNITE TRAINING PLATFORM Optimize yo…" at bounding box center [784, 302] width 1568 height 605
click at [1528, 33] on div "Our approach FNCS Guide Creators Zone" at bounding box center [784, 34] width 1568 height 26
click at [1560, 14] on header "Our approach FNCS Guide Creators Zone #1 FORTNITE TRAINING PLATFORM Optimize yo…" at bounding box center [784, 302] width 1568 height 605
click at [605, 103] on h1 "#1 FORTNITE TRAINING PLATFORM" at bounding box center [784, 109] width 479 height 49
click at [913, 96] on span "TRAINING PLATFORM" at bounding box center [875, 108] width 296 height 53
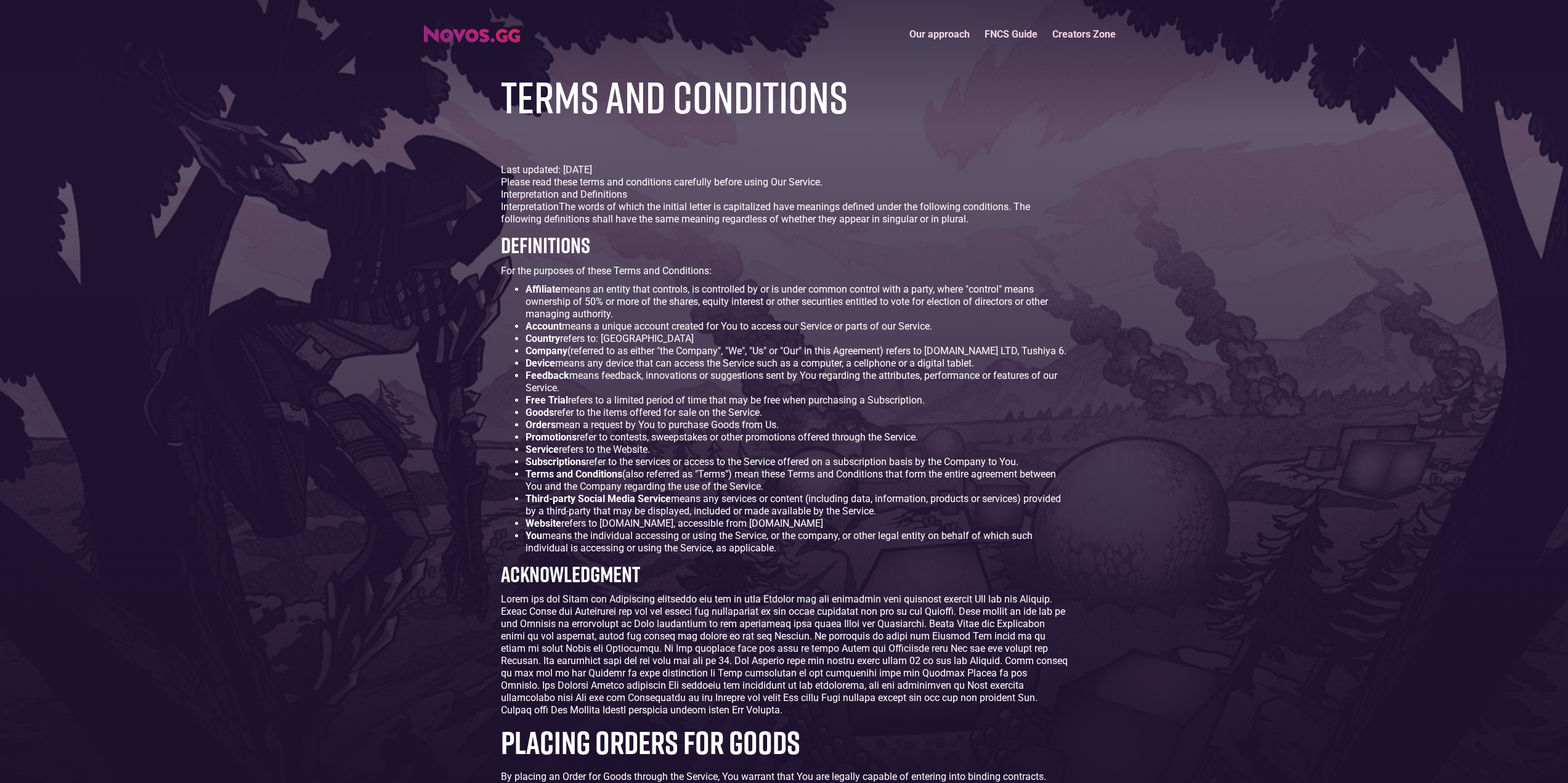
click at [450, 35] on img "home" at bounding box center [472, 33] width 96 height 17
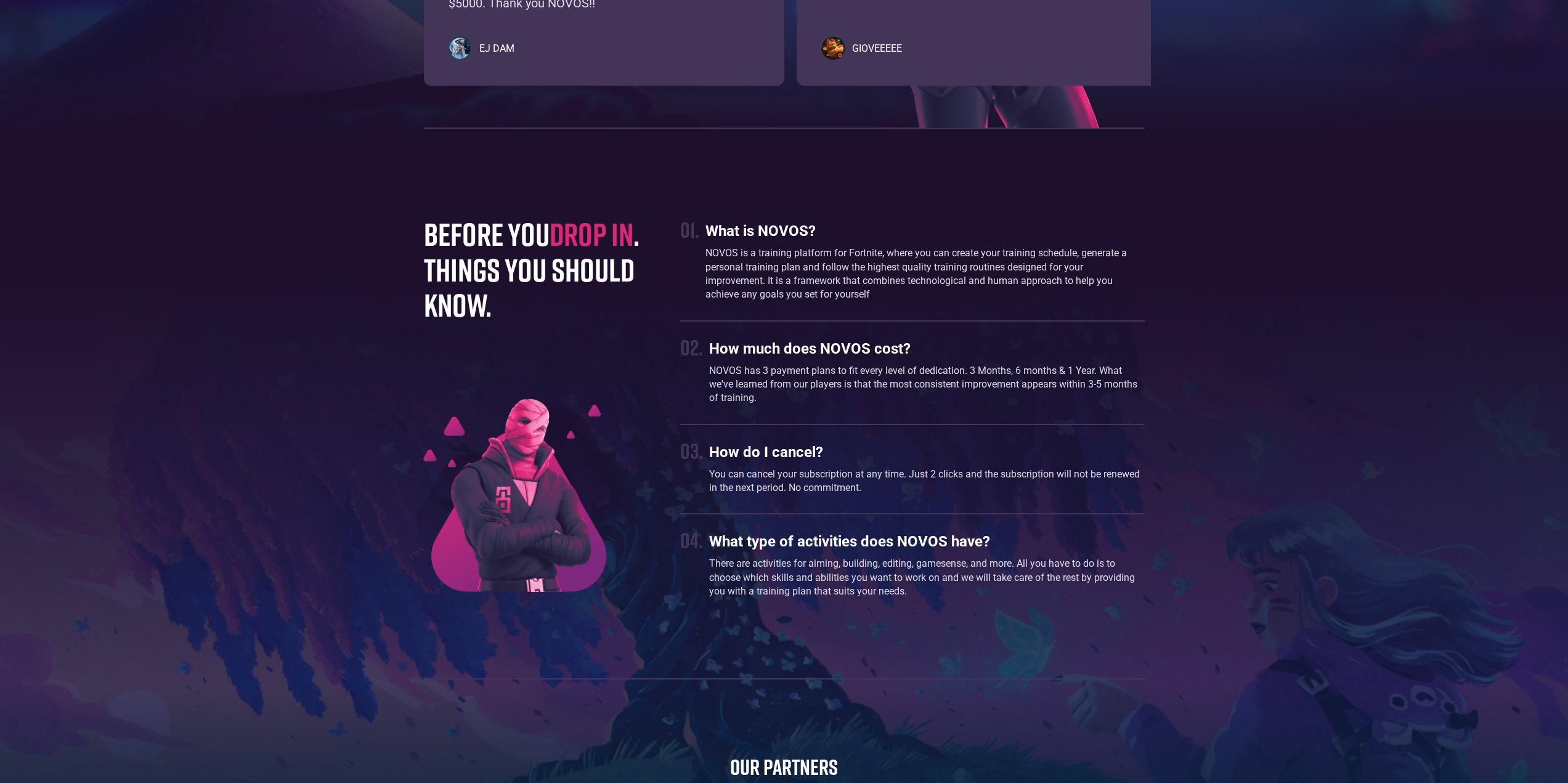
scroll to position [3328, 0]
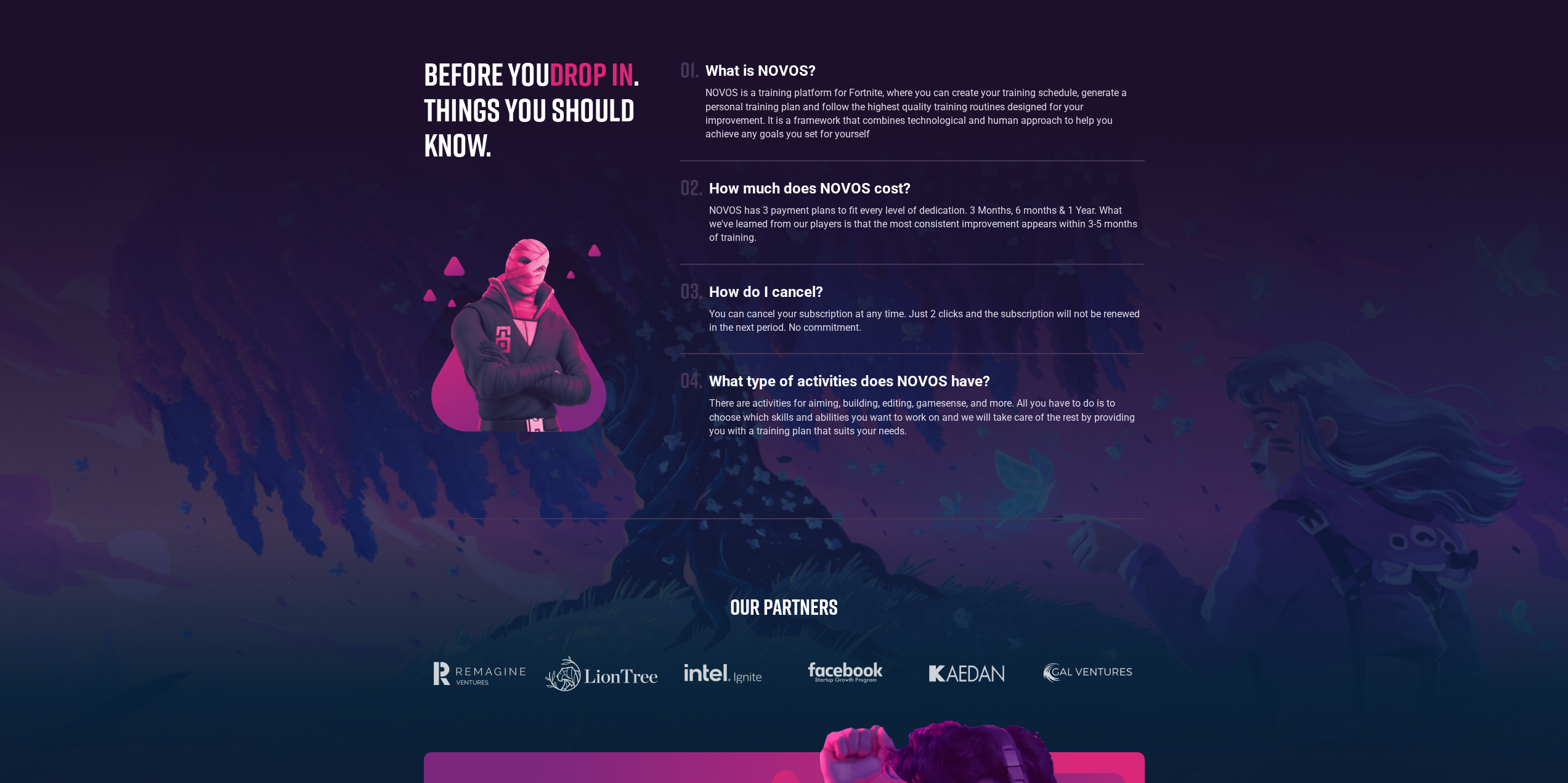
click at [825, 441] on div "What type of activities does NOVOS have? There are activities for aiming, build…" at bounding box center [927, 405] width 435 height 78
click at [489, 118] on h1 "before you drop in . things you should know." at bounding box center [540, 109] width 233 height 106
click at [737, 83] on div "What is NOVOS? NOVOS is a training platform for Fortnite, where you can create …" at bounding box center [925, 101] width 439 height 91
click at [845, 342] on div "01. What is NOVOS? NOVOS is a training platform for Fortnite, where you can cre…" at bounding box center [912, 250] width 464 height 388
click at [754, 573] on div "before you drop in . things you should know. 01. What is NOVOS? NOVOS is a trai…" at bounding box center [784, 533] width 733 height 954
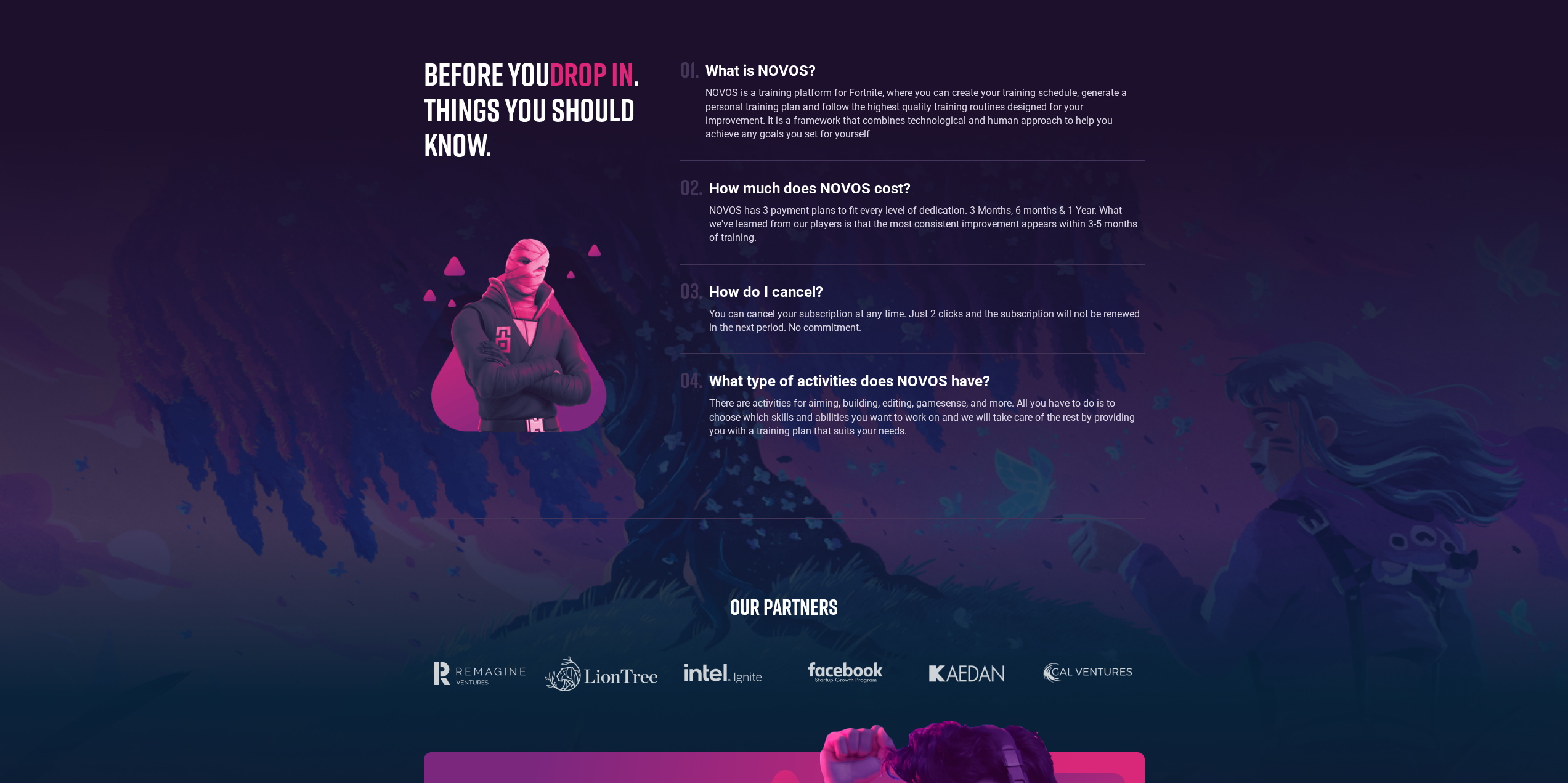
click at [730, 489] on div "before you drop in . things you should know. 01. What is NOVOS? NOVOS is a trai…" at bounding box center [784, 533] width 733 height 954
click at [734, 584] on div "before you drop in . things you should know. 01. What is NOVOS? NOVOS is a trai…" at bounding box center [784, 533] width 733 height 954
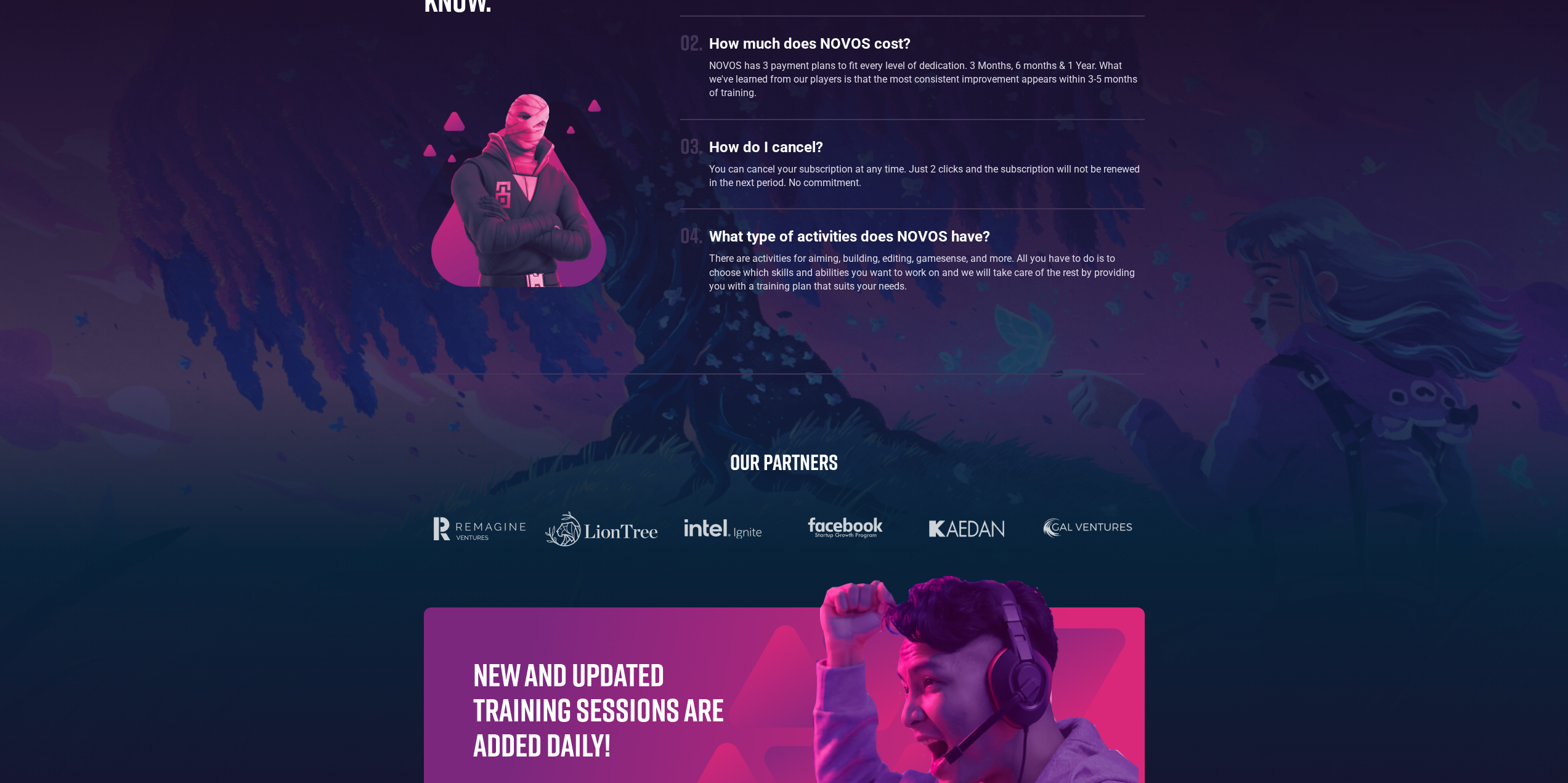
scroll to position [3691, 0]
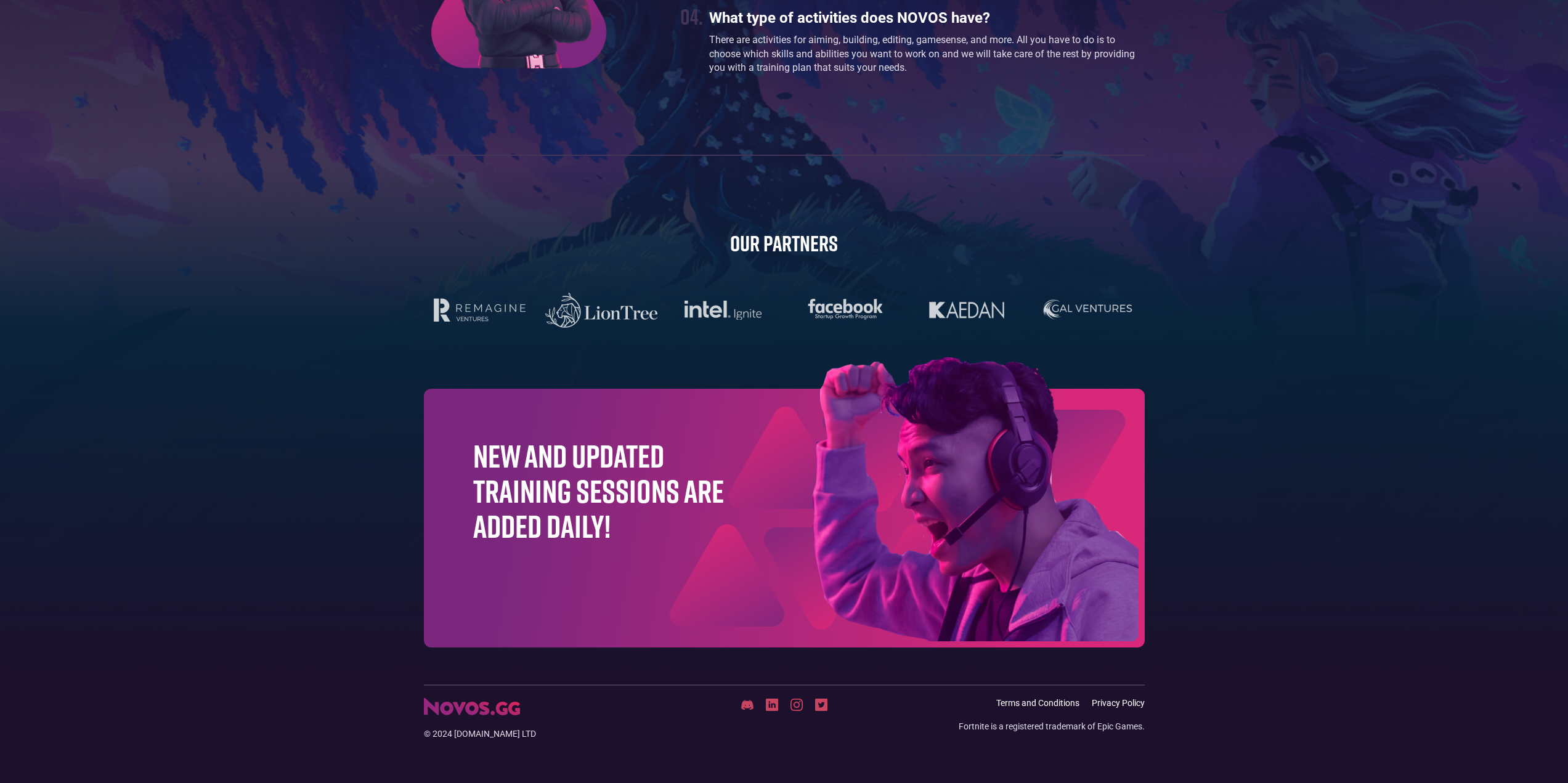
click at [748, 480] on img at bounding box center [913, 502] width 463 height 289
click at [659, 523] on h1 "New and updated training sessions are added daily!" at bounding box center [599, 491] width 251 height 106
click at [618, 749] on footer "© 2024 NOVOS.gg LTD Terms and Conditions Privacy Policy Fortnite is a registere…" at bounding box center [784, 734] width 1568 height 99
click at [952, 641] on img at bounding box center [913, 502] width 463 height 289
click at [481, 738] on div "© 2024 [DOMAIN_NAME] LTD" at bounding box center [544, 734] width 240 height 12
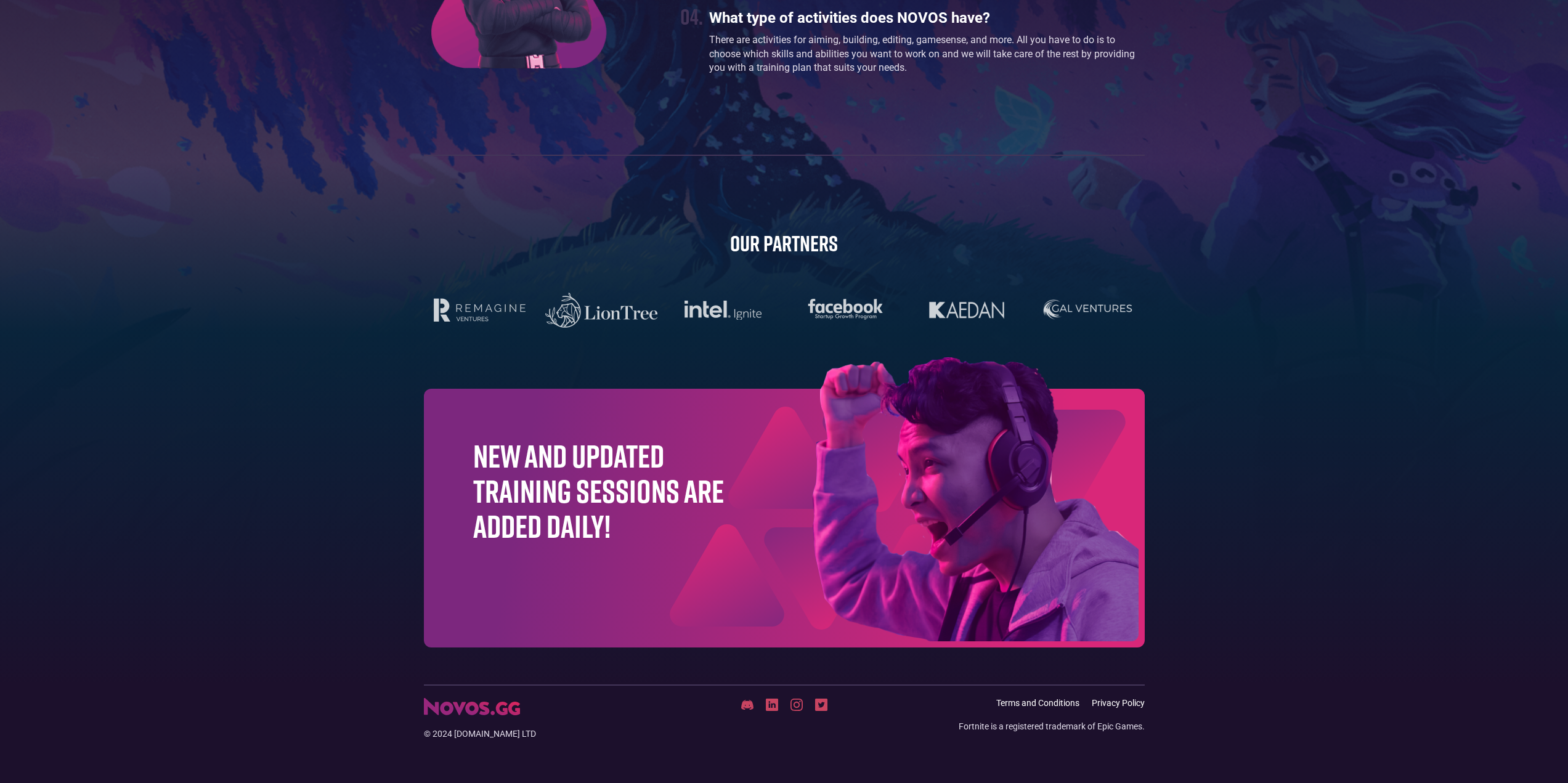
click at [870, 452] on img at bounding box center [913, 502] width 463 height 289
click at [1025, 387] on img at bounding box center [913, 502] width 463 height 289
click at [1037, 368] on img at bounding box center [913, 502] width 463 height 289
click at [968, 326] on div at bounding box center [784, 310] width 721 height 40
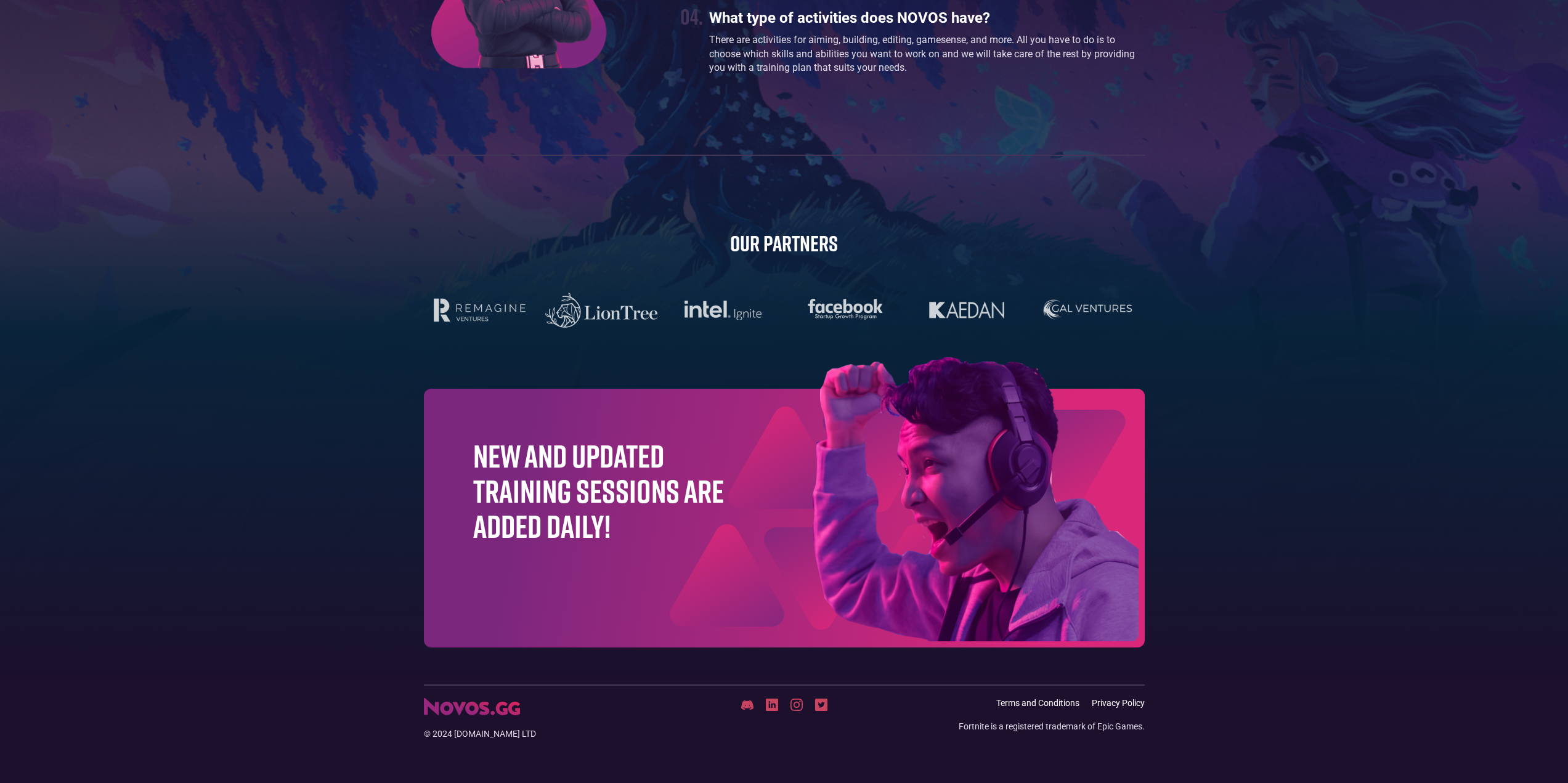
drag, startPoint x: 785, startPoint y: 295, endPoint x: 774, endPoint y: 303, distance: 13.6
click at [782, 299] on div at bounding box center [784, 310] width 721 height 40
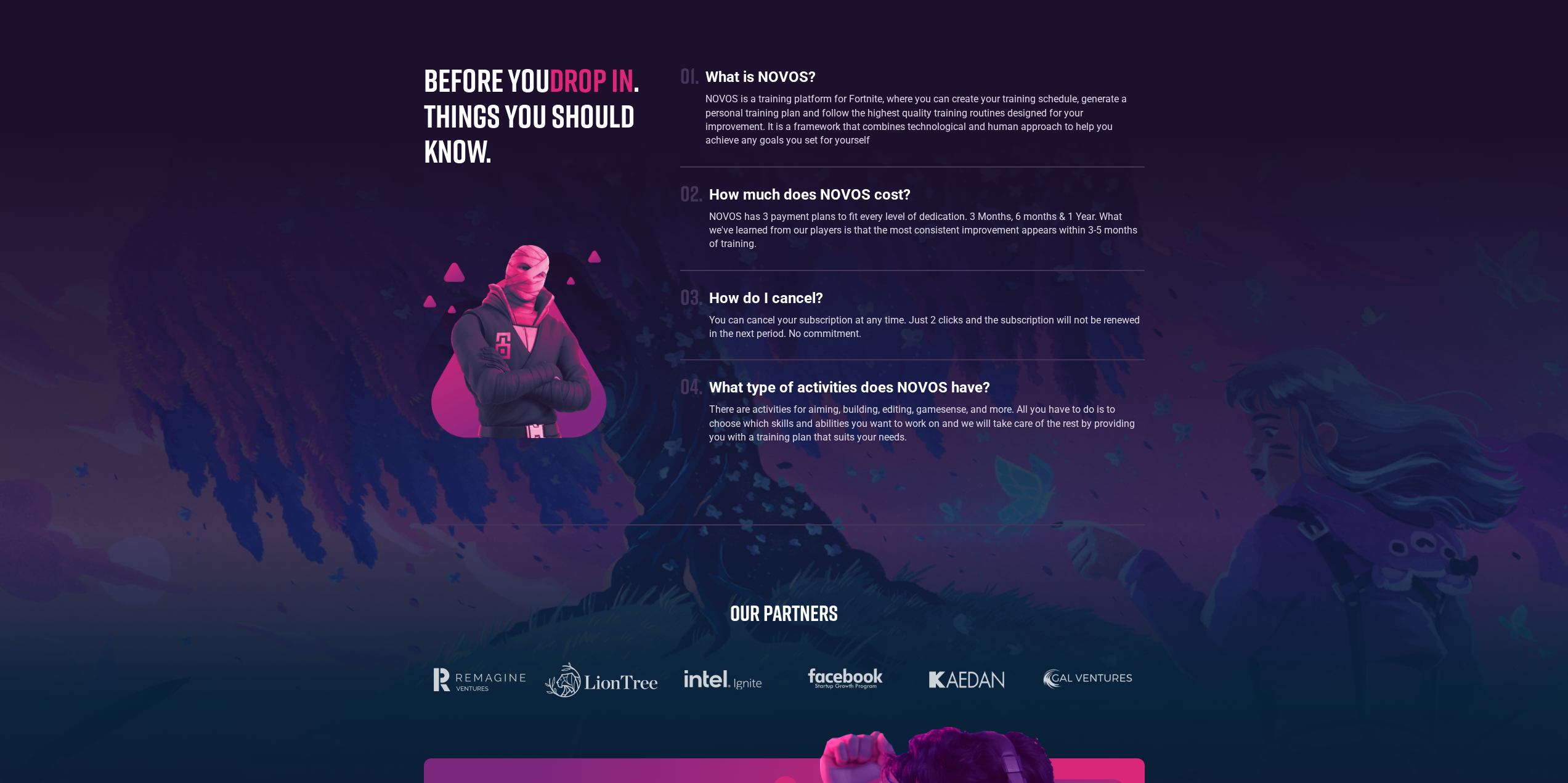
click at [749, 591] on div "before you drop in . things you should know. 01. What is NOVOS? NOVOS is a trai…" at bounding box center [784, 539] width 733 height 954
click at [794, 507] on div "before you drop in . things you should know. 01. What is NOVOS? NOVOS is a trai…" at bounding box center [784, 539] width 733 height 954
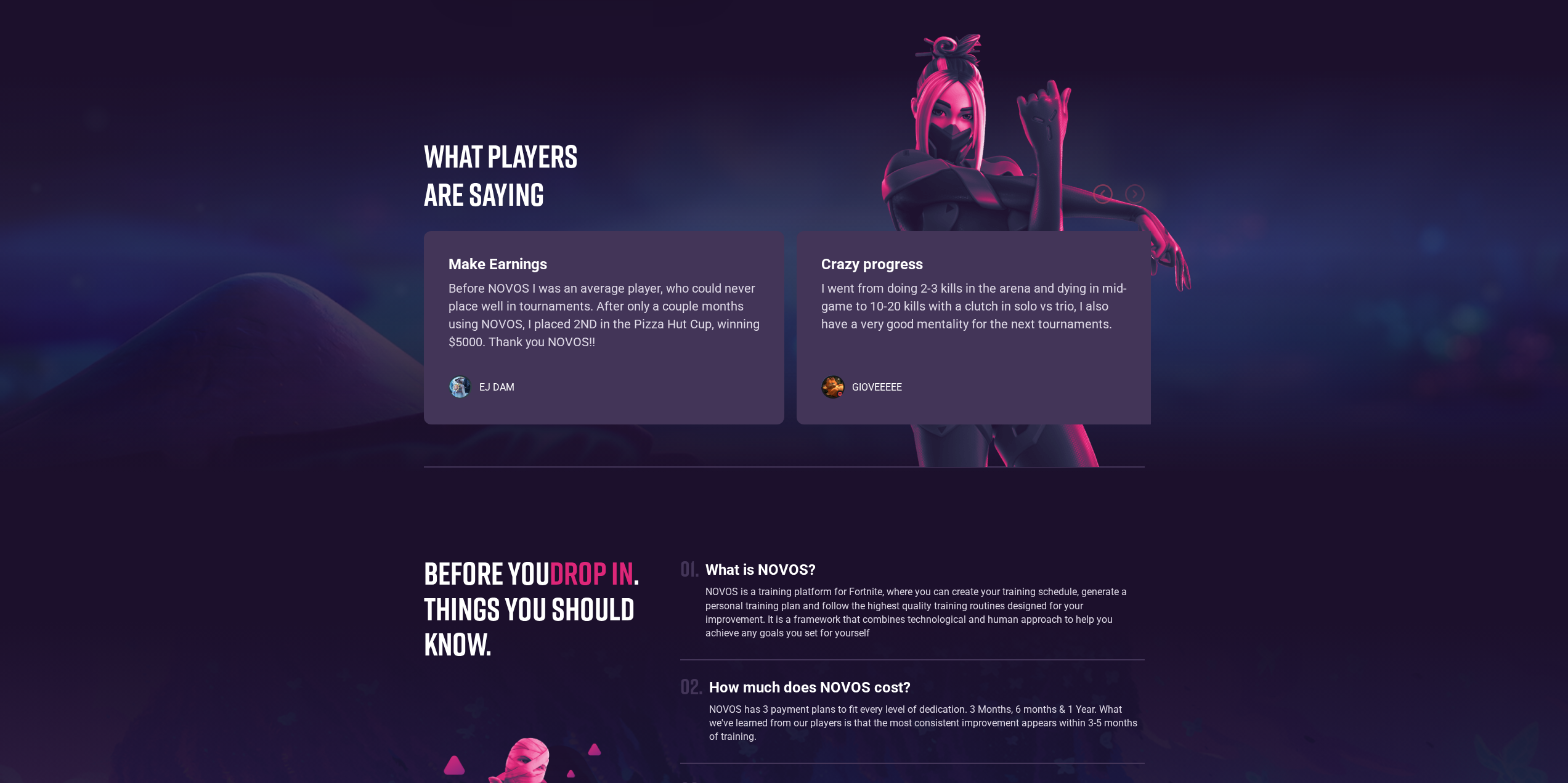
drag, startPoint x: 886, startPoint y: 463, endPoint x: 877, endPoint y: 466, distance: 9.5
click at [886, 463] on img at bounding box center [1036, 251] width 310 height 433
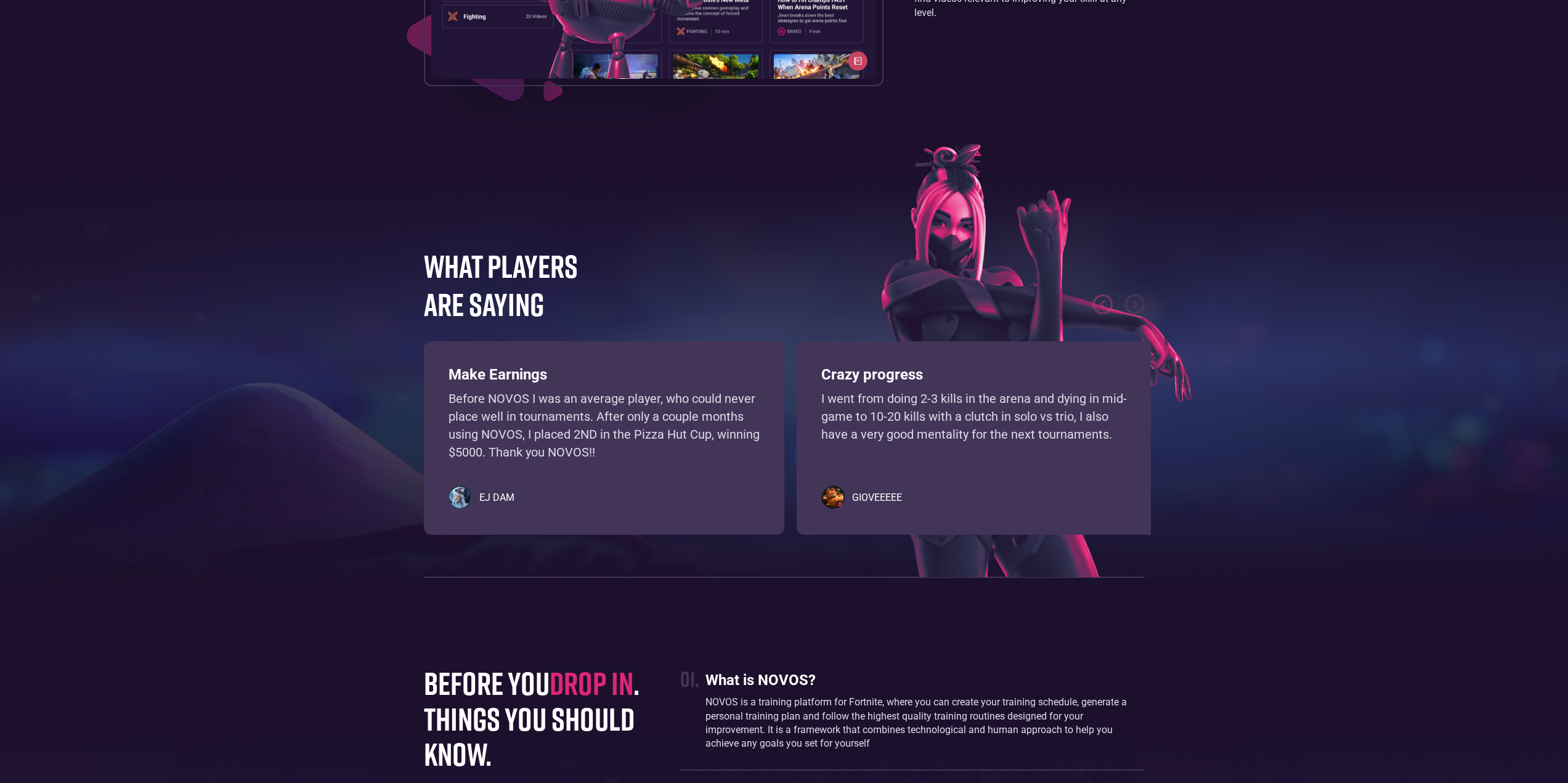
scroll to position [2459, 0]
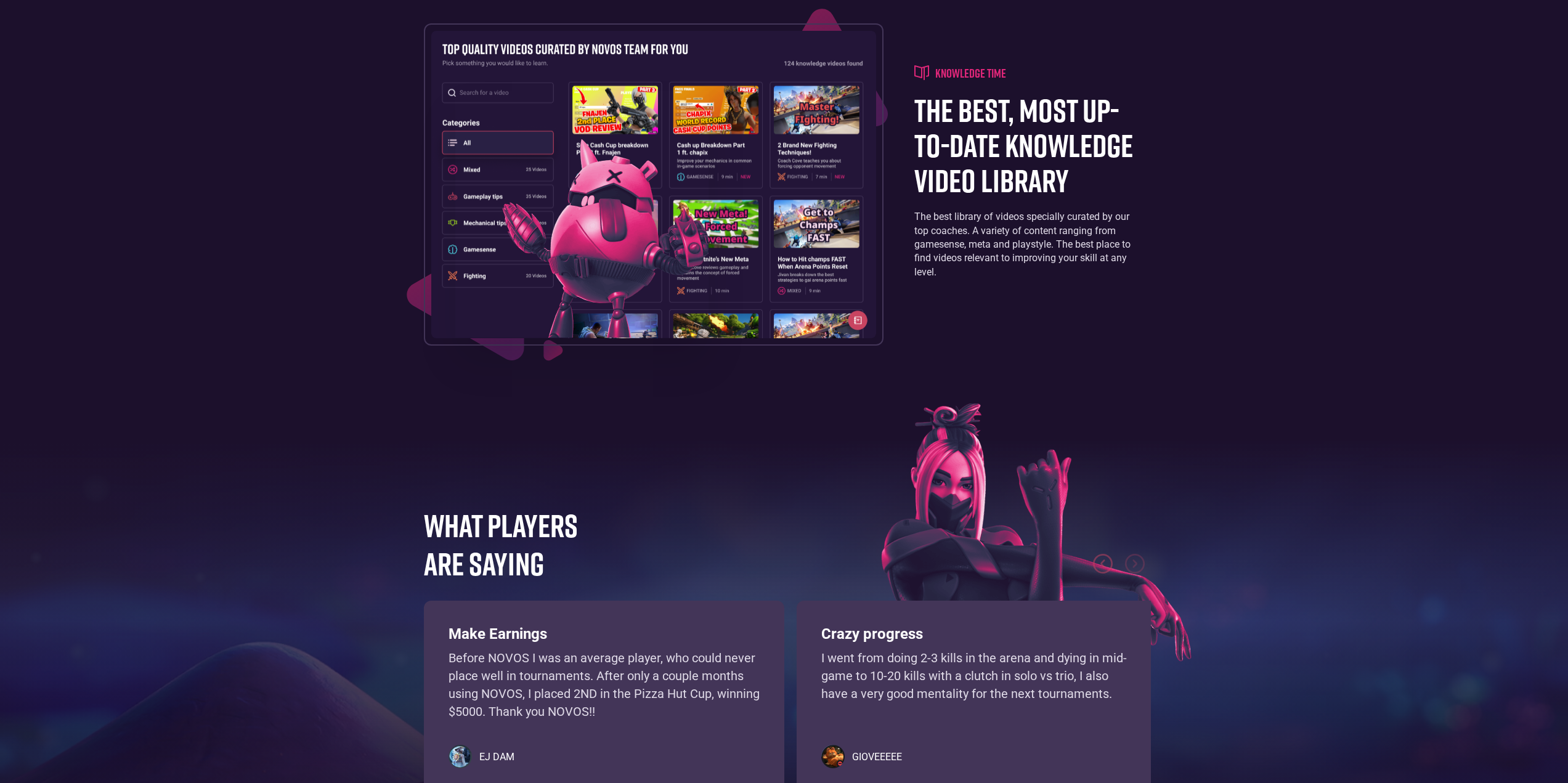
drag, startPoint x: 947, startPoint y: 689, endPoint x: 882, endPoint y: 675, distance: 66.5
click at [947, 690] on p "I went from doing 2-3 kills in the arena and dying in mid-game to 10-20 kills w…" at bounding box center [977, 685] width 311 height 71
click at [690, 642] on h3 "Make Earnings" at bounding box center [604, 634] width 311 height 18
click at [480, 526] on h4 "WHAT PLAYERS ARE SAYING" at bounding box center [516, 544] width 185 height 77
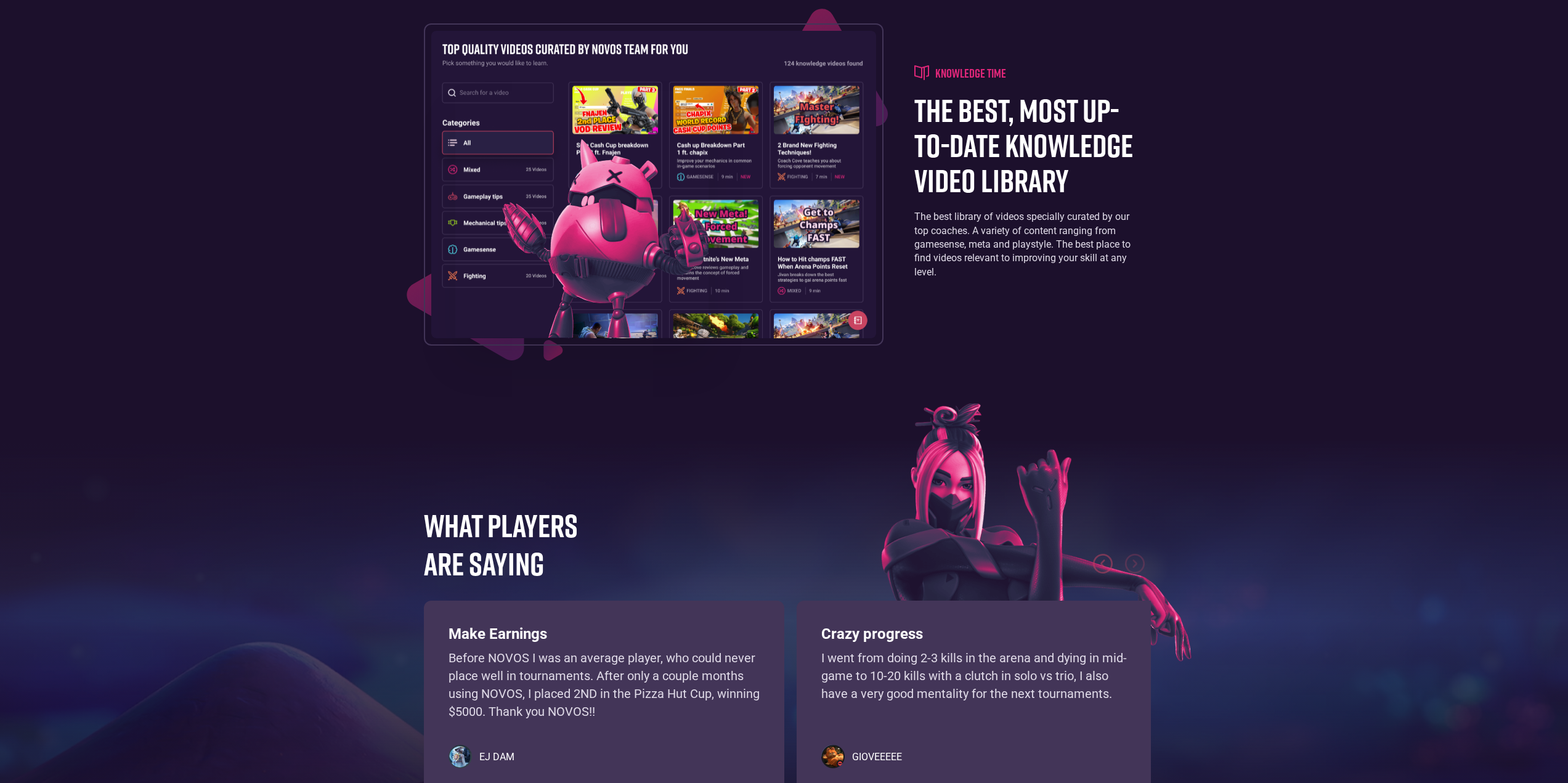
click at [553, 431] on footer "WHAT PLAYERS ARE SAYING Learn, practice, and improve your gamesense using an in…" at bounding box center [784, 666] width 1568 height 492
click at [962, 438] on img at bounding box center [1036, 620] width 310 height 433
click at [875, 510] on div "WHAT PLAYERS ARE SAYING Learn, practice, and improve your gamesense using an in…" at bounding box center [784, 672] width 733 height 332
drag, startPoint x: 469, startPoint y: 409, endPoint x: 471, endPoint y: 453, distance: 44.0
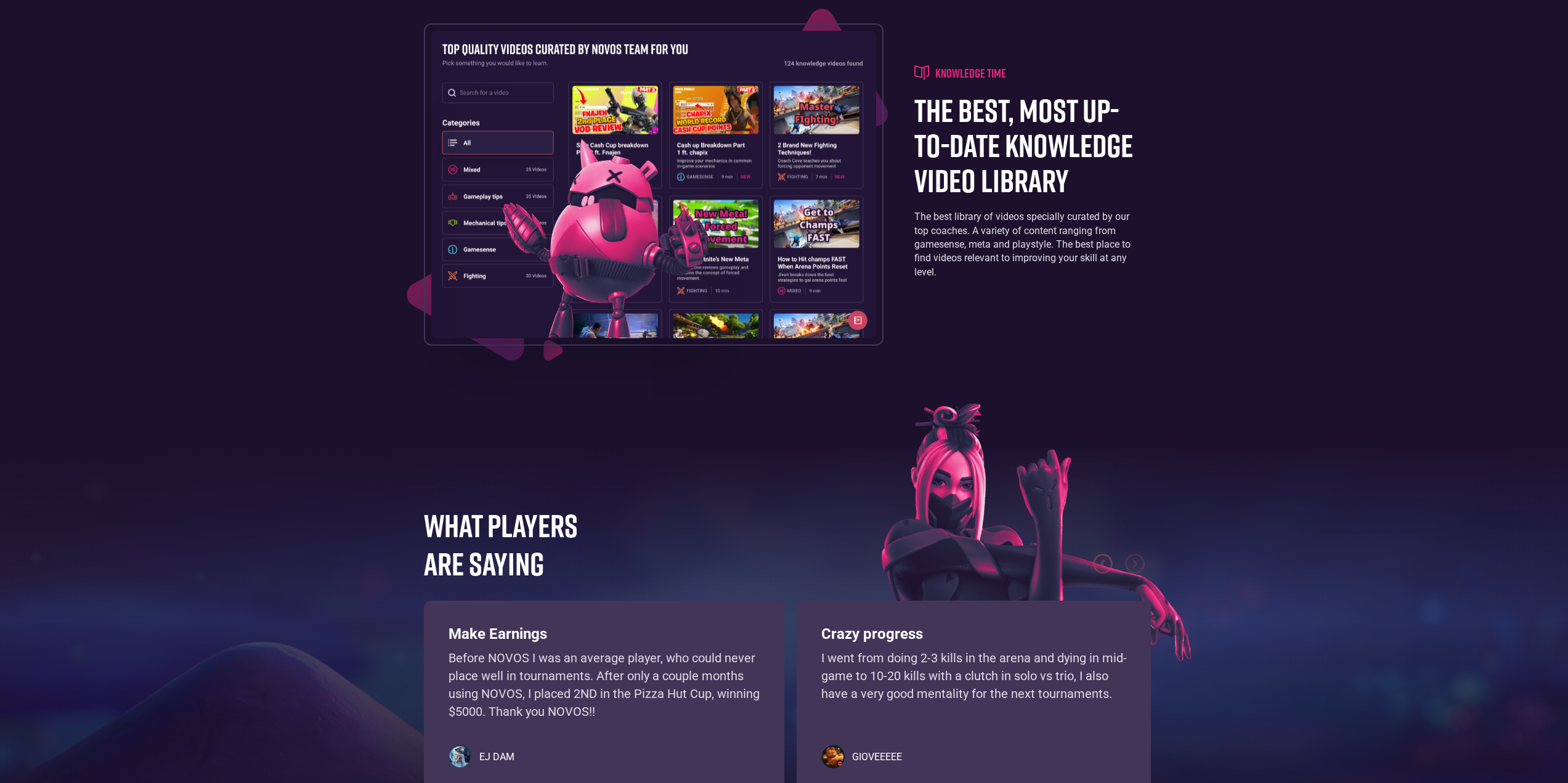
click at [472, 453] on footer "WHAT PLAYERS ARE SAYING Learn, practice, and improve your gamesense using an in…" at bounding box center [784, 666] width 1568 height 492
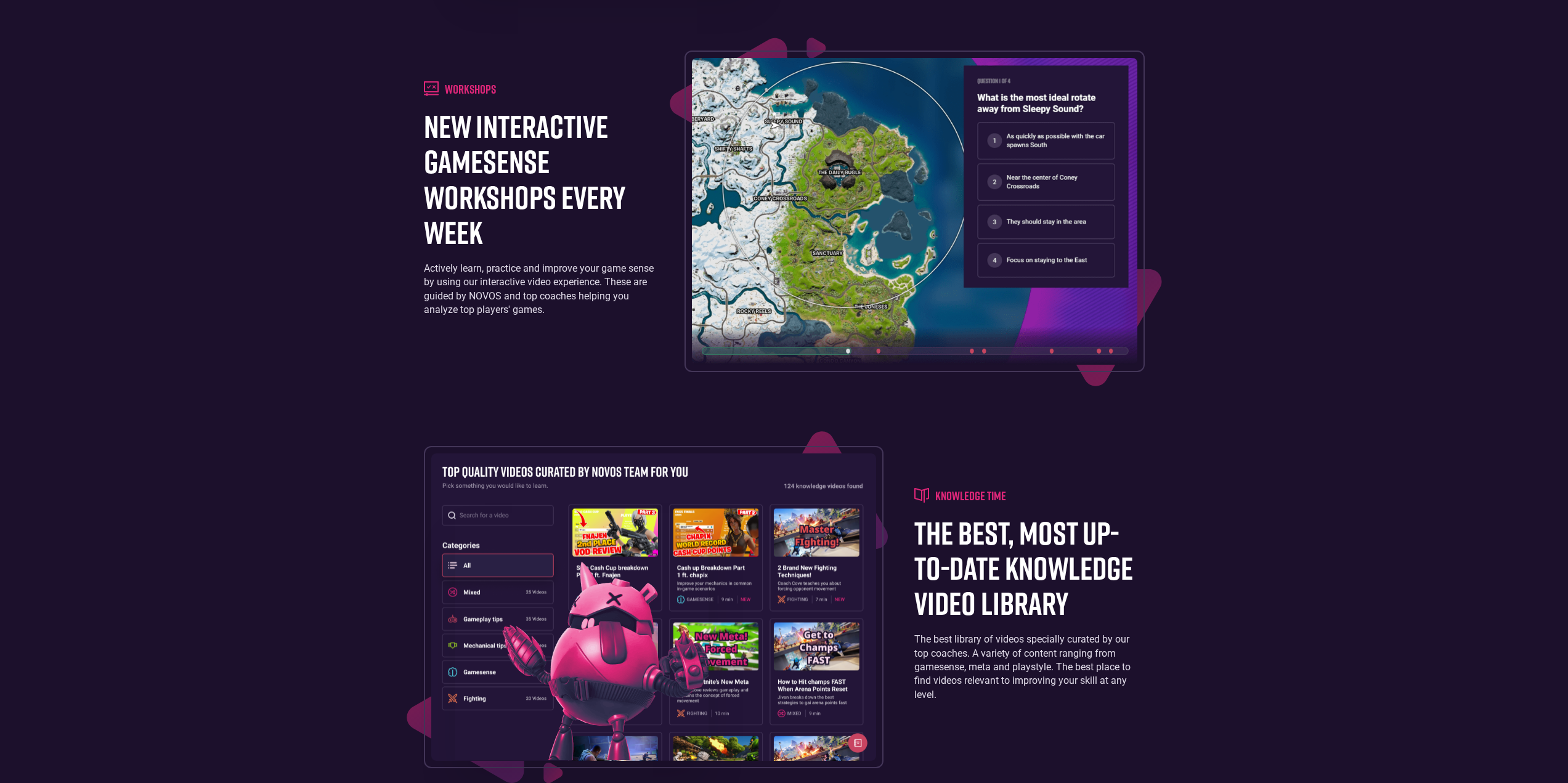
scroll to position [2028, 0]
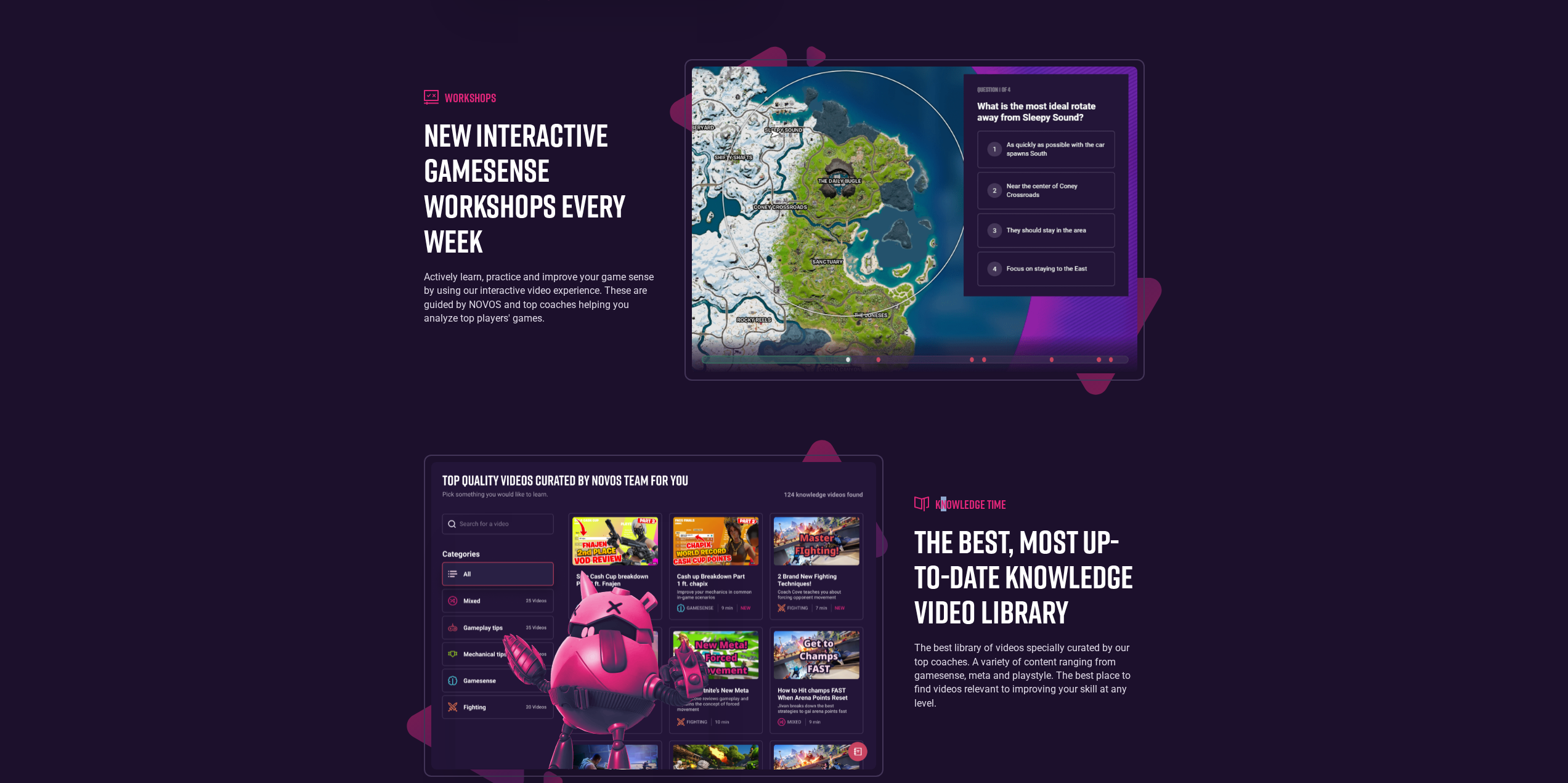
drag, startPoint x: 943, startPoint y: 478, endPoint x: 938, endPoint y: 485, distance: 8.6
click at [947, 478] on div "knowledge time the best, most up-to-date knowledge video library The best libra…" at bounding box center [784, 615] width 721 height 321
click at [789, 578] on img at bounding box center [654, 616] width 446 height 307
click at [1029, 510] on div "knowledge time" at bounding box center [1029, 504] width 230 height 15
click at [979, 580] on h1 "the best, most up-to-date knowledge video library" at bounding box center [1029, 577] width 230 height 106
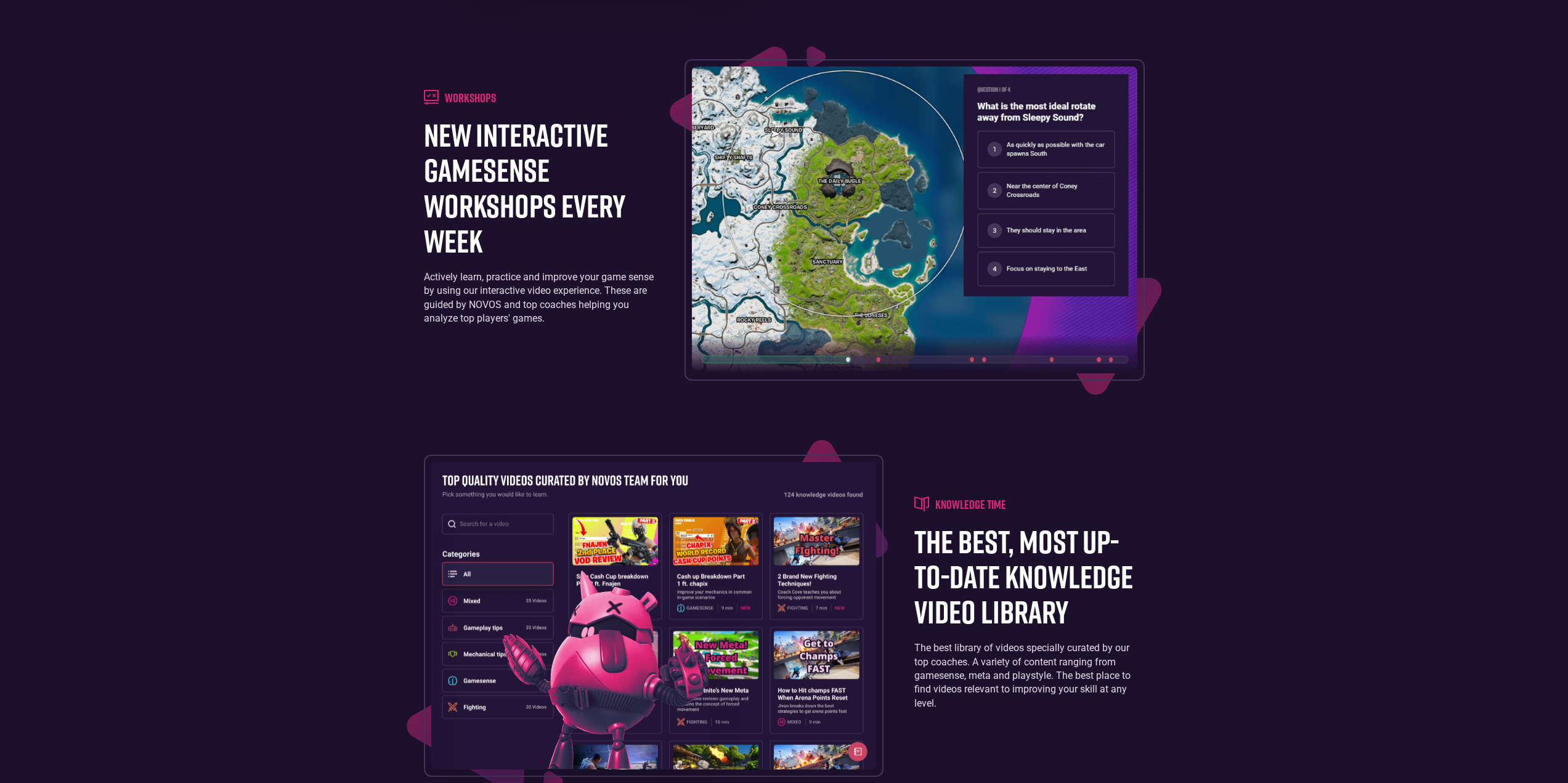
click at [550, 391] on div "Training board a personalized training schedule that is fully customizable. Lea…" at bounding box center [784, 40] width 733 height 1545
click at [513, 273] on div "Actively learn, practice and improve your game sense by using our interactive v…" at bounding box center [539, 298] width 230 height 56
click at [492, 167] on h1 "new interactive gamesense workshops every week" at bounding box center [539, 187] width 230 height 141
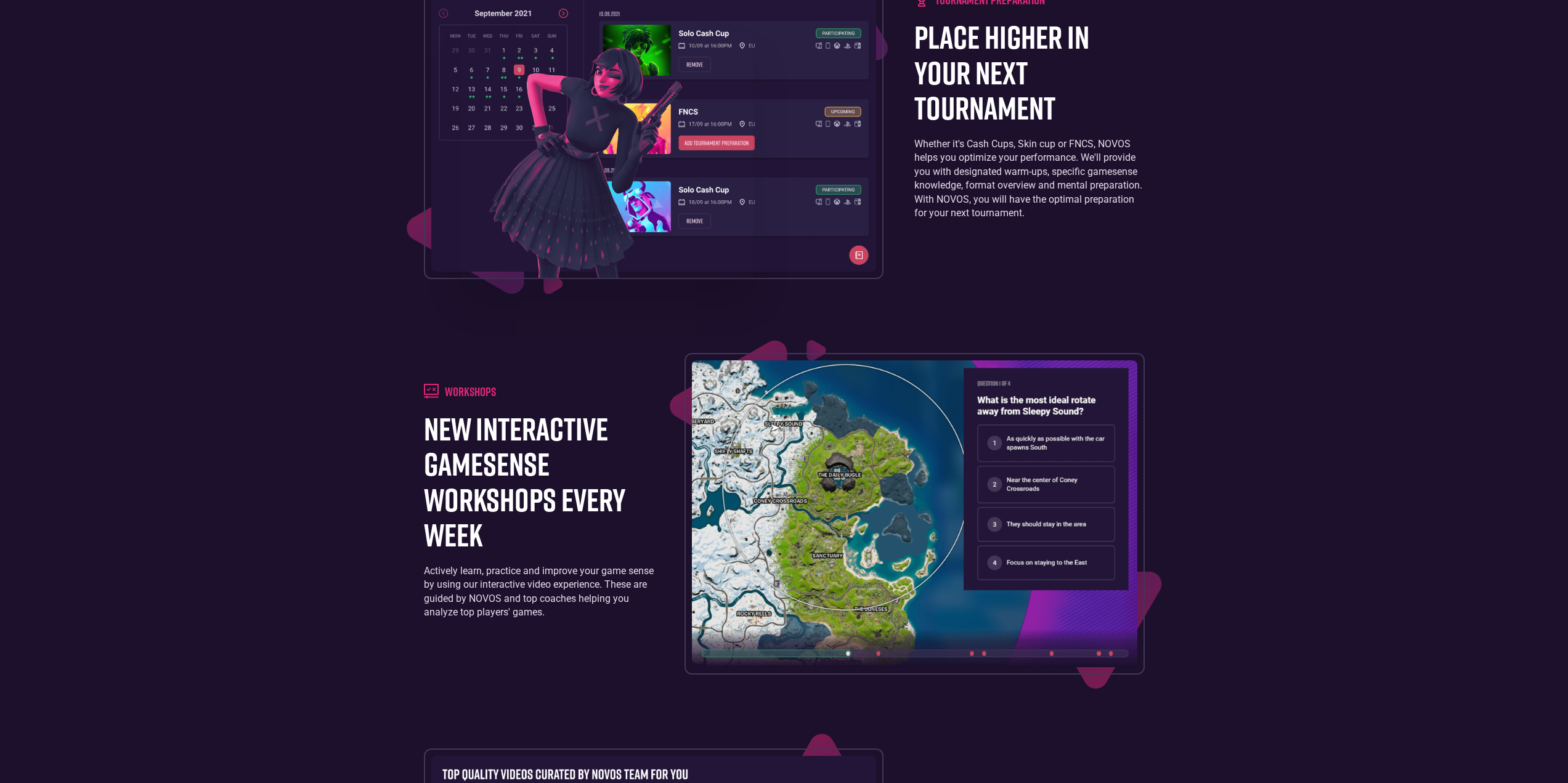
scroll to position [1658, 0]
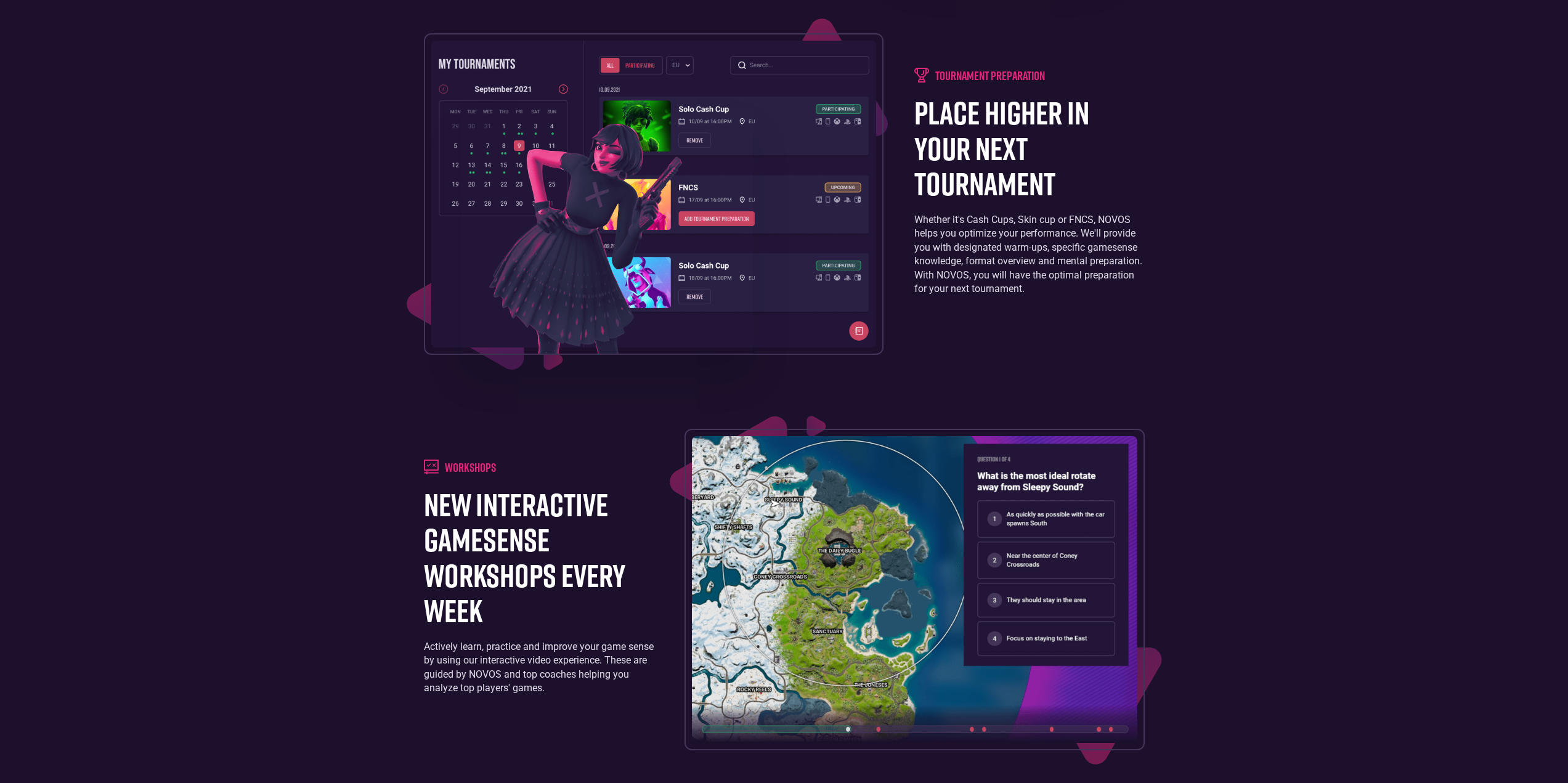
click at [484, 439] on div "workshops new interactive gamesense workshops every week Actively learn, practi…" at bounding box center [784, 589] width 721 height 321
drag, startPoint x: 942, startPoint y: 426, endPoint x: 970, endPoint y: 432, distance: 28.6
click at [942, 427] on div "Training board a personalized training schedule that is fully customizable. Lea…" at bounding box center [784, 410] width 733 height 1545
click at [1037, 453] on img at bounding box center [915, 590] width 446 height 307
click at [1029, 519] on img at bounding box center [915, 590] width 446 height 307
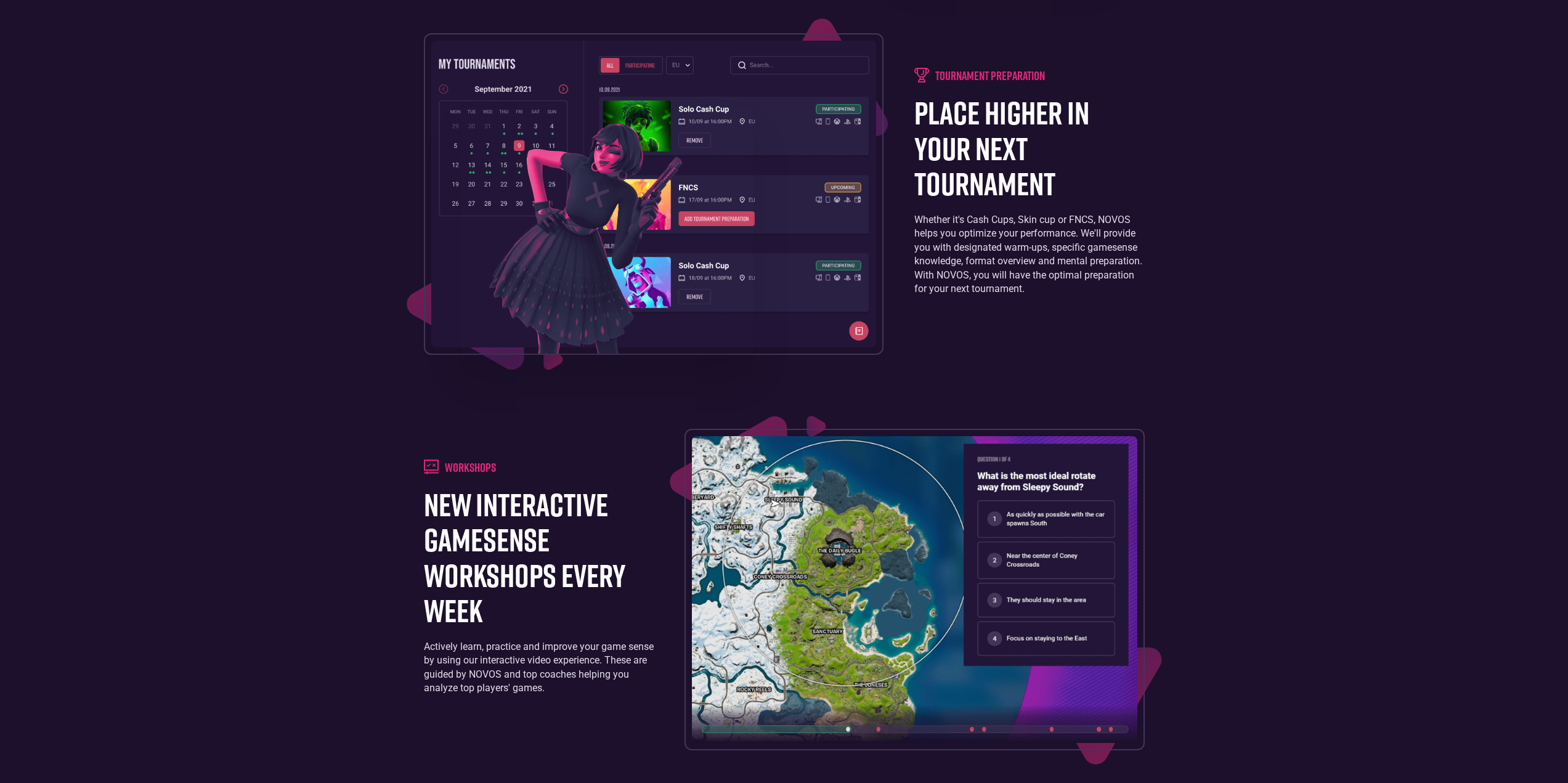
click at [1007, 288] on div "Whether it's Cash Cups, Skin cup or FNCS, NOVOS helps you optimize your perform…" at bounding box center [1029, 254] width 230 height 83
click at [974, 155] on h1 "place higher in your next tournament" at bounding box center [1029, 148] width 230 height 106
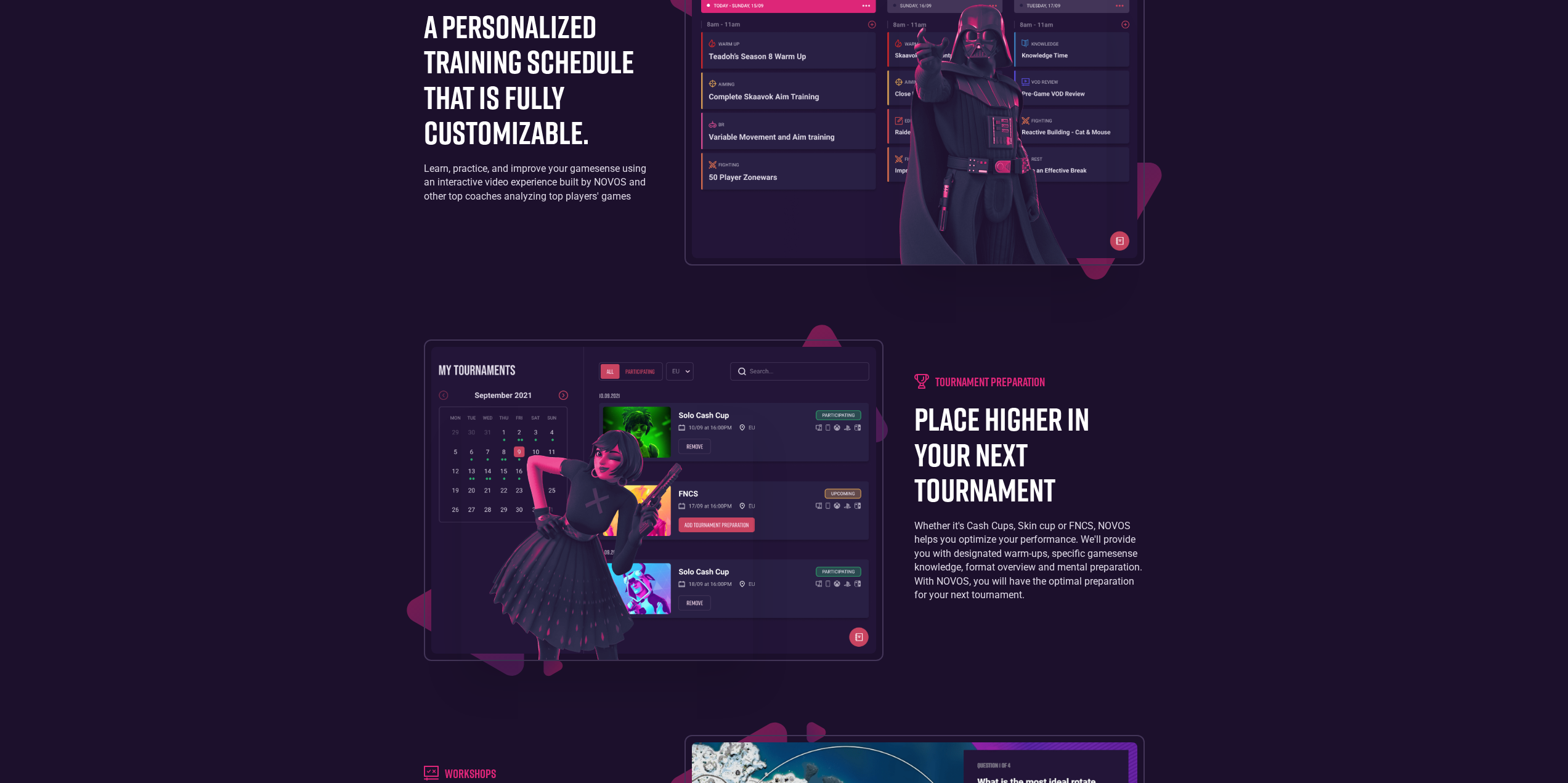
scroll to position [1349, 0]
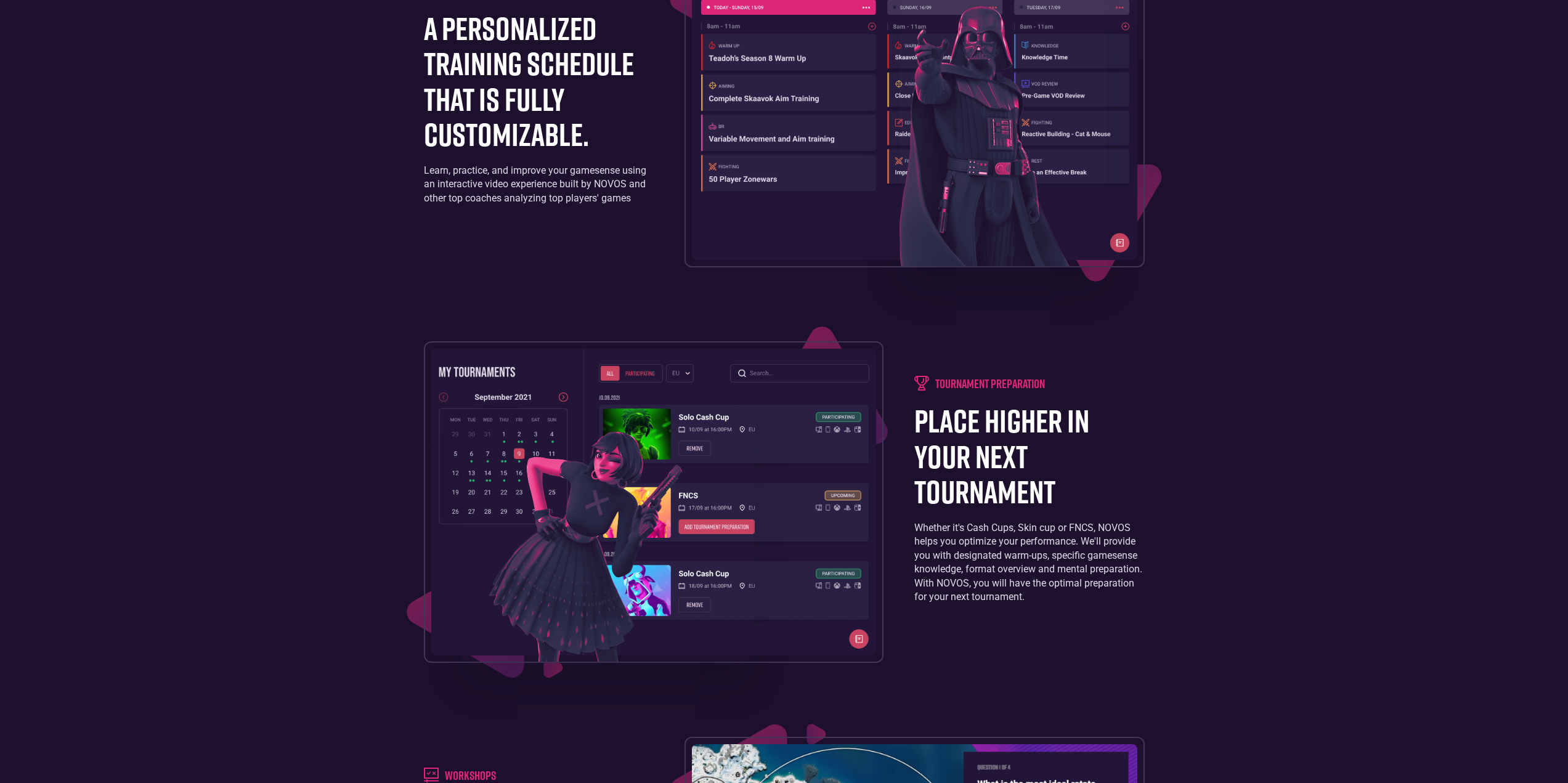
drag, startPoint x: 968, startPoint y: 559, endPoint x: 958, endPoint y: 559, distance: 10.0
click at [967, 559] on div "Whether it's Cash Cups, Skin cup or FNCS, NOVOS helps you optimize your perform…" at bounding box center [1029, 562] width 230 height 83
drag, startPoint x: 732, startPoint y: 300, endPoint x: 716, endPoint y: 297, distance: 16.3
click at [731, 300] on div "Training board a personalized training schedule that is fully customizable. Lea…" at bounding box center [784, 718] width 733 height 1545
drag, startPoint x: 510, startPoint y: 230, endPoint x: 871, endPoint y: 259, distance: 362.2
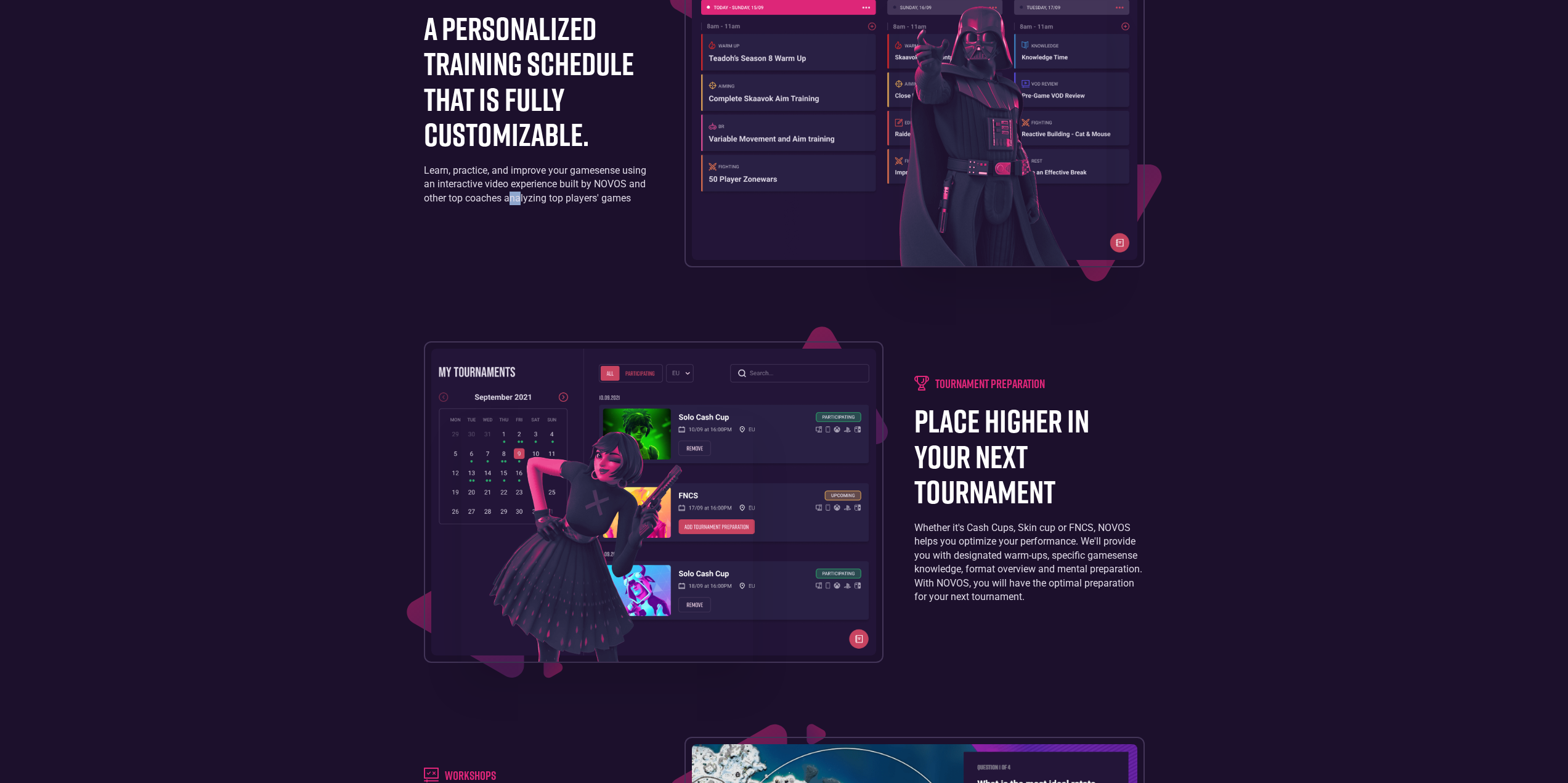
click at [513, 232] on div "Training board a personalized training schedule that is fully customizable. Lea…" at bounding box center [784, 106] width 721 height 321
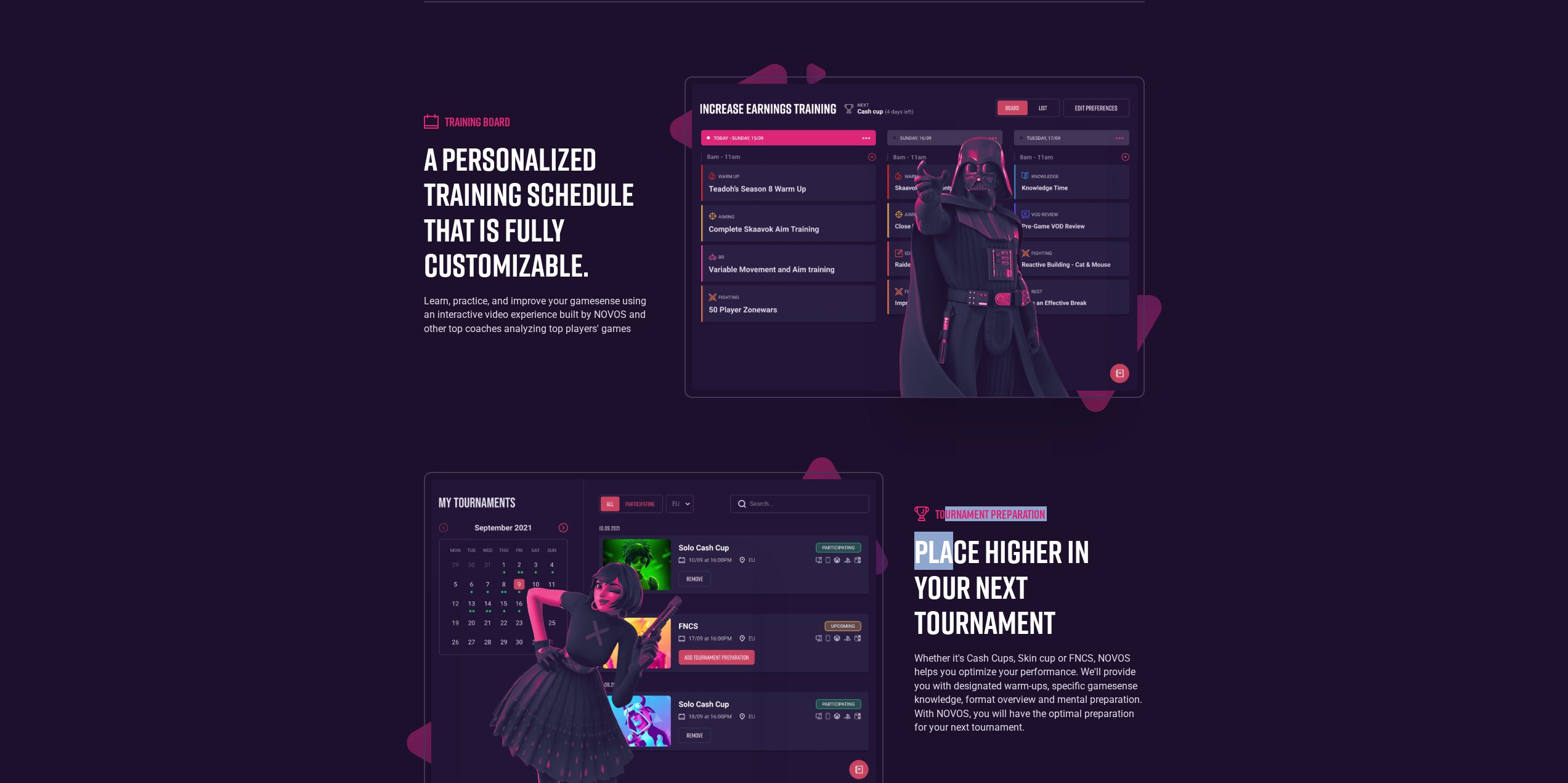
drag, startPoint x: 950, startPoint y: 462, endPoint x: 947, endPoint y: 530, distance: 68.1
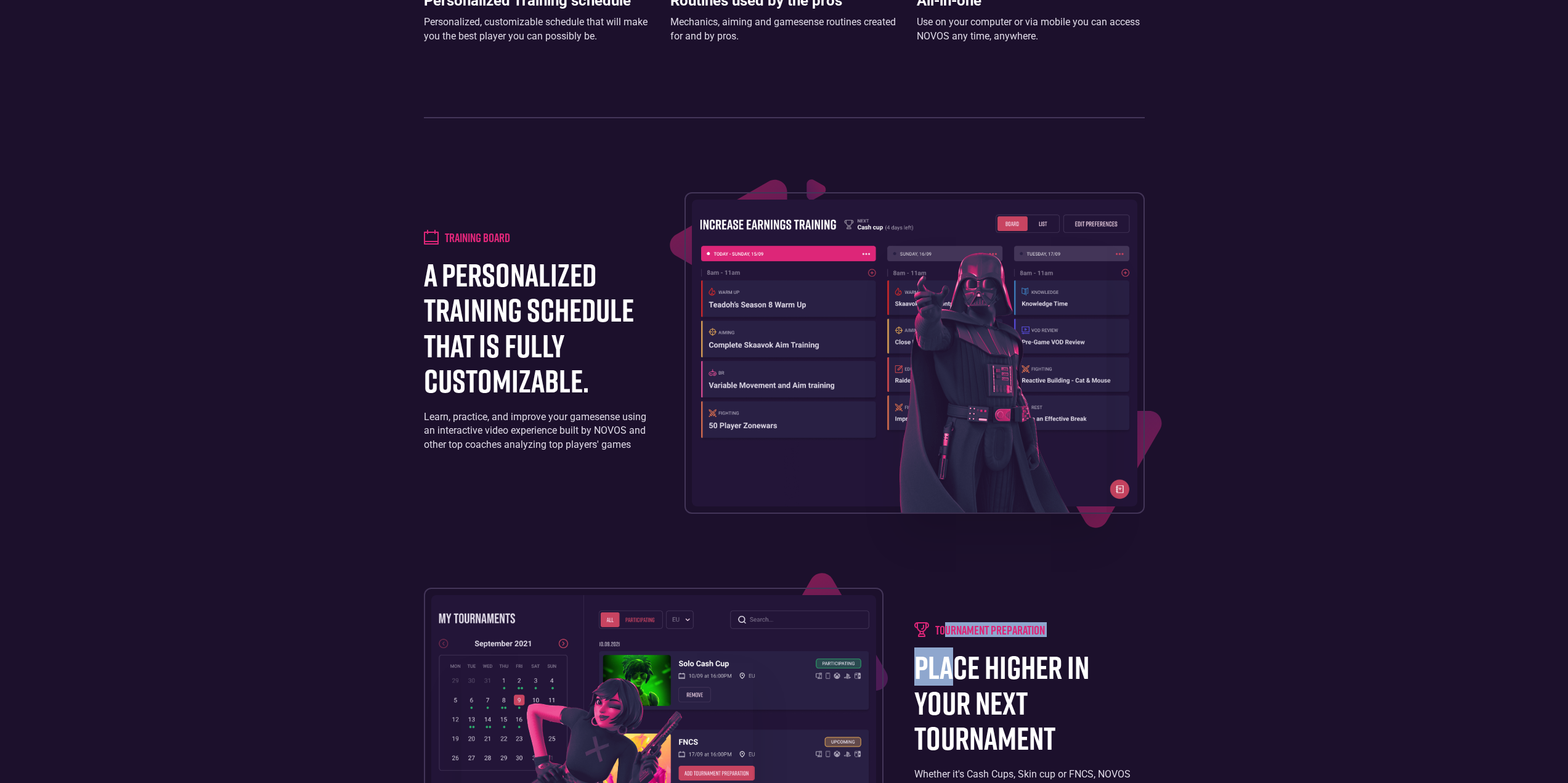
drag, startPoint x: 978, startPoint y: 324, endPoint x: 960, endPoint y: 326, distance: 18.1
click at [978, 323] on img at bounding box center [1003, 380] width 207 height 266
drag, startPoint x: 483, startPoint y: 419, endPoint x: 482, endPoint y: 430, distance: 11.0
click at [482, 419] on div "Learn, practice, and improve your gamesense using an interactive video experien…" at bounding box center [539, 430] width 230 height 41
drag, startPoint x: 497, startPoint y: 479, endPoint x: 477, endPoint y: 305, distance: 175.1
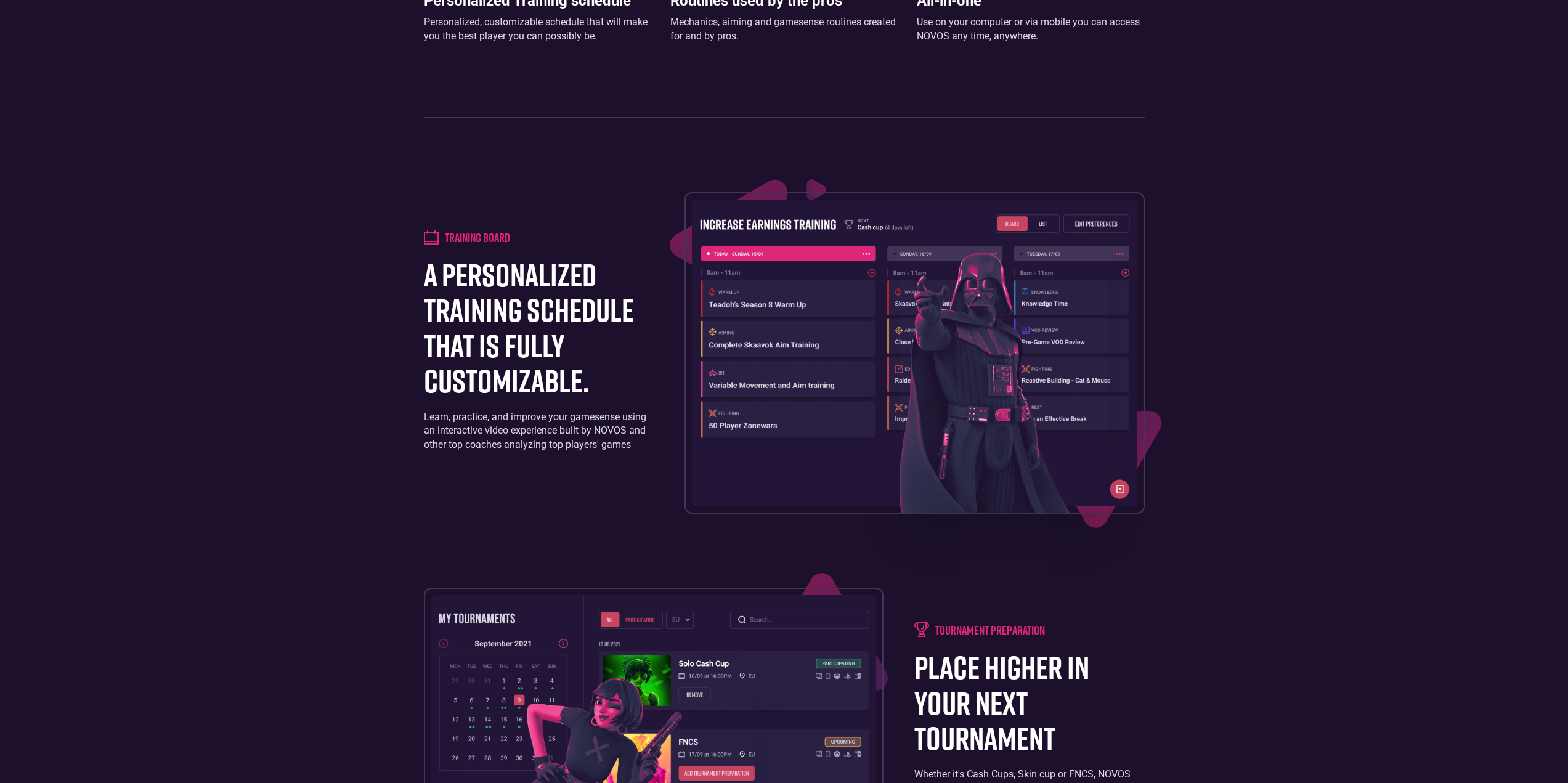
click at [498, 470] on div "Training board a personalized training schedule that is fully customizable. Lea…" at bounding box center [784, 353] width 721 height 321
drag, startPoint x: 460, startPoint y: 226, endPoint x: 473, endPoint y: 228, distance: 13.2
click at [464, 224] on div "Training board a personalized training schedule that is fully customizable. Lea…" at bounding box center [784, 353] width 721 height 321
click at [565, 310] on h1 "a personalized training schedule that is fully customizable." at bounding box center [539, 327] width 230 height 141
drag, startPoint x: 503, startPoint y: 385, endPoint x: 535, endPoint y: 453, distance: 75.2
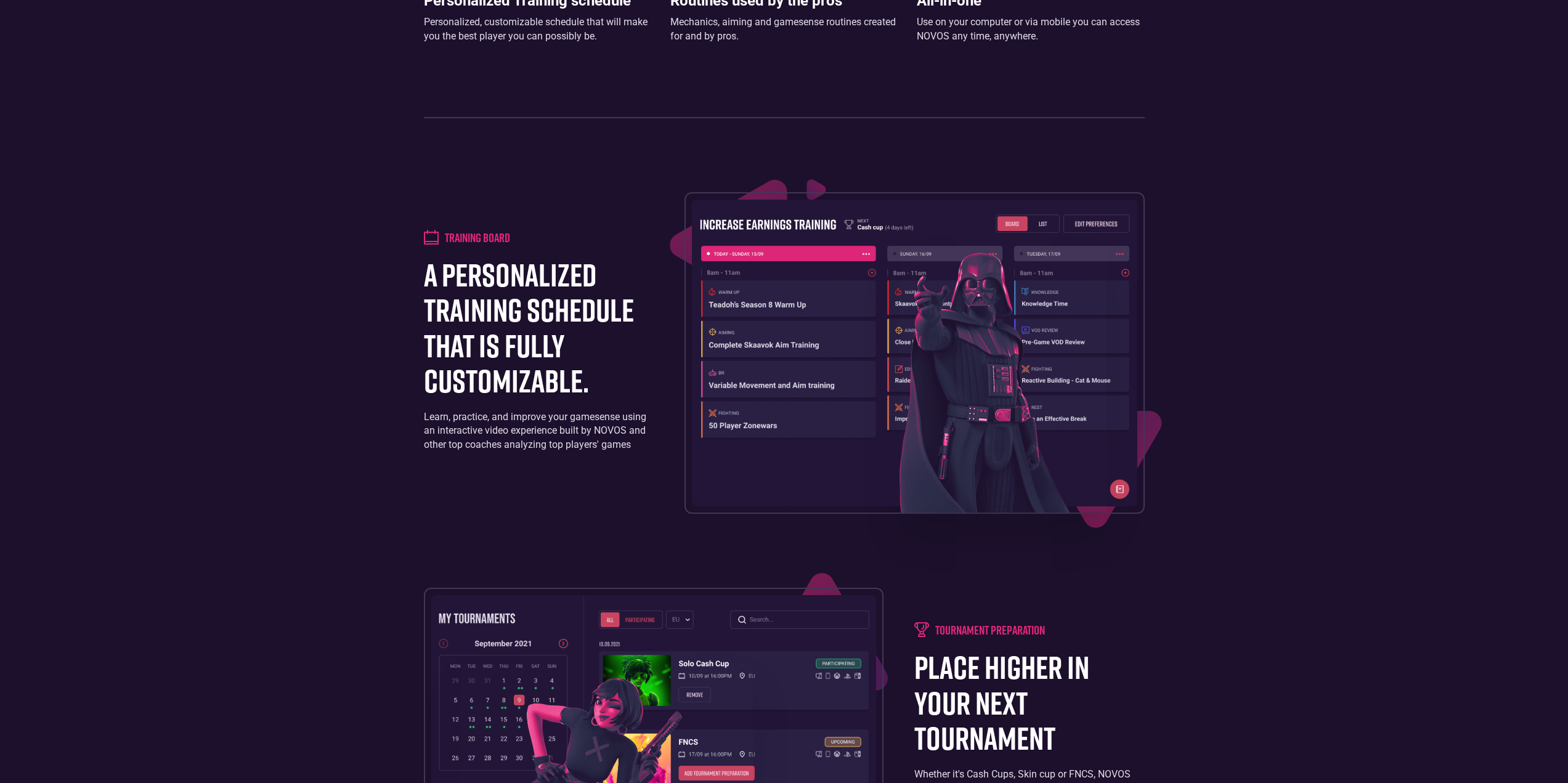
click at [504, 391] on h1 "a personalized training schedule that is fully customizable." at bounding box center [539, 327] width 230 height 141
drag, startPoint x: 535, startPoint y: 453, endPoint x: 543, endPoint y: 404, distance: 49.6
click at [535, 452] on div "Training board a personalized training schedule that is fully customizable. Lea…" at bounding box center [539, 353] width 230 height 246
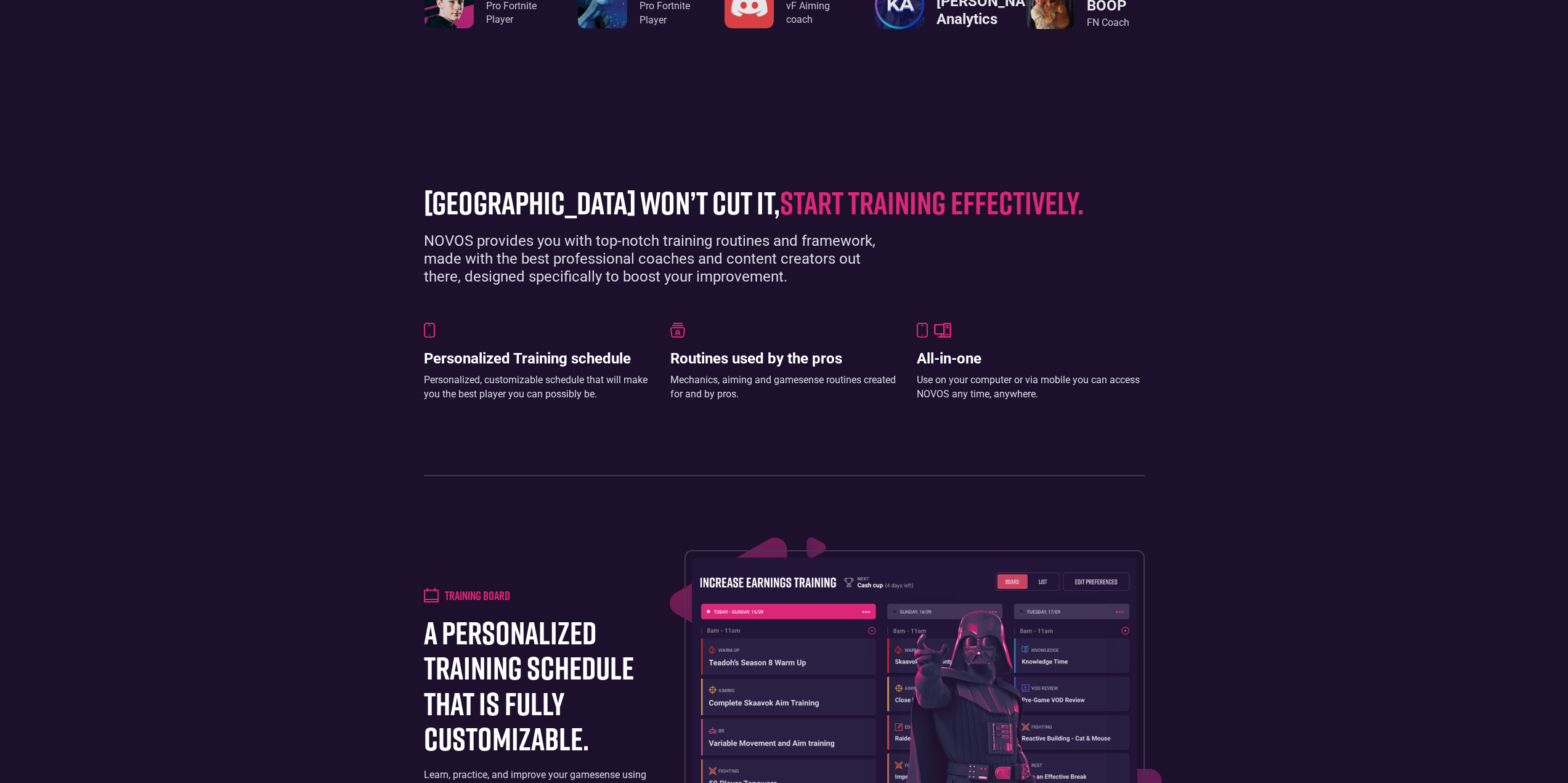
scroll to position [733, 0]
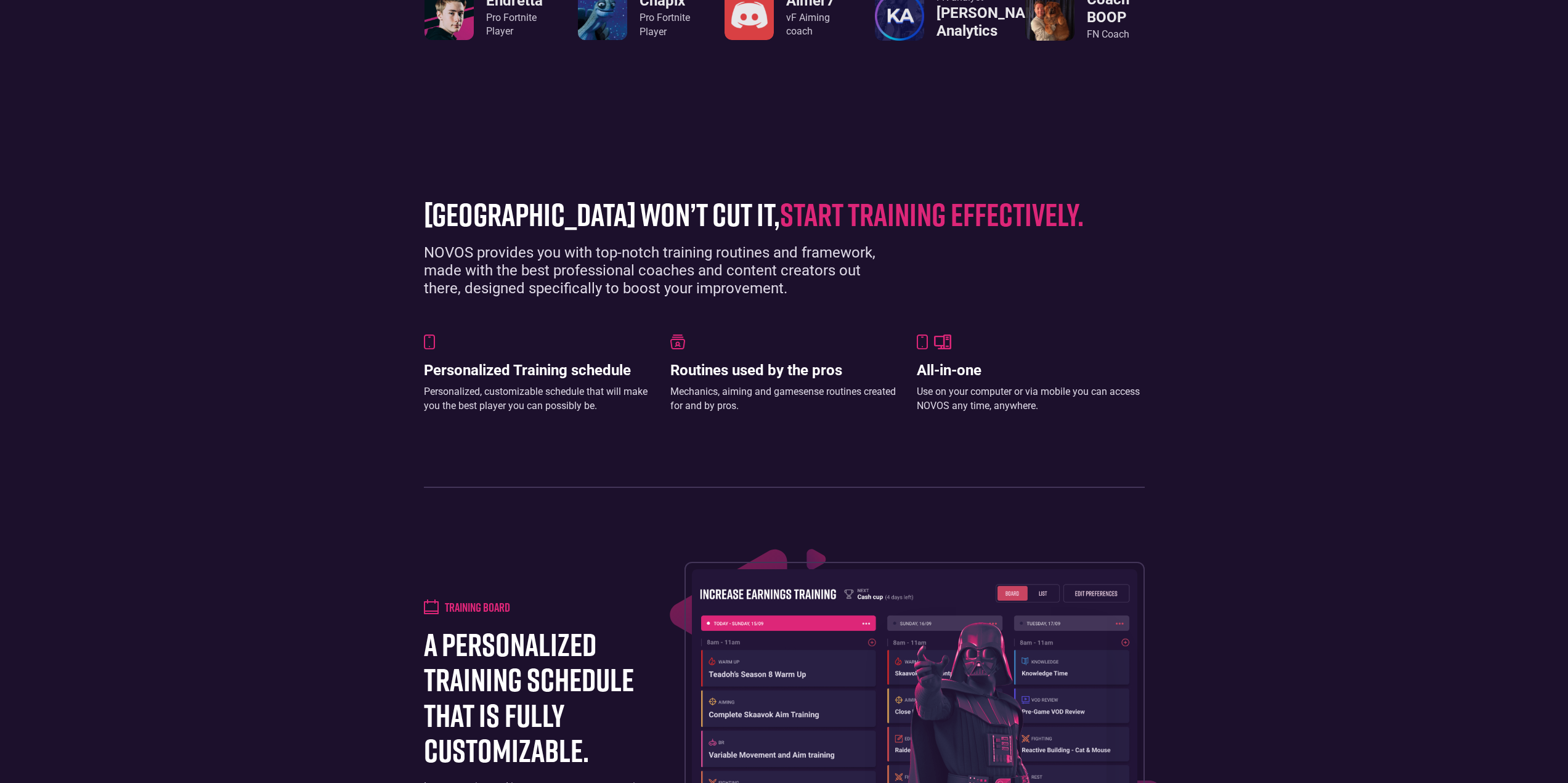
drag, startPoint x: 530, startPoint y: 469, endPoint x: 541, endPoint y: 471, distance: 11.2
click at [532, 469] on div "grinding arena won’t cut it, start training effectively. NOVOS provides you wit…" at bounding box center [784, 336] width 733 height 304
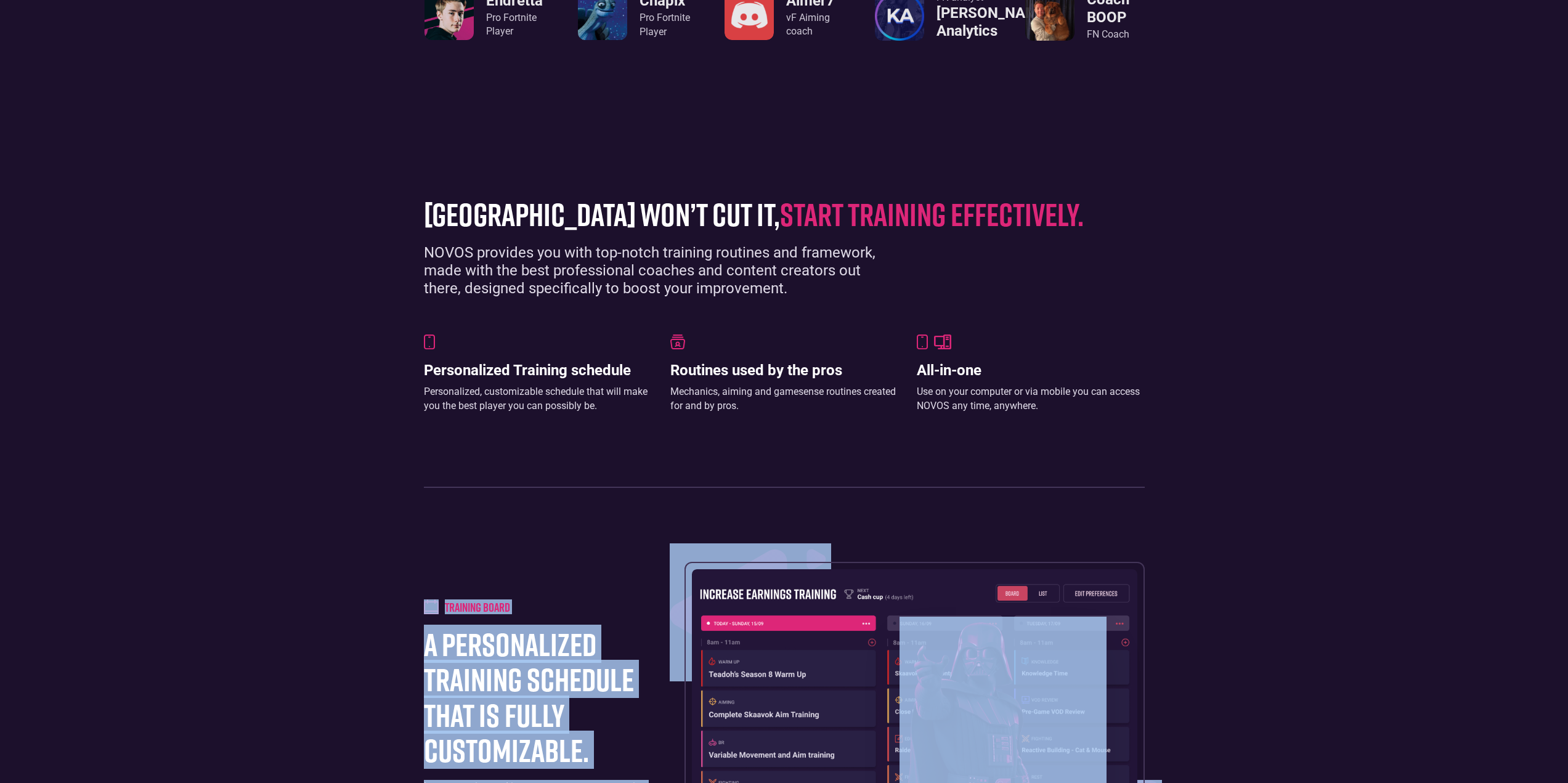
drag, startPoint x: 814, startPoint y: 524, endPoint x: 852, endPoint y: 514, distance: 39.3
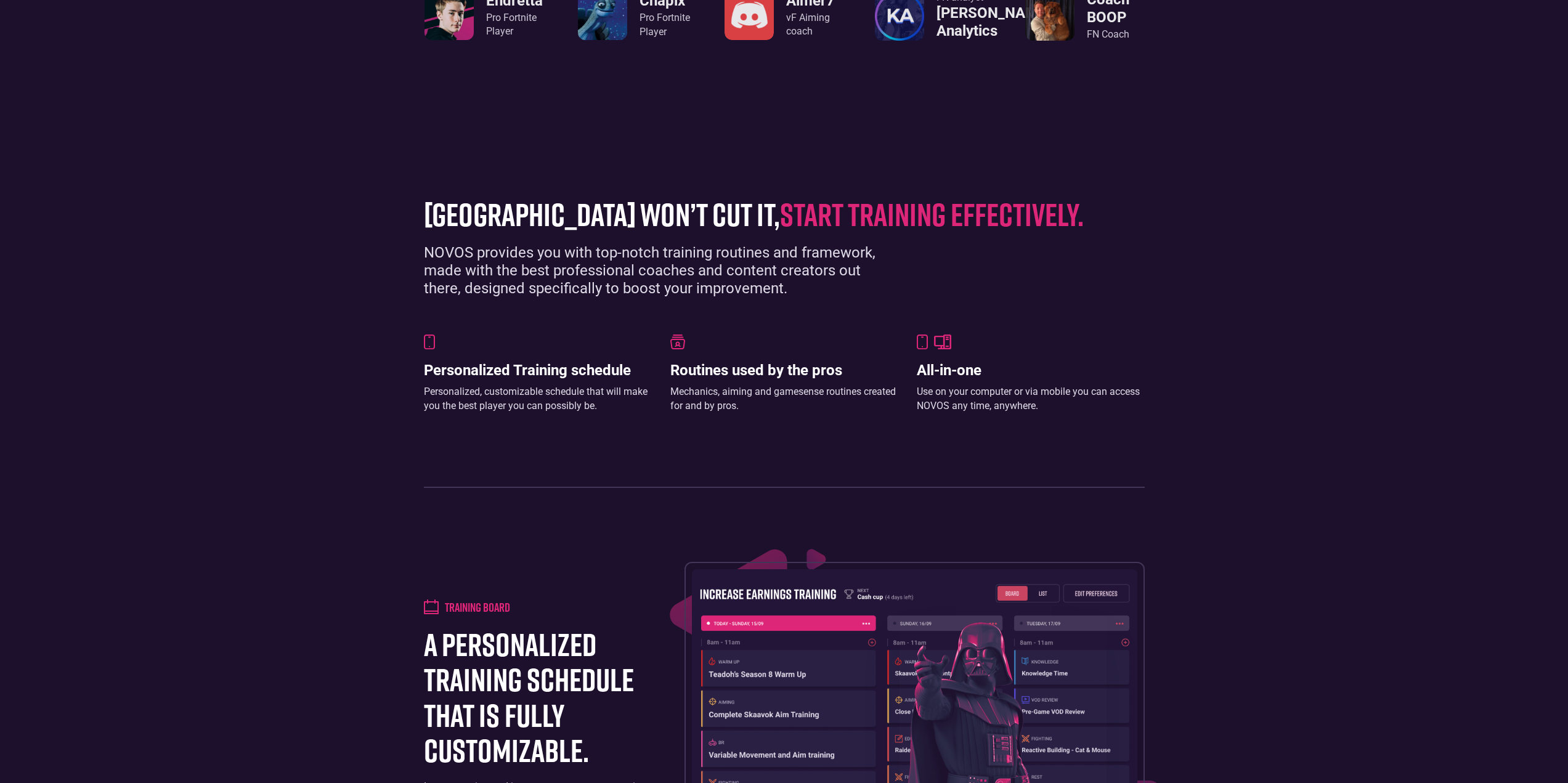
drag, startPoint x: 1001, startPoint y: 365, endPoint x: 937, endPoint y: 360, distance: 64.2
click at [1000, 365] on h3 "All-in-one" at bounding box center [1031, 371] width 228 height 18
click at [777, 360] on div "Routines used by the pros Mechanics, aiming and gamesense routines created for …" at bounding box center [784, 374] width 228 height 79
drag, startPoint x: 609, startPoint y: 397, endPoint x: 534, endPoint y: 351, distance: 88.0
click at [602, 395] on div "Personalized, customizable schedule that will make you the best player you can …" at bounding box center [538, 399] width 228 height 28
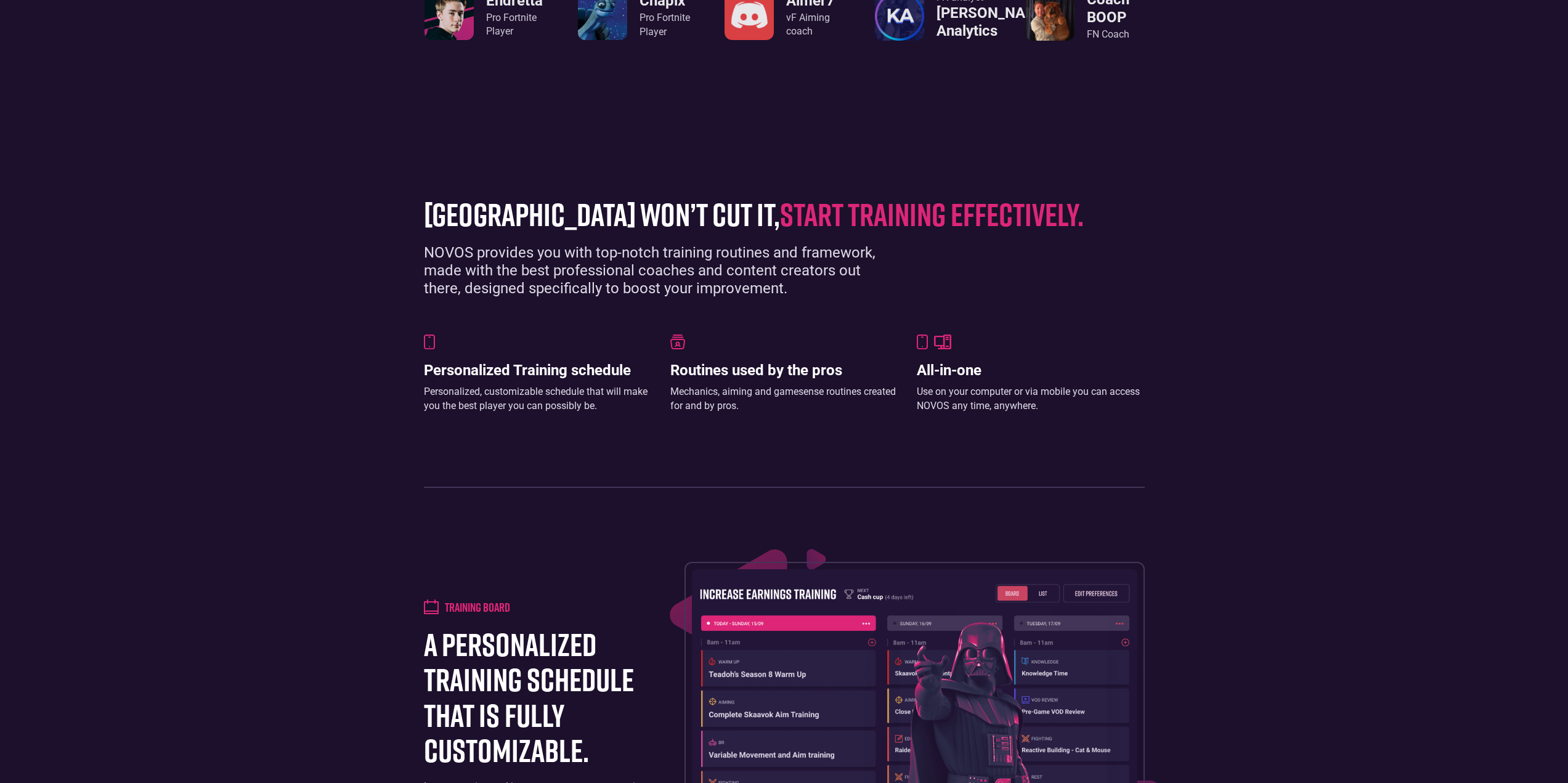
drag, startPoint x: 519, startPoint y: 337, endPoint x: 422, endPoint y: 323, distance: 98.0
click at [517, 337] on div at bounding box center [538, 342] width 228 height 15
click at [422, 323] on div "grinding arena won’t cut it, start training effectively. NOVOS provides you wit…" at bounding box center [784, 336] width 733 height 304
drag, startPoint x: 522, startPoint y: 405, endPoint x: 711, endPoint y: 271, distance: 231.7
click at [523, 405] on div "Personalized, customizable schedule that will make you the best player you can …" at bounding box center [538, 399] width 228 height 28
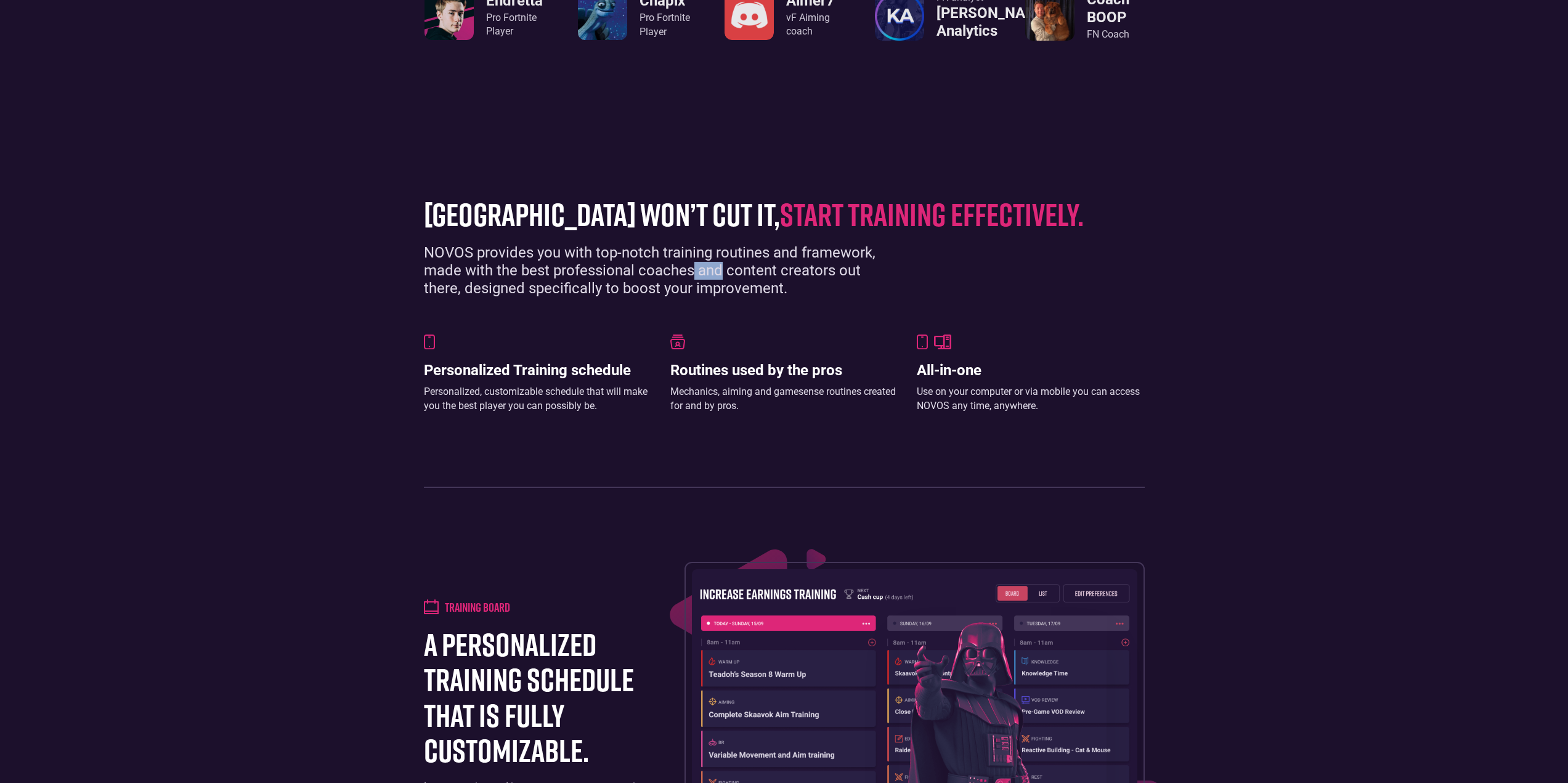
drag, startPoint x: 711, startPoint y: 271, endPoint x: 757, endPoint y: 219, distance: 69.4
click at [723, 265] on div "NOVOS provides you with top-notch training routines and framework, made with th…" at bounding box center [661, 271] width 475 height 53
click at [776, 185] on div "grinding arena won’t cut it, start training effectively. NOVOS provides you wit…" at bounding box center [784, 336] width 733 height 304
click at [592, 156] on section "grinding arena won’t cut it, start training effectively. NOVOS provides you wit…" at bounding box center [784, 336] width 1568 height 378
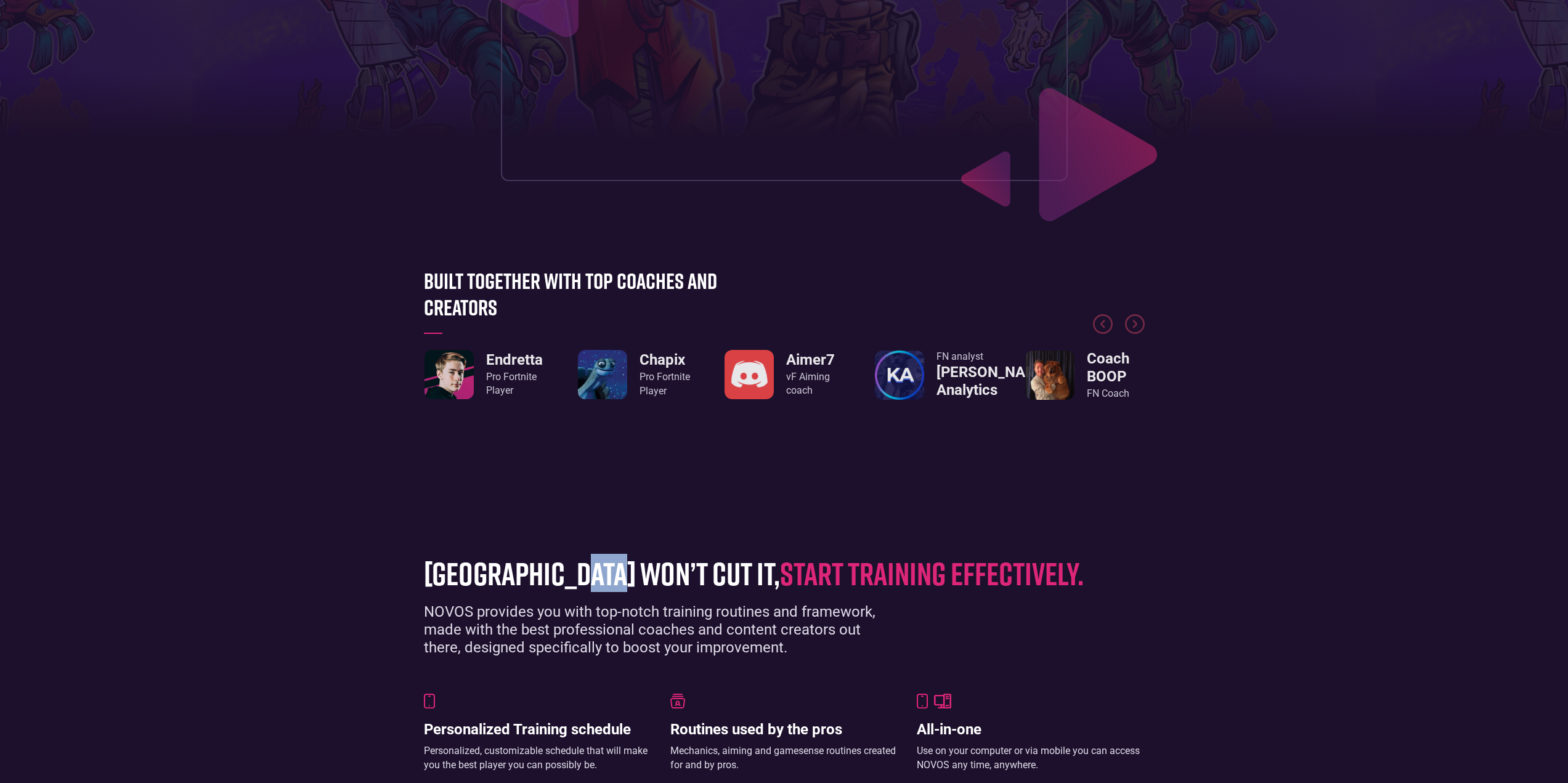
scroll to position [364, 0]
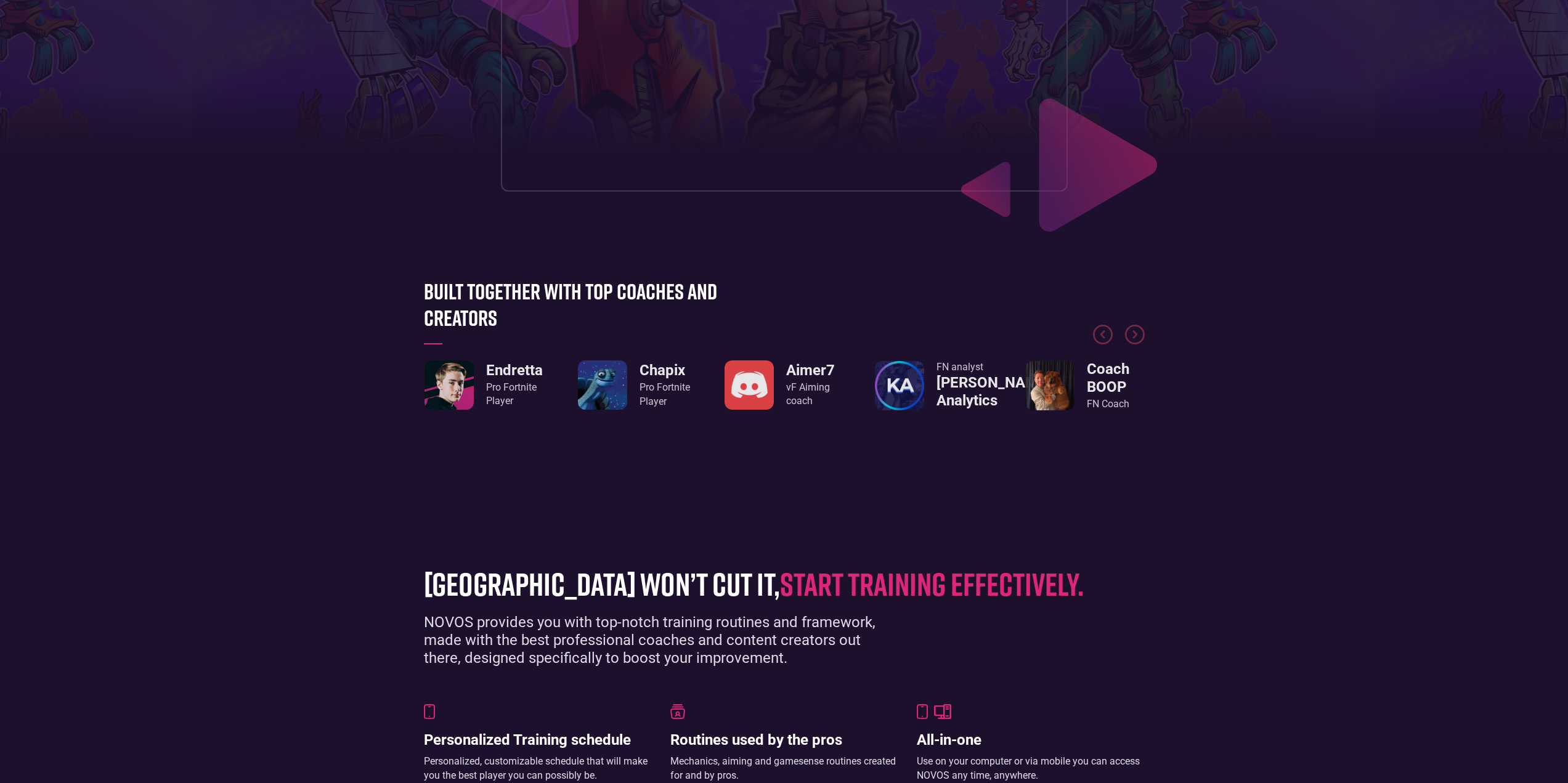
drag, startPoint x: 895, startPoint y: 471, endPoint x: 931, endPoint y: 574, distance: 109.1
click at [895, 471] on div "Built together with top coaches and creators Endretta Pro Fortnite Player Chapi…" at bounding box center [784, 378] width 733 height 202
drag, startPoint x: 954, startPoint y: 694, endPoint x: 951, endPoint y: 761, distance: 67.1
click at [955, 706] on div "grinding arena won’t cut it, start training effectively. NOVOS provides you wit…" at bounding box center [784, 706] width 733 height 304
drag, startPoint x: 948, startPoint y: 761, endPoint x: 935, endPoint y: 752, distance: 15.8
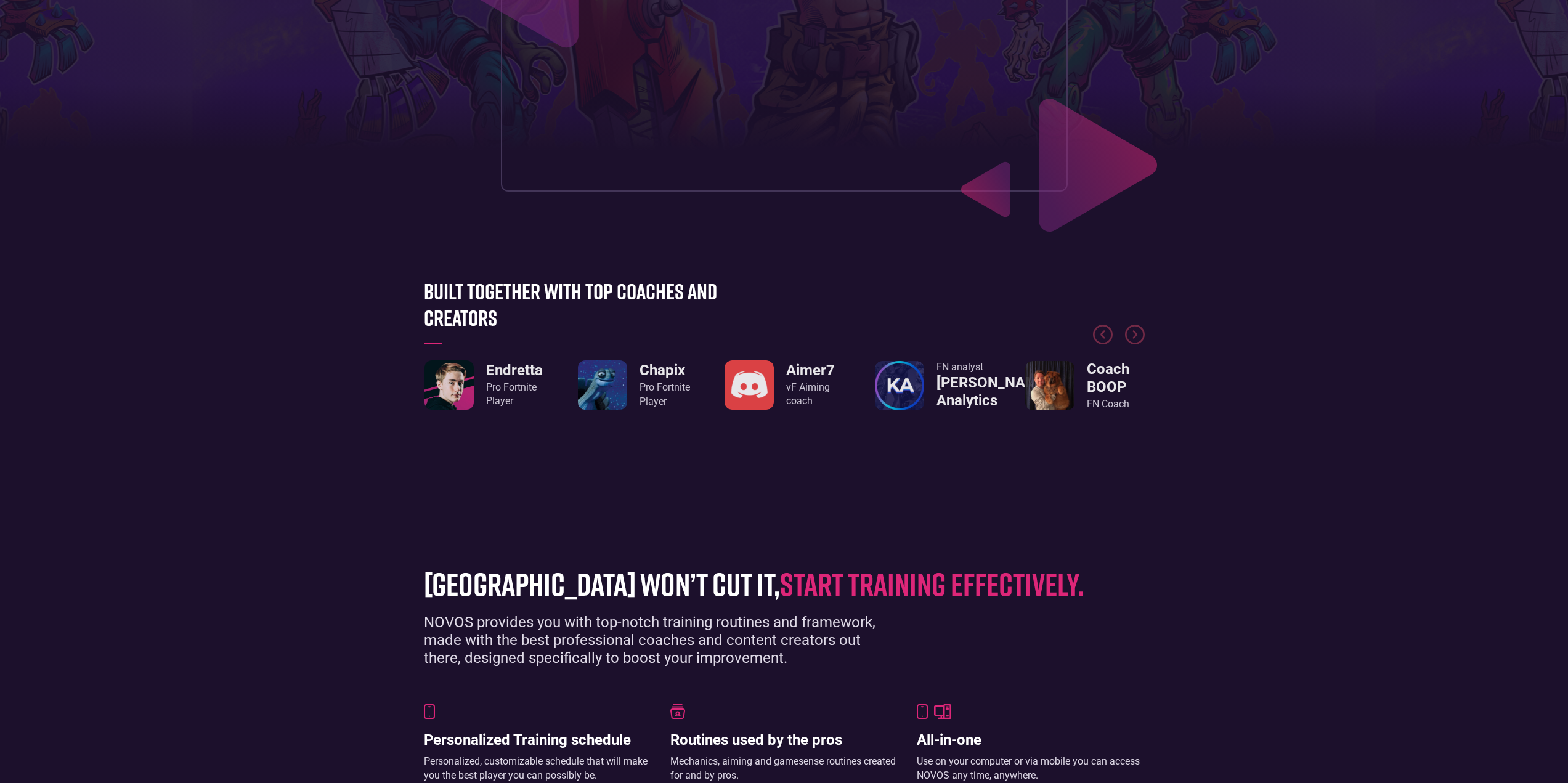
click at [947, 761] on div "Use on your computer or via mobile you can access NOVOS any time, anywhere." at bounding box center [1031, 768] width 228 height 28
drag, startPoint x: 571, startPoint y: 693, endPoint x: 499, endPoint y: 714, distance: 75.0
click at [571, 693] on div "grinding arena won’t cut it, start training effectively. NOVOS provides you wit…" at bounding box center [784, 706] width 733 height 304
drag, startPoint x: 385, startPoint y: 733, endPoint x: 427, endPoint y: 712, distance: 47.0
click at [385, 732] on section "grinding arena won’t cut it, start training effectively. NOVOS provides you wit…" at bounding box center [784, 706] width 1568 height 378
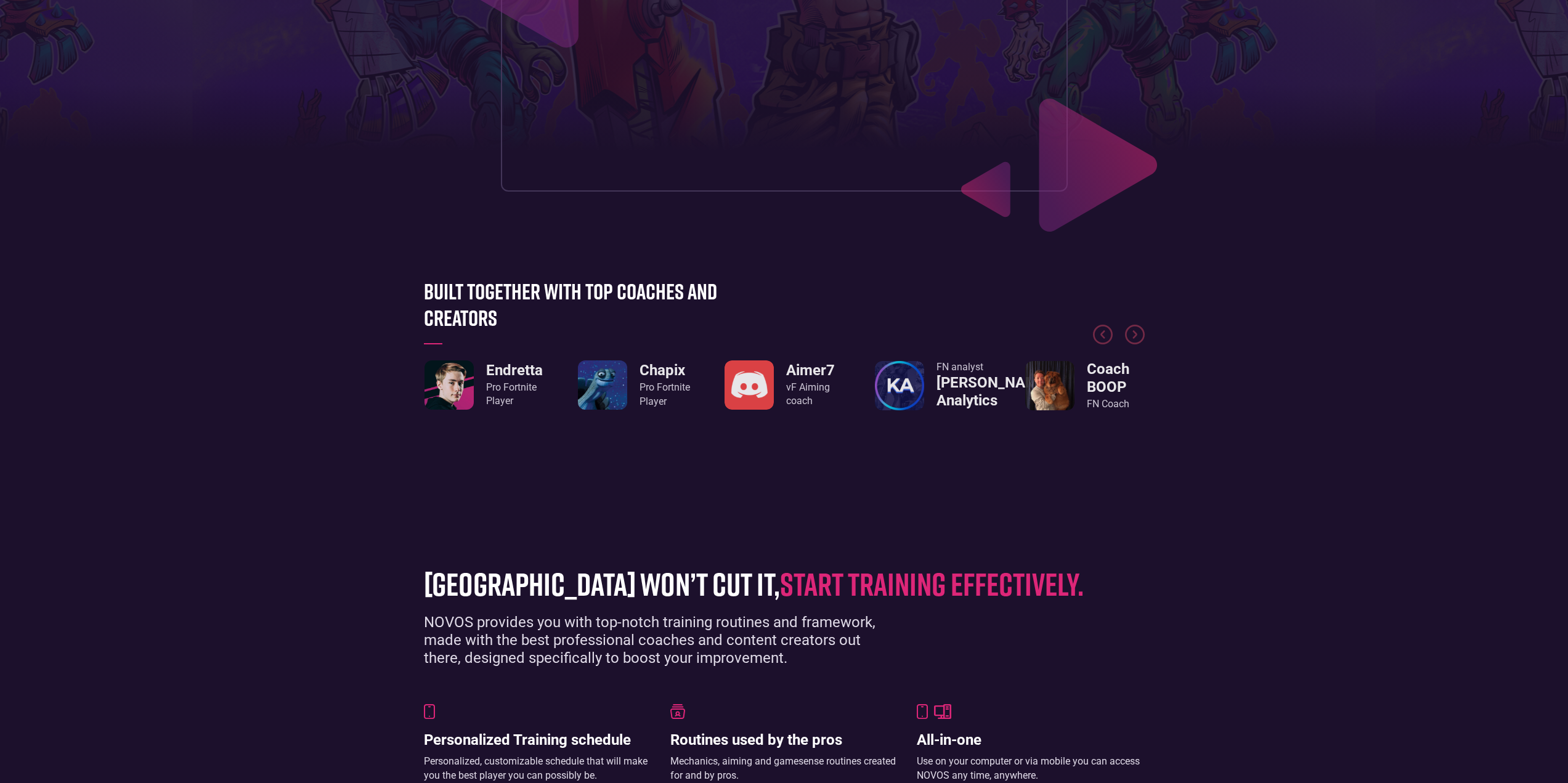
drag, startPoint x: 411, startPoint y: 700, endPoint x: 573, endPoint y: 750, distance: 169.5
click at [414, 700] on section "grinding arena won’t cut it, start training effectively. NOVOS provides you wit…" at bounding box center [784, 706] width 1568 height 378
click at [661, 769] on div "Personalized Training schedule Personalized, customizable schedule that will ma…" at bounding box center [784, 744] width 721 height 79
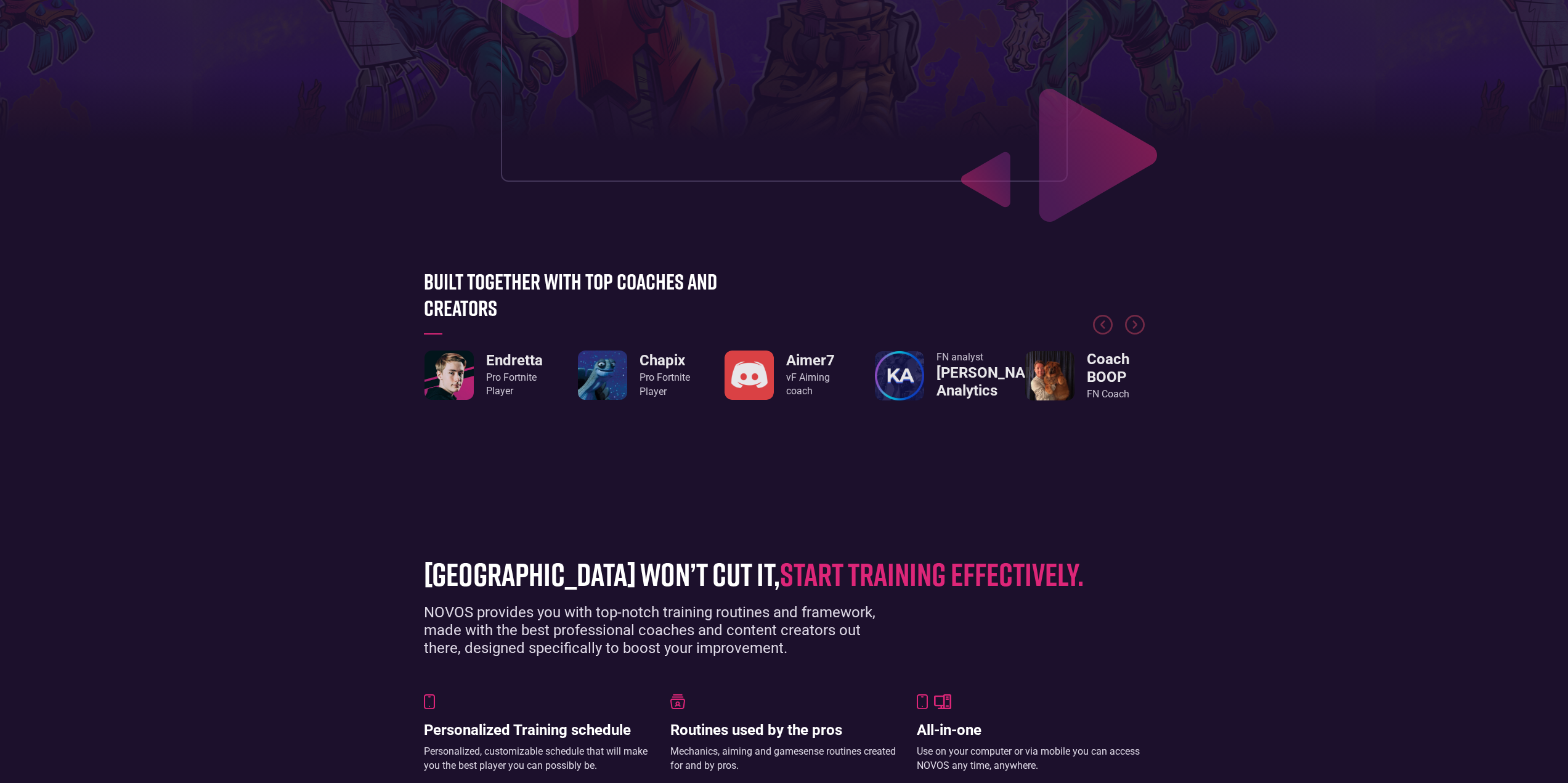
click at [845, 578] on span "start training effectively." at bounding box center [932, 573] width 304 height 38
drag, startPoint x: 877, startPoint y: 464, endPoint x: 835, endPoint y: 380, distance: 93.9
click at [877, 463] on div "Built together with top coaches and creators Endretta Pro Fortnite Player Chapi…" at bounding box center [784, 369] width 733 height 202
click at [964, 373] on h3 "[PERSON_NAME] Analytics" at bounding box center [993, 382] width 115 height 35
click at [1089, 375] on h3 "Coach BOOP" at bounding box center [1115, 368] width 58 height 35
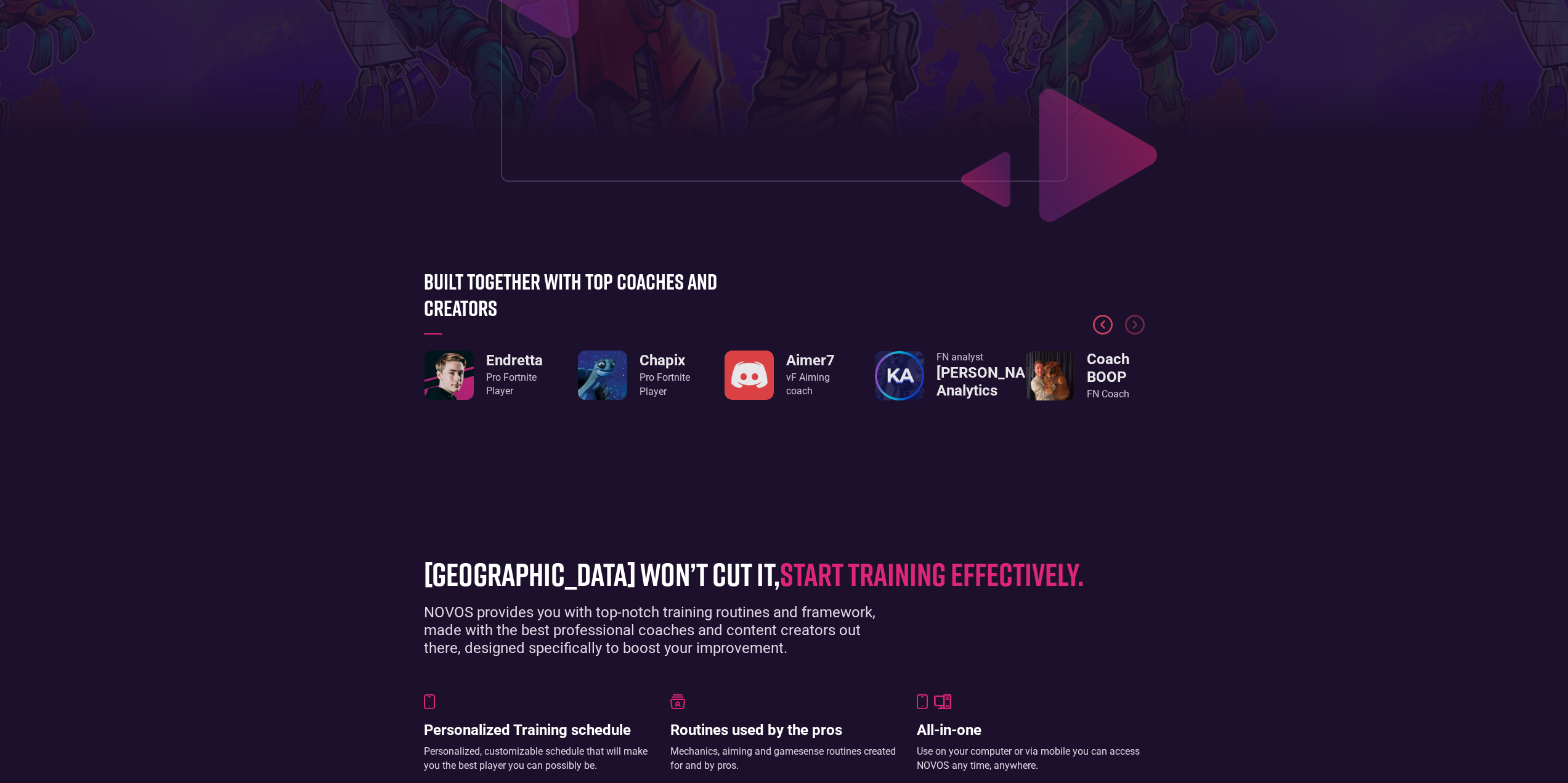
click at [1093, 323] on img "Previous slide" at bounding box center [1103, 325] width 19 height 19
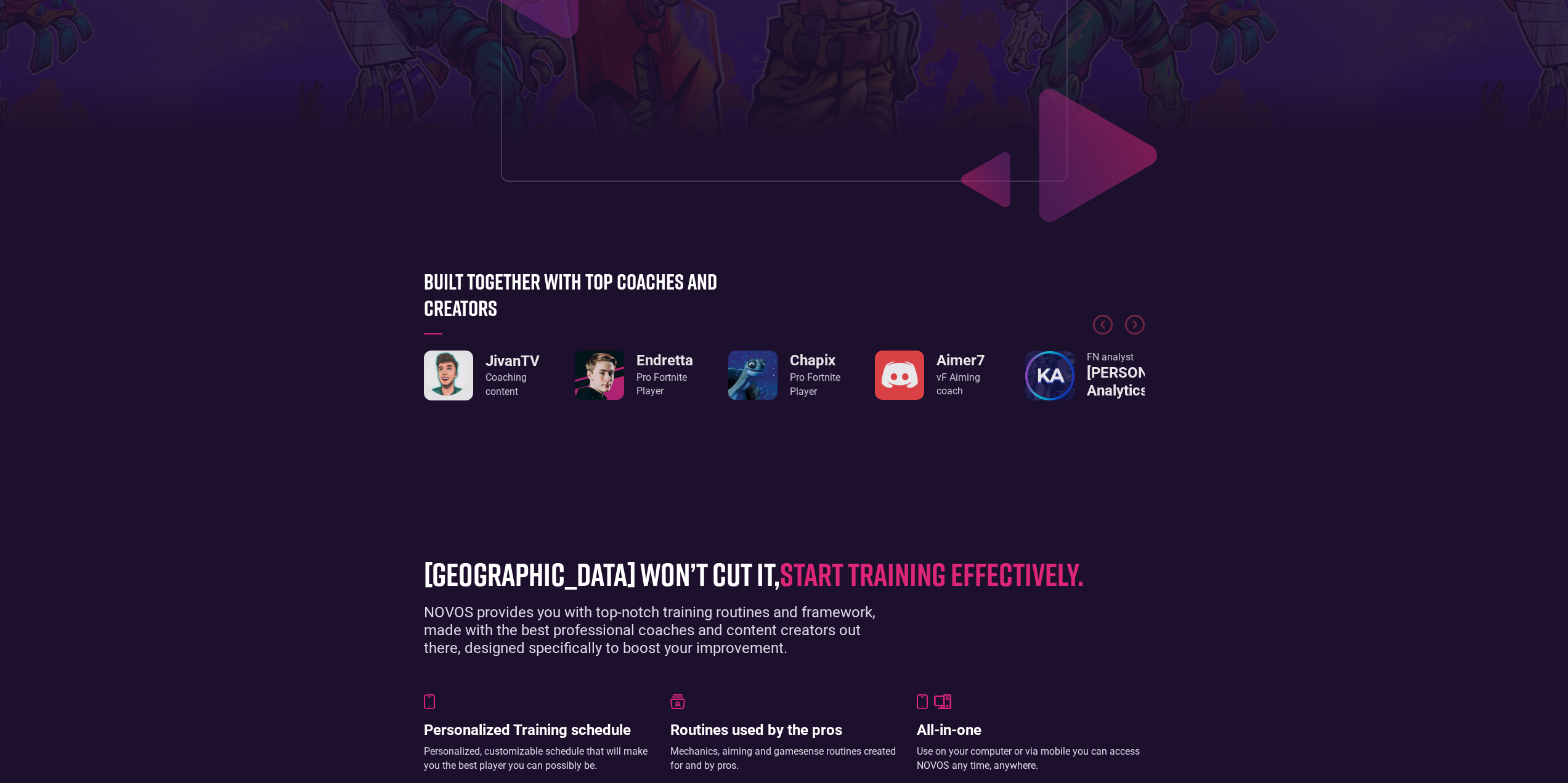
click at [592, 367] on img "1 / 8" at bounding box center [599, 375] width 49 height 49
click at [641, 367] on h3 "Endretta" at bounding box center [665, 361] width 57 height 18
click at [497, 381] on div "Coaching content" at bounding box center [514, 385] width 58 height 28
drag
click at [568, 463] on div "Built together with top coaches and creators JivanTV Coaching content Endretta …" at bounding box center [784, 369] width 733 height 202
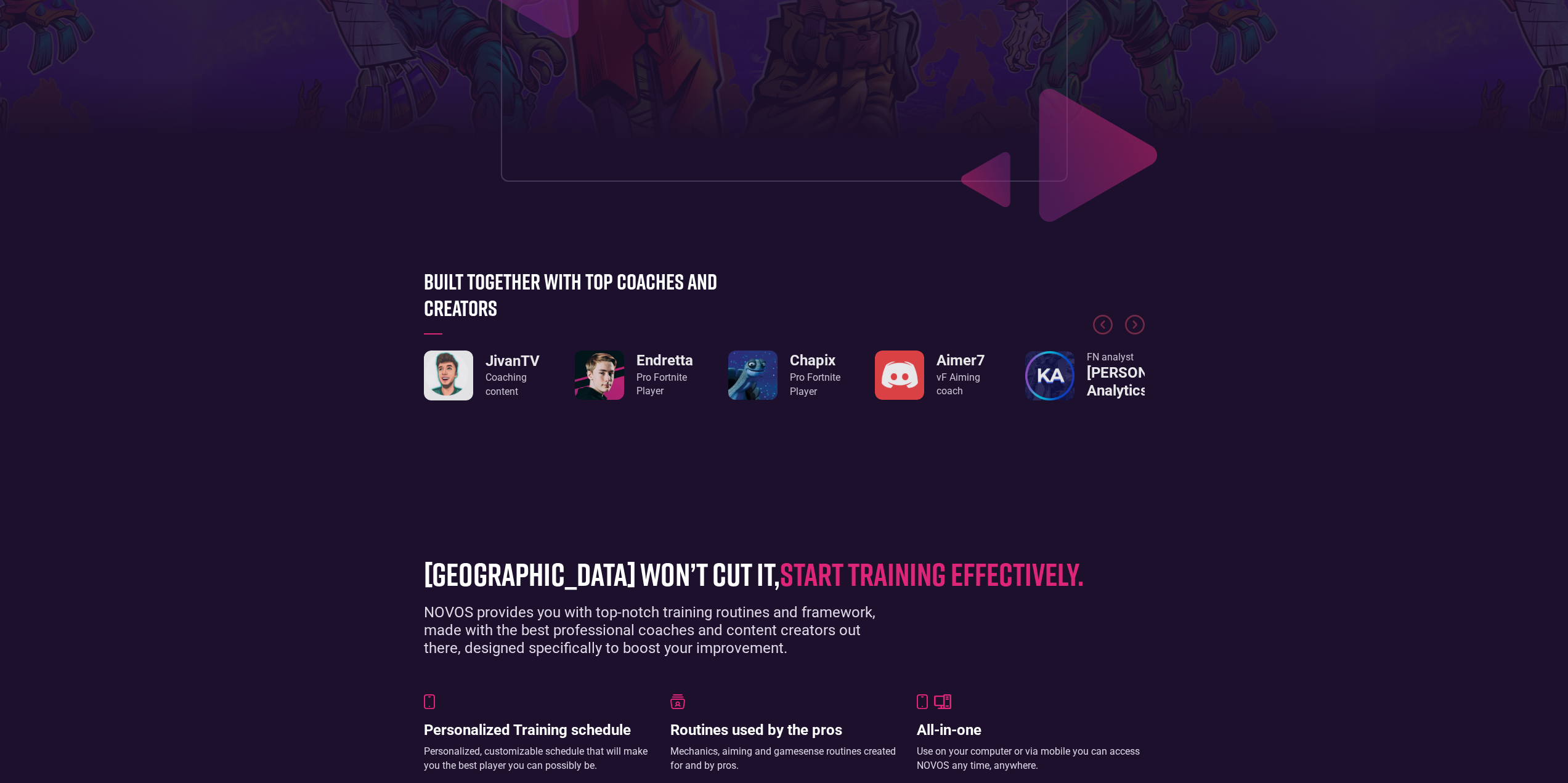
click at [405, 426] on section "Built together with top coaches and creators JivanTV Coaching content Endretta …" at bounding box center [784, 369] width 1568 height 276
click at [471, 286] on div at bounding box center [784, 299] width 721 height 92
click at [635, 359] on link "Endretta Pro Fortnite Player" at bounding box center [634, 375] width 118 height 49
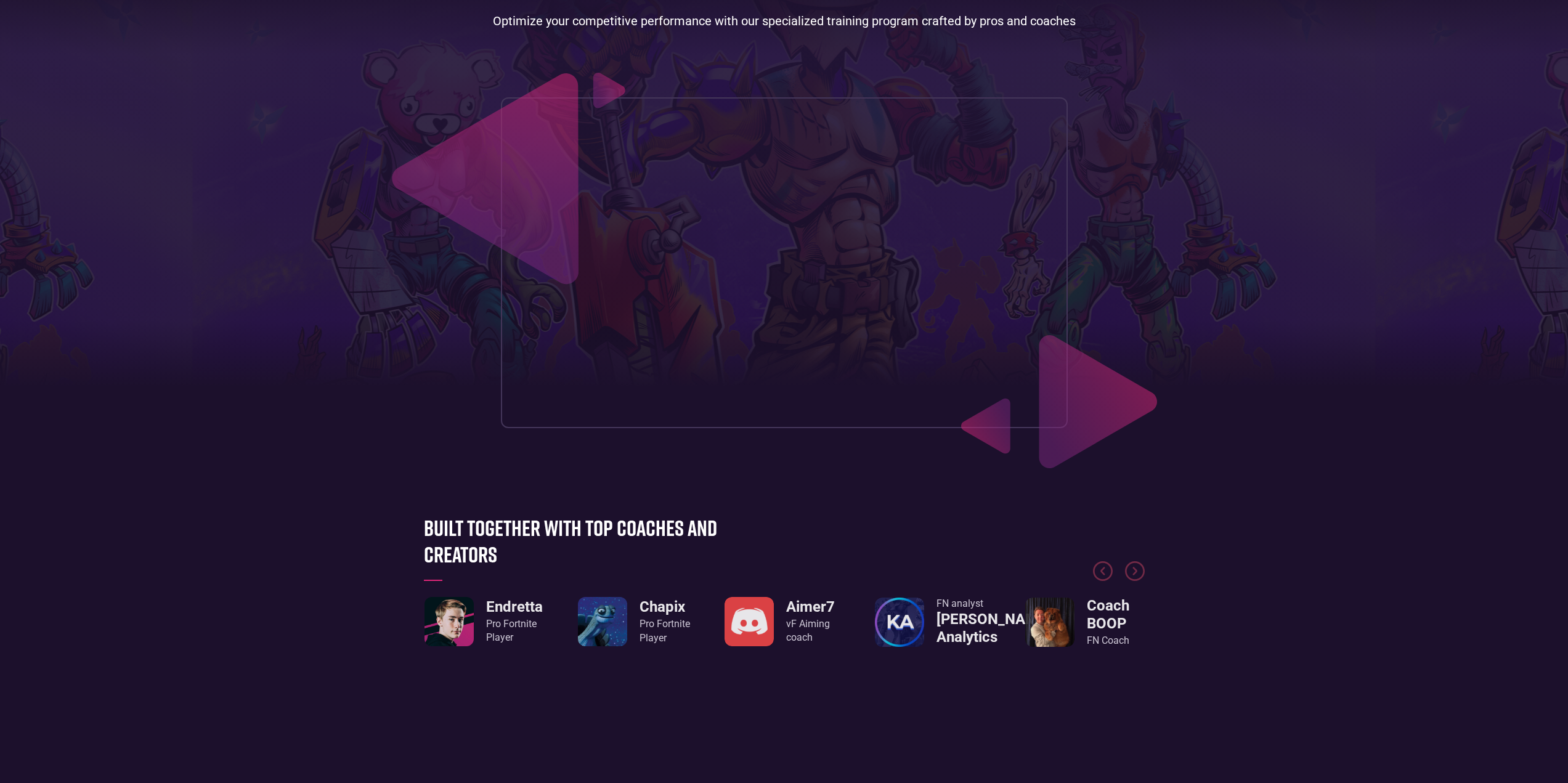
click at [724, 464] on header "Our approach FNCS Guide Creators Zone #1 FORTNITE TRAINING PLATFORM Optimize yo…" at bounding box center [784, 175] width 1568 height 605
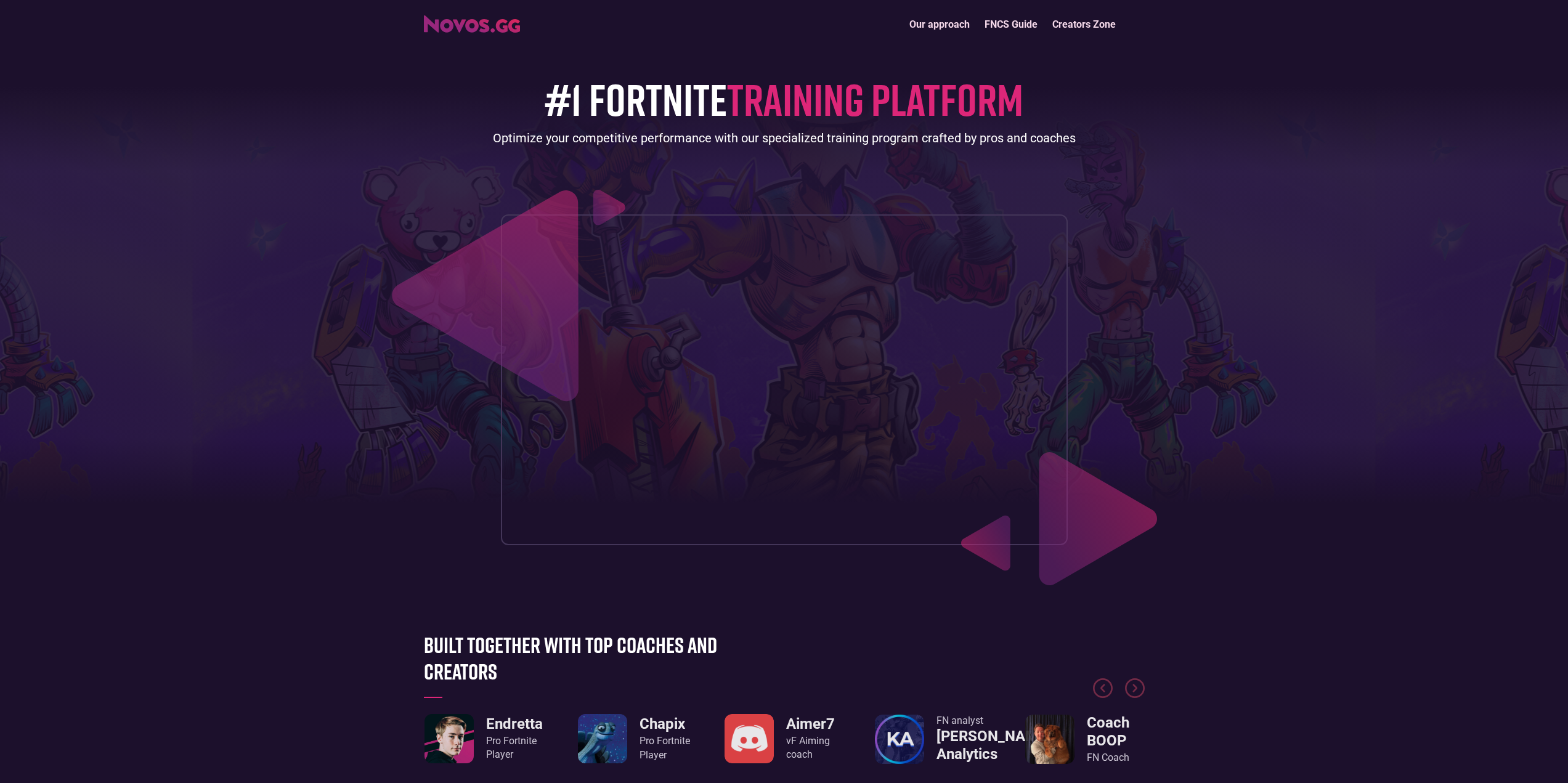
scroll to position [0, 0]
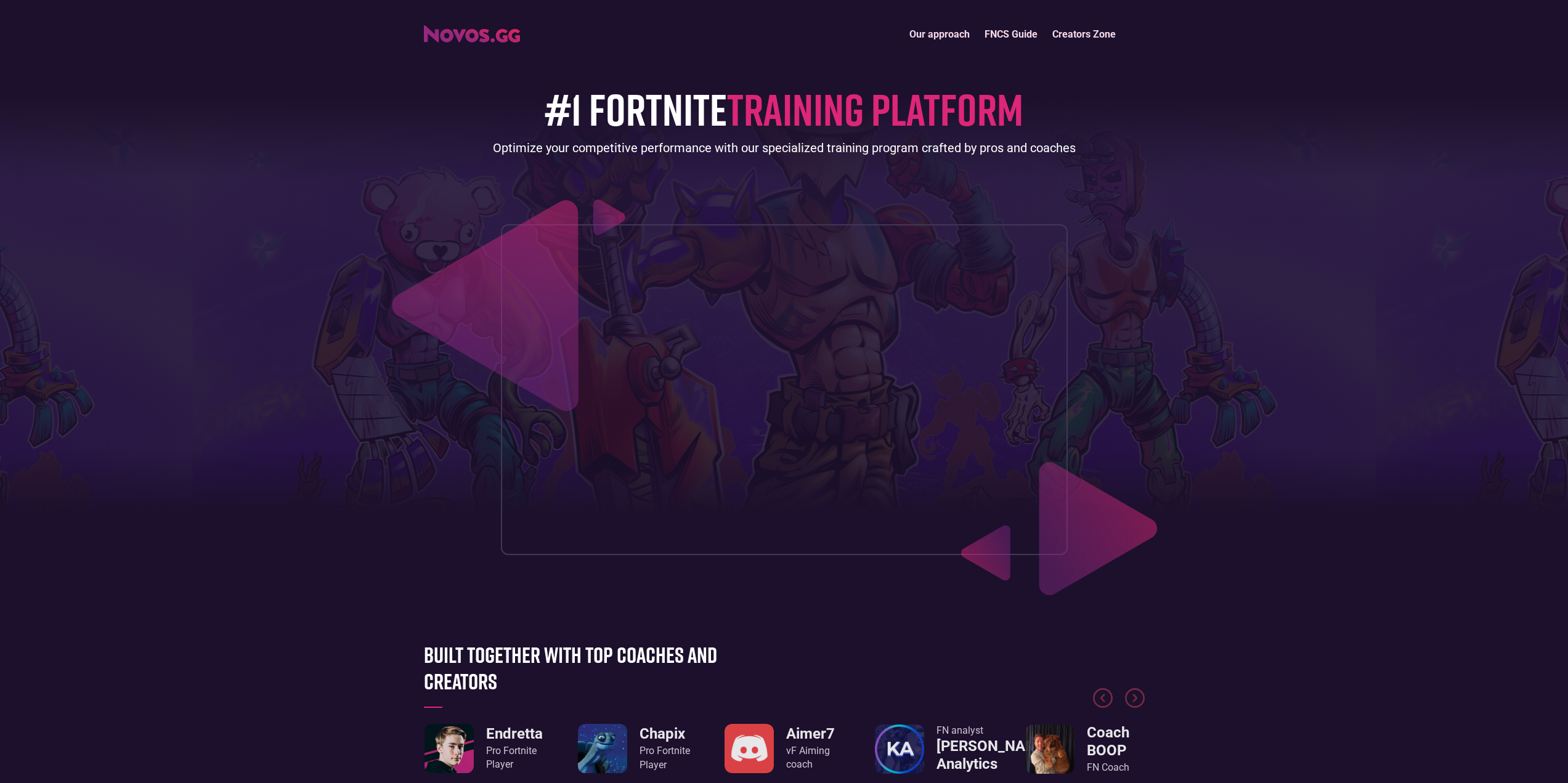
click at [995, 167] on div "#1 FORTNITE TRAINING PLATFORM Optimize your competitive performance with our sp…" at bounding box center [784, 301] width 721 height 507
click at [1277, 273] on header "Our approach FNCS Guide Creators Zone #1 FORTNITE TRAINING PLATFORM Optimize yo…" at bounding box center [784, 302] width 1568 height 605
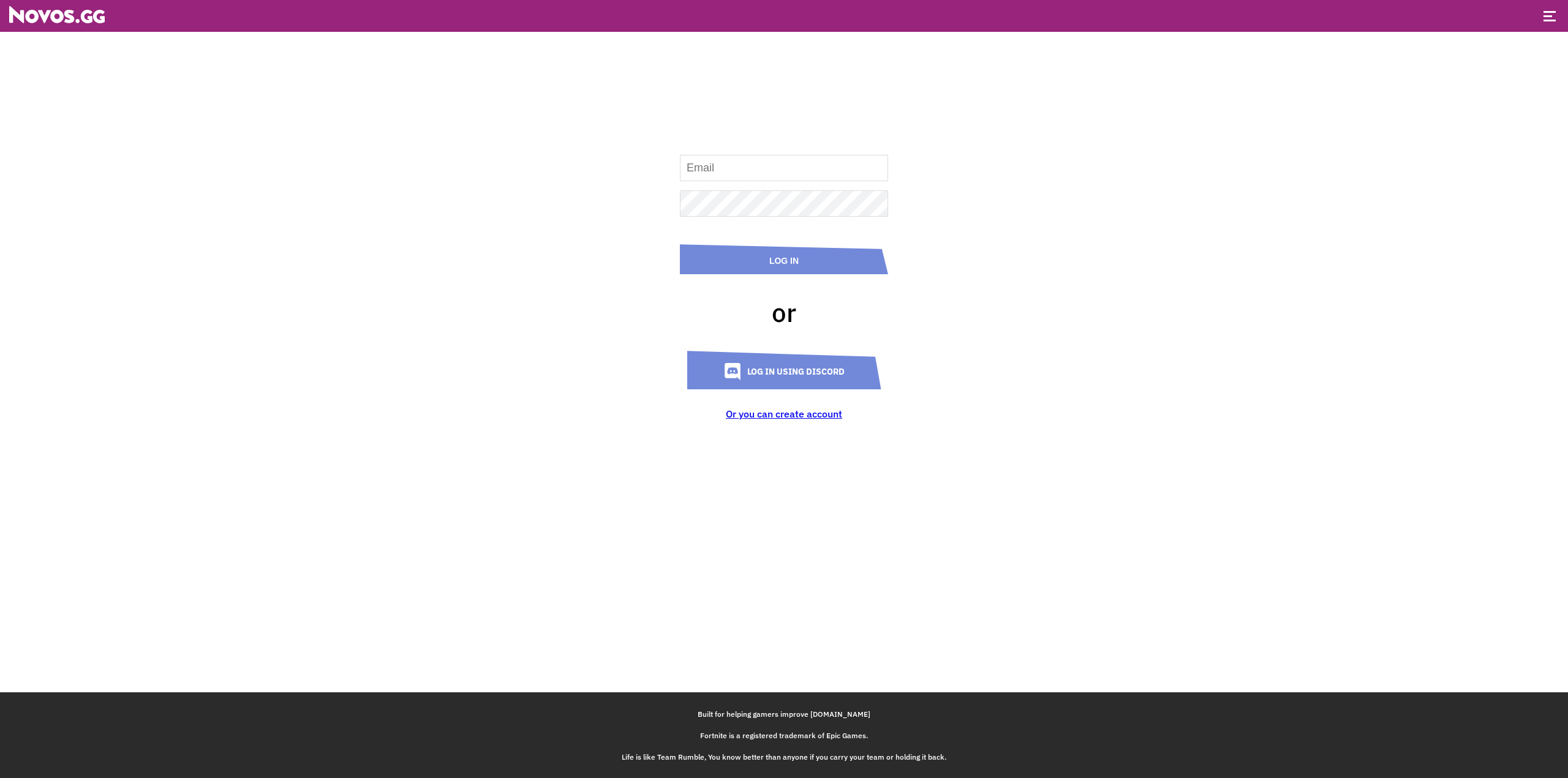
type input "[EMAIL_ADDRESS][DOMAIN_NAME]"
click at [806, 264] on button "Log In" at bounding box center [784, 259] width 208 height 30
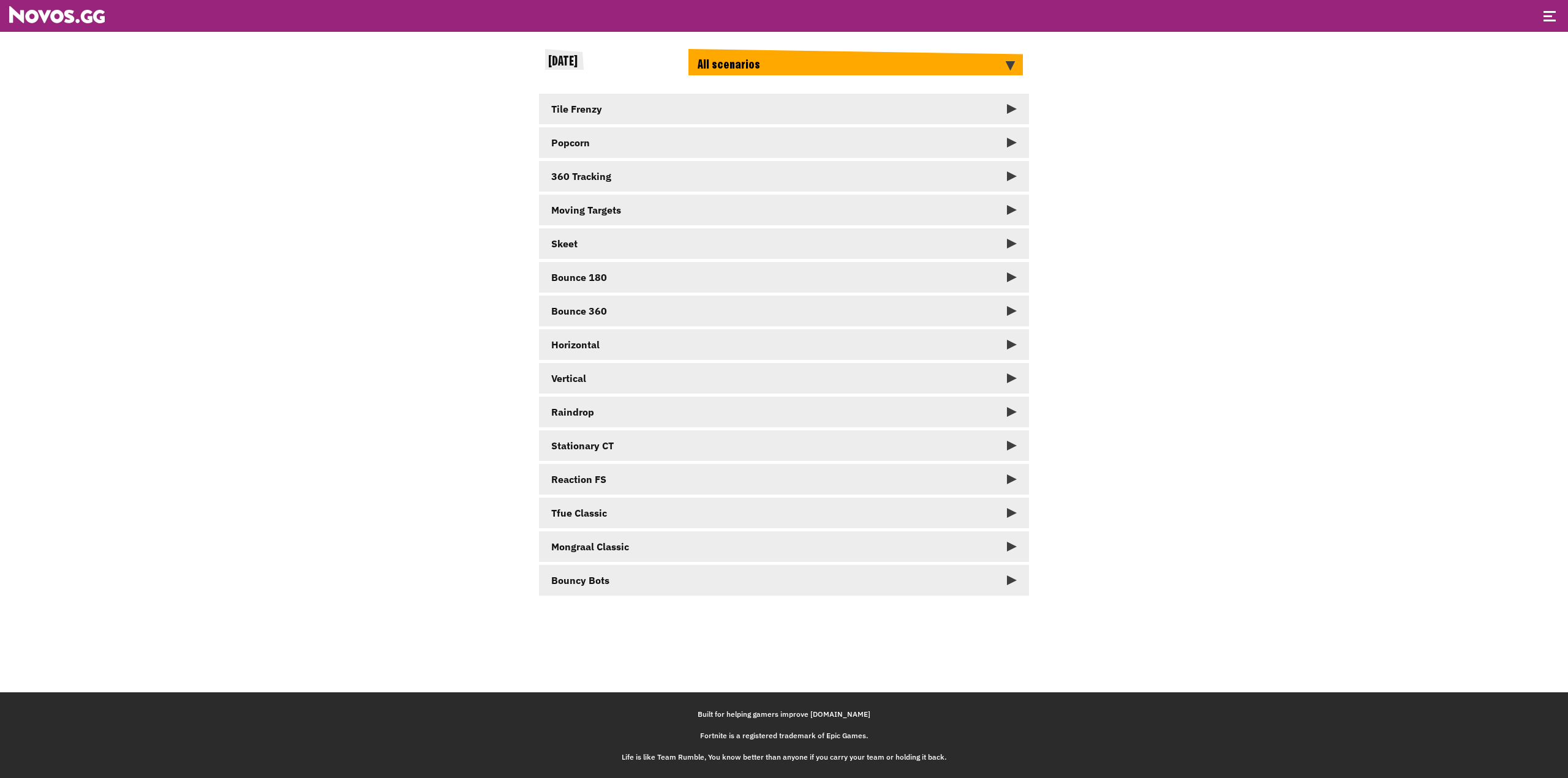
click at [1551, 19] on span at bounding box center [1549, 20] width 12 height 2
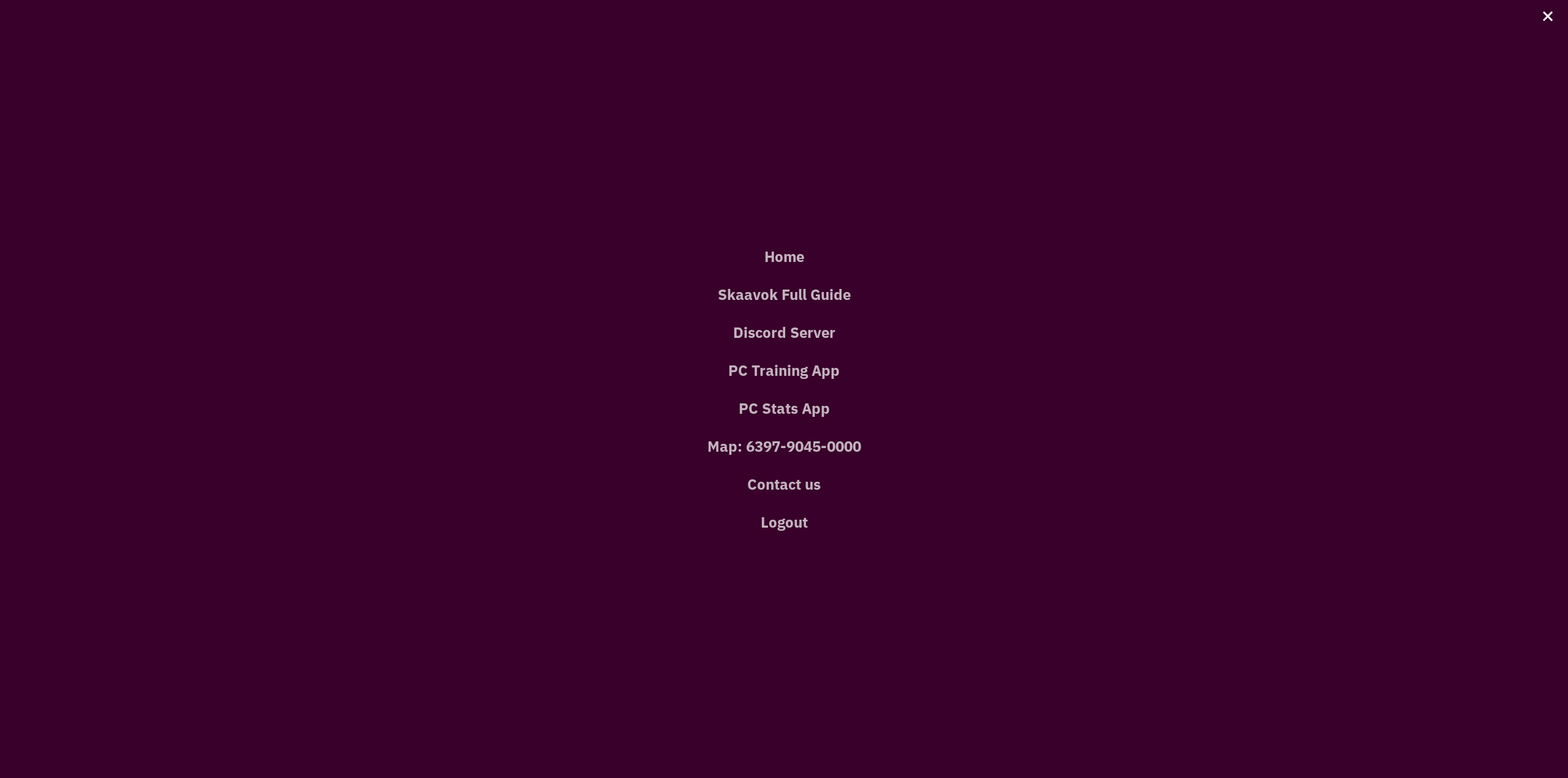
click at [1551, 19] on span at bounding box center [1547, 16] width 10 height 10
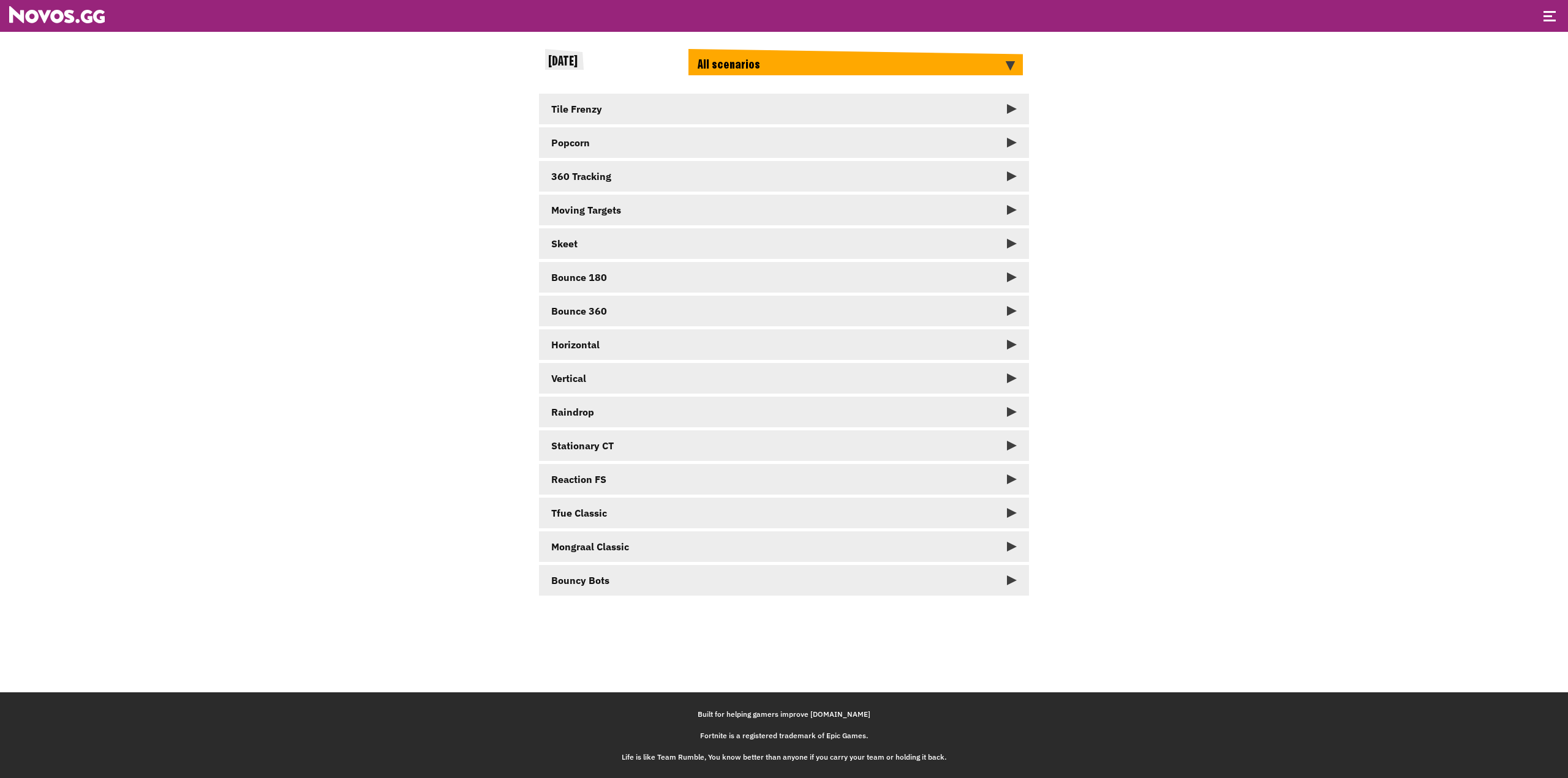
click at [659, 113] on link "Tile Frenzy" at bounding box center [784, 109] width 490 height 30
click at [584, 59] on div "01 September" at bounding box center [564, 59] width 39 height 21
click at [1551, 11] on span at bounding box center [1549, 12] width 12 height 2
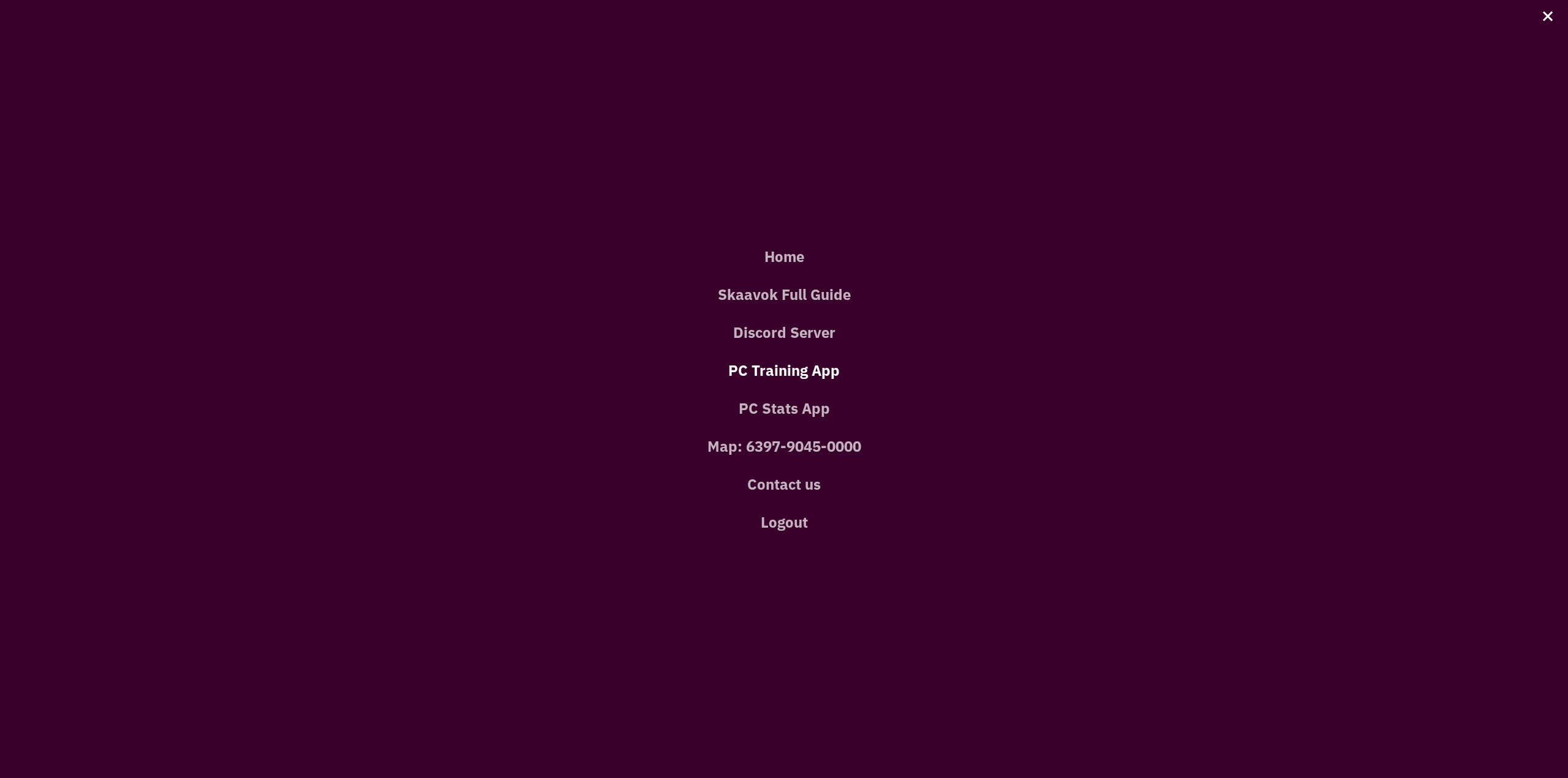
click at [793, 372] on link "PC Training App" at bounding box center [784, 370] width 1531 height 38
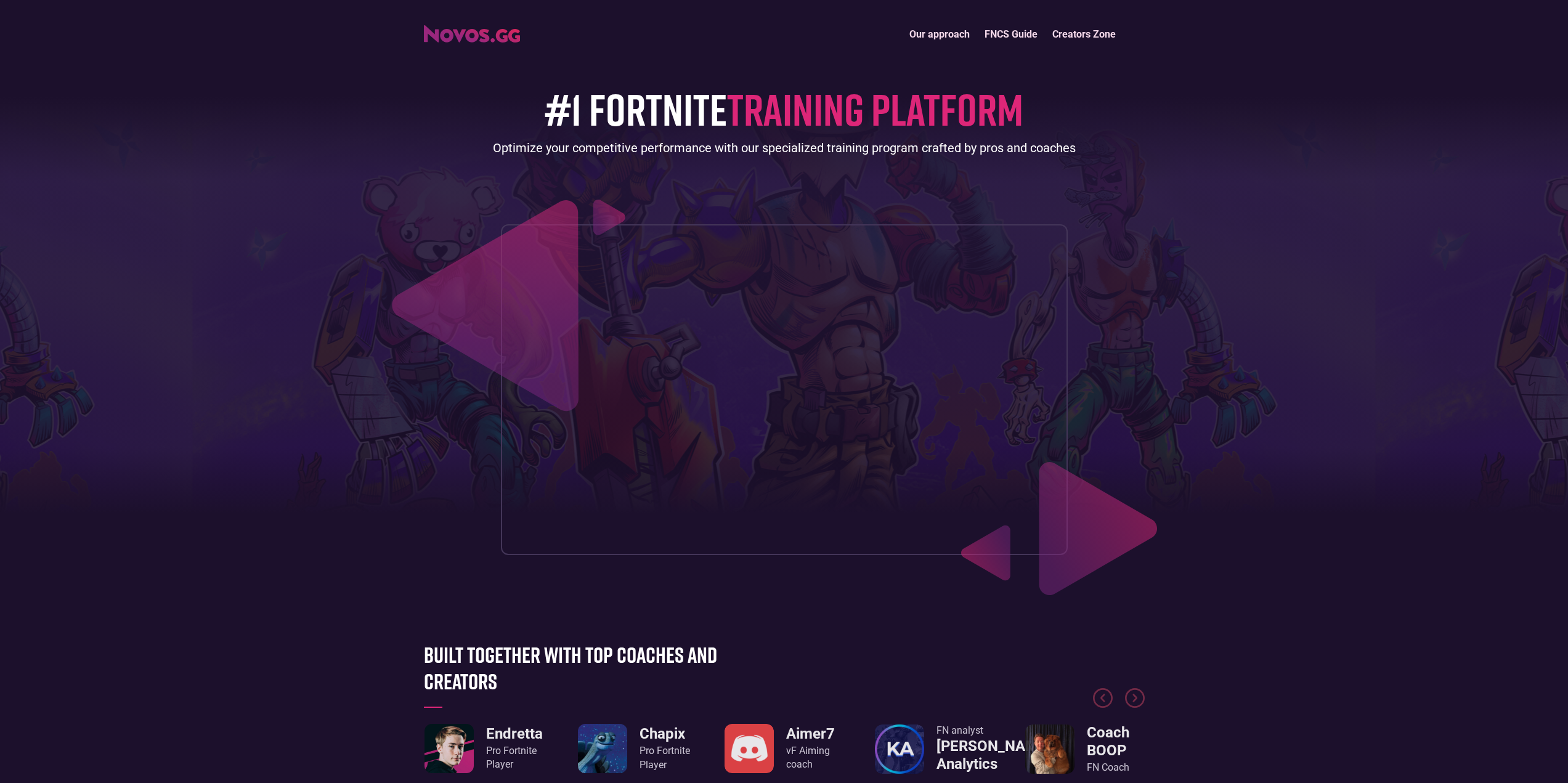
click at [1197, 430] on header "Our approach FNCS Guide Creators Zone #1 FORTNITE TRAINING PLATFORM Optimize yo…" at bounding box center [784, 302] width 1568 height 605
